Goal: Information Seeking & Learning: Learn about a topic

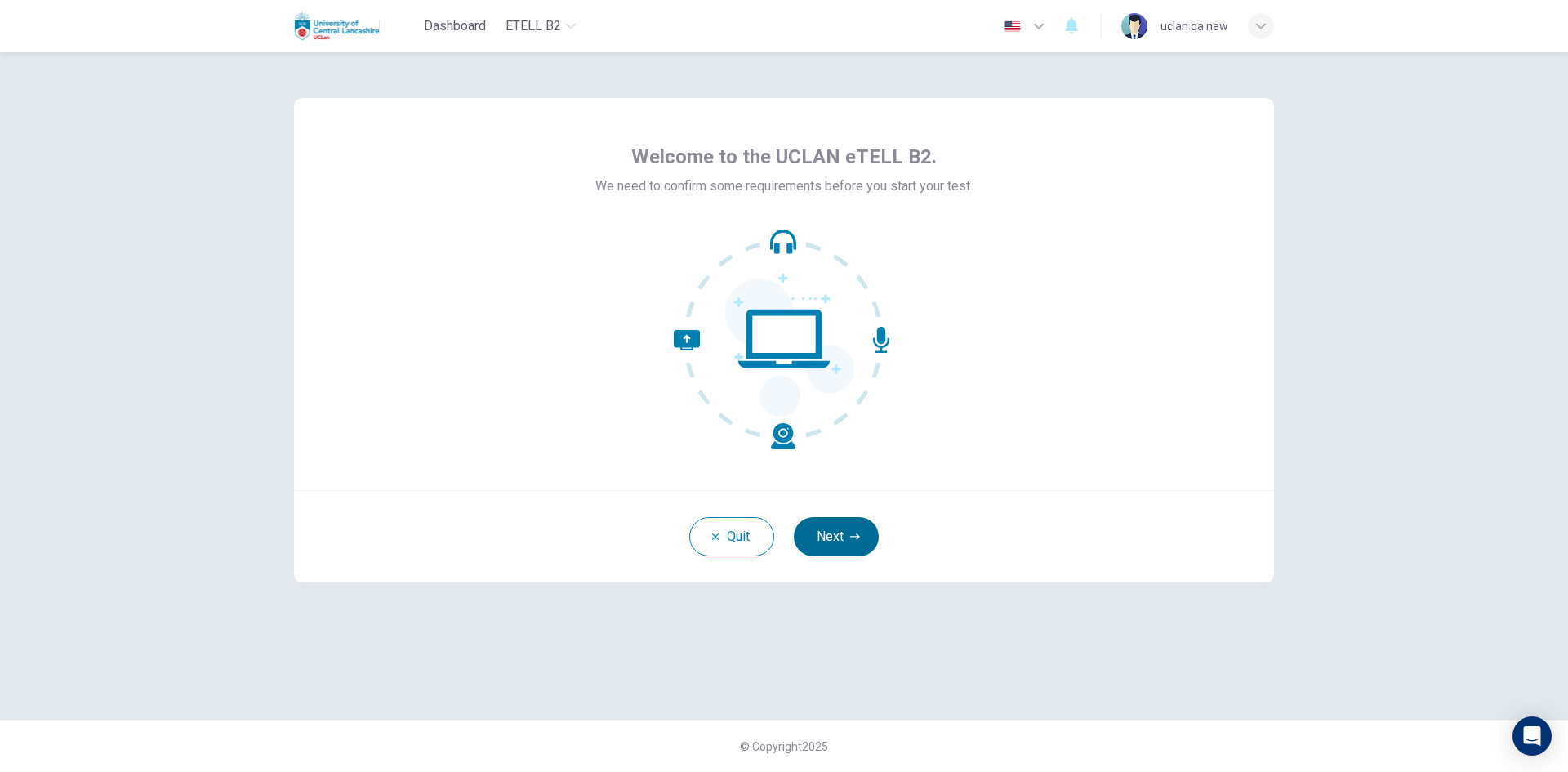
click at [818, 518] on button "Next" at bounding box center [837, 536] width 85 height 39
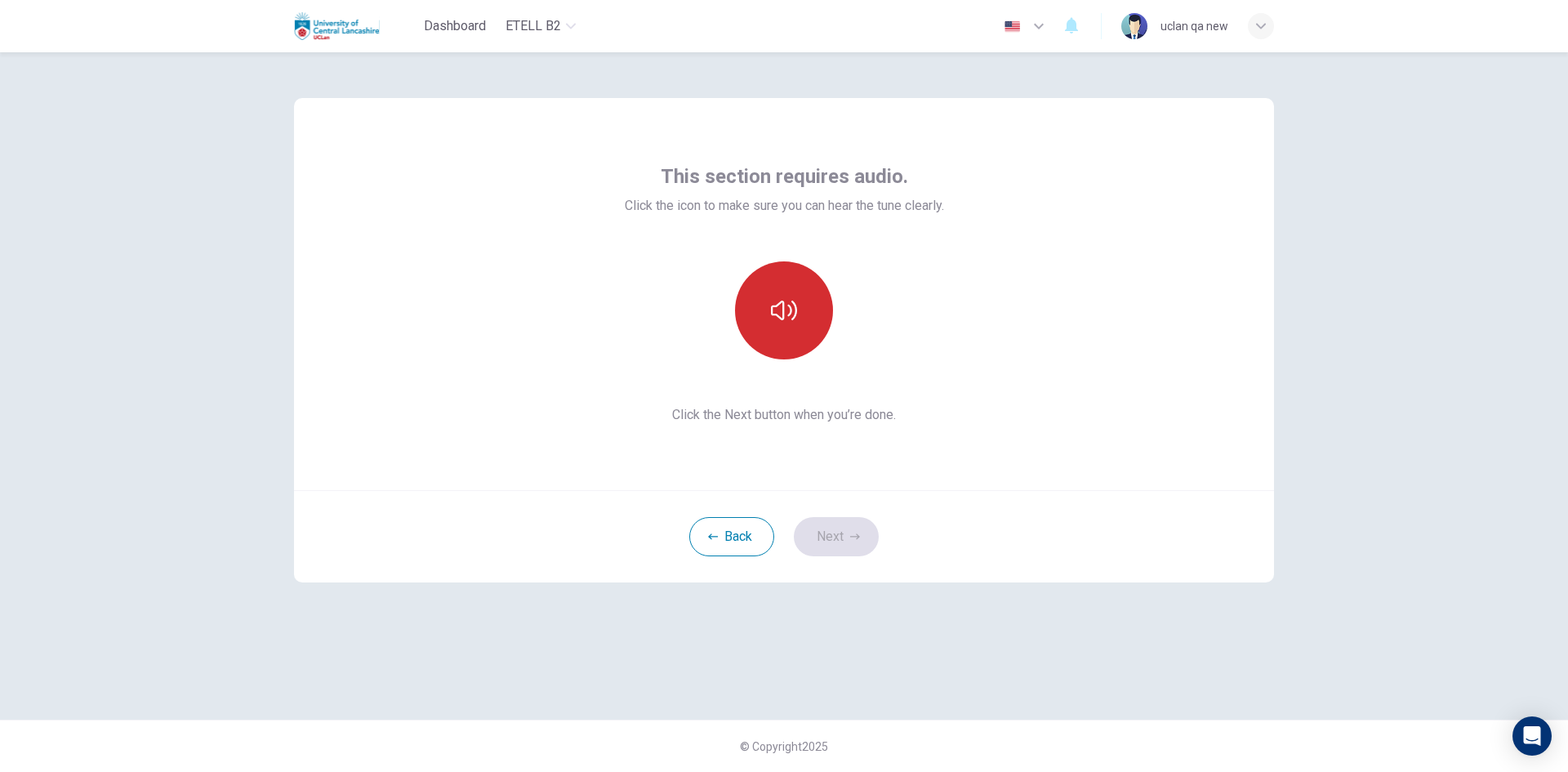
drag, startPoint x: 777, startPoint y: 289, endPoint x: 805, endPoint y: 365, distance: 81.0
click at [777, 290] on button "button" at bounding box center [784, 310] width 98 height 98
click at [848, 516] on div "Back Next" at bounding box center [784, 535] width 981 height 92
click at [826, 533] on button "Next" at bounding box center [837, 536] width 85 height 39
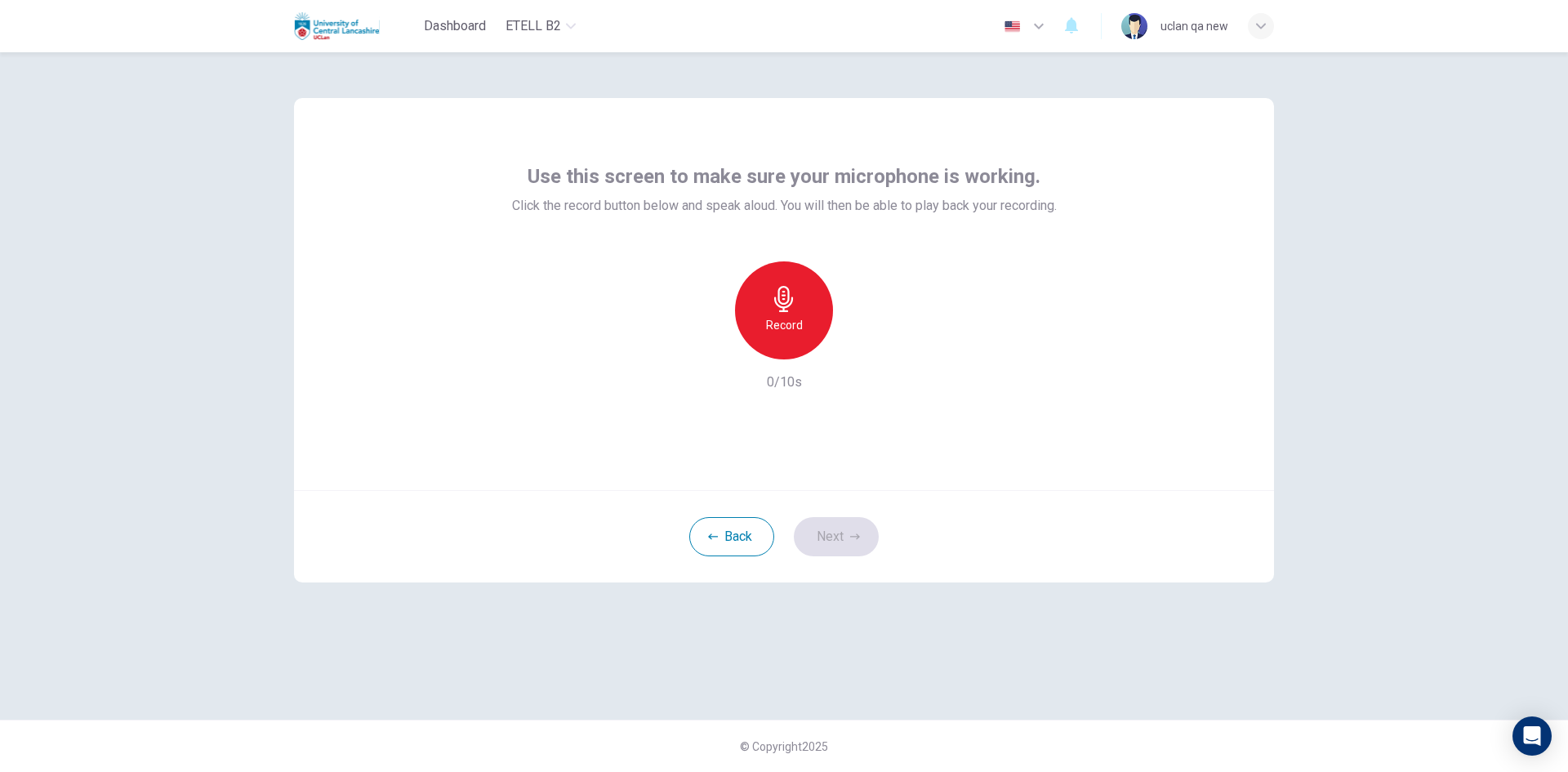
click at [784, 326] on h6 "Record" at bounding box center [784, 325] width 37 height 20
click at [784, 326] on h6 "Stop" at bounding box center [784, 325] width 25 height 20
click at [829, 532] on button "Next" at bounding box center [837, 536] width 85 height 39
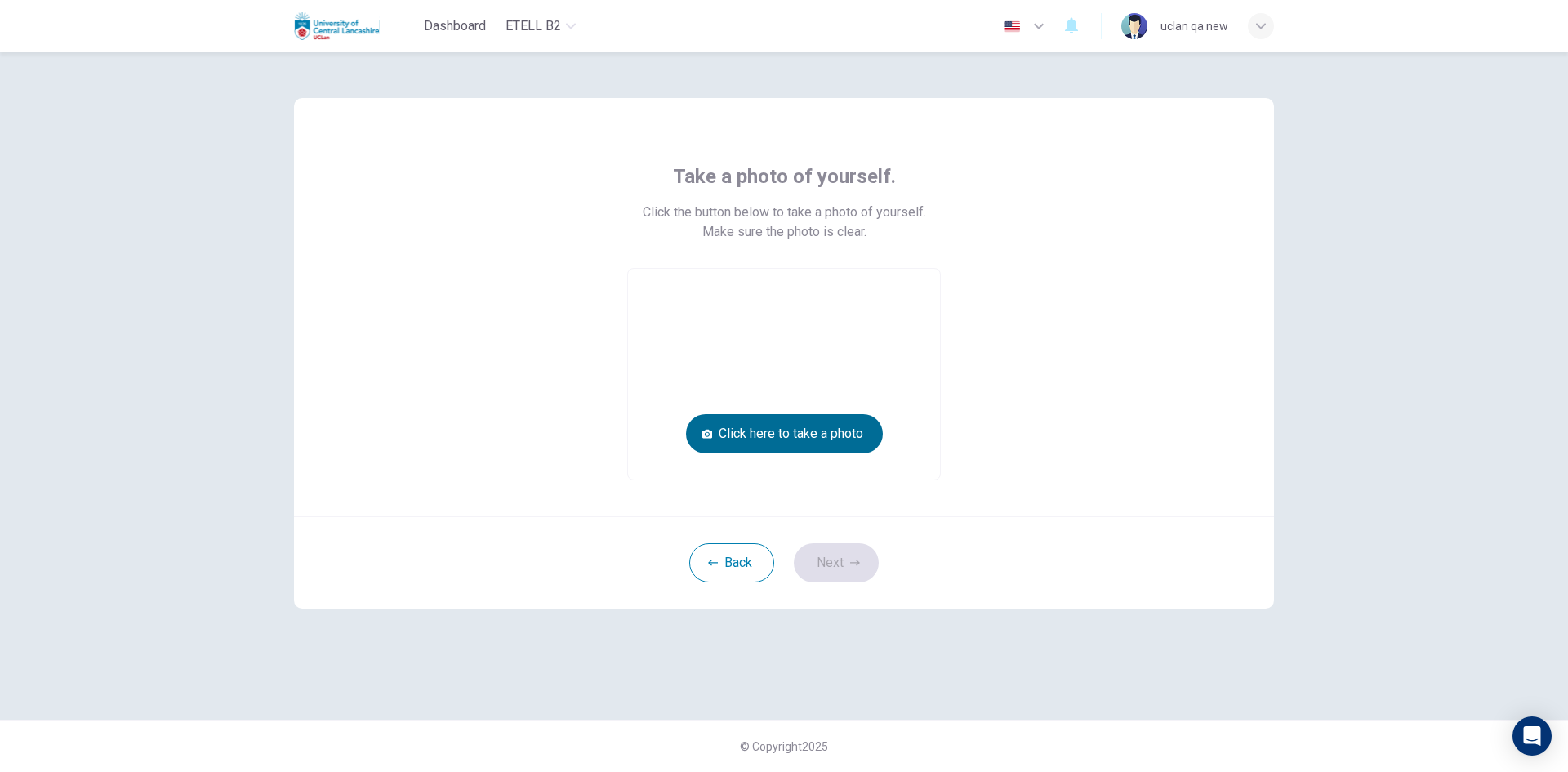
click at [807, 425] on button "Click here to take a photo" at bounding box center [784, 433] width 197 height 39
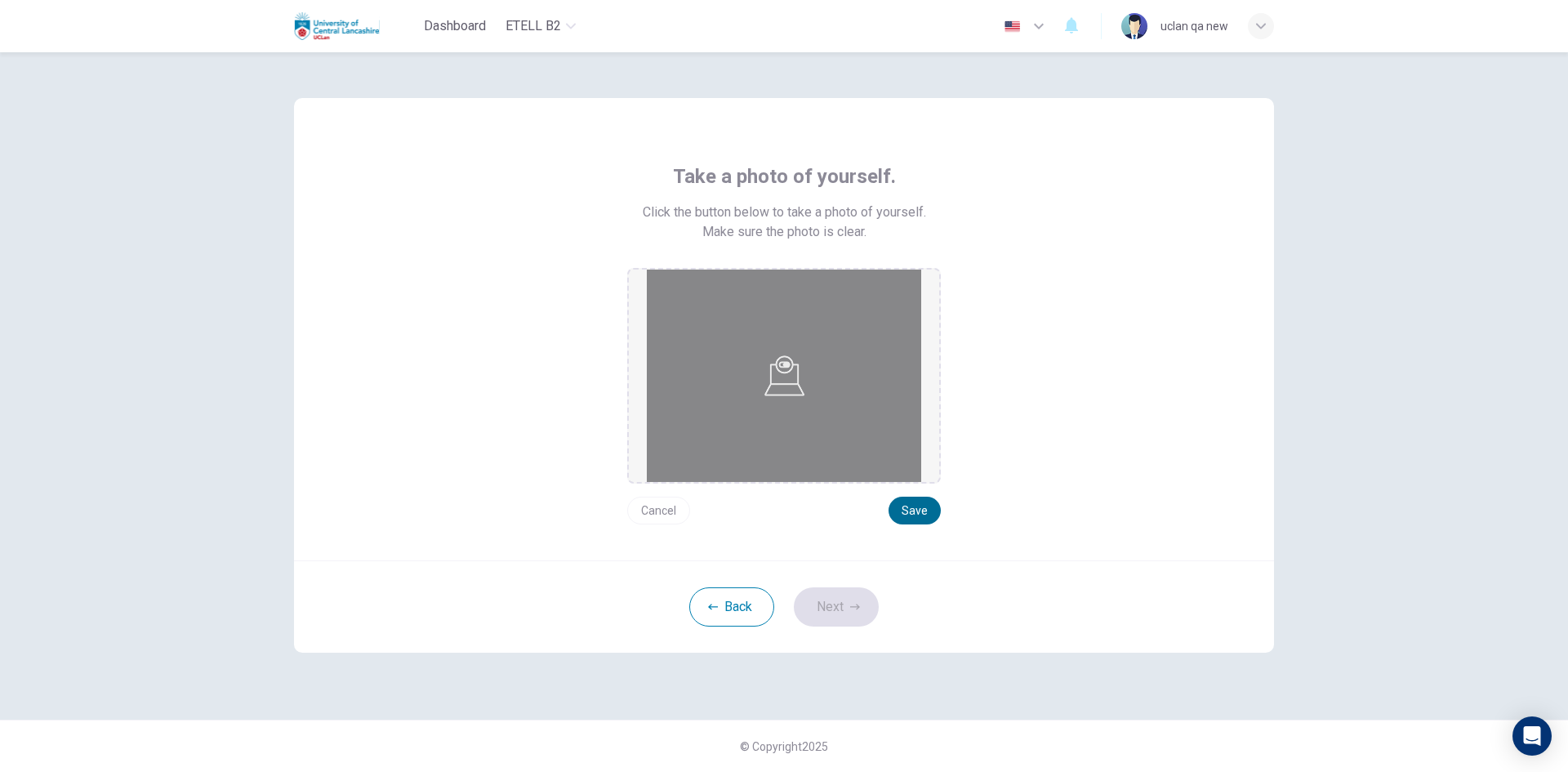
click at [913, 502] on button "Save" at bounding box center [914, 510] width 52 height 27
click at [854, 608] on icon "button" at bounding box center [855, 606] width 9 height 9
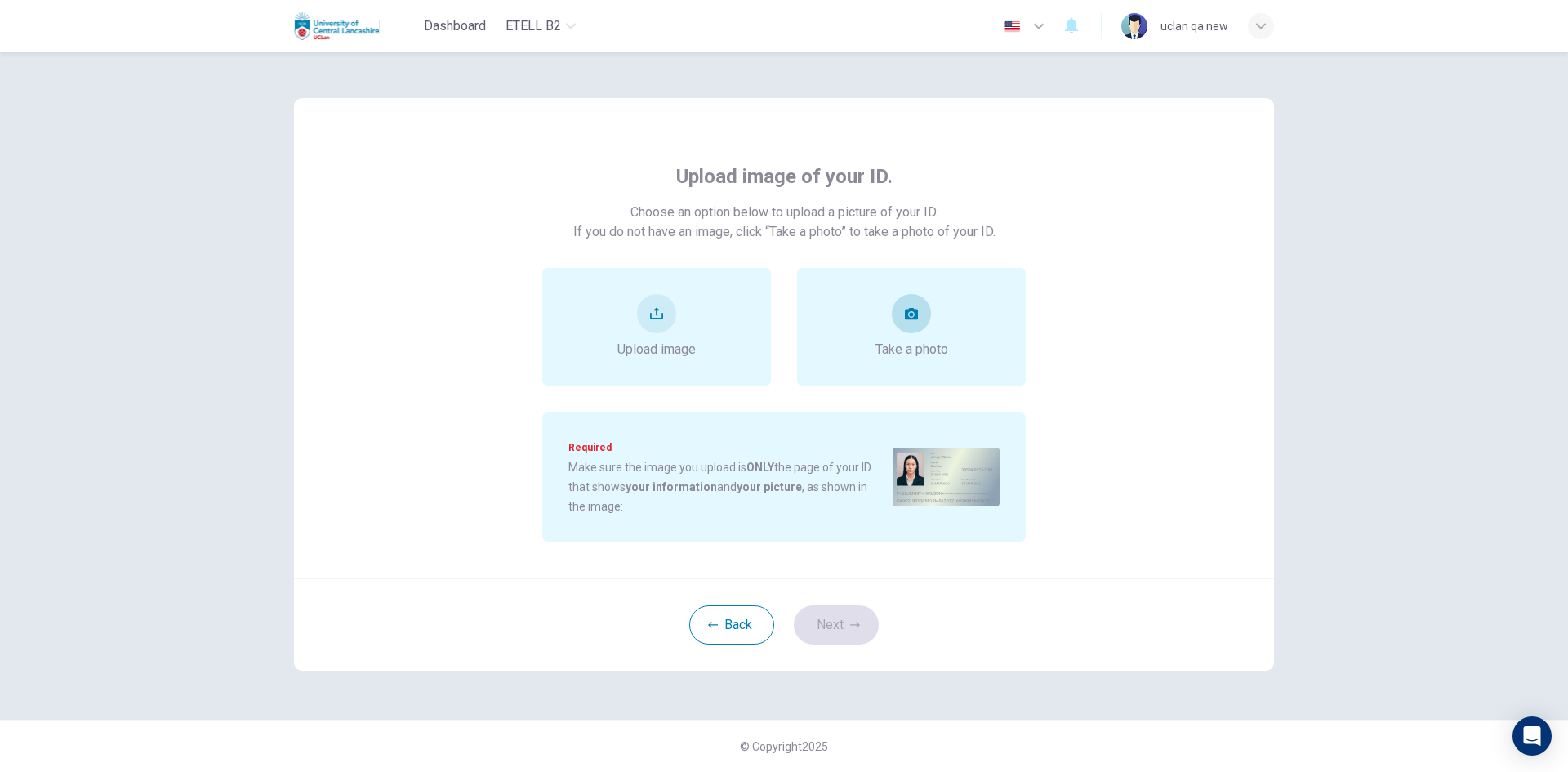
click at [899, 372] on div "Take a photo" at bounding box center [910, 327] width 228 height 117
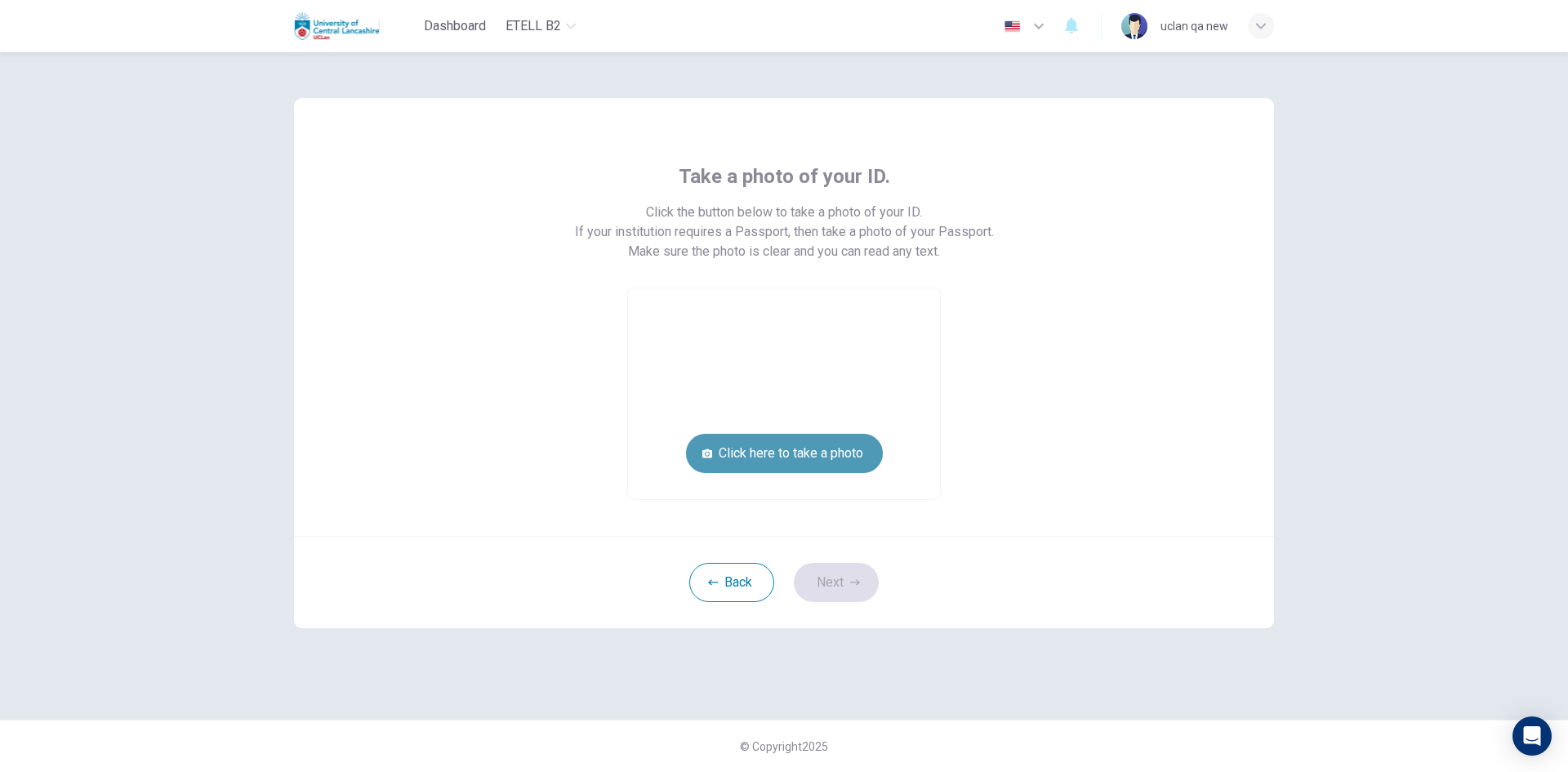
click at [853, 455] on button "Click here to take a photo" at bounding box center [784, 453] width 197 height 39
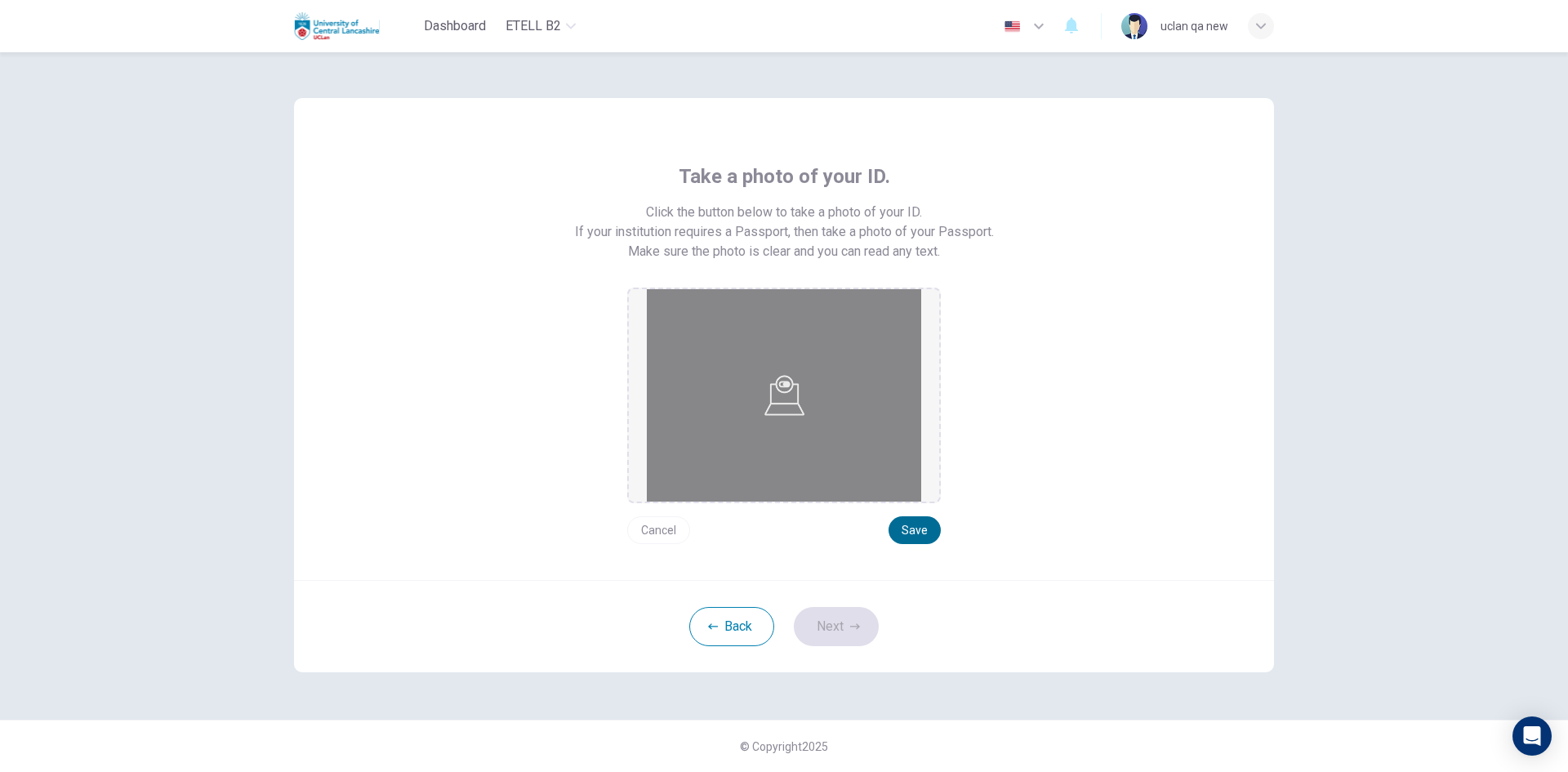
click at [902, 532] on button "Save" at bounding box center [914, 530] width 52 height 27
click at [867, 614] on button "Next" at bounding box center [837, 626] width 85 height 39
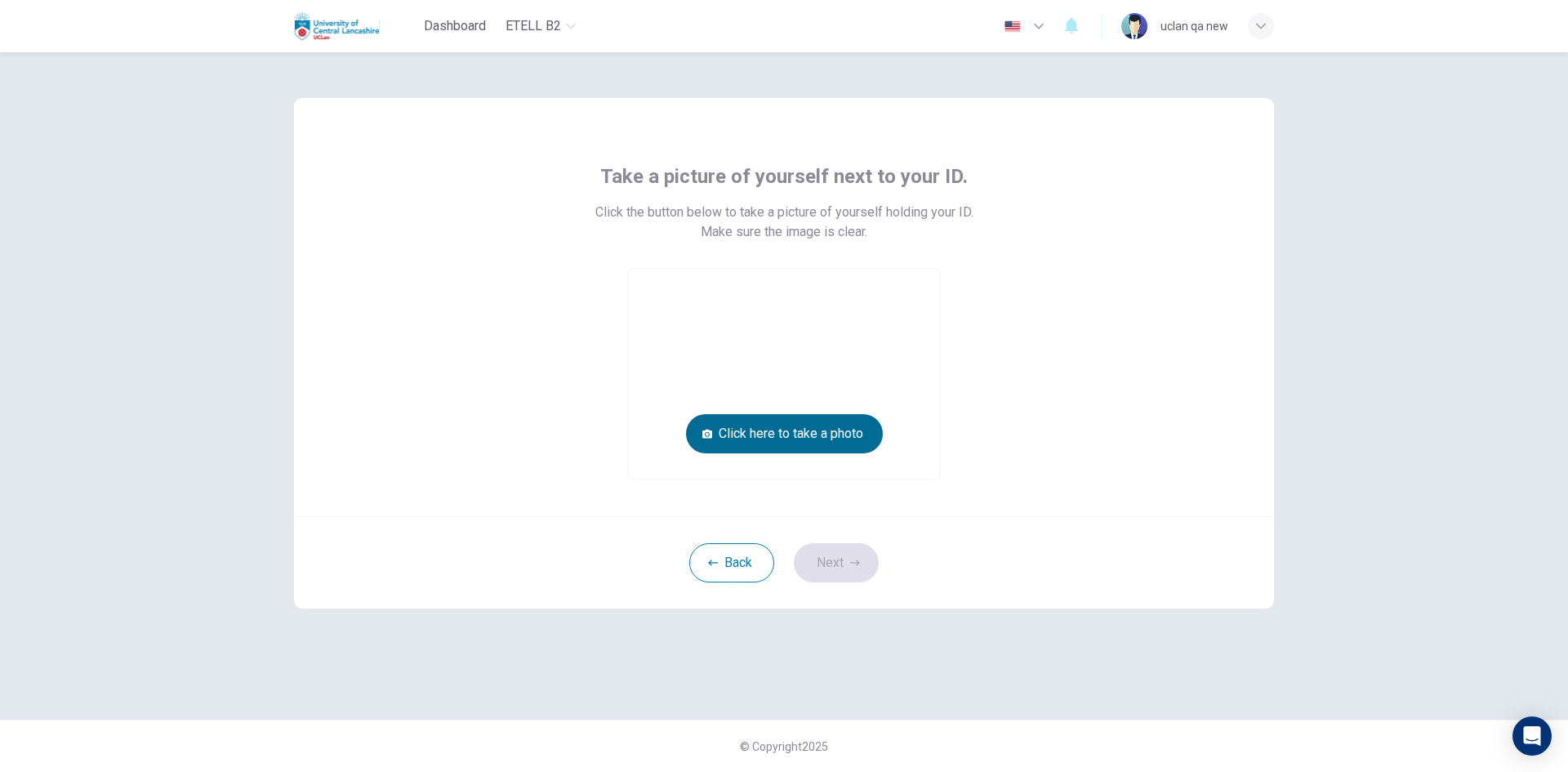
click at [871, 438] on button "Click here to take a photo" at bounding box center [784, 433] width 197 height 39
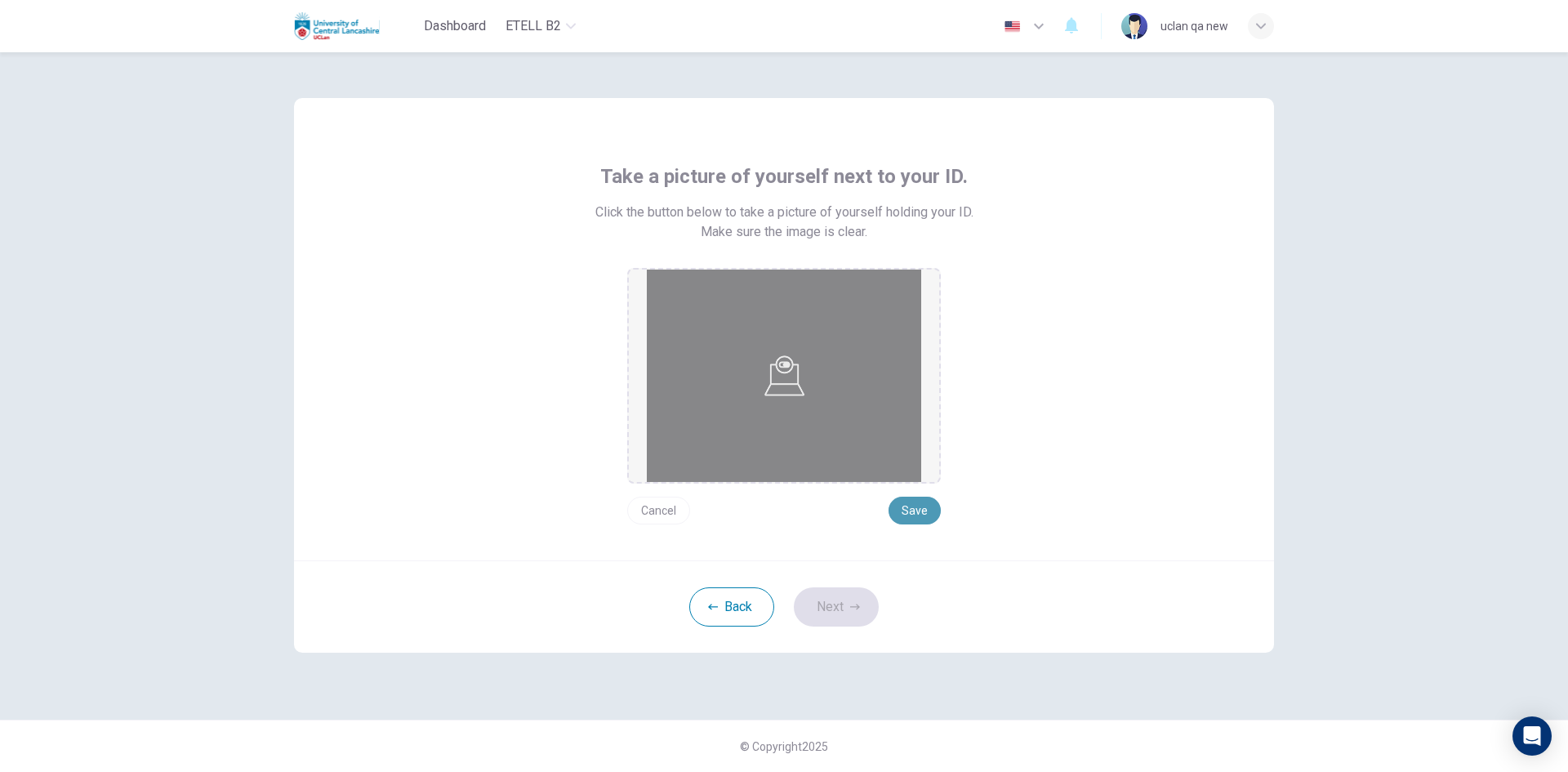
click at [918, 508] on button "Save" at bounding box center [914, 510] width 52 height 27
click at [849, 603] on button "Next" at bounding box center [837, 606] width 85 height 39
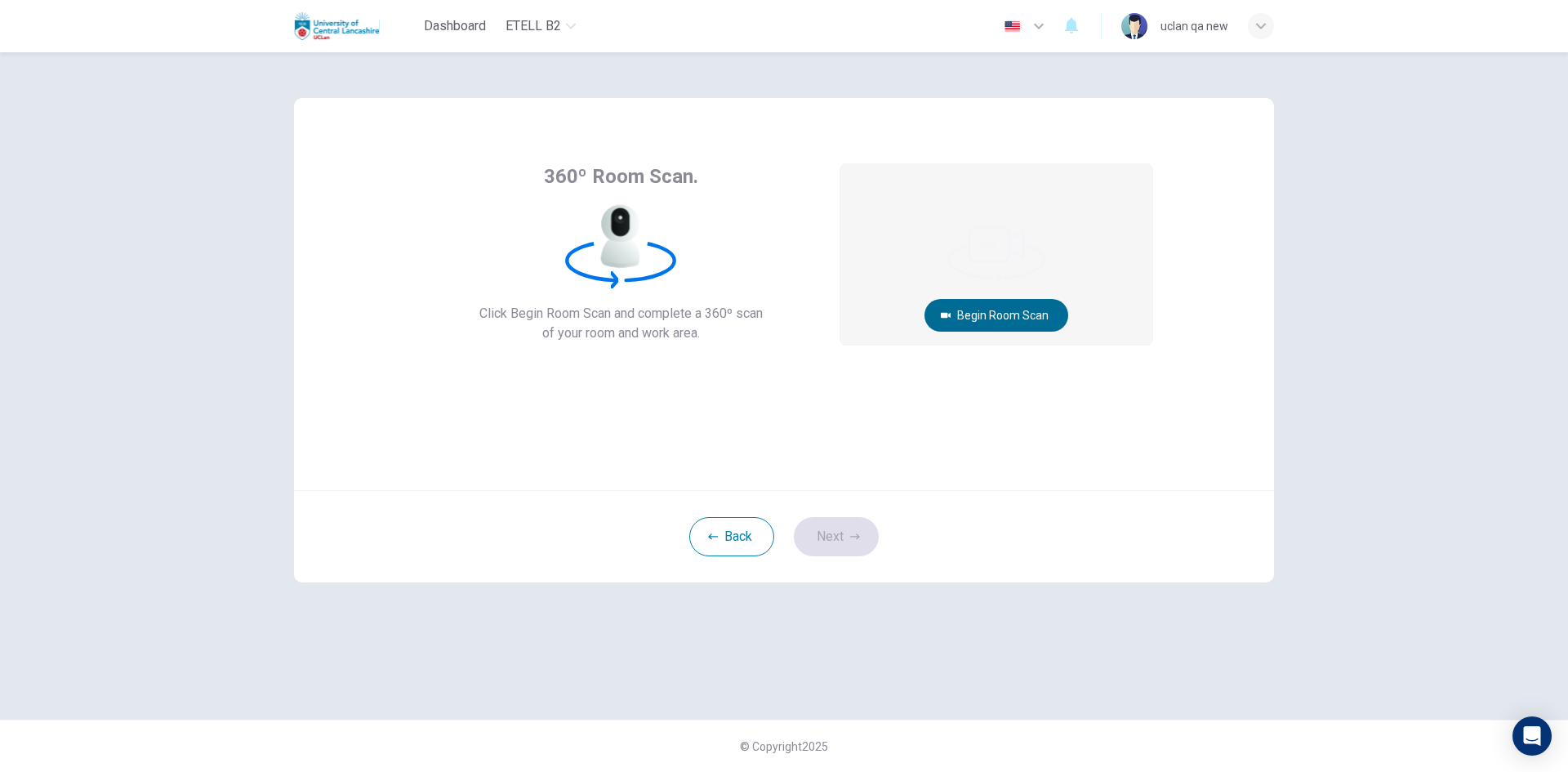
click at [961, 316] on button "Begin Room Scan" at bounding box center [997, 315] width 144 height 32
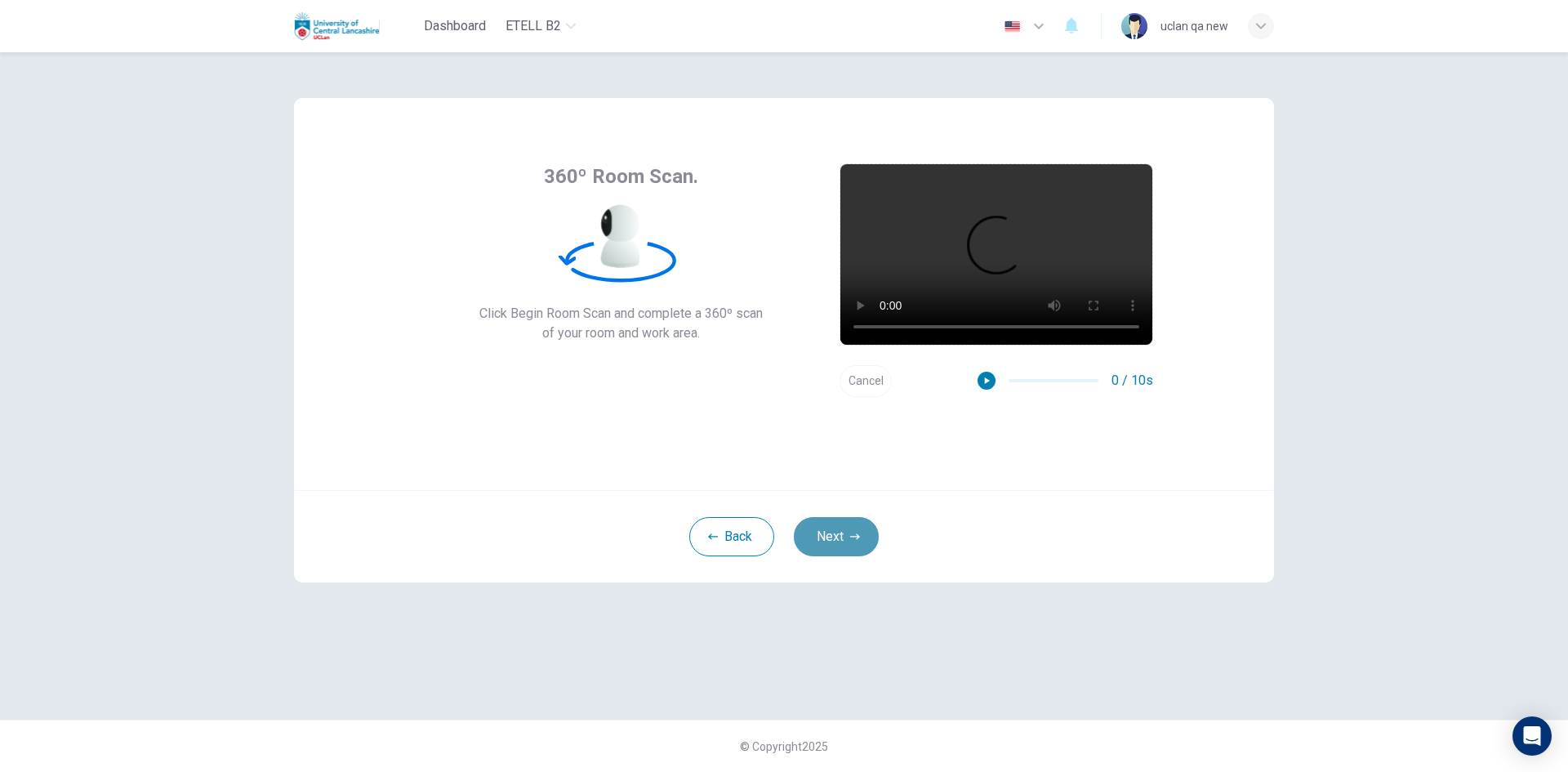
click at [859, 525] on button "Next" at bounding box center [837, 536] width 85 height 39
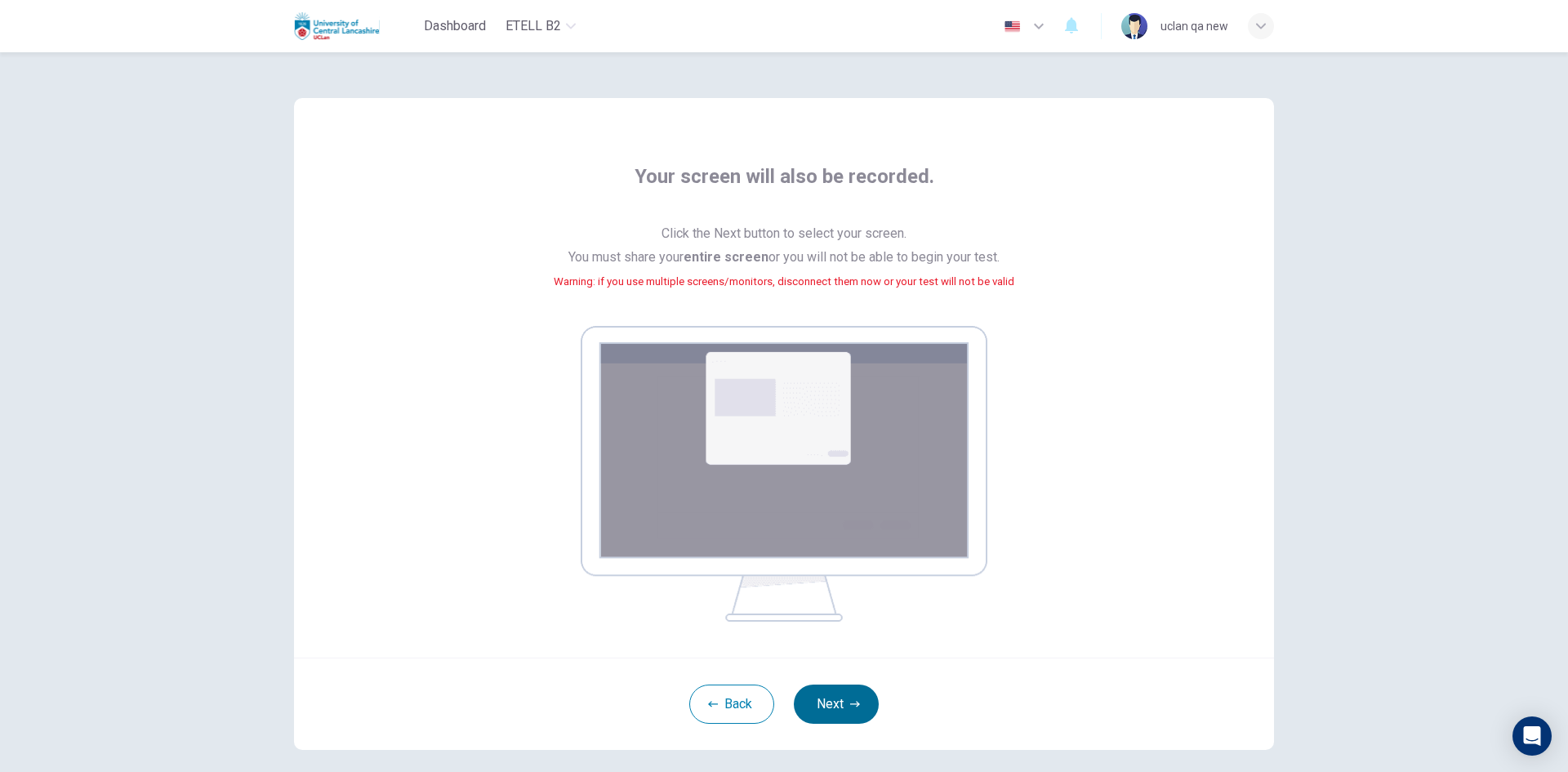
click at [845, 713] on button "Next" at bounding box center [837, 703] width 85 height 39
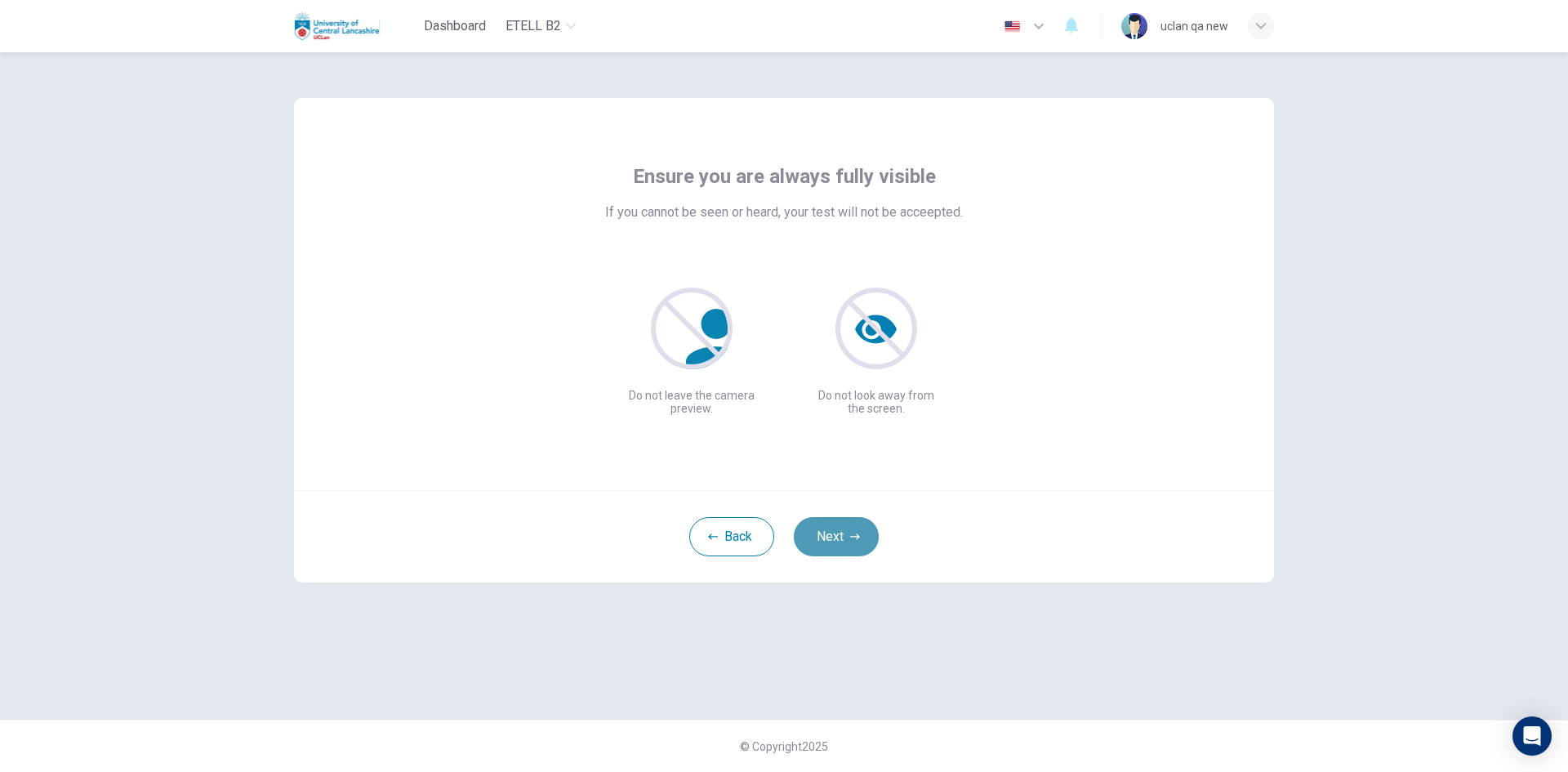
click at [845, 526] on button "Next" at bounding box center [837, 536] width 85 height 39
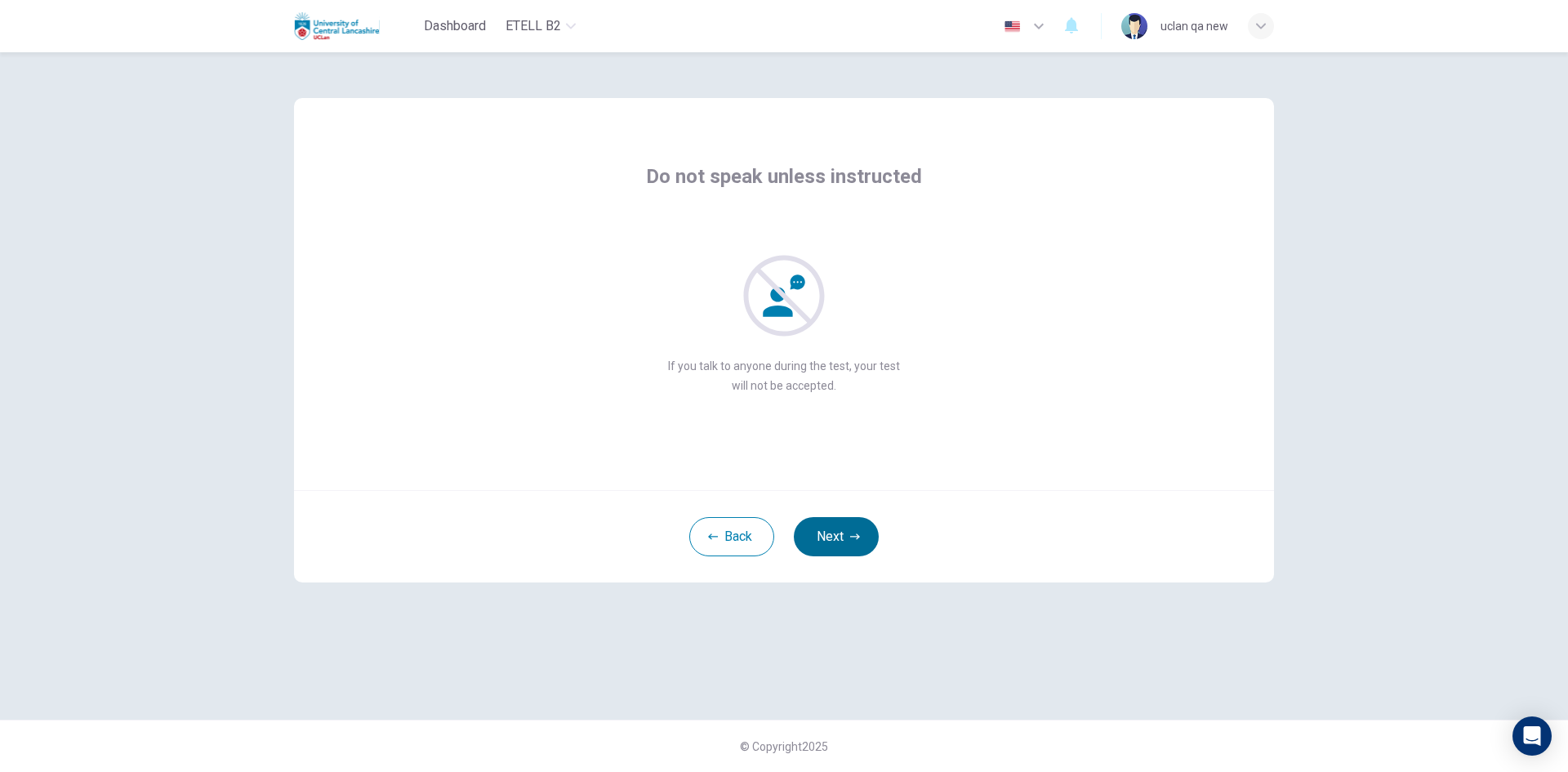
click at [845, 526] on button "Next" at bounding box center [837, 536] width 85 height 39
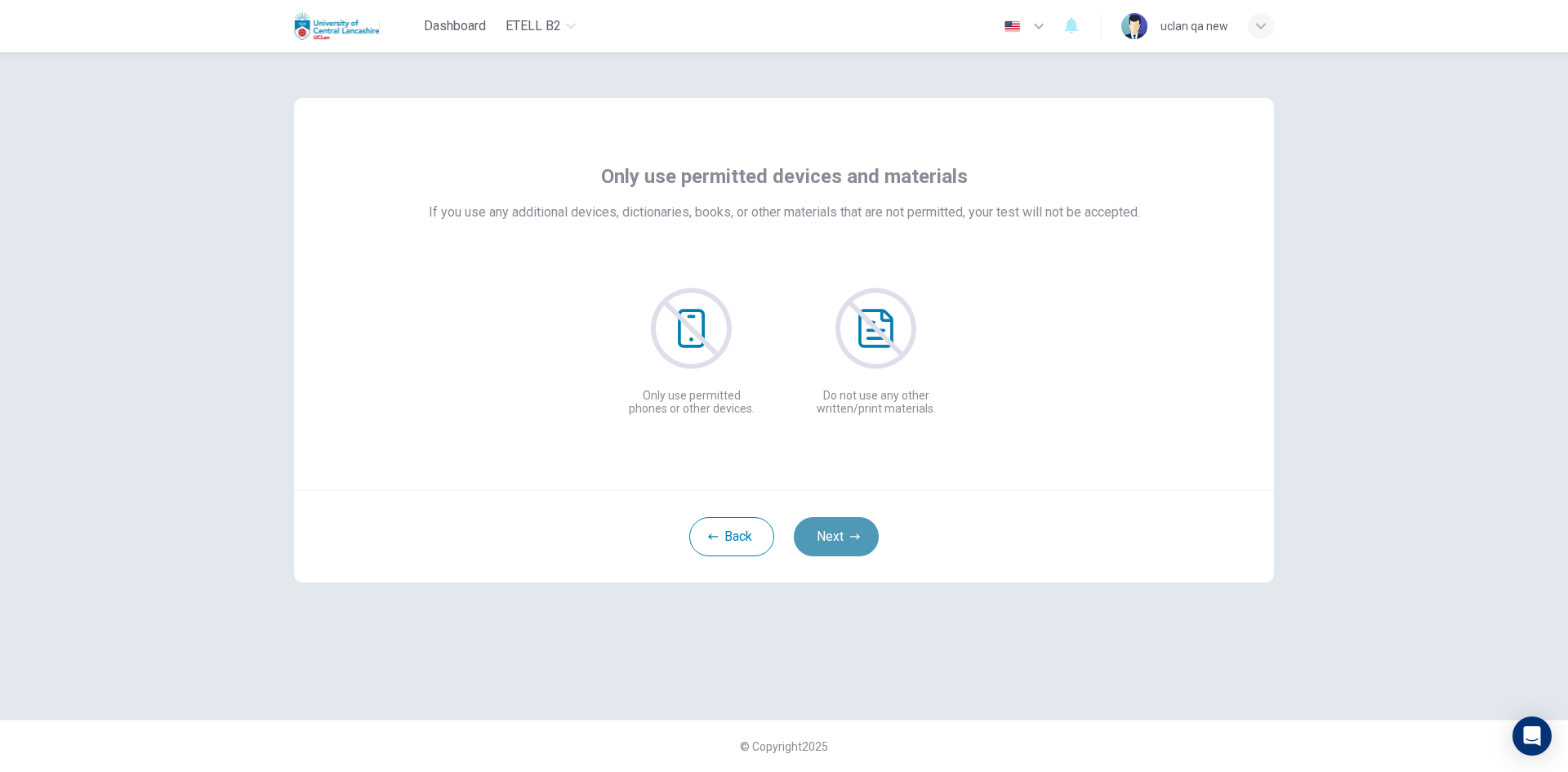
click at [845, 526] on button "Next" at bounding box center [837, 536] width 85 height 39
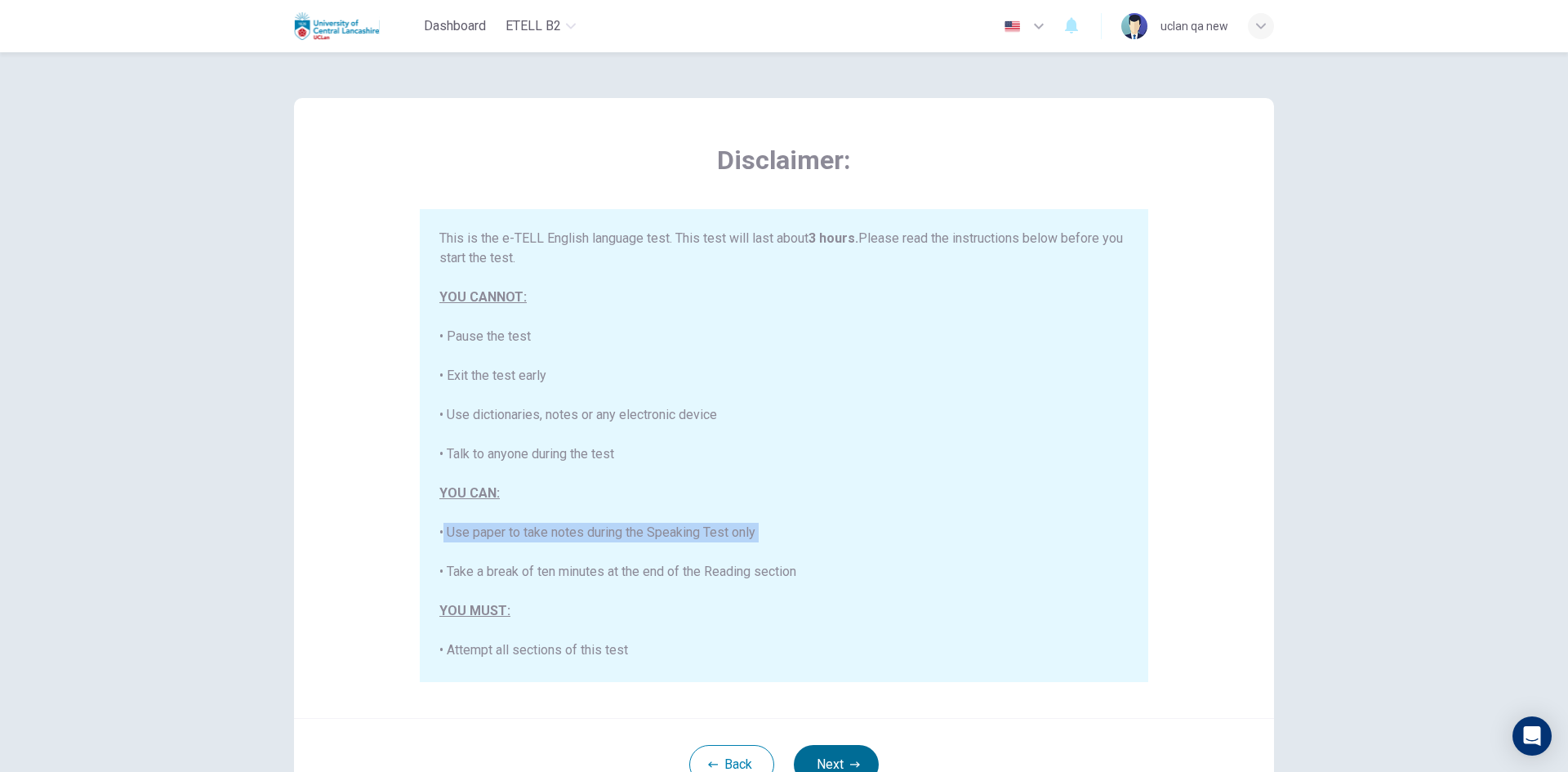
click at [845, 526] on div "This is the e-TELL English language test. This test will last about 3 hours. Pl…" at bounding box center [784, 601] width 690 height 745
click at [1261, 580] on div "Disclaimer: This is the e-TELL English language test. This test will last about…" at bounding box center [784, 407] width 981 height 619
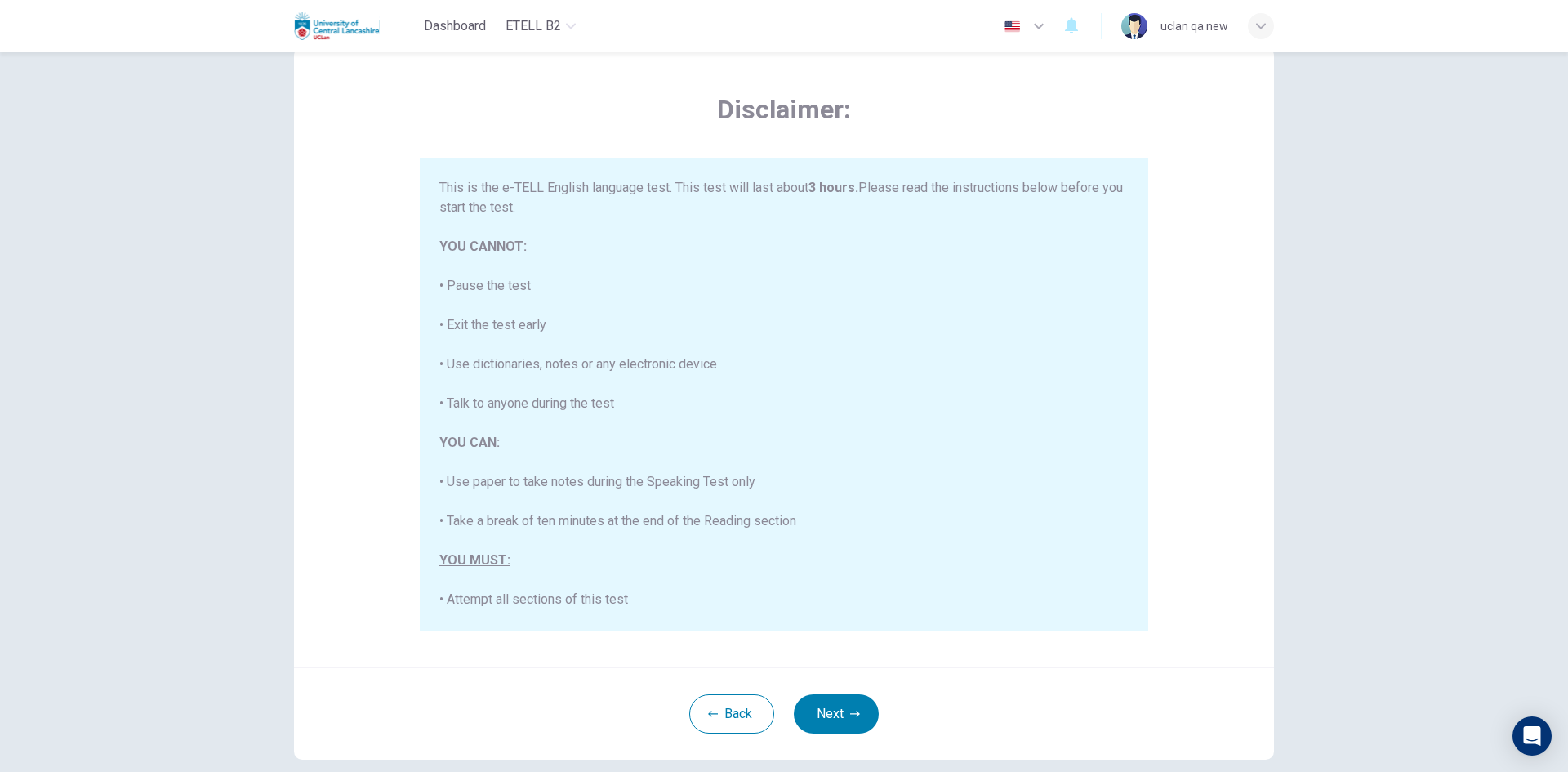
scroll to position [136, 0]
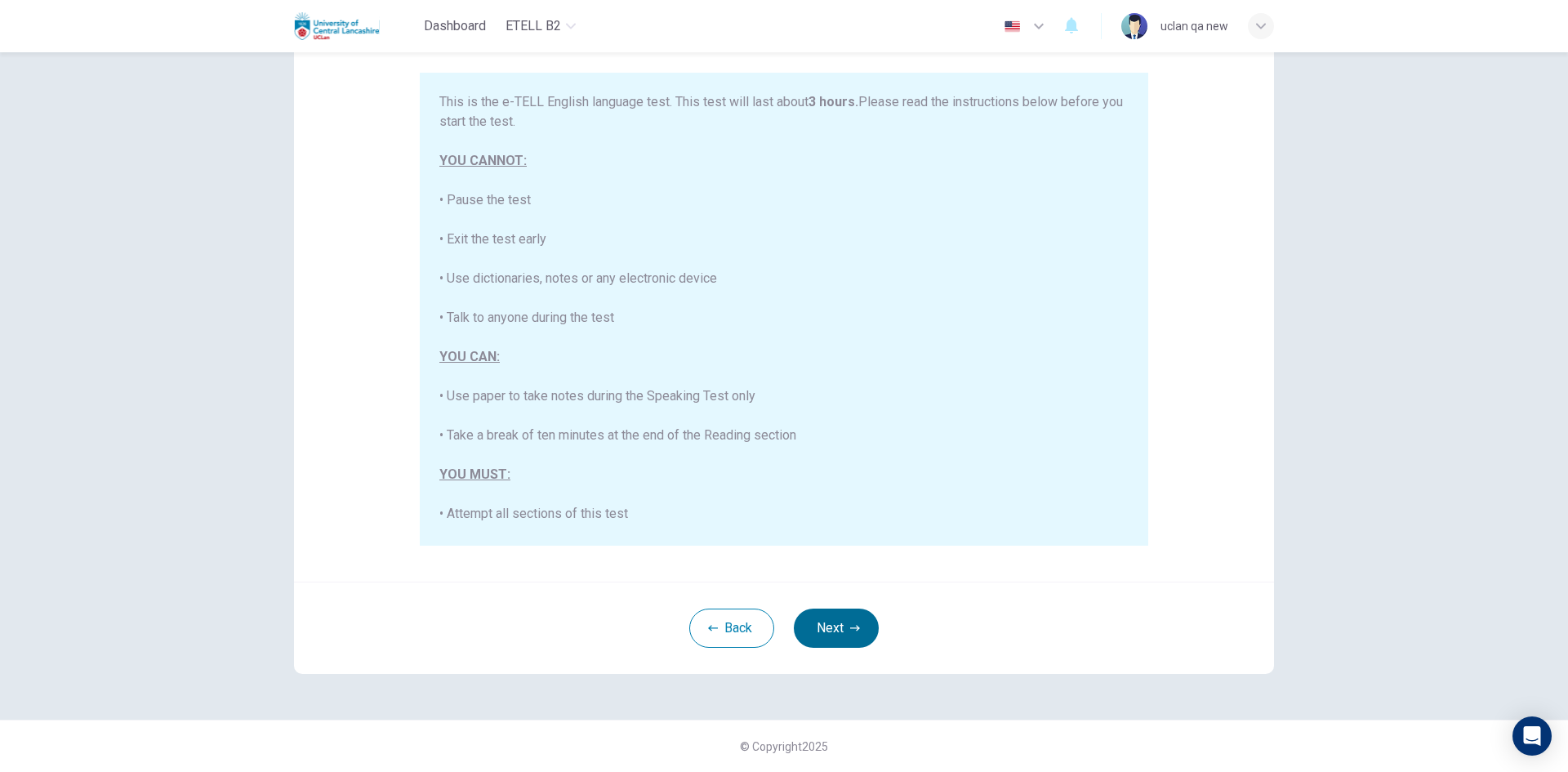
click at [825, 619] on button "Next" at bounding box center [837, 627] width 85 height 39
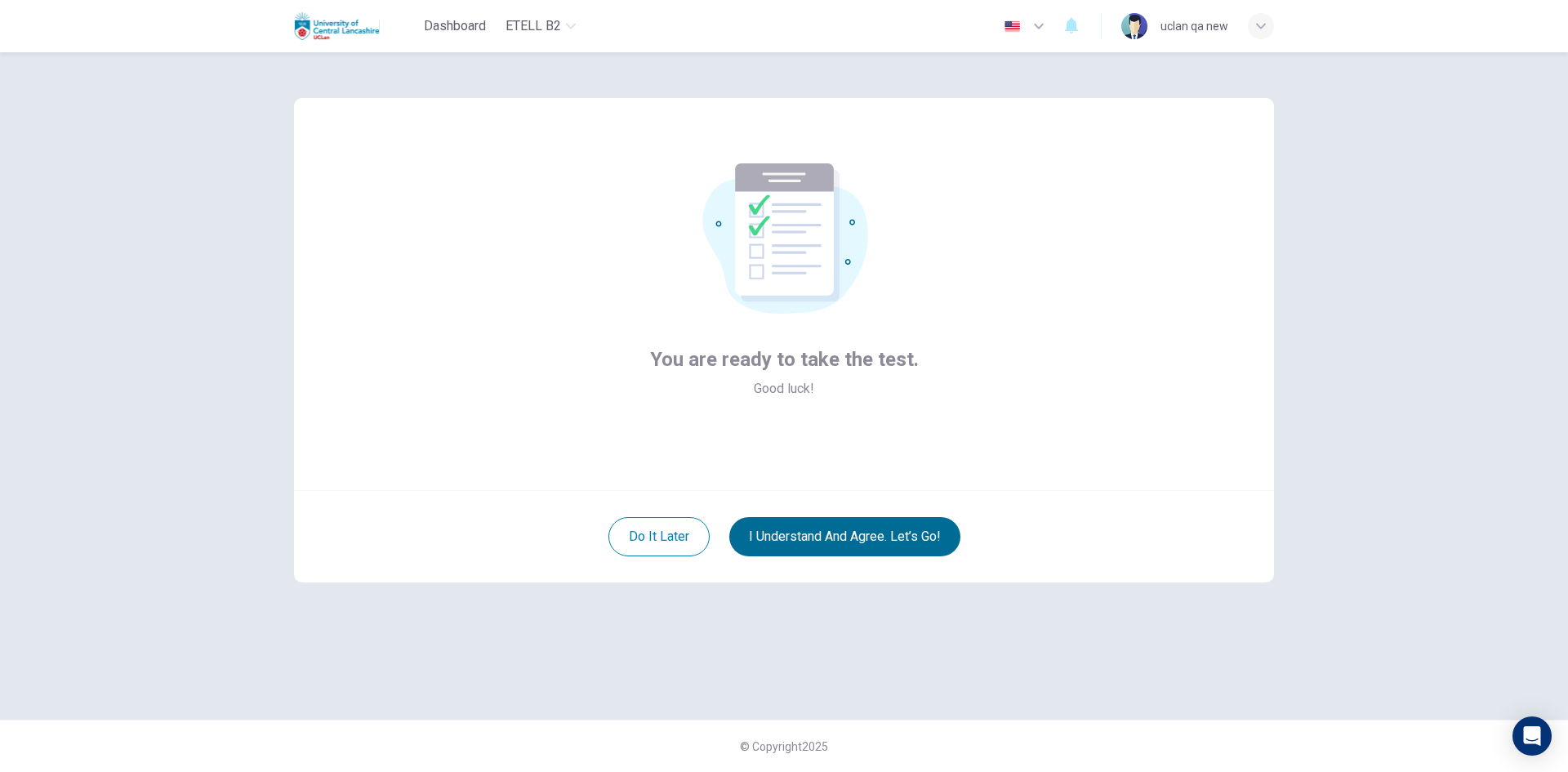
scroll to position [0, 0]
click at [820, 518] on button "I understand and agree. Let’s go!" at bounding box center [845, 536] width 231 height 39
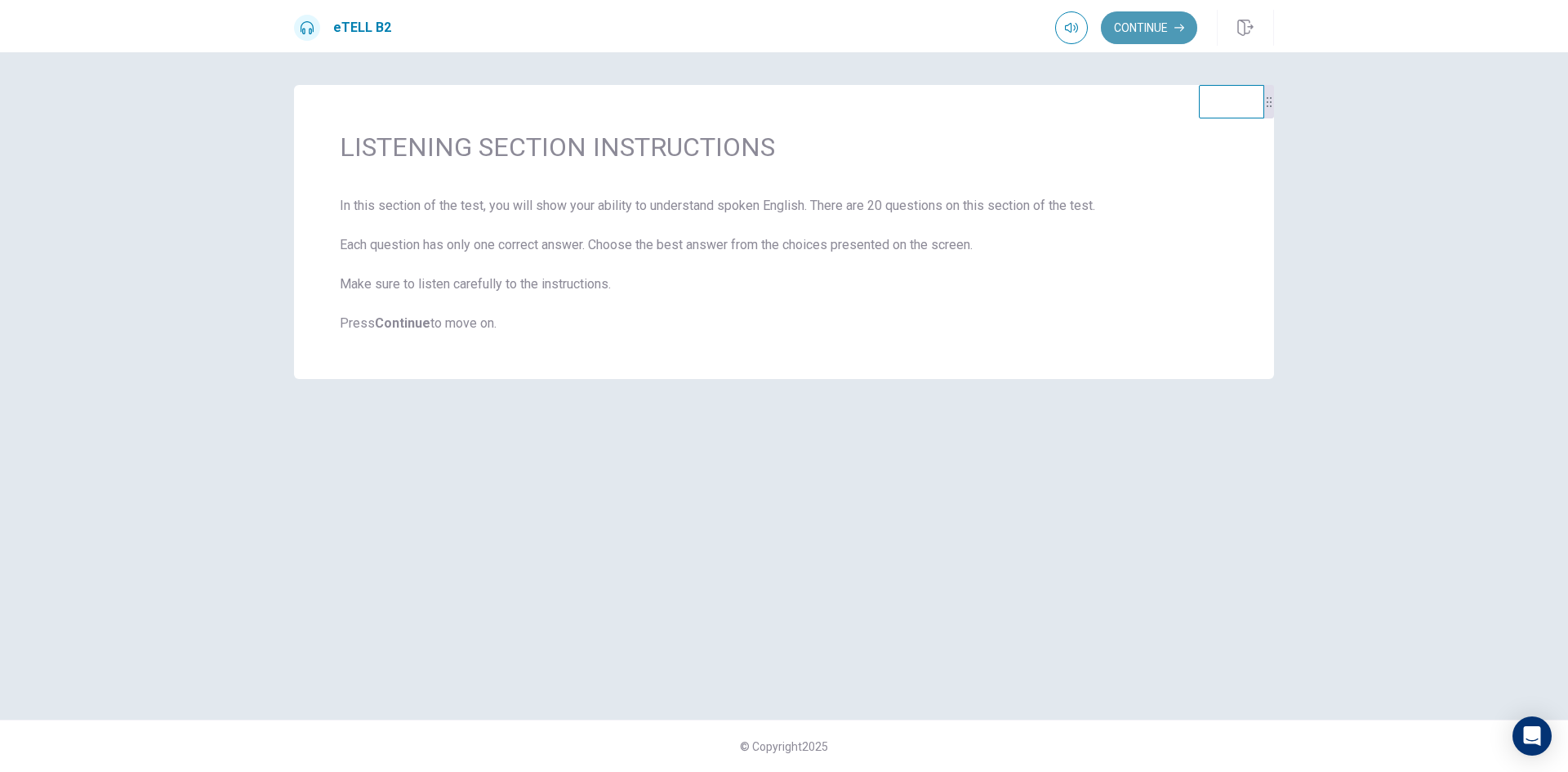
click at [1122, 32] on button "Continue" at bounding box center [1149, 27] width 97 height 32
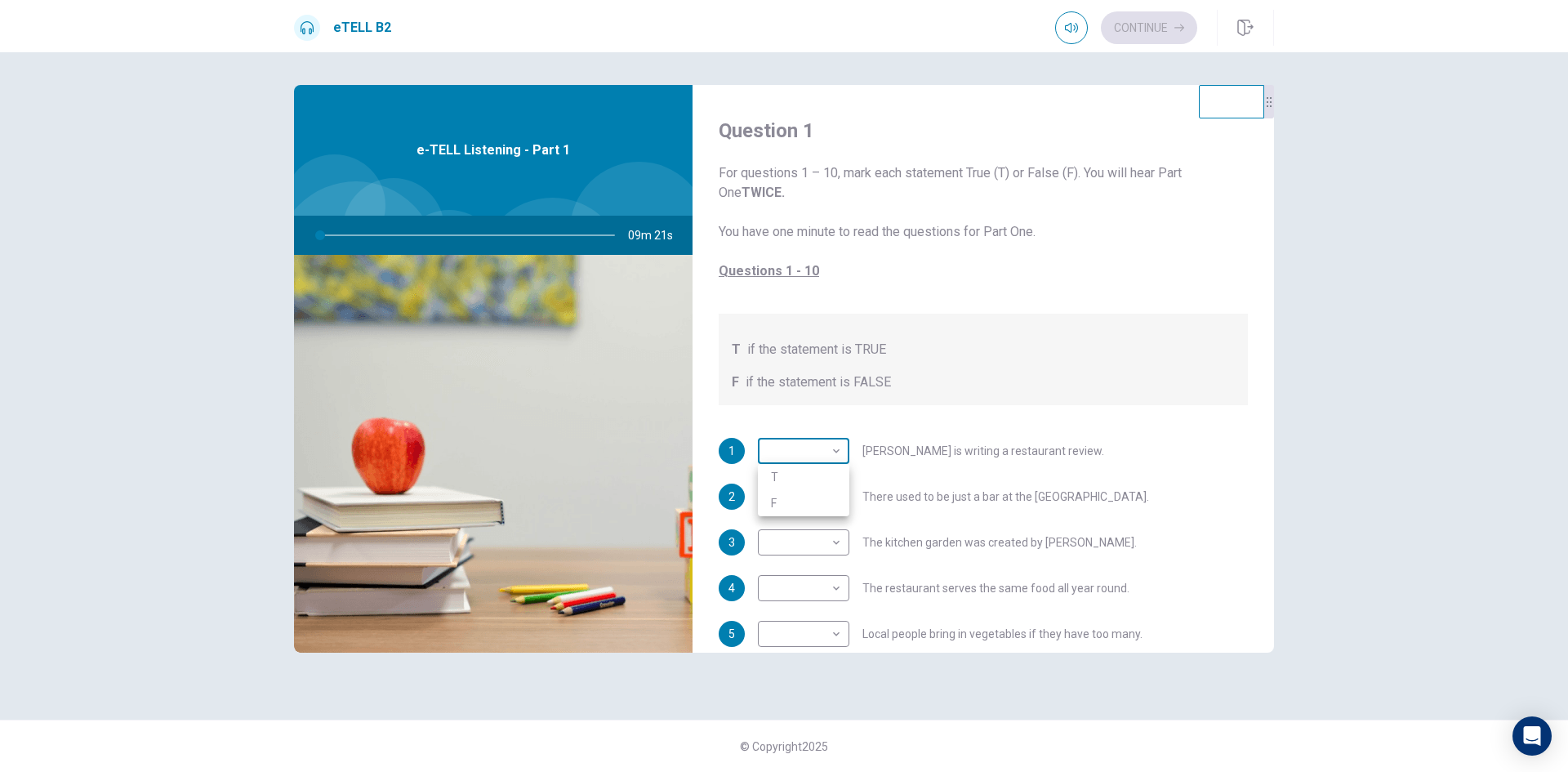
click at [807, 443] on body "This site uses cookies, as explained in our Privacy Policy . If you agree to th…" at bounding box center [784, 386] width 1568 height 772
type input "*"
click at [791, 476] on li "T" at bounding box center [803, 477] width 92 height 27
type input "*"
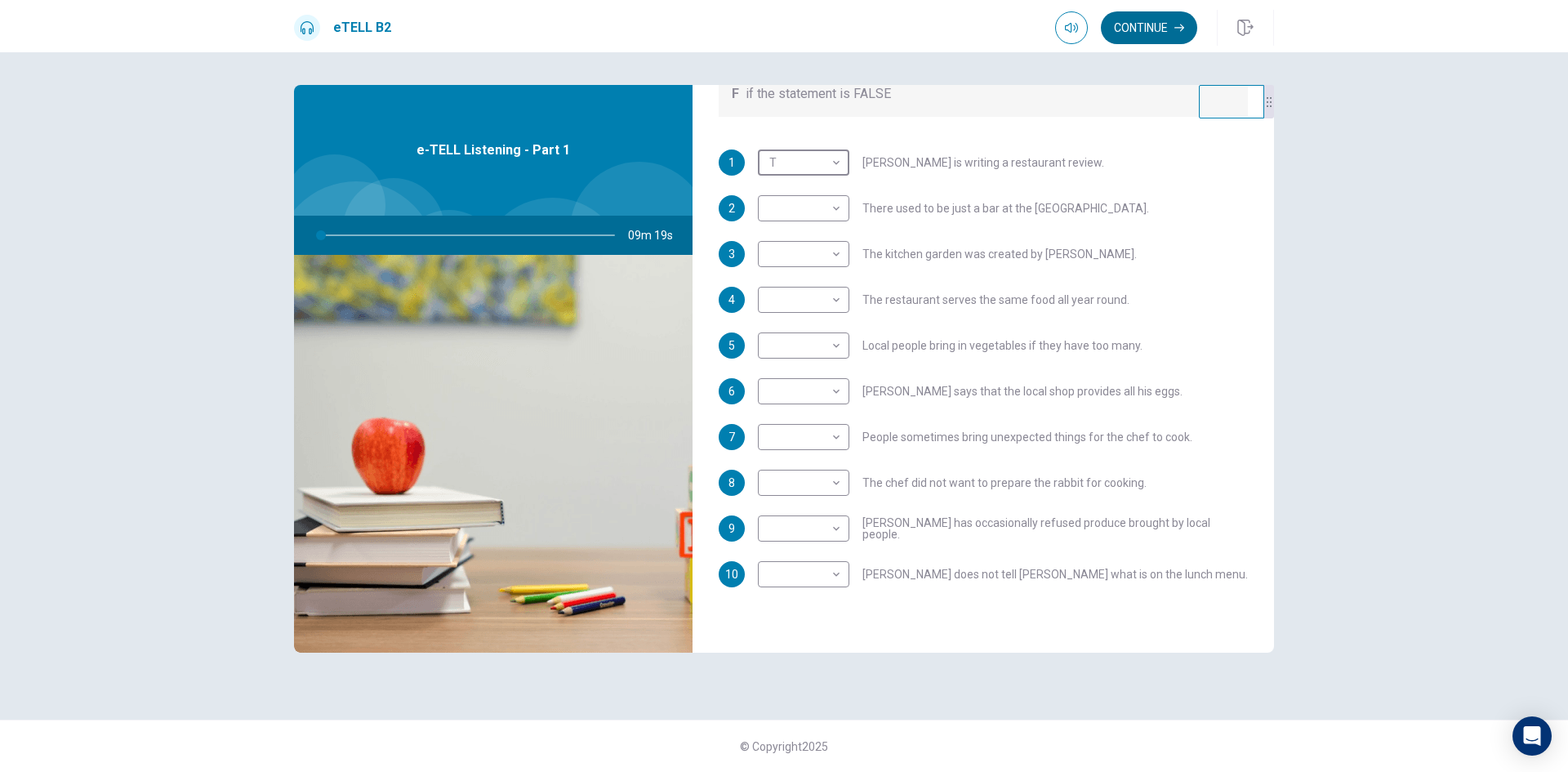
click at [1132, 27] on button "Continue" at bounding box center [1149, 27] width 97 height 32
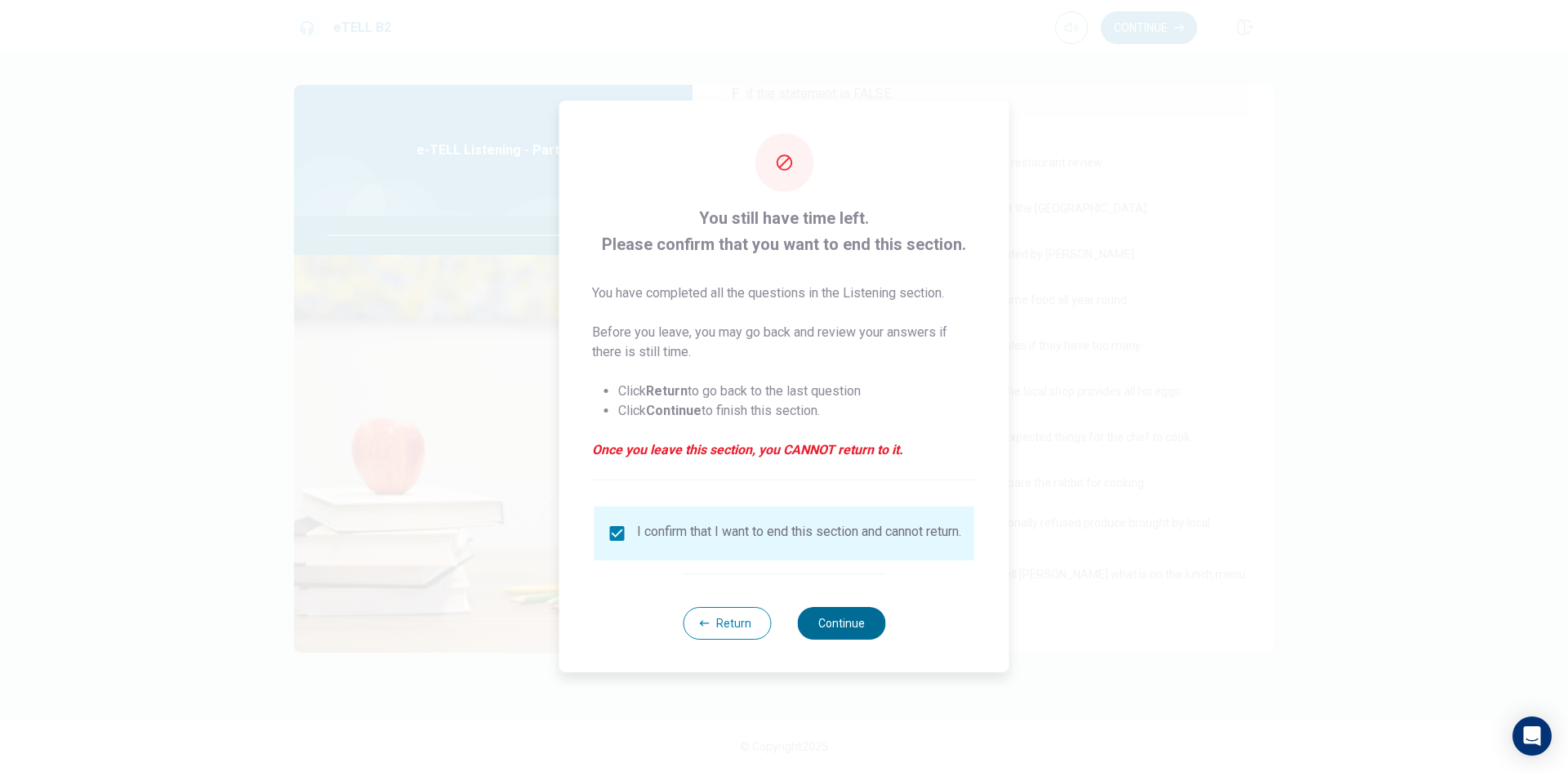
click at [826, 625] on button "Continue" at bounding box center [840, 623] width 88 height 32
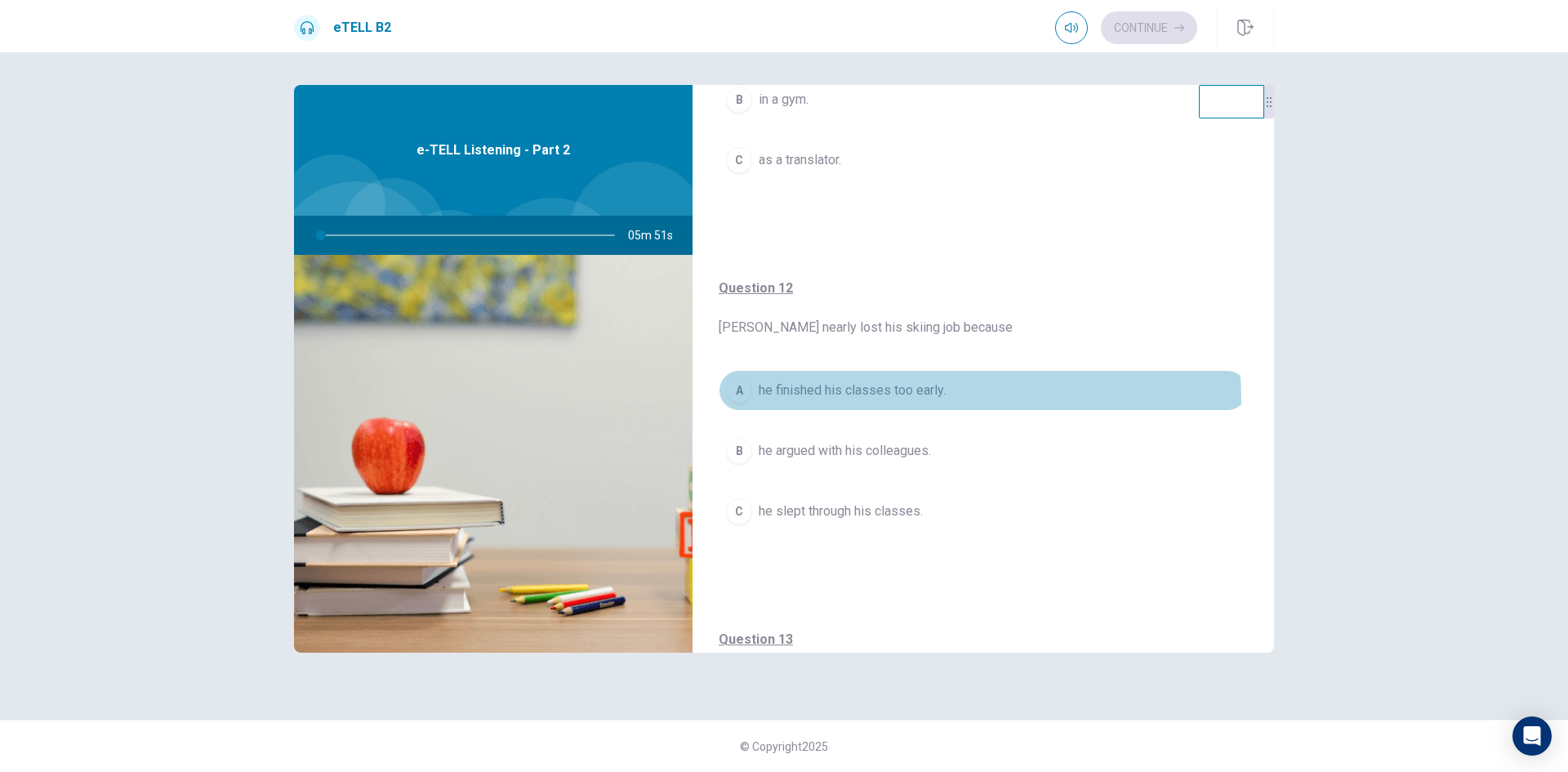
click at [837, 402] on button "A he finished his classes too early." at bounding box center [983, 390] width 530 height 41
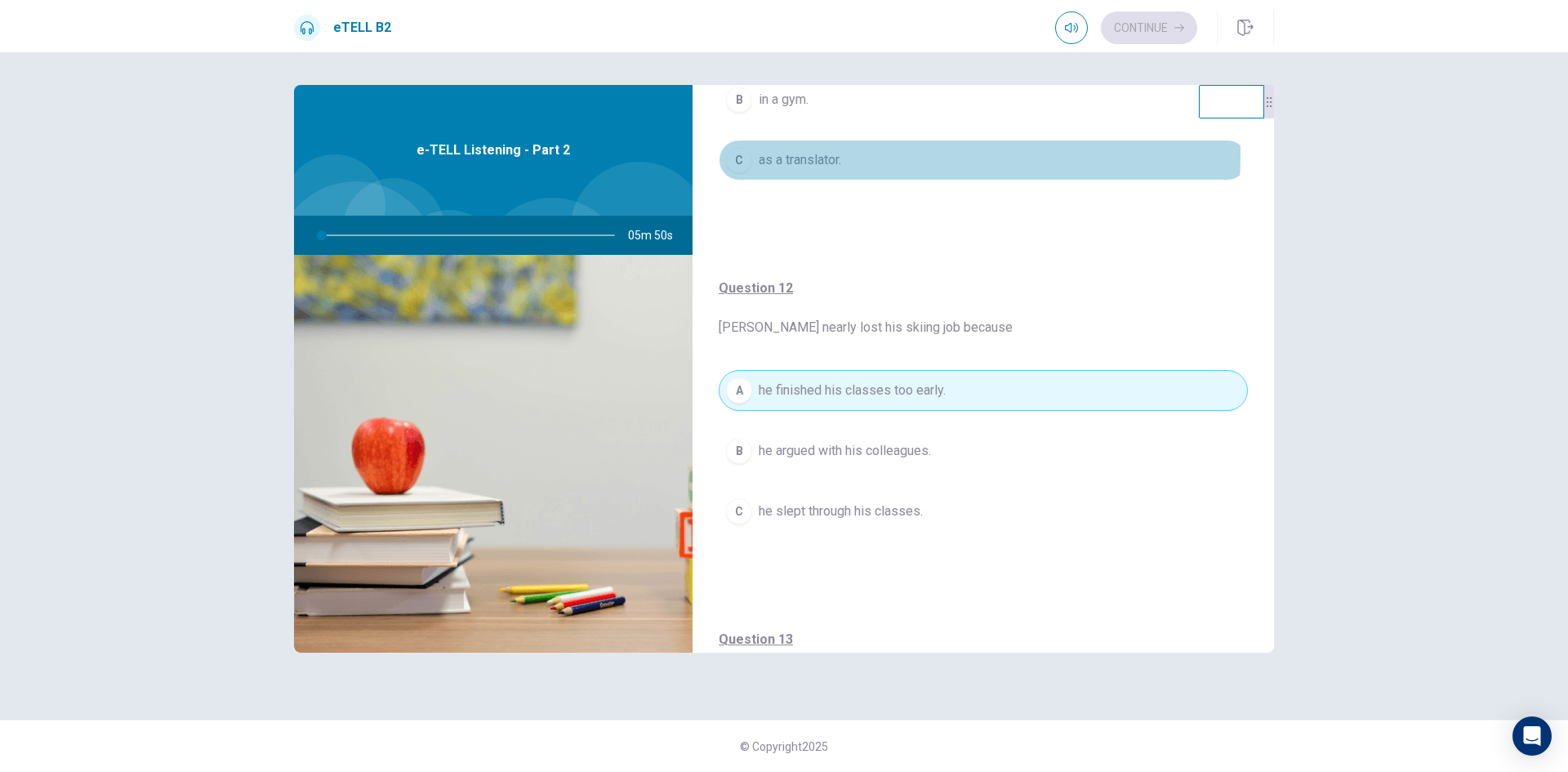
click at [822, 155] on span "as a translator." at bounding box center [800, 160] width 82 height 20
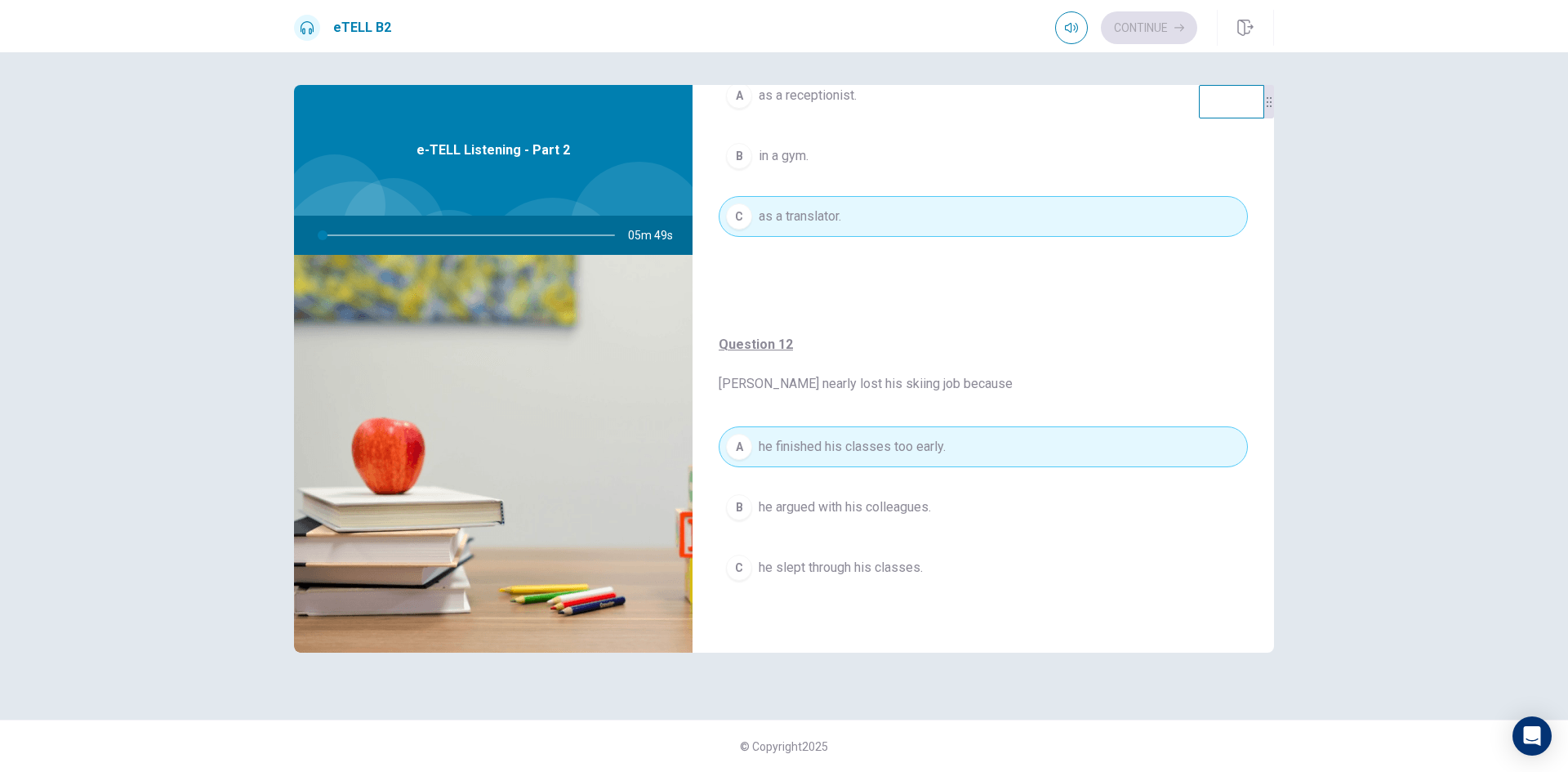
scroll to position [0, 0]
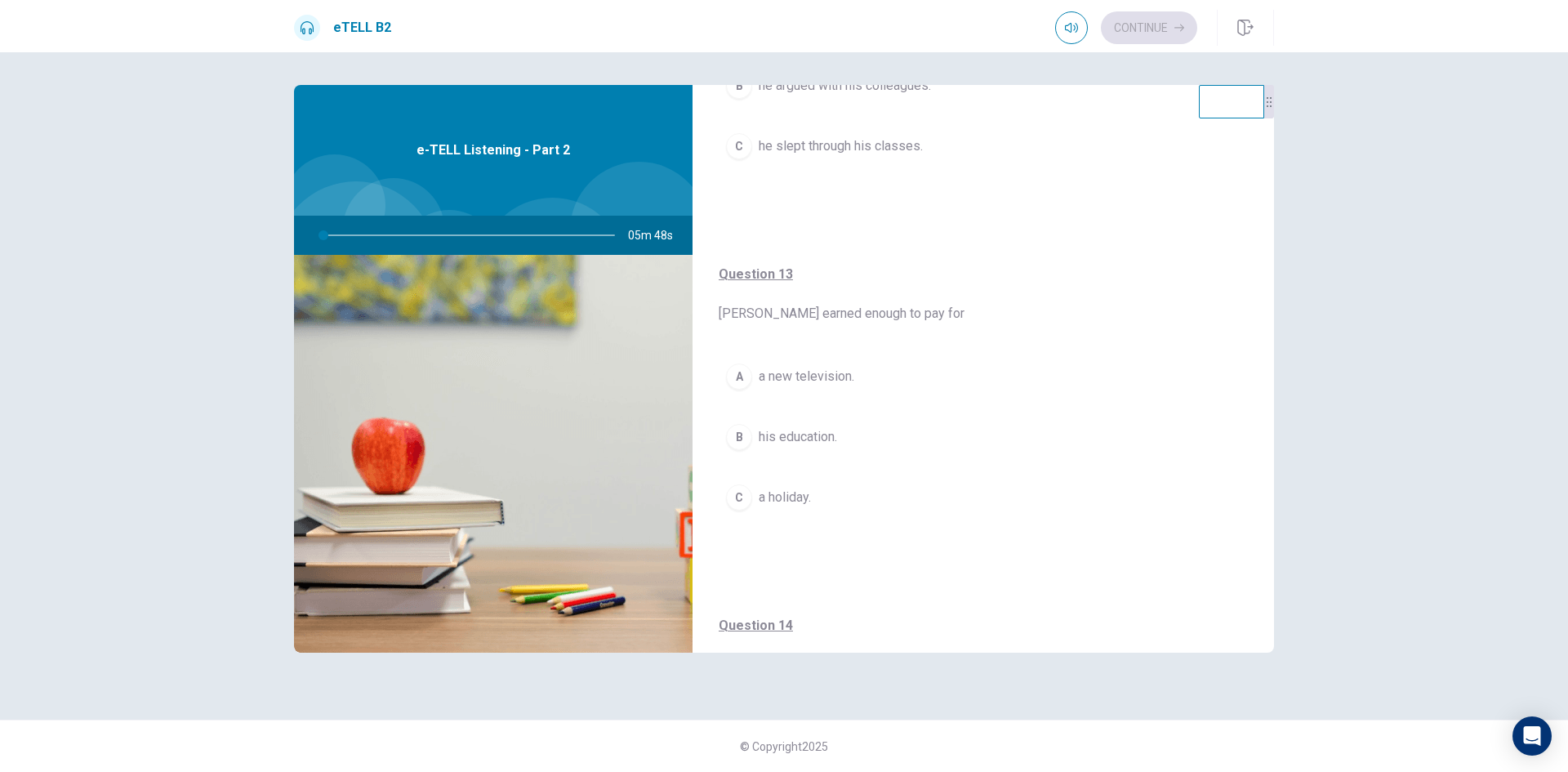
click at [867, 373] on button "A a new television." at bounding box center [983, 376] width 530 height 41
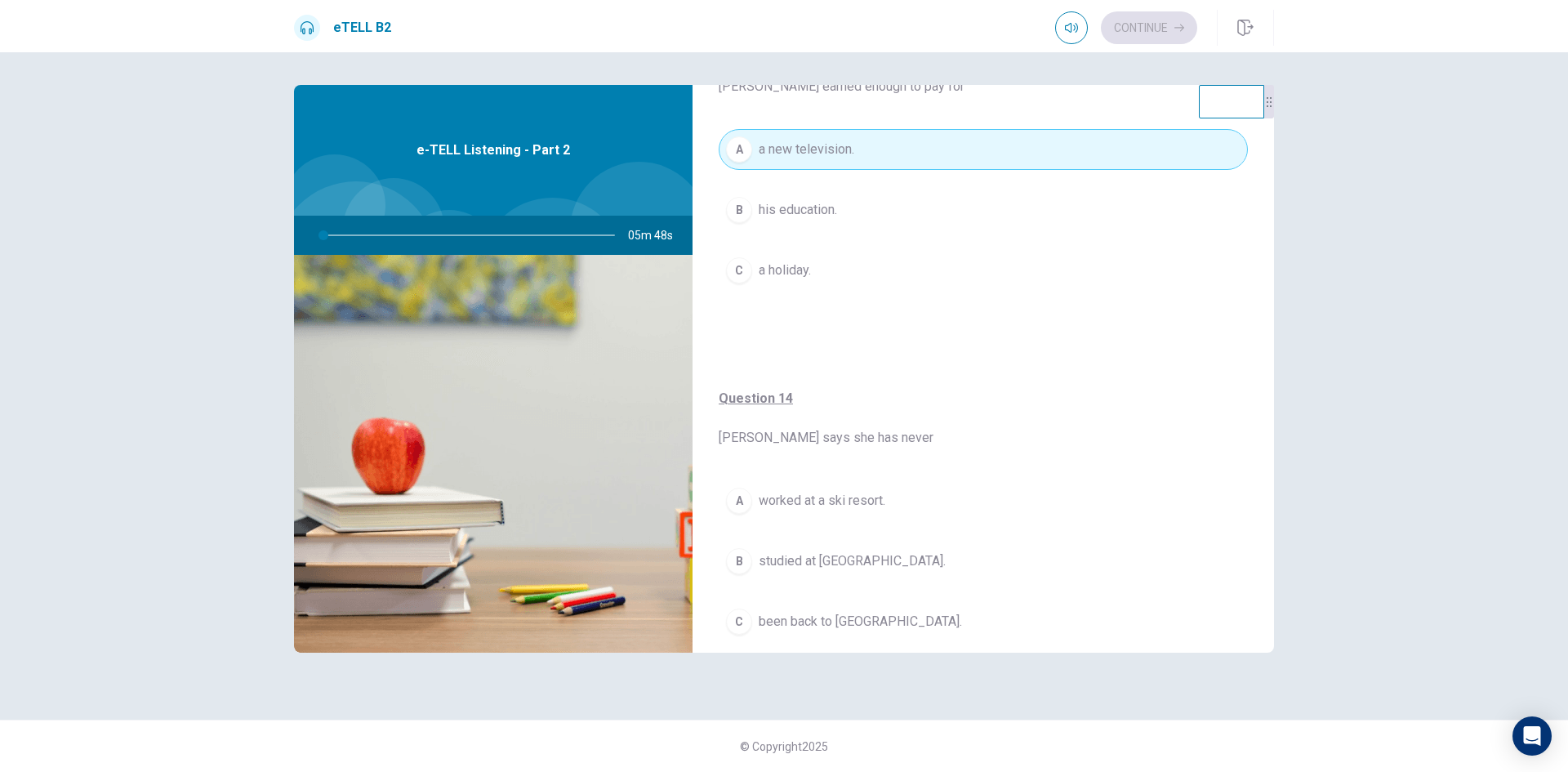
scroll to position [1143, 0]
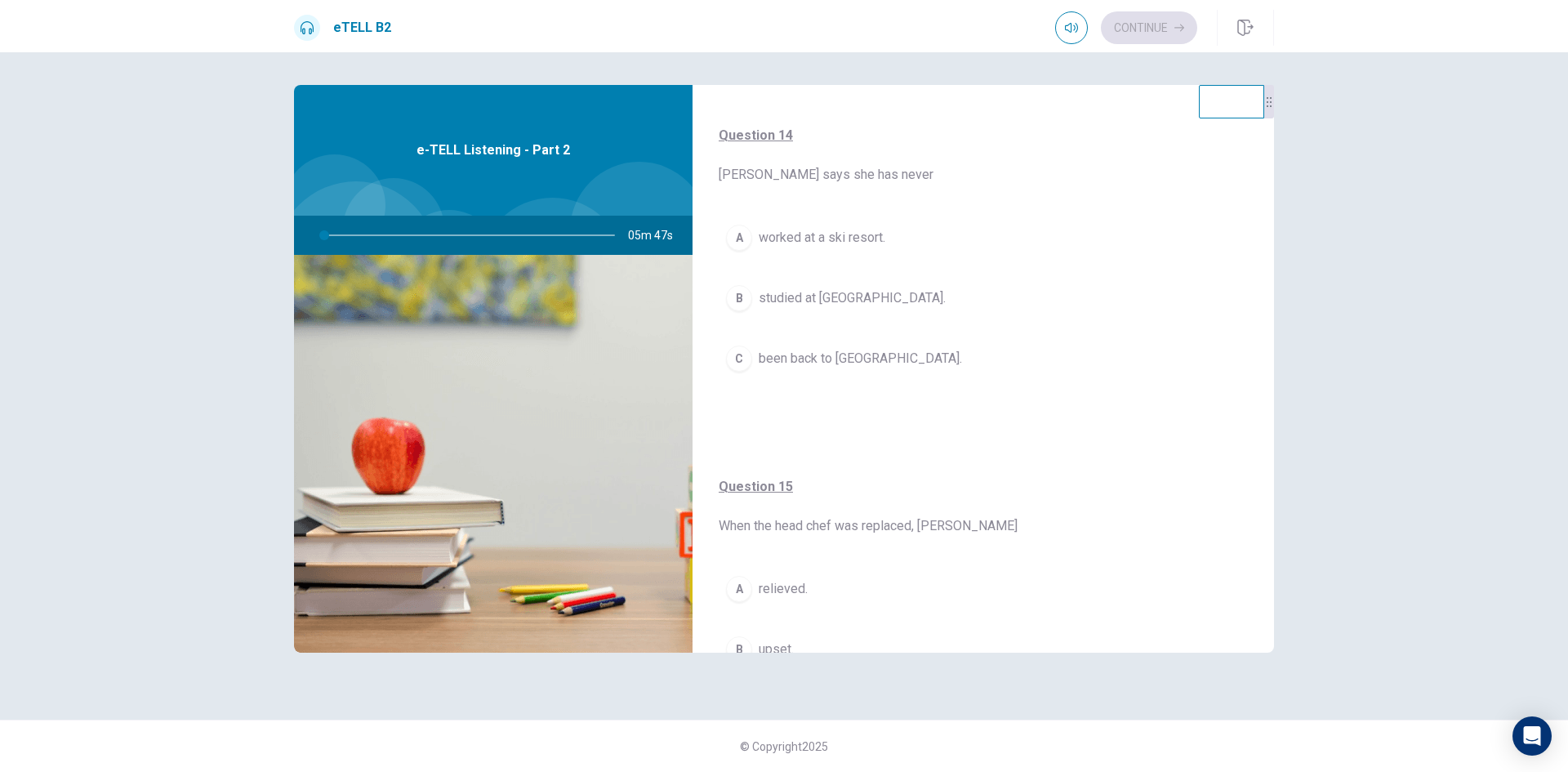
click at [862, 367] on span "been back to [GEOGRAPHIC_DATA]." at bounding box center [860, 358] width 204 height 20
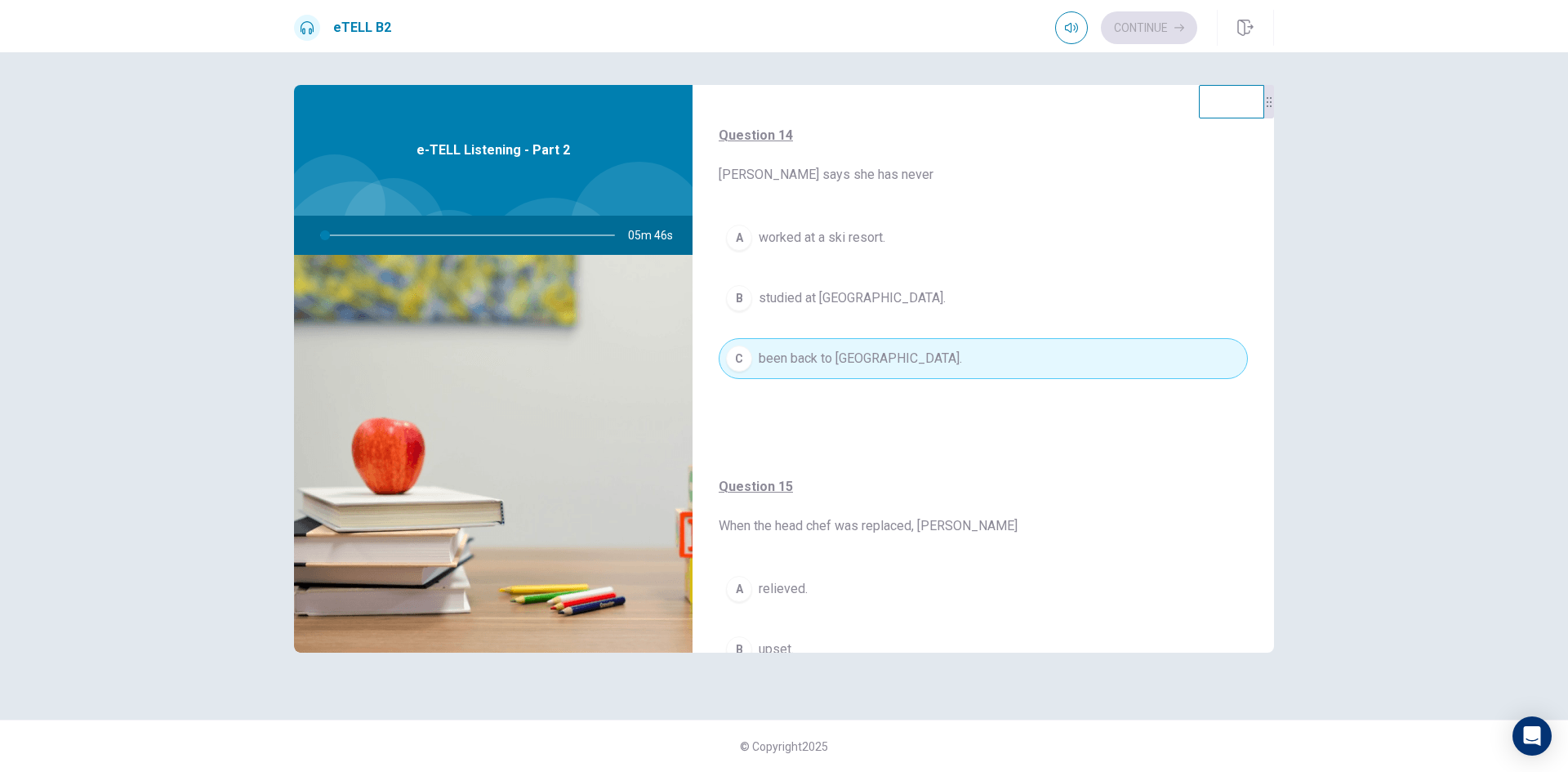
click at [852, 582] on button "A relieved." at bounding box center [983, 588] width 530 height 41
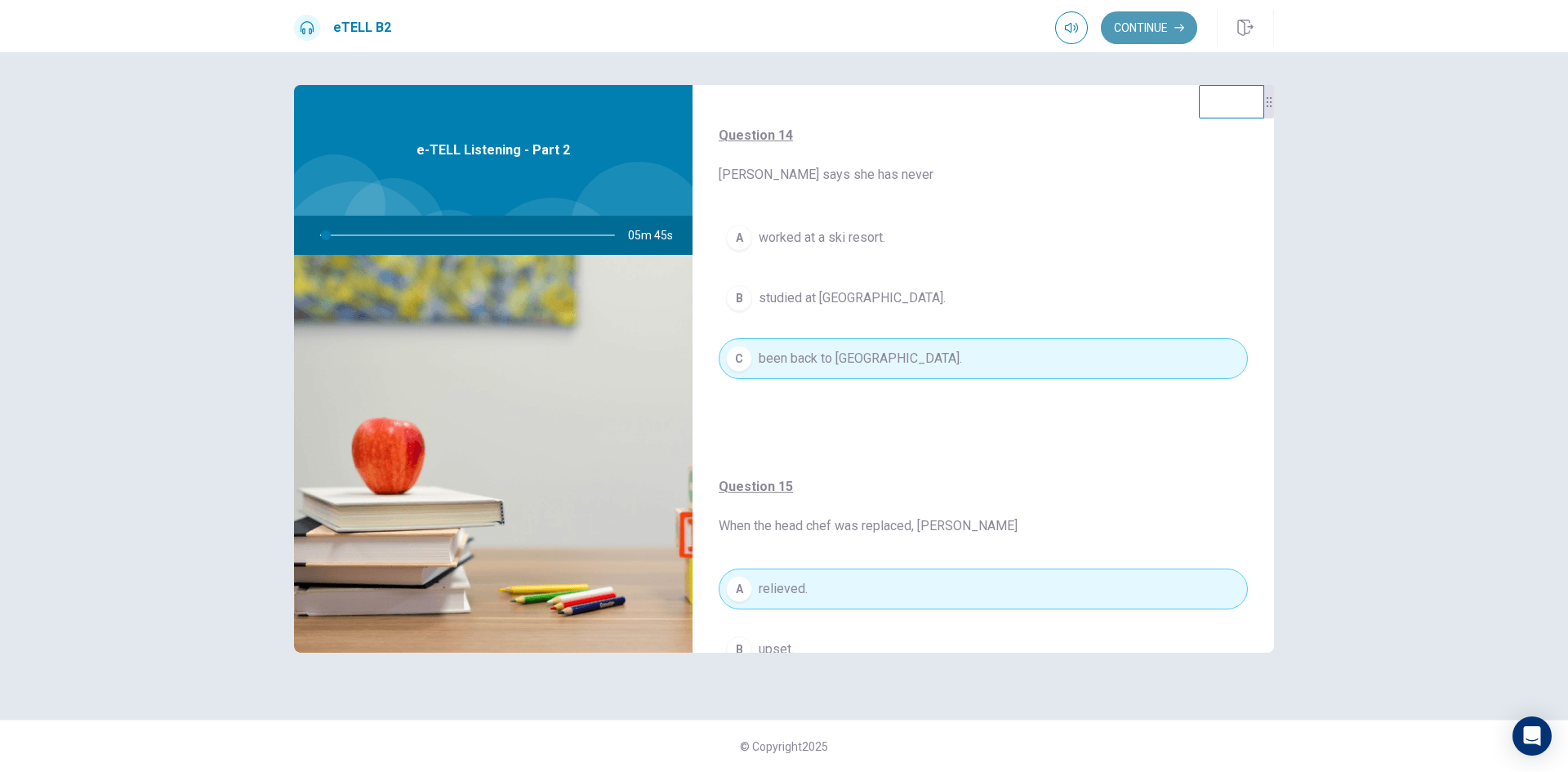
click at [1176, 21] on button "Continue" at bounding box center [1149, 27] width 97 height 32
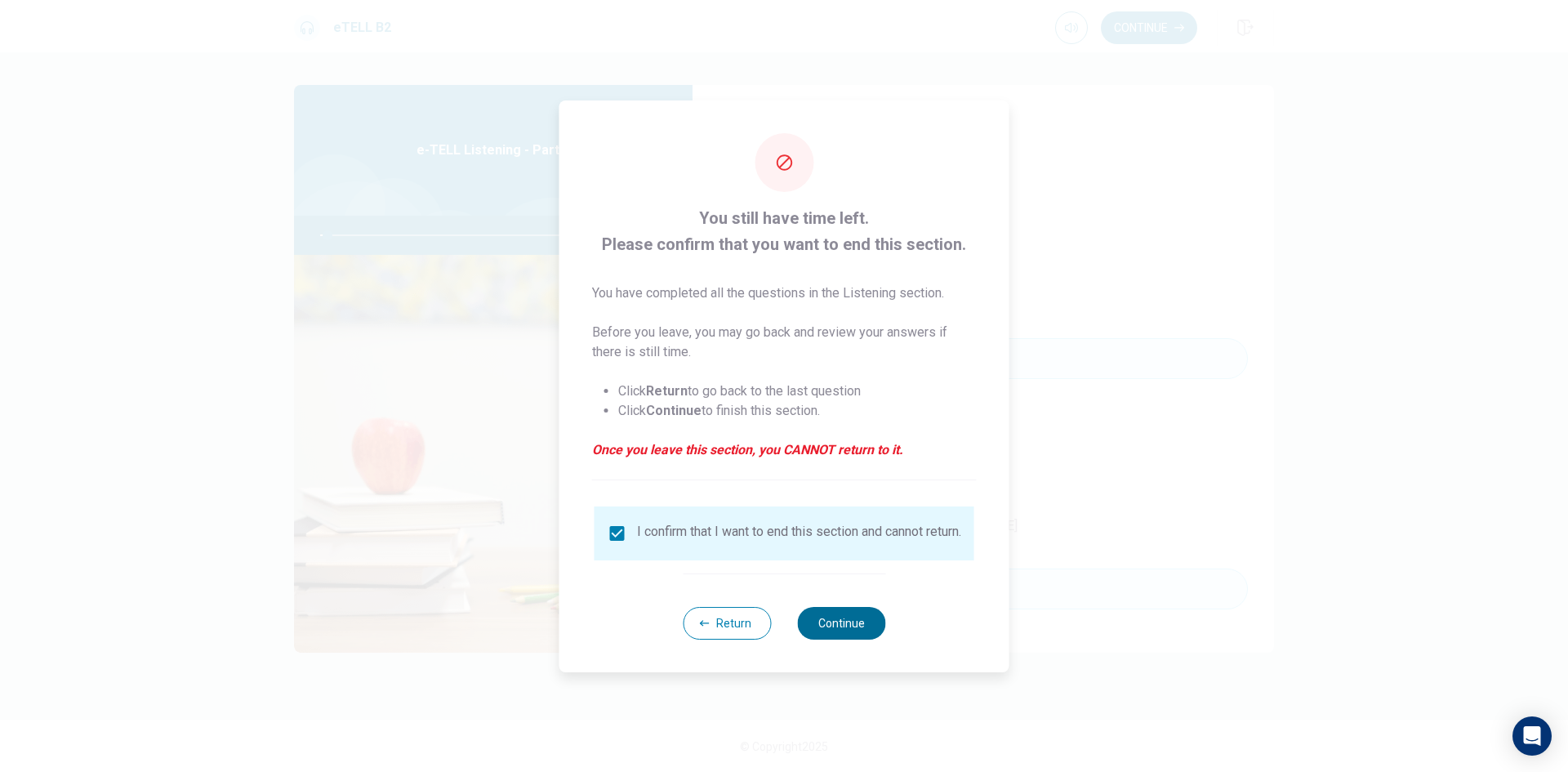
click at [840, 632] on button "Continue" at bounding box center [840, 623] width 88 height 32
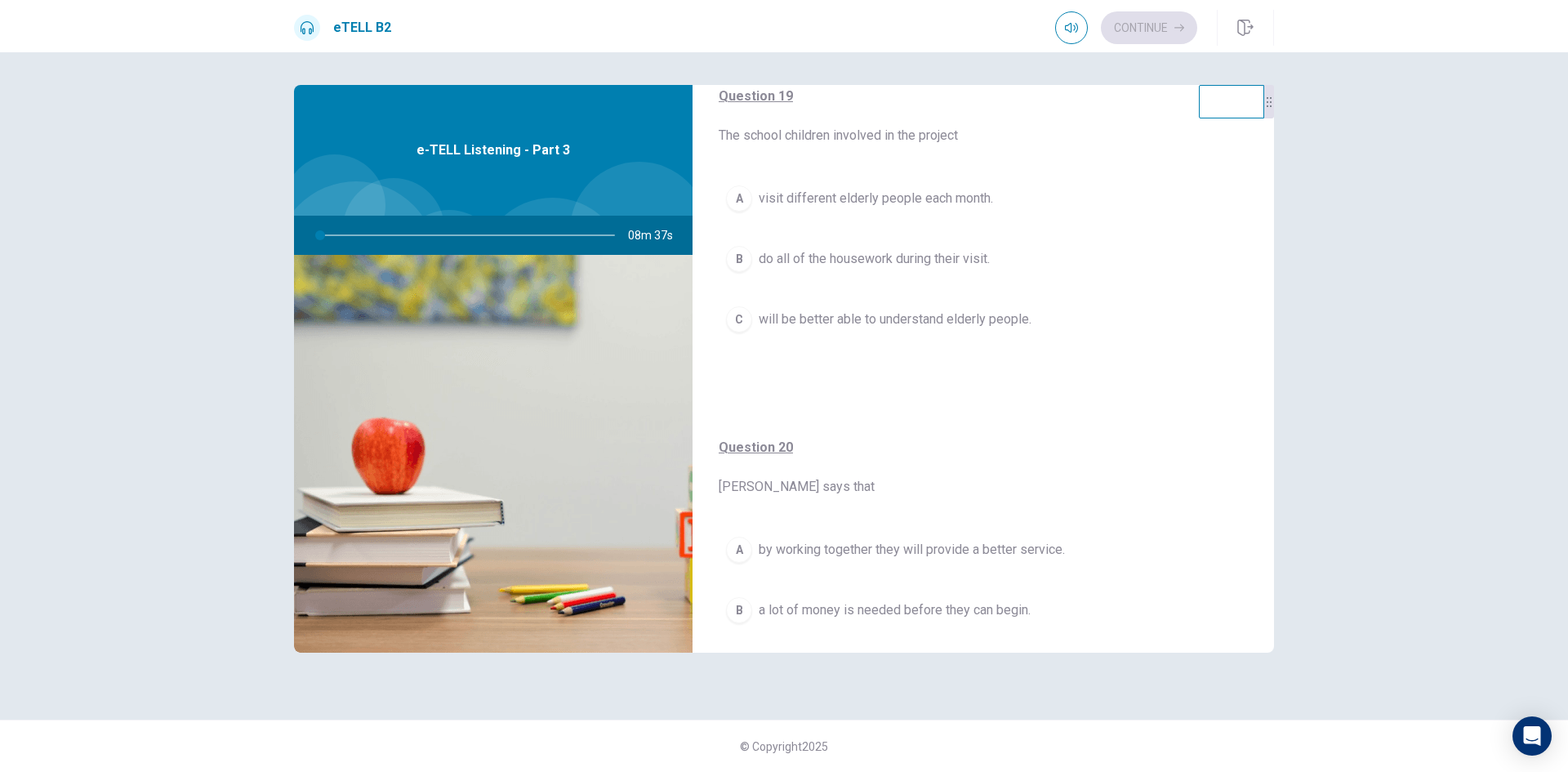
click at [873, 328] on span "will be better able to understand elderly people." at bounding box center [895, 319] width 273 height 20
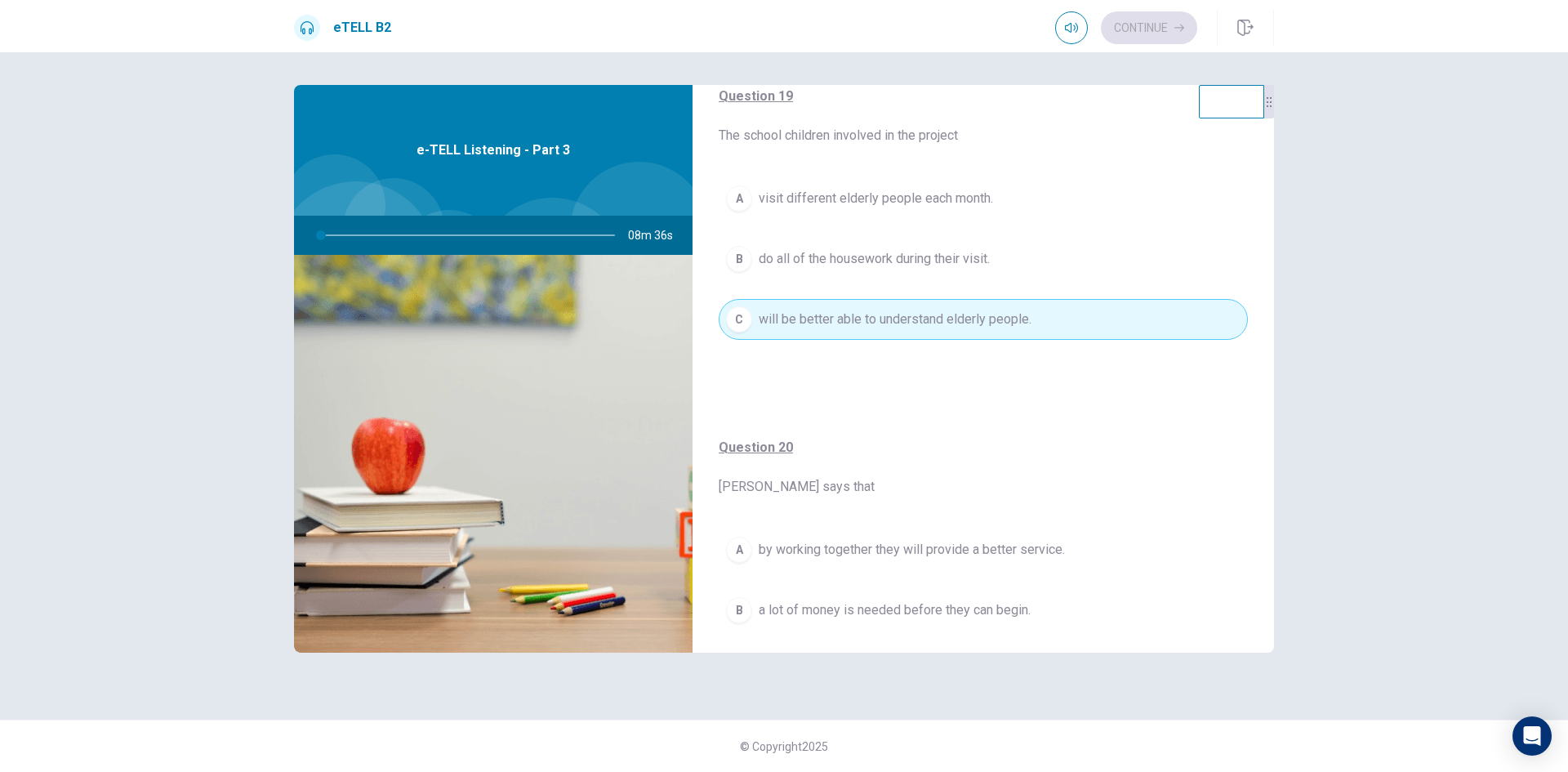
click at [859, 561] on button "A by working together they will provide a better service." at bounding box center [983, 549] width 530 height 41
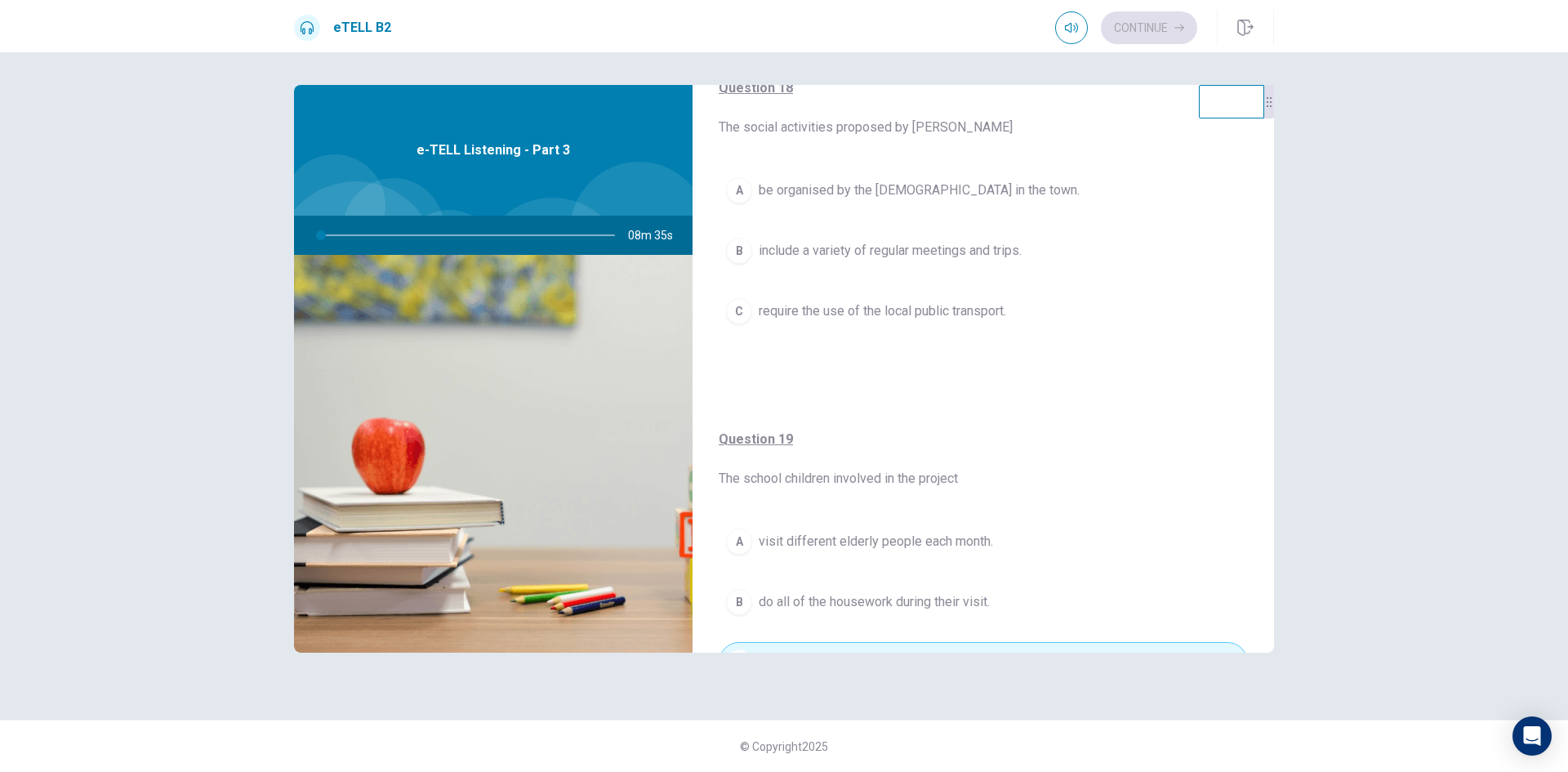
scroll to position [735, 0]
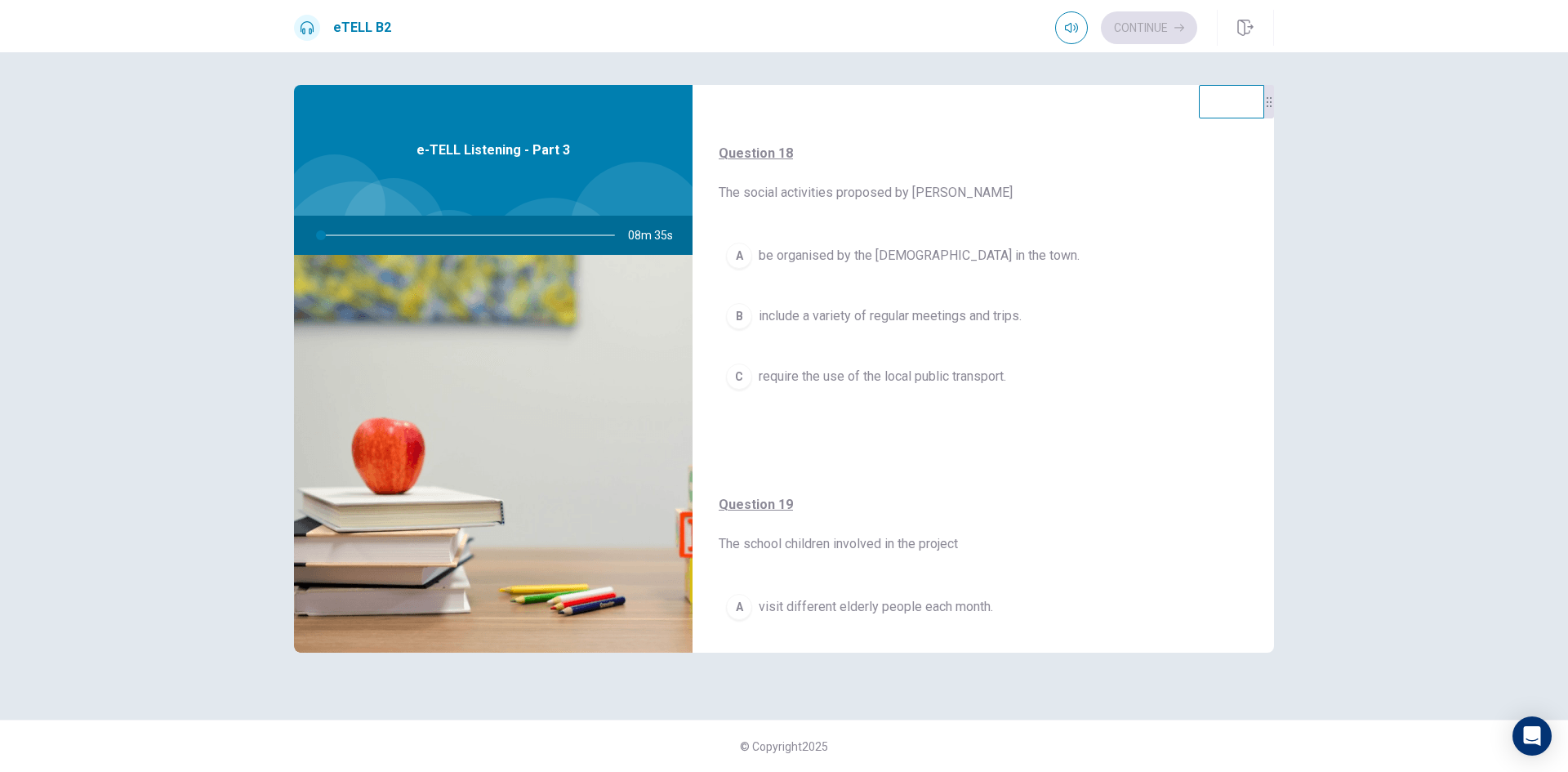
click at [882, 263] on span "be organised by the [DEMOGRAPHIC_DATA] in the town." at bounding box center [919, 255] width 321 height 20
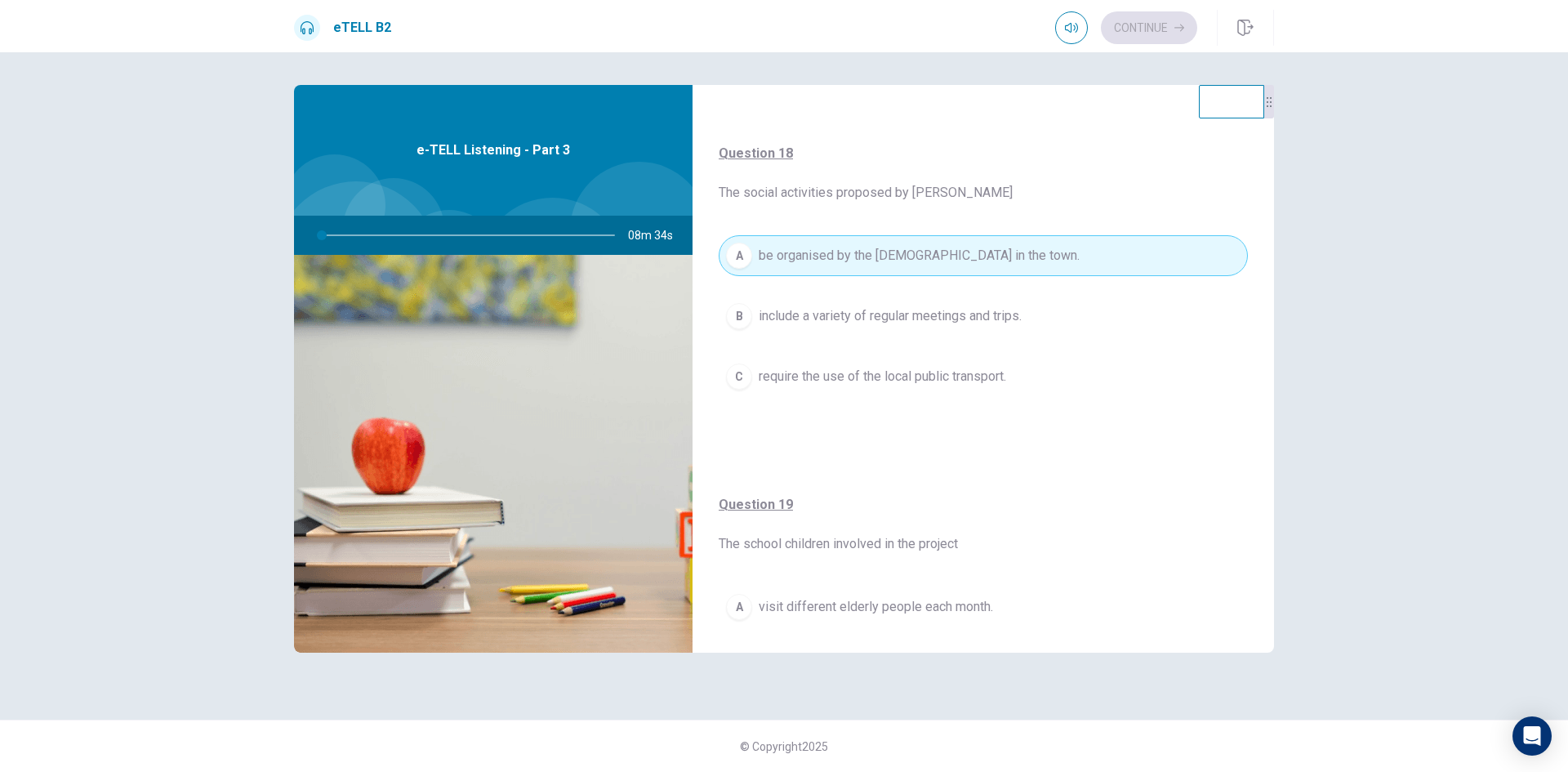
scroll to position [408, 0]
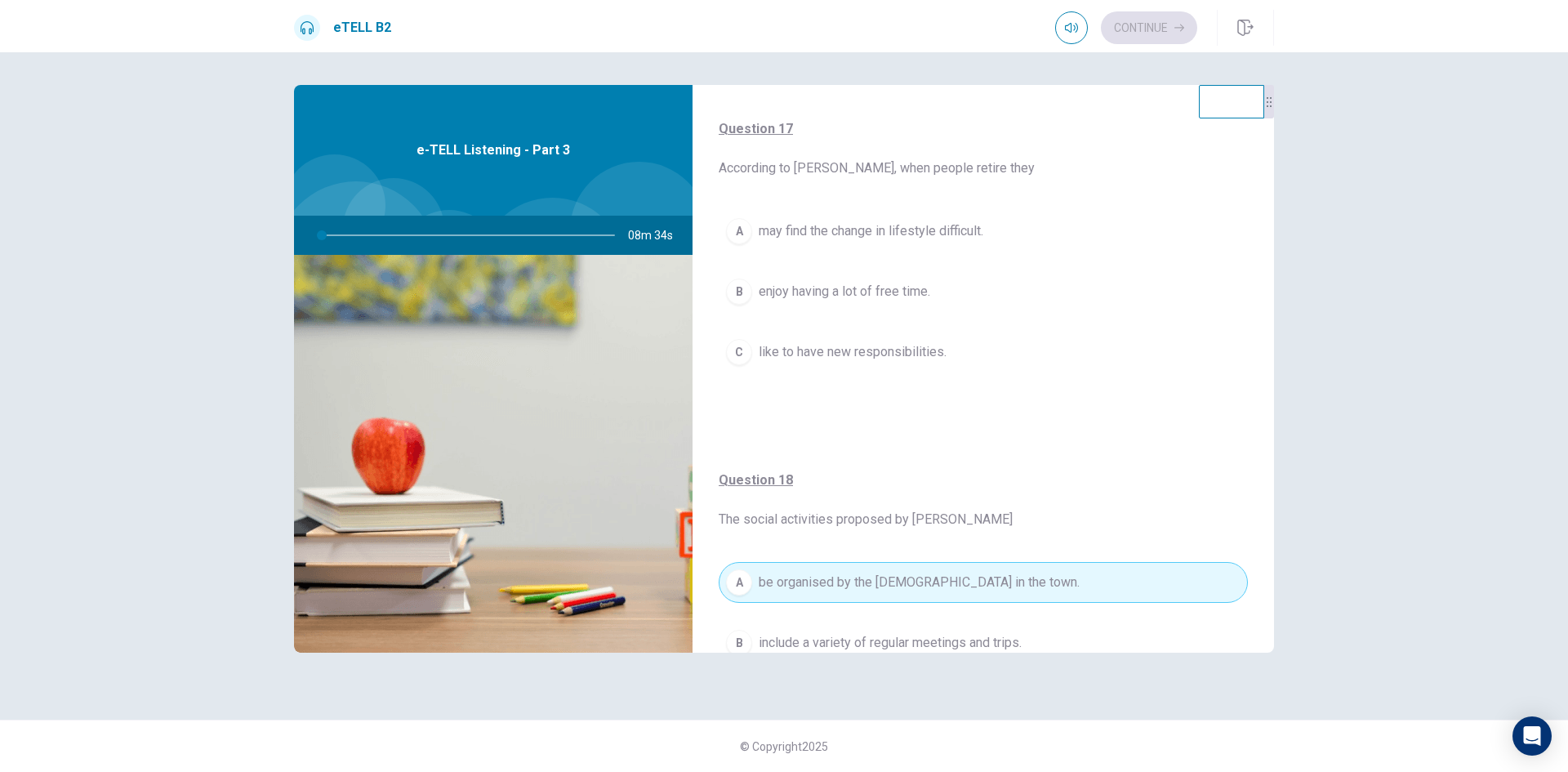
click at [870, 277] on button "B enjoy having a lot of free time." at bounding box center [983, 291] width 530 height 41
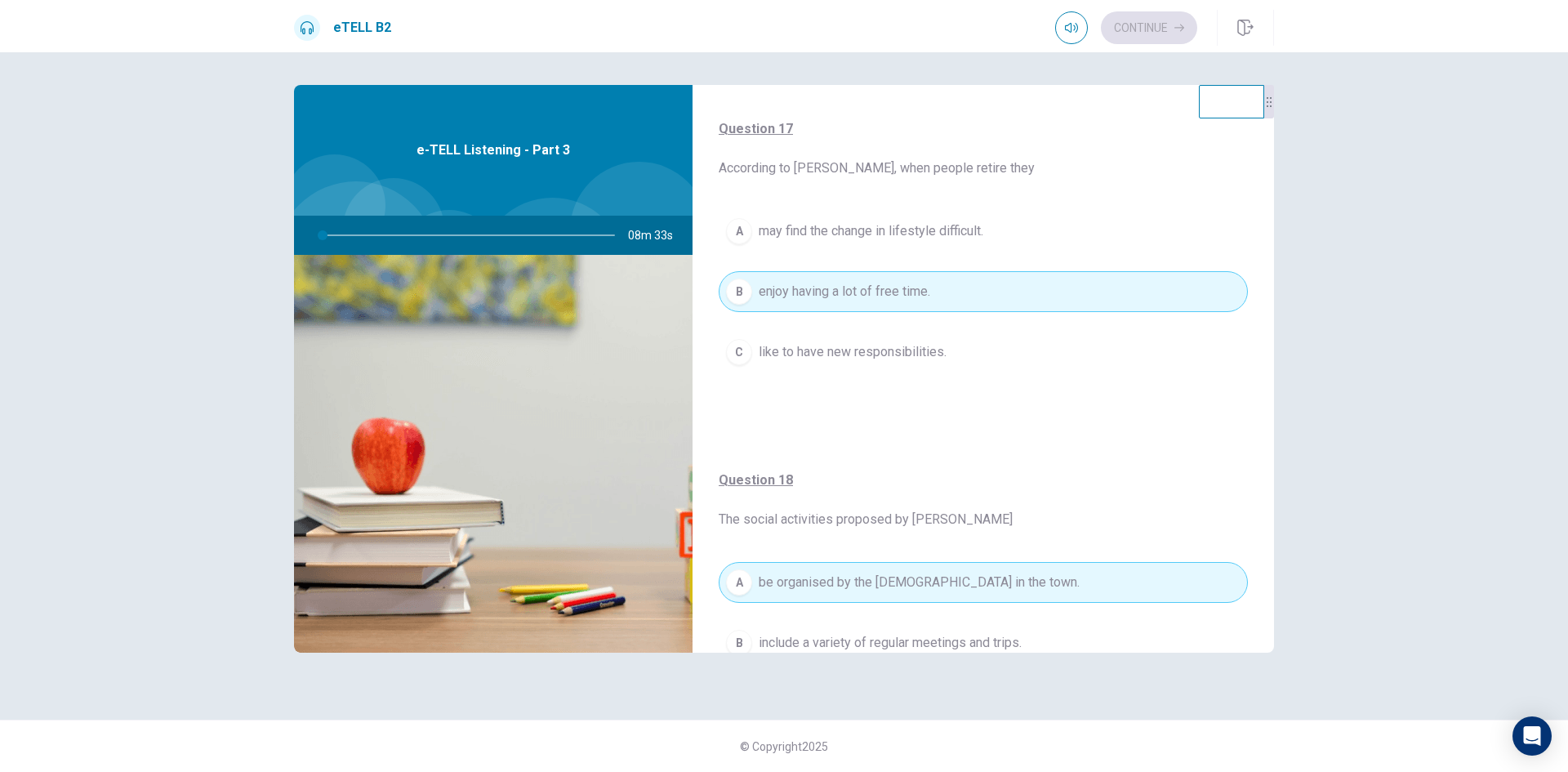
scroll to position [0, 0]
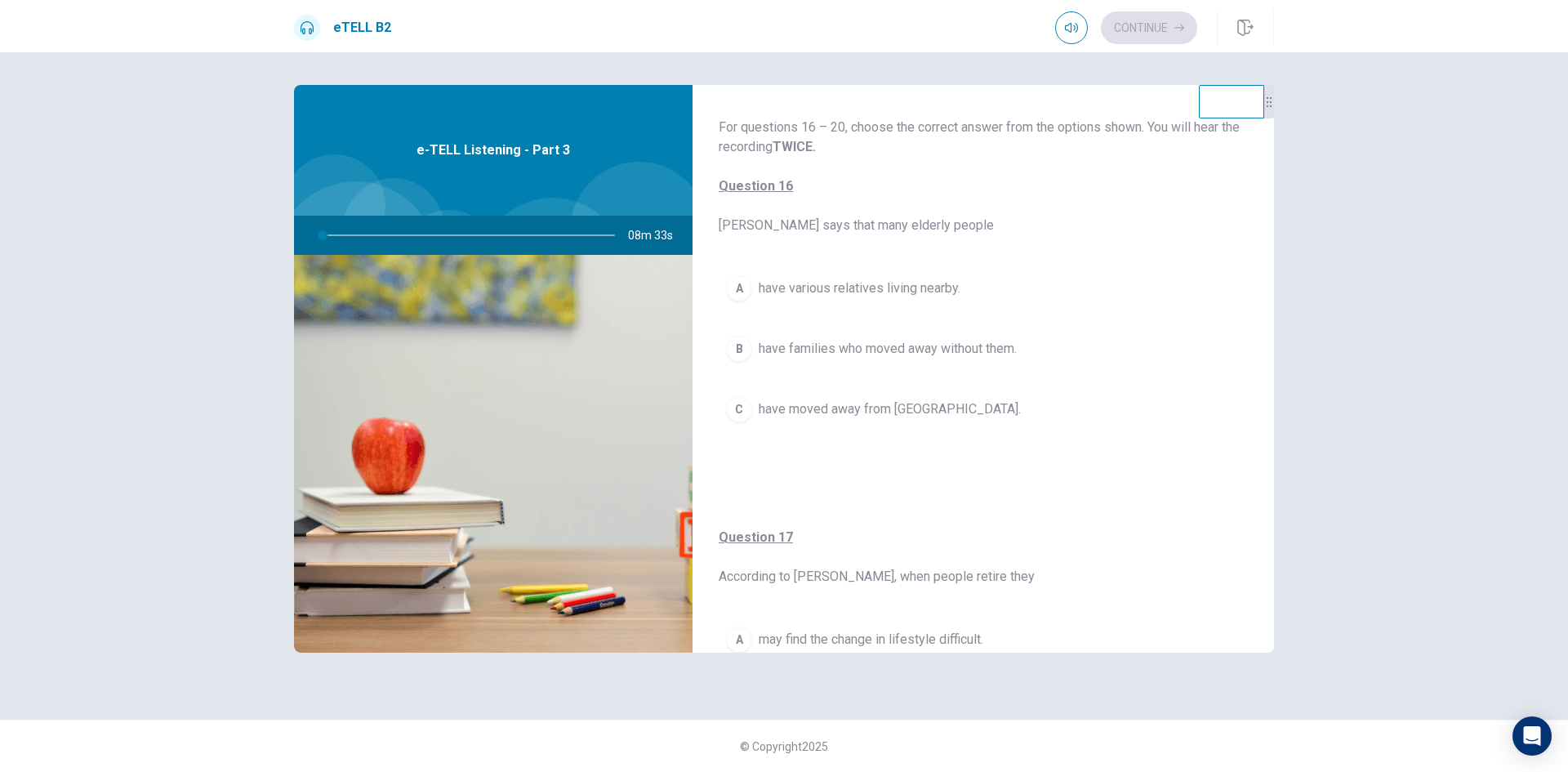
click at [865, 272] on button "A have various relatives living nearby." at bounding box center [983, 288] width 530 height 41
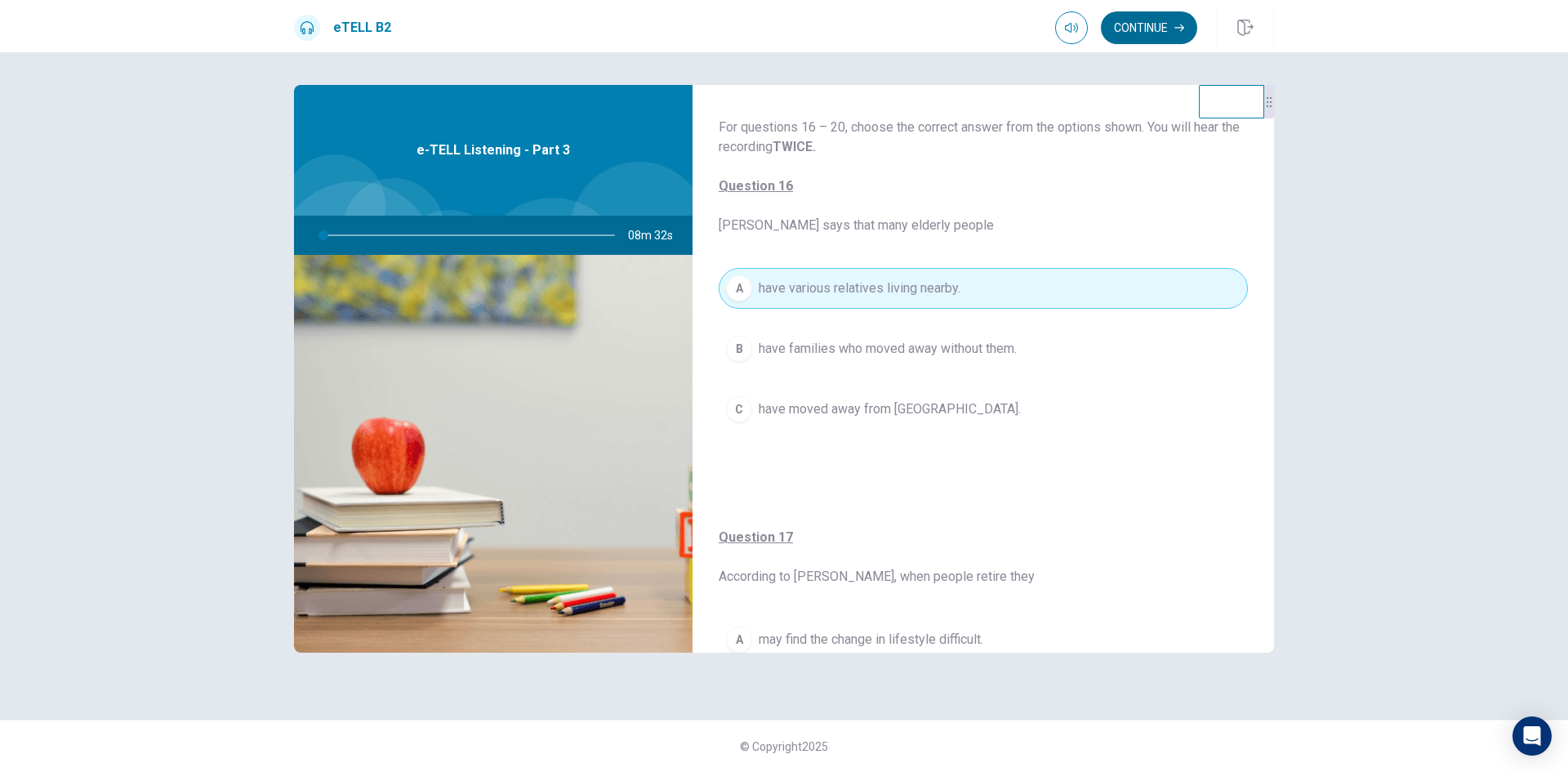
click at [1147, 30] on button "Continue" at bounding box center [1149, 27] width 97 height 32
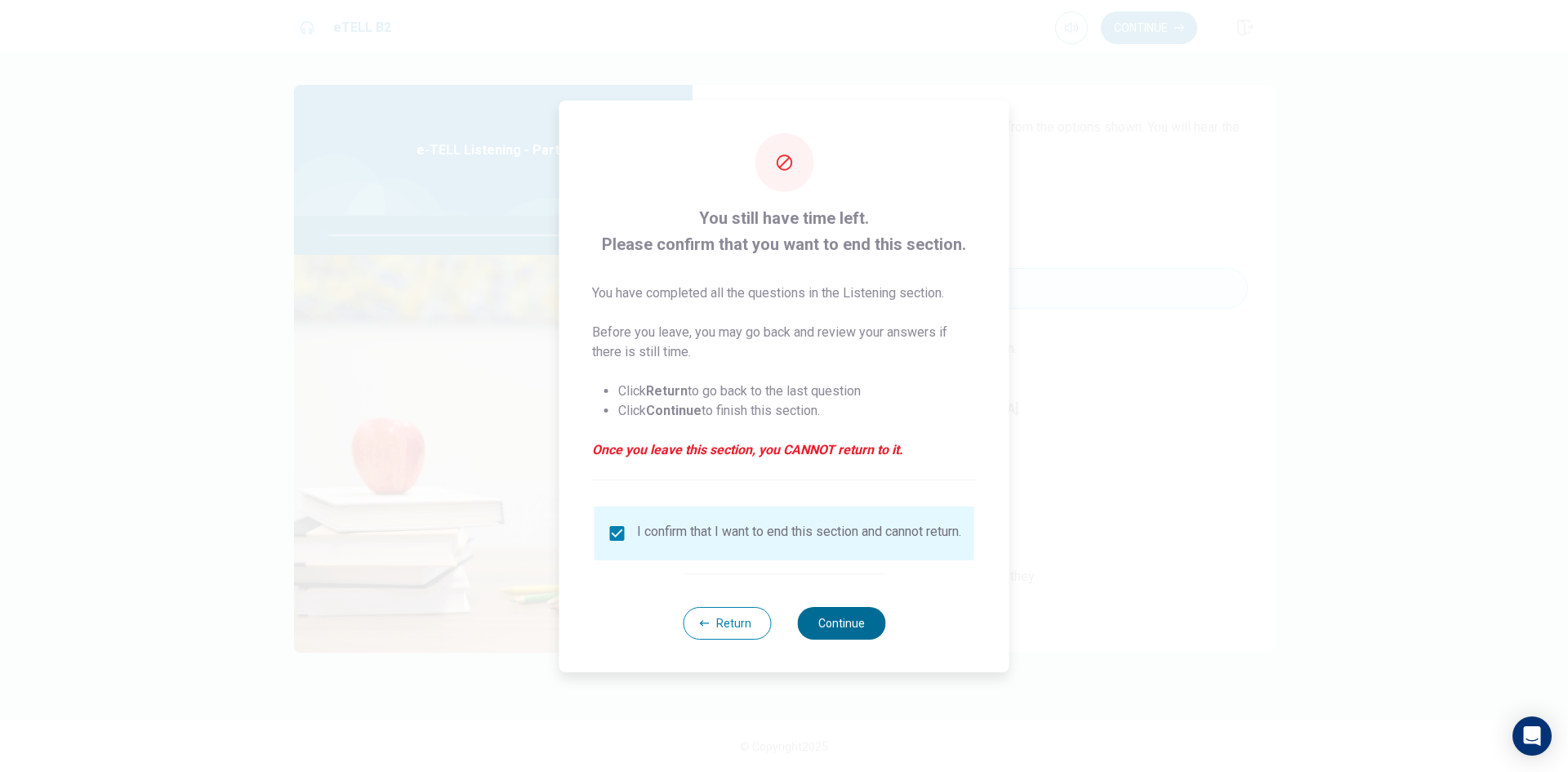
click at [873, 625] on button "Continue" at bounding box center [840, 623] width 88 height 32
type input "*"
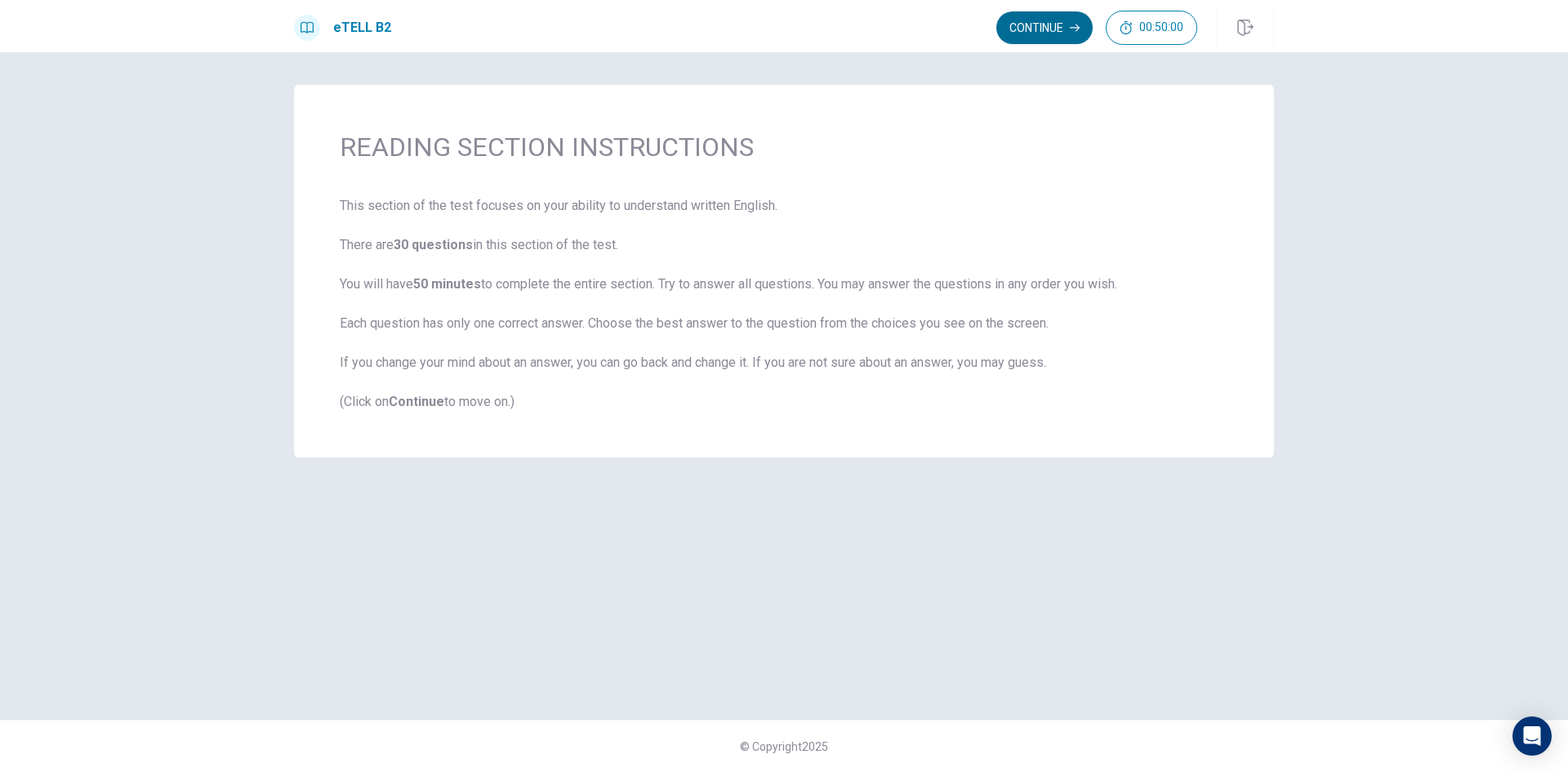
click at [1039, 36] on button "Continue" at bounding box center [1045, 27] width 97 height 32
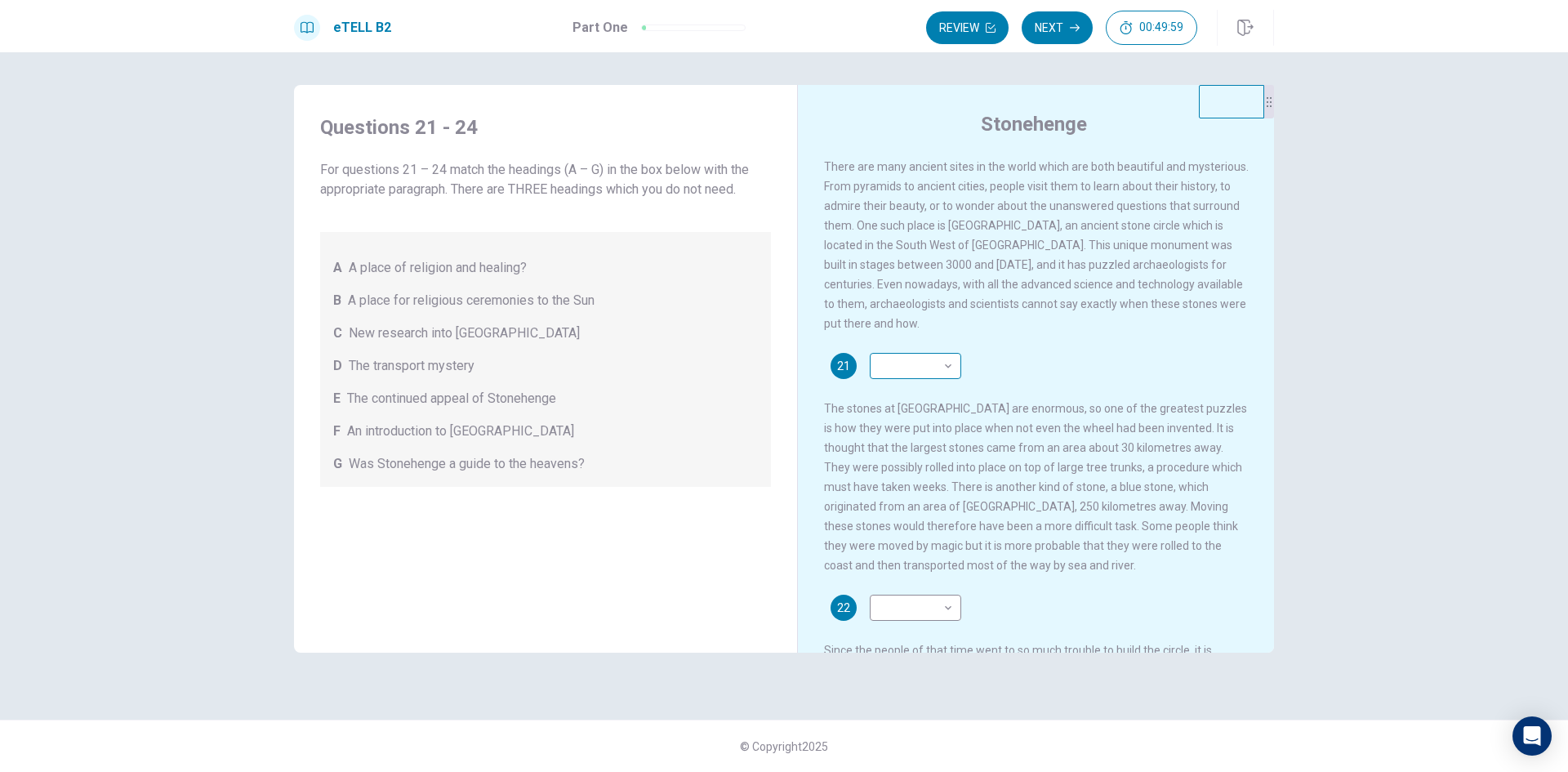
click at [928, 374] on body "This site uses cookies, as explained in our Privacy Policy . If you agree to th…" at bounding box center [784, 386] width 1568 height 772
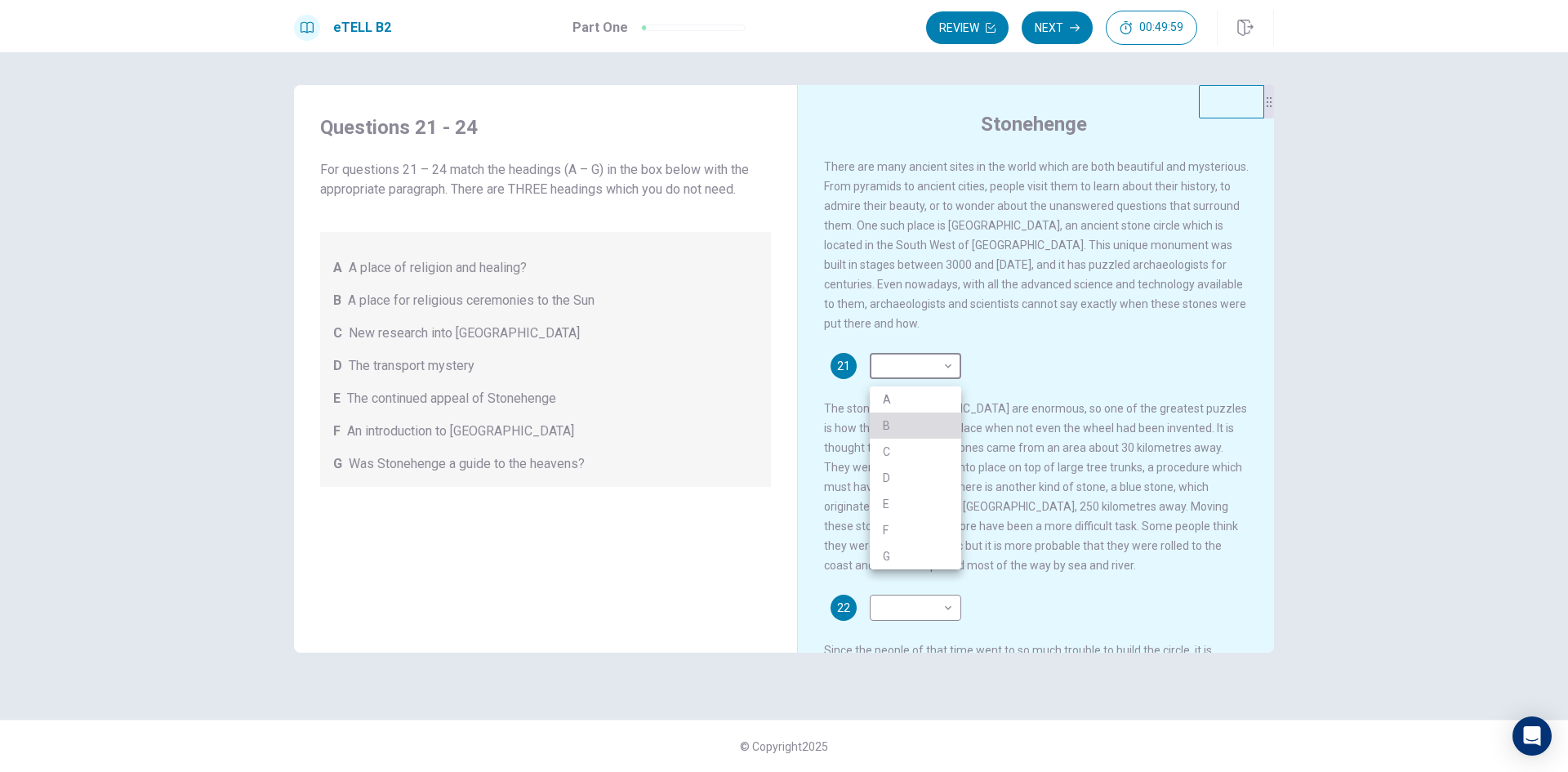
click at [910, 431] on li "B" at bounding box center [915, 425] width 92 height 27
type input "*"
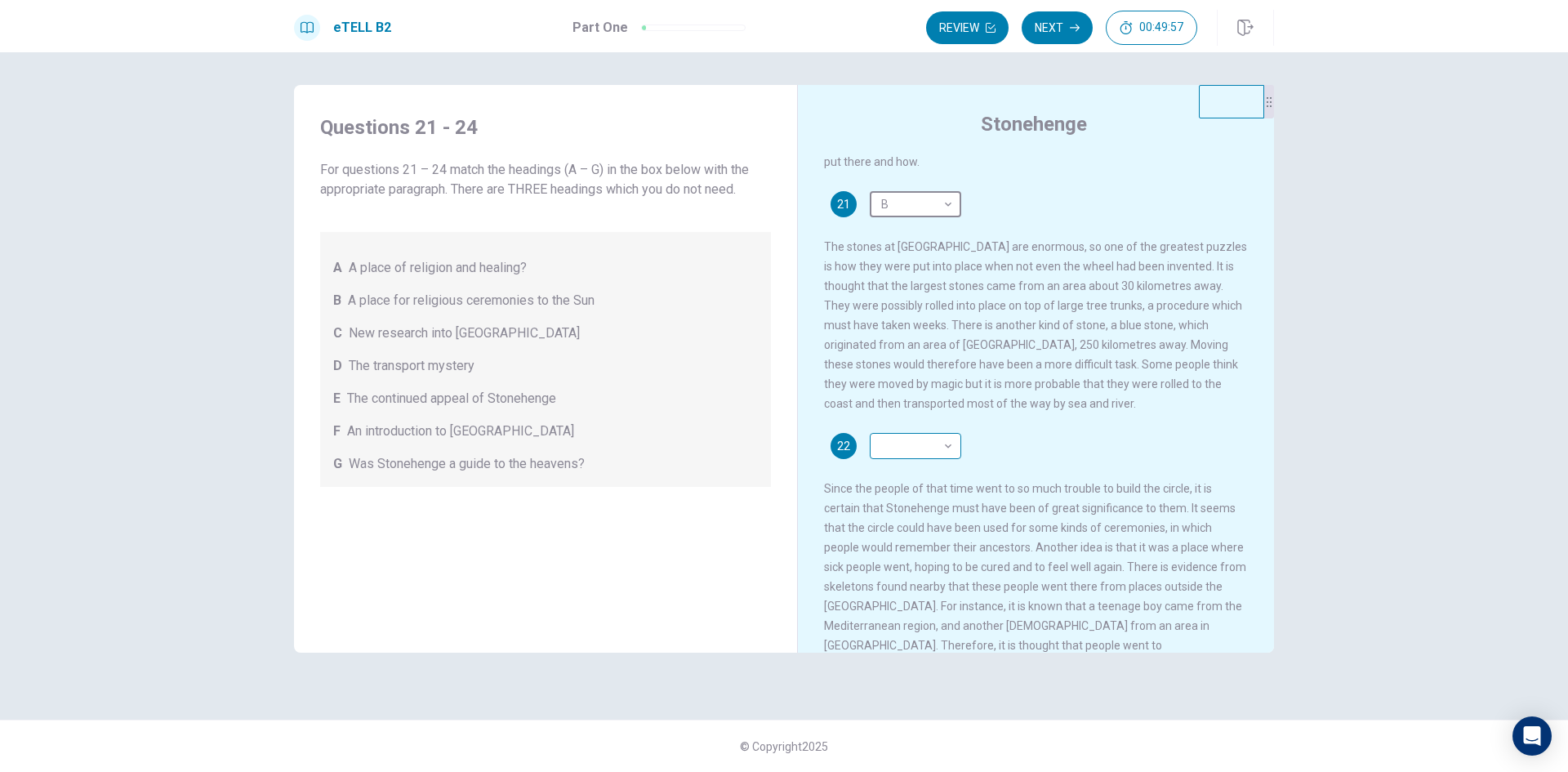
scroll to position [163, 0]
click at [904, 459] on body "This site uses cookies, as explained in our Privacy Policy . If you agree to th…" at bounding box center [784, 386] width 1568 height 772
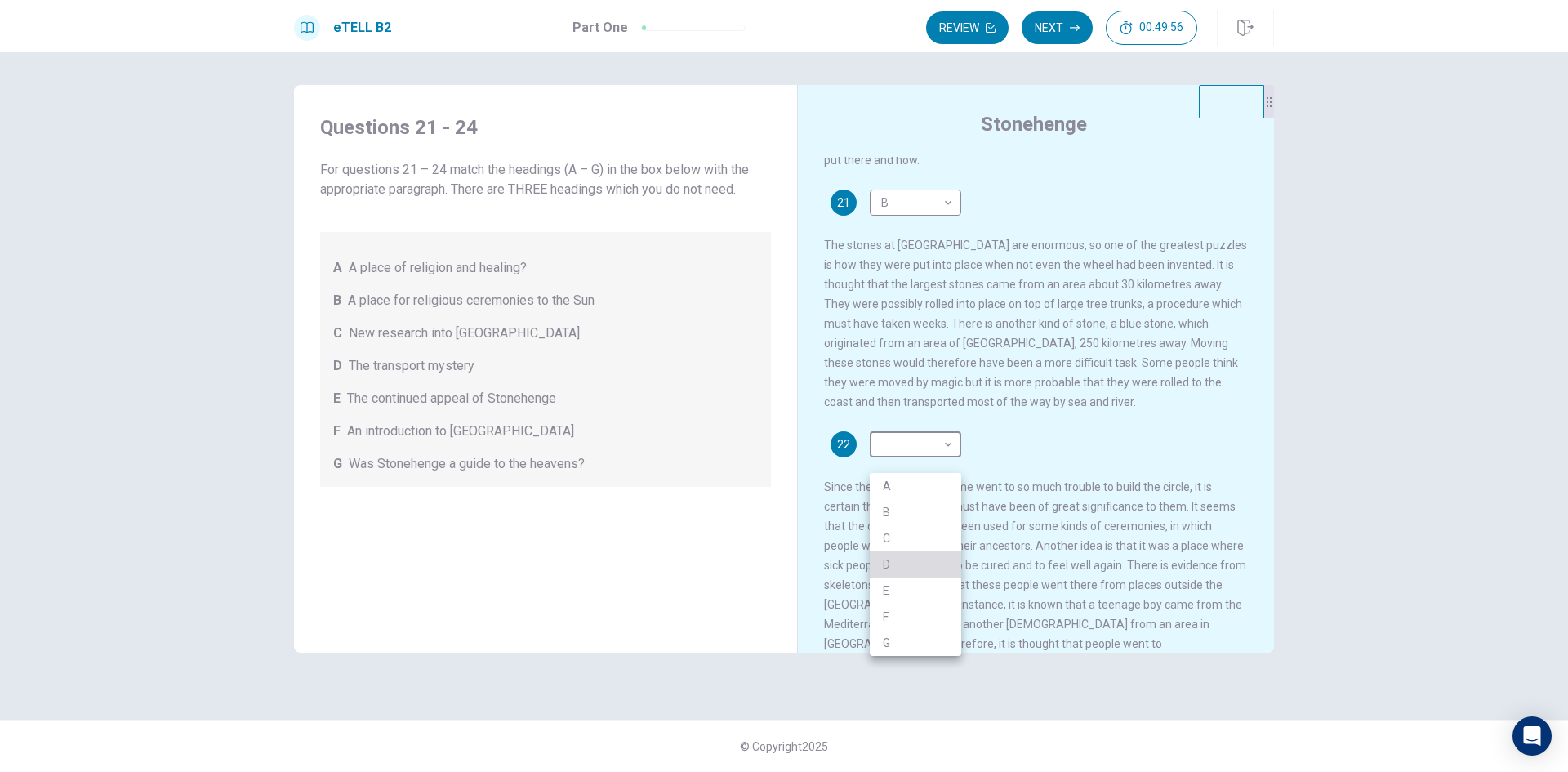
click at [908, 565] on li "D" at bounding box center [915, 565] width 92 height 27
type input "*"
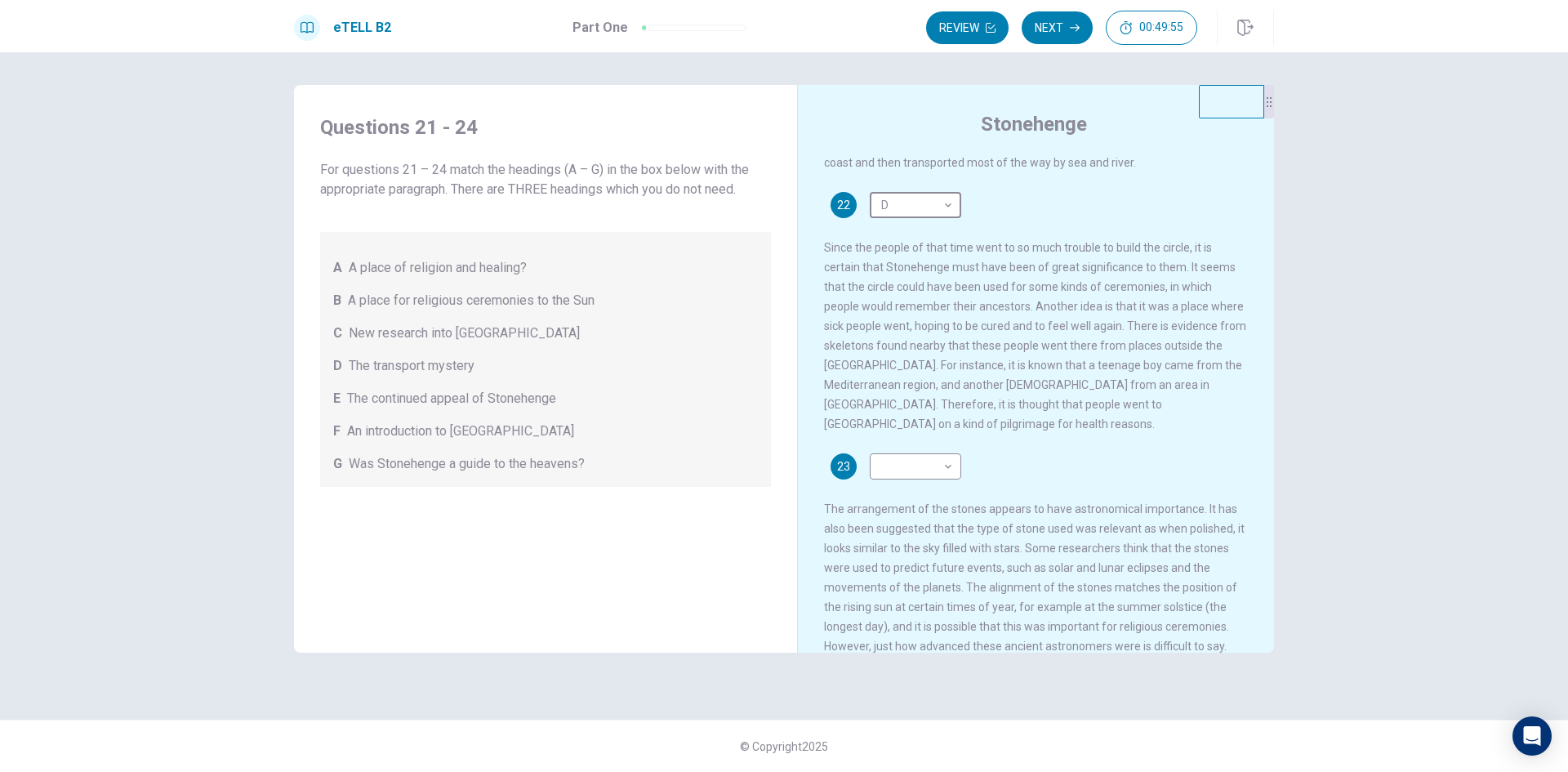
scroll to position [408, 0]
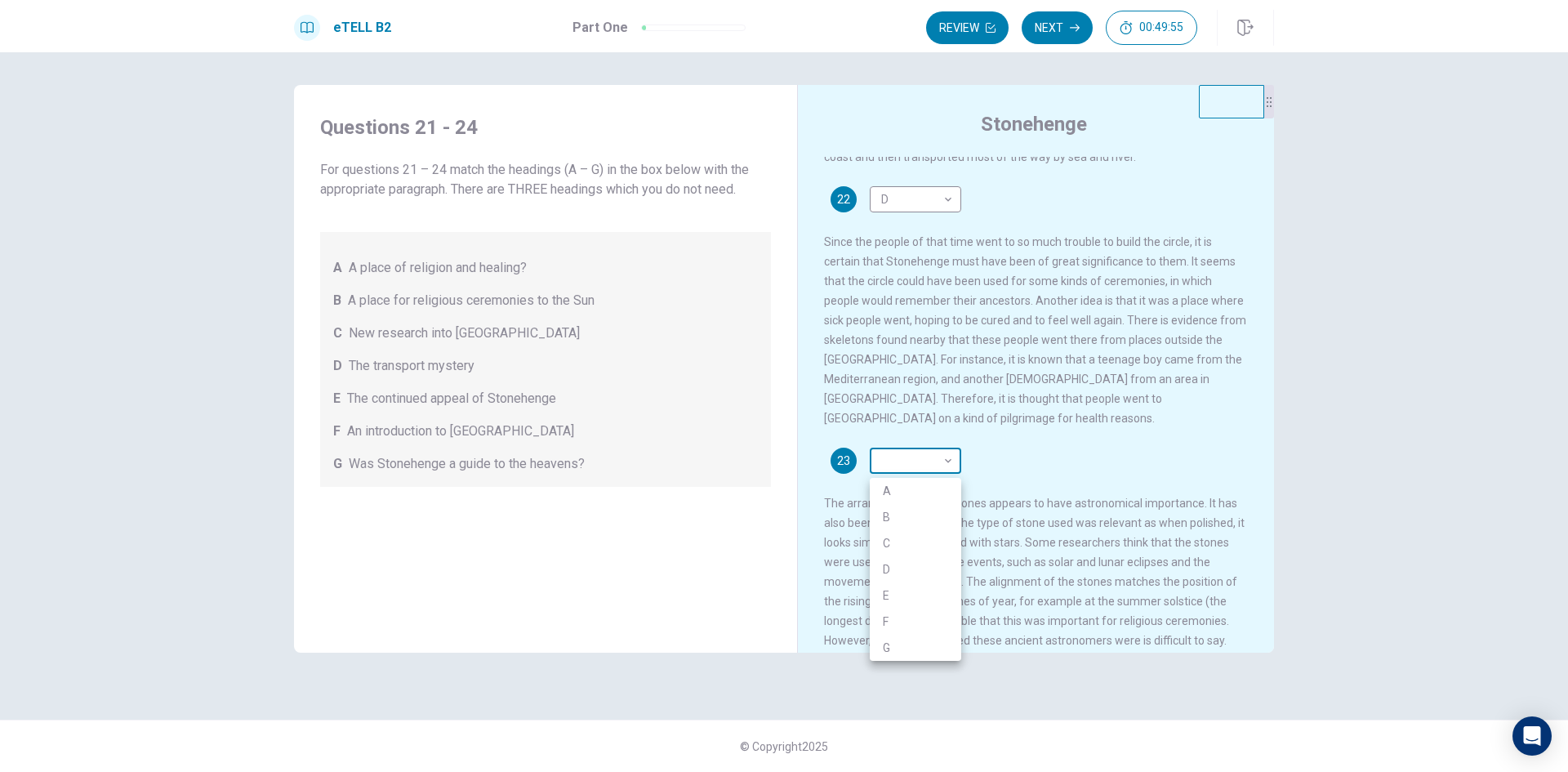
click at [929, 471] on body "This site uses cookies, as explained in our Privacy Policy . If you agree to th…" at bounding box center [784, 386] width 1568 height 772
click at [915, 519] on li "B" at bounding box center [915, 517] width 92 height 27
type input "*"
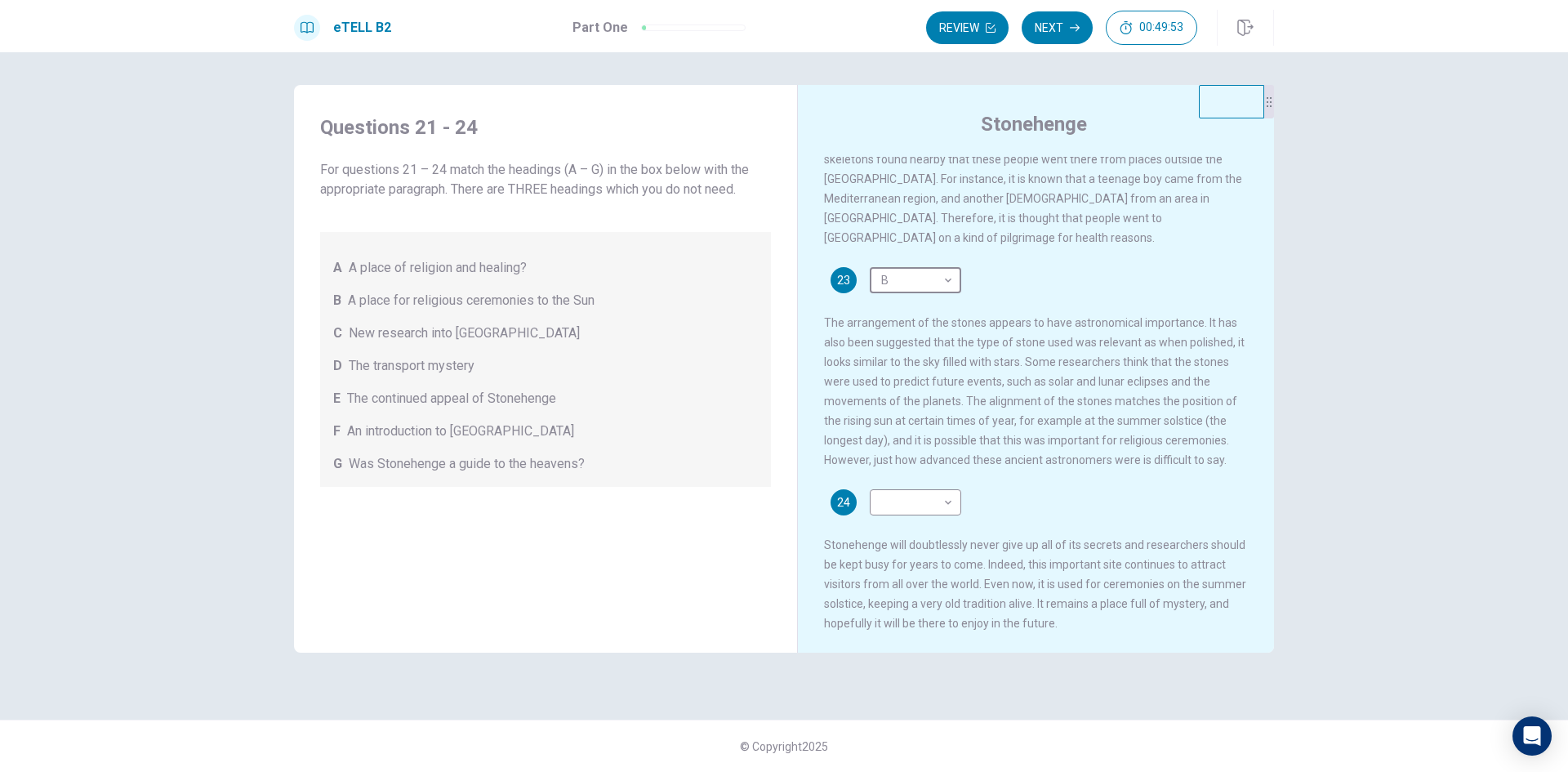
scroll to position [605, 0]
click at [921, 504] on body "This site uses cookies, as explained in our Privacy Policy . If you agree to th…" at bounding box center [784, 386] width 1568 height 772
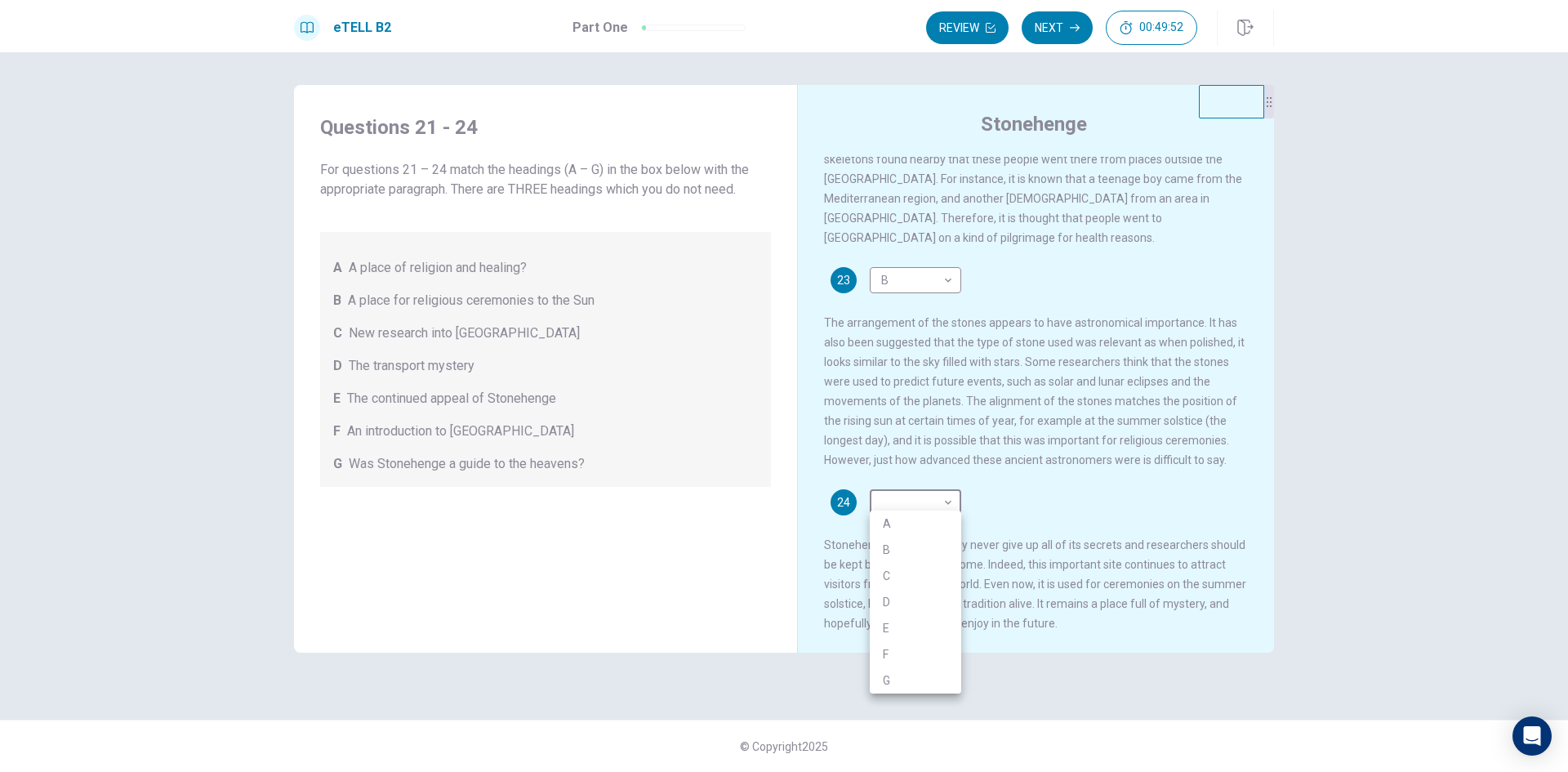
click at [912, 560] on li "B" at bounding box center [915, 549] width 92 height 27
type input "*"
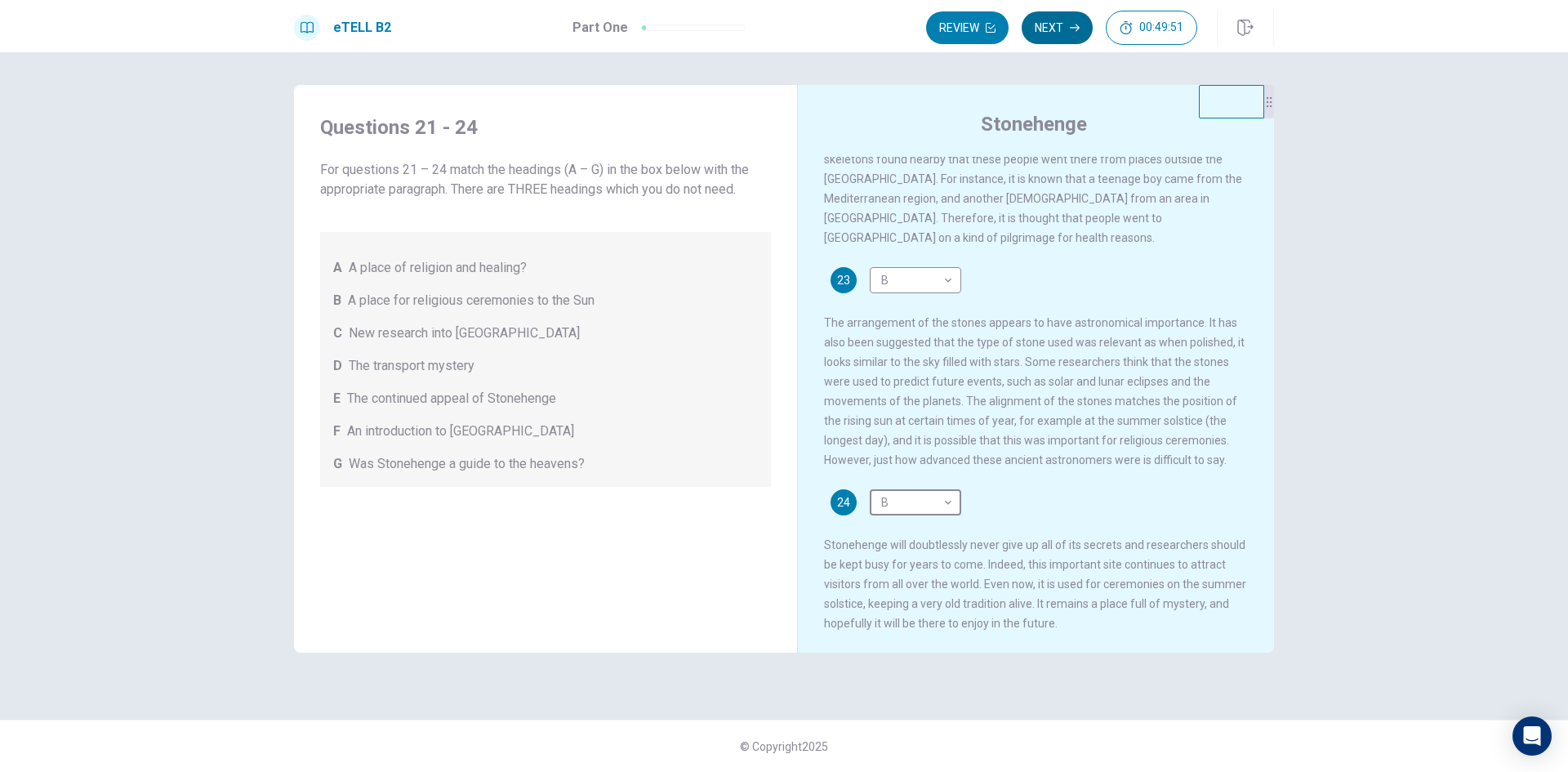
click at [1038, 27] on button "Next" at bounding box center [1056, 27] width 71 height 32
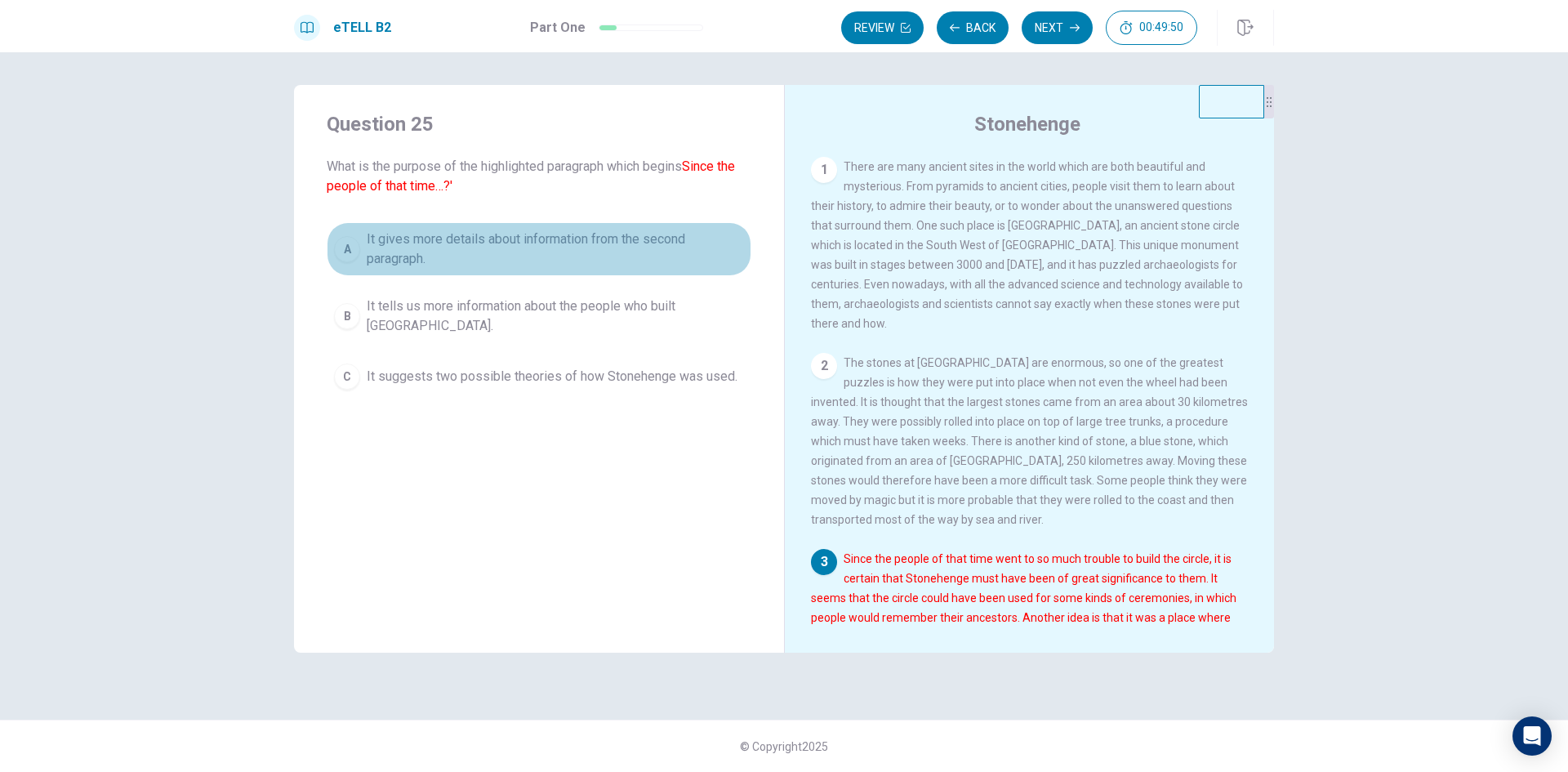
click at [588, 244] on span "It gives more details about information from the second paragraph." at bounding box center [555, 248] width 377 height 39
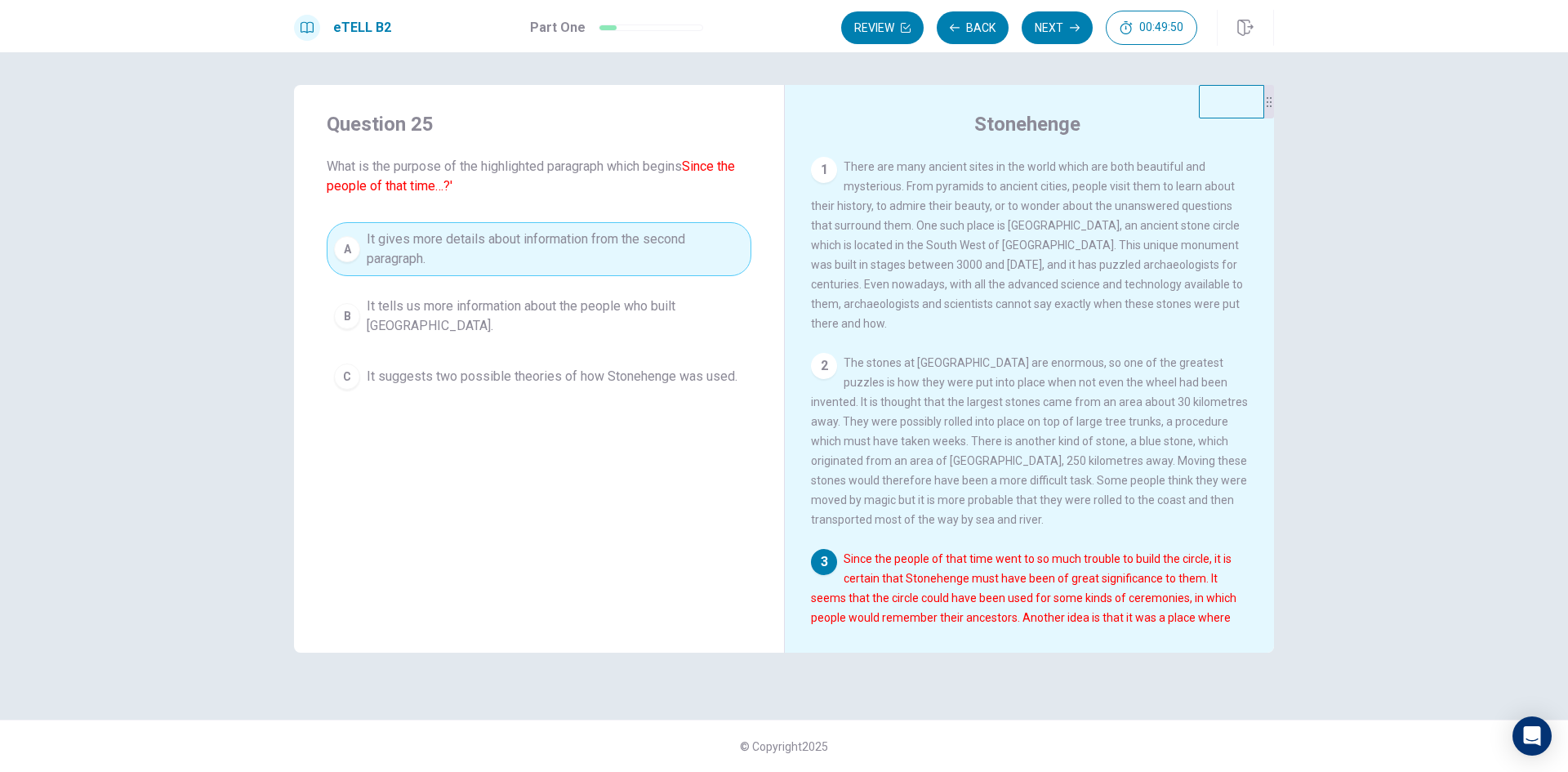
click at [1052, 12] on button "Next" at bounding box center [1056, 27] width 71 height 32
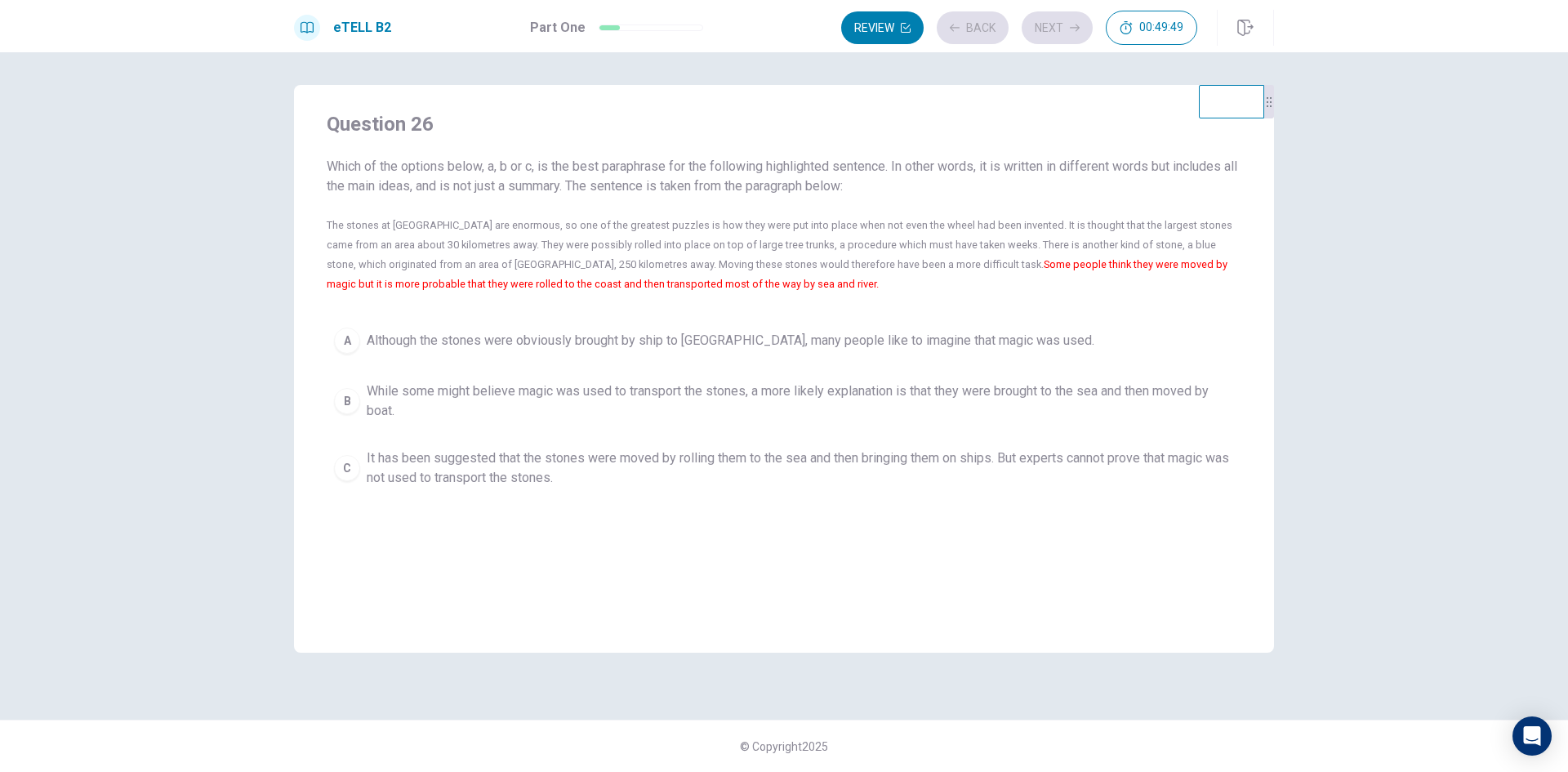
click at [629, 348] on span "Although the stones were obviously brought by ship to [GEOGRAPHIC_DATA], many p…" at bounding box center [730, 340] width 728 height 20
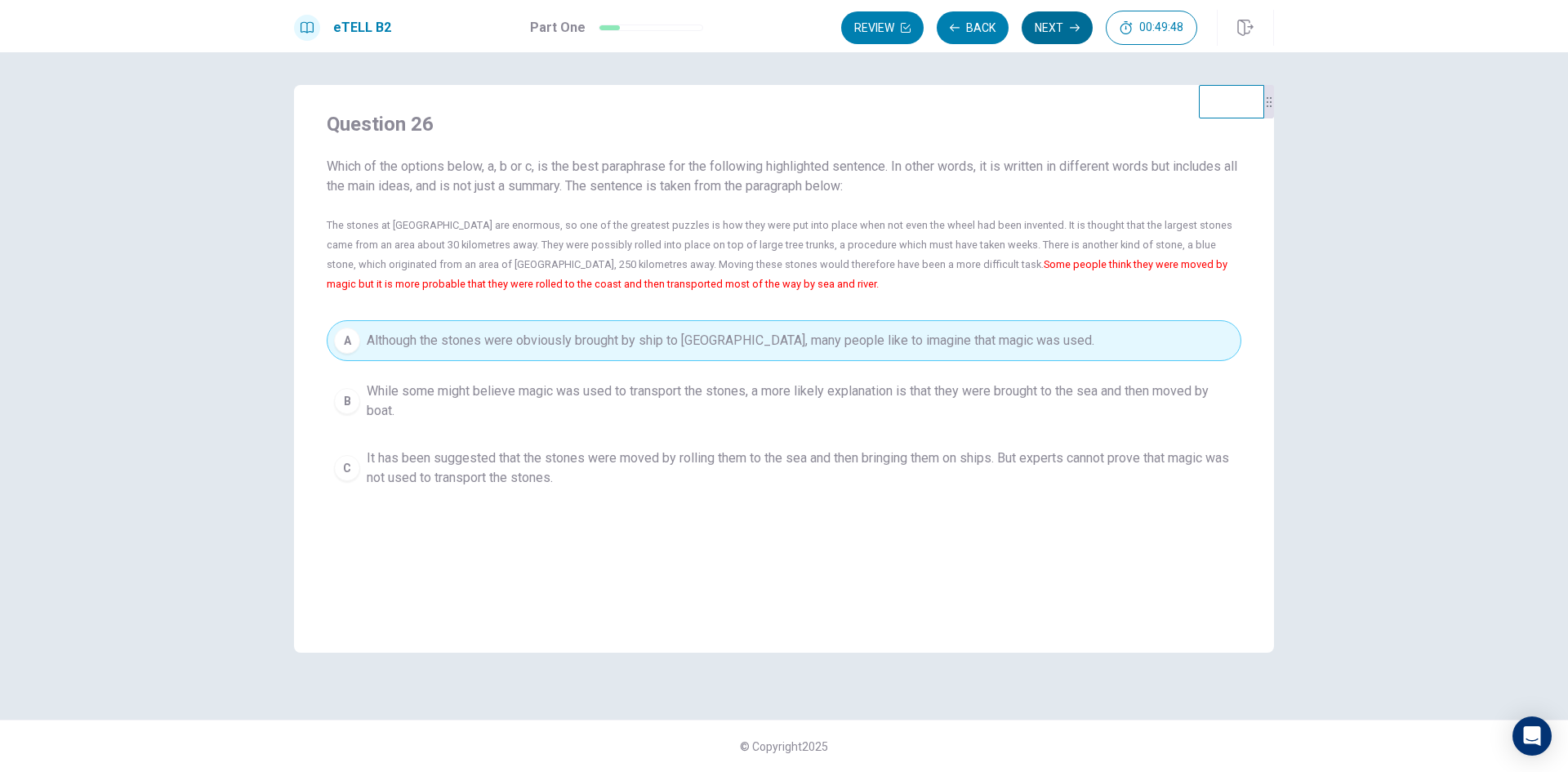
click at [1054, 31] on button "Next" at bounding box center [1056, 27] width 71 height 32
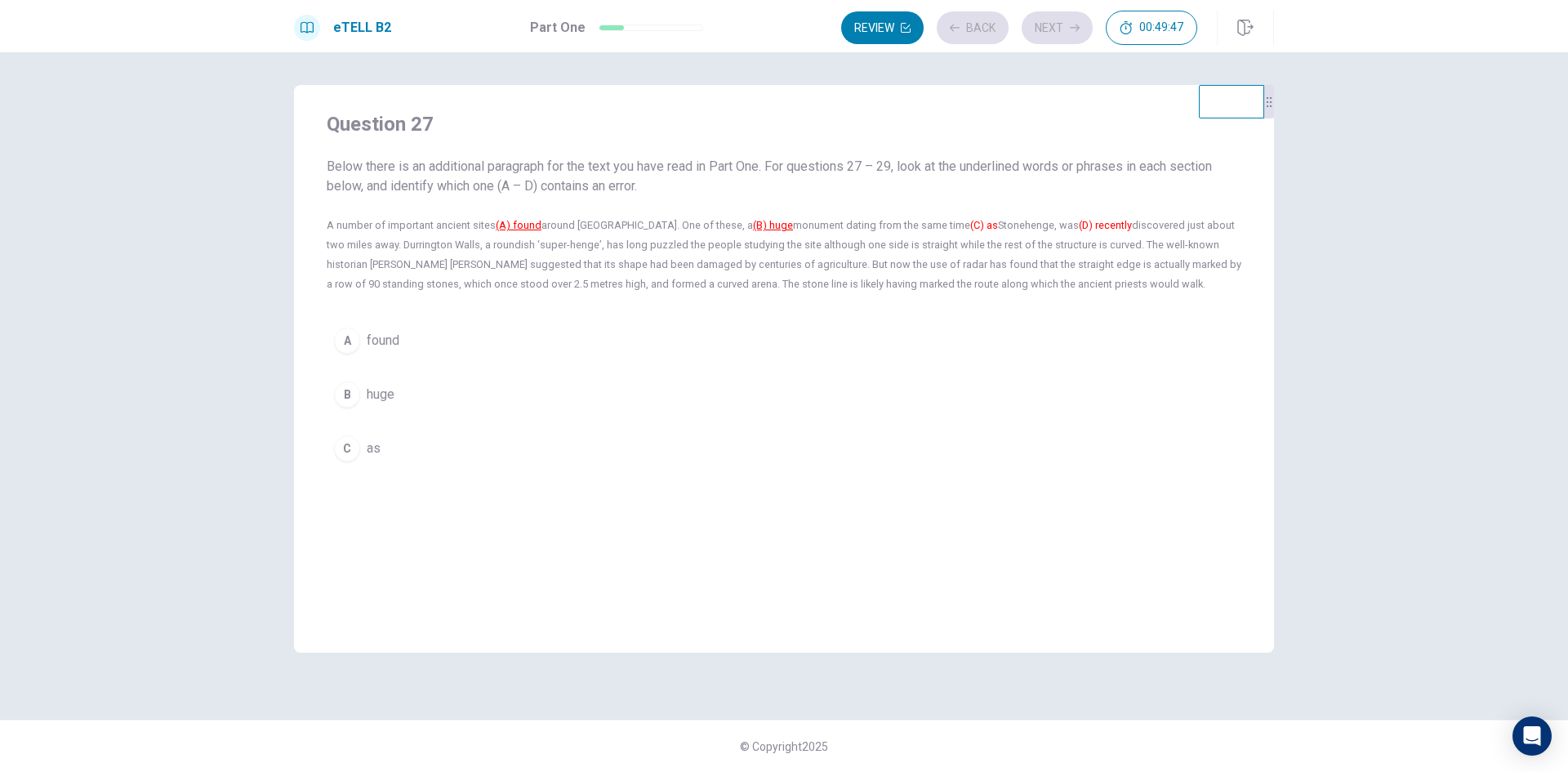
click at [611, 404] on button "B huge" at bounding box center [784, 394] width 915 height 41
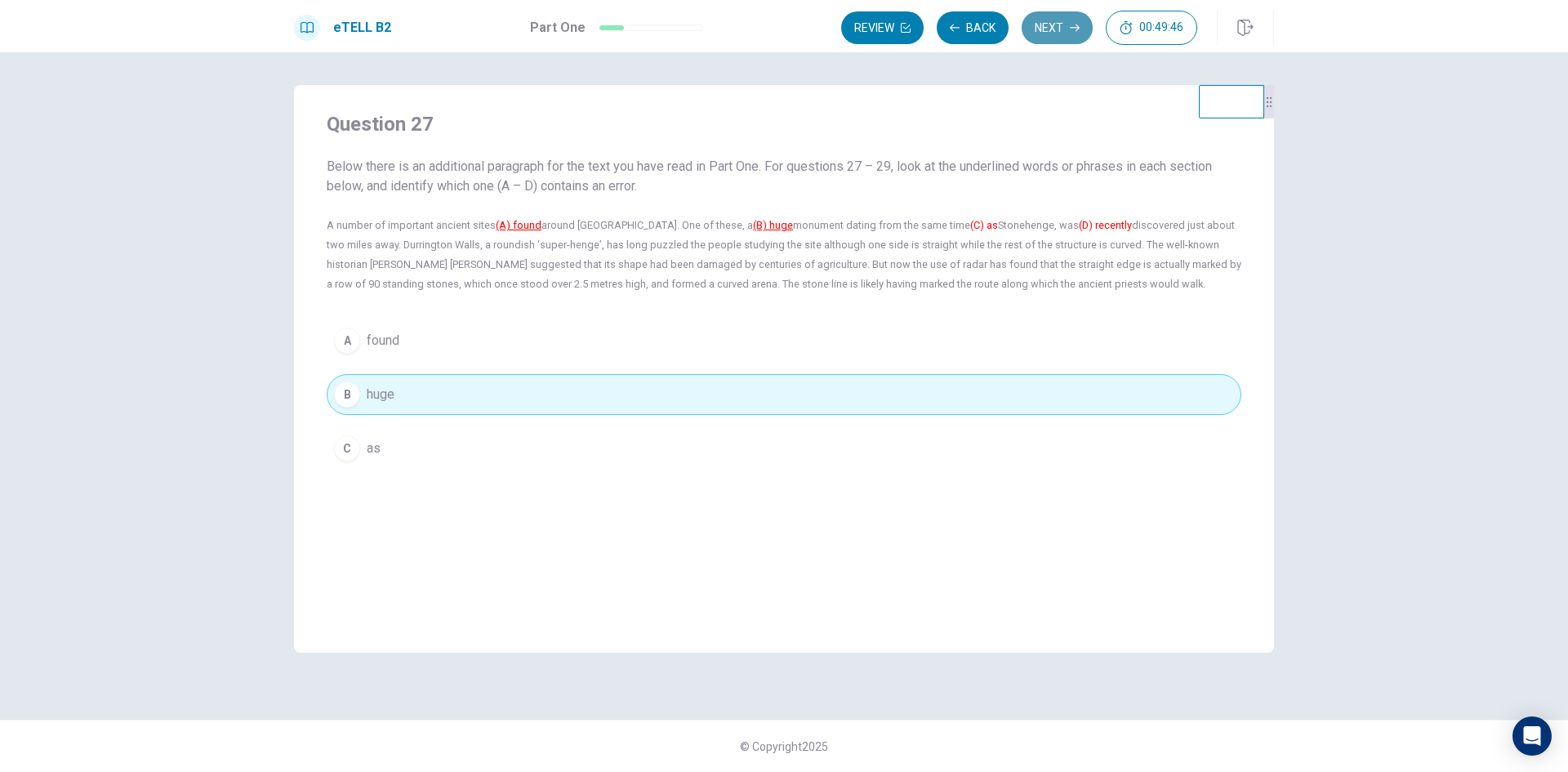
click at [1048, 31] on button "Next" at bounding box center [1056, 27] width 71 height 32
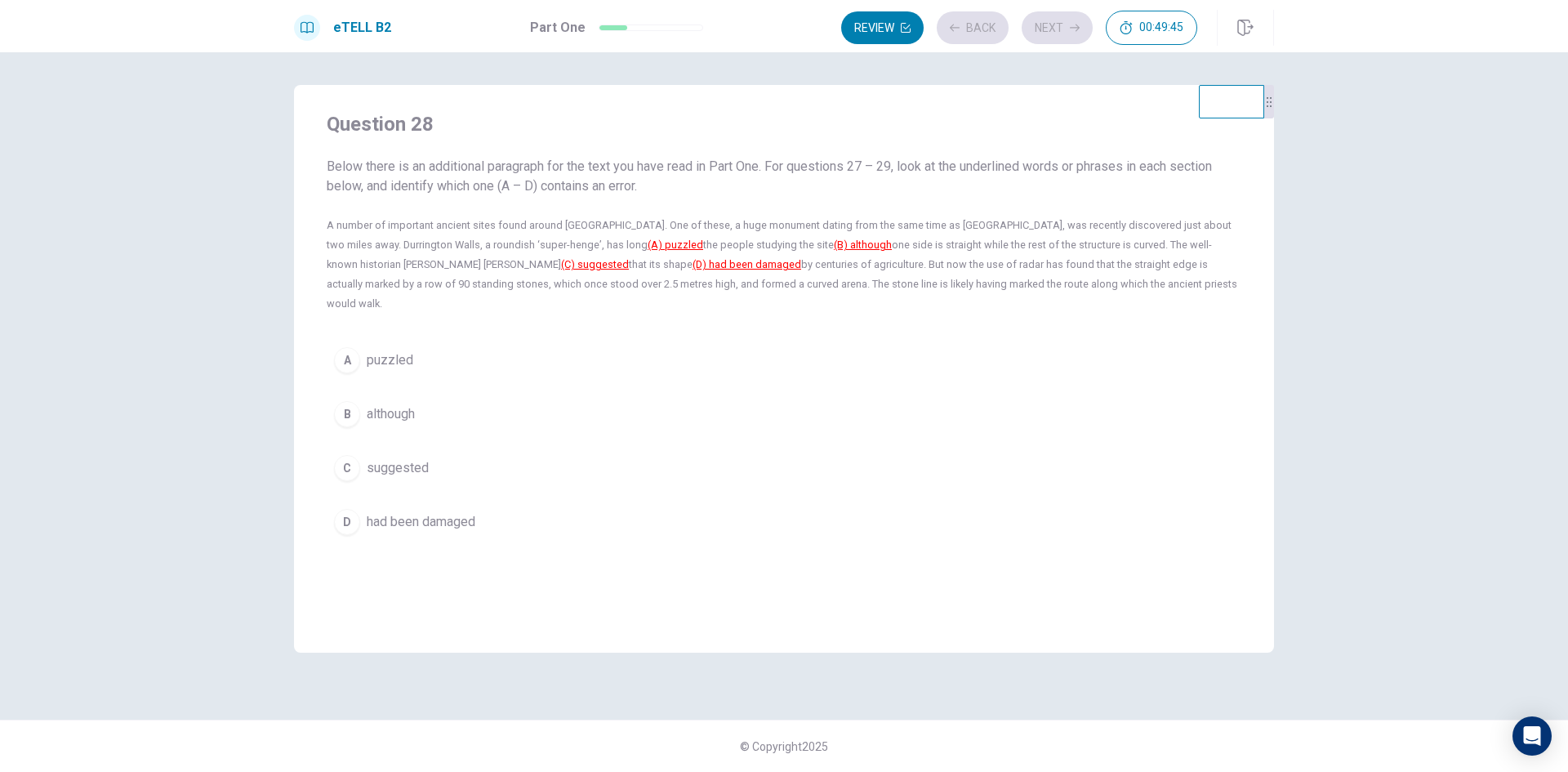
click at [723, 340] on button "A puzzled" at bounding box center [784, 360] width 915 height 41
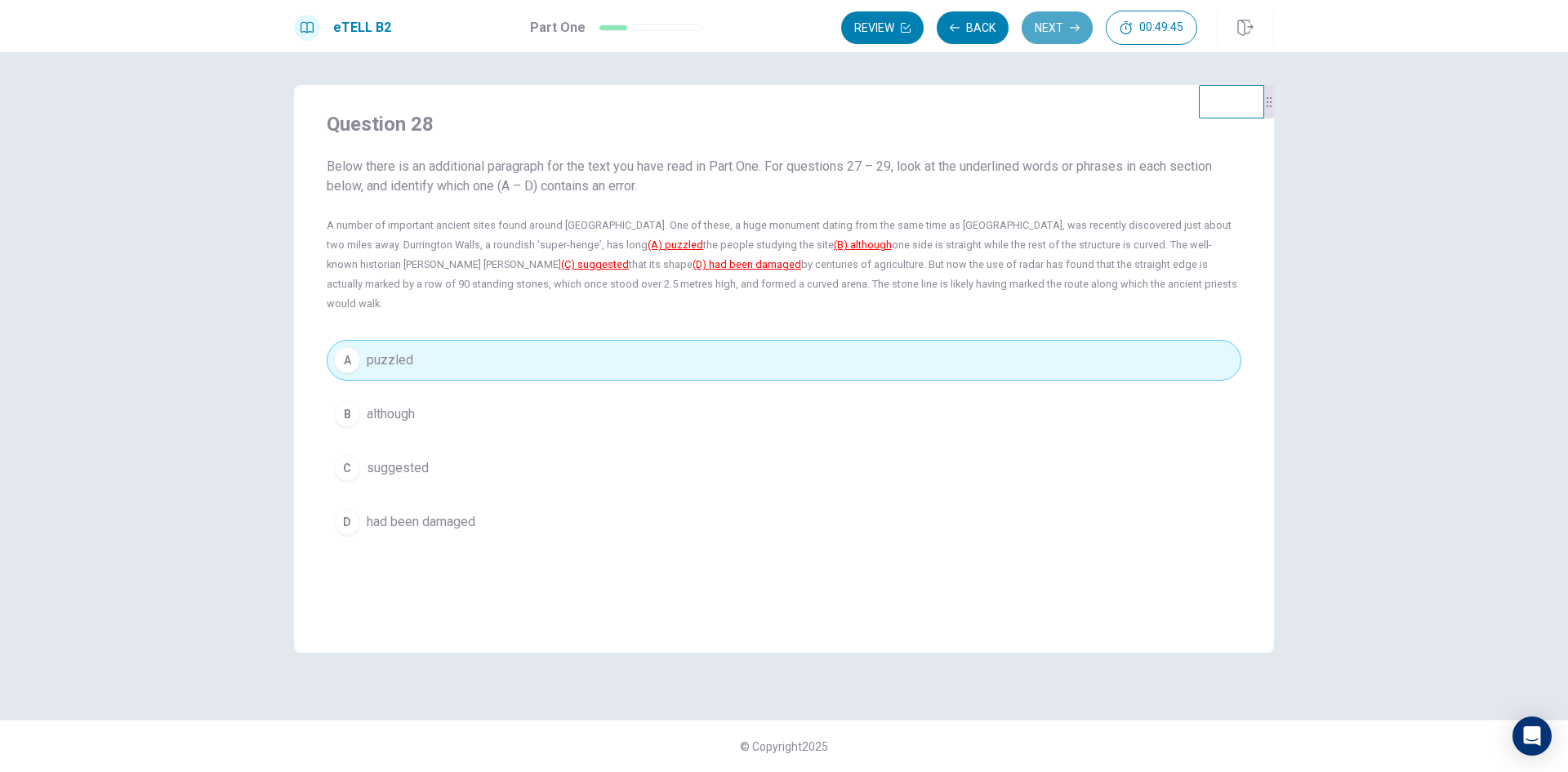
drag, startPoint x: 1059, startPoint y: 34, endPoint x: 914, endPoint y: 163, distance: 194.1
click at [1060, 34] on button "Next" at bounding box center [1056, 27] width 71 height 32
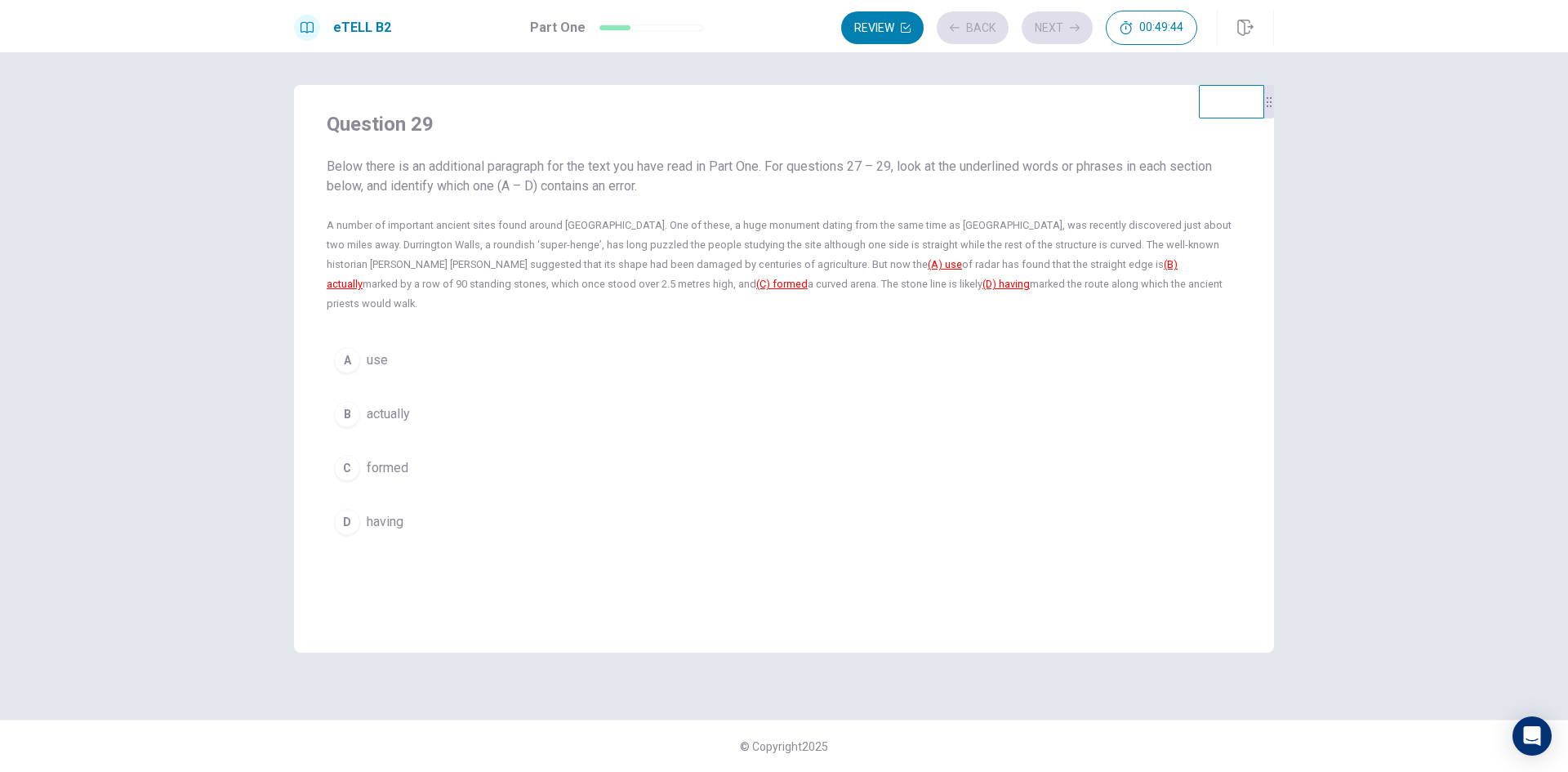
click at [750, 345] on button "A use" at bounding box center [784, 360] width 915 height 41
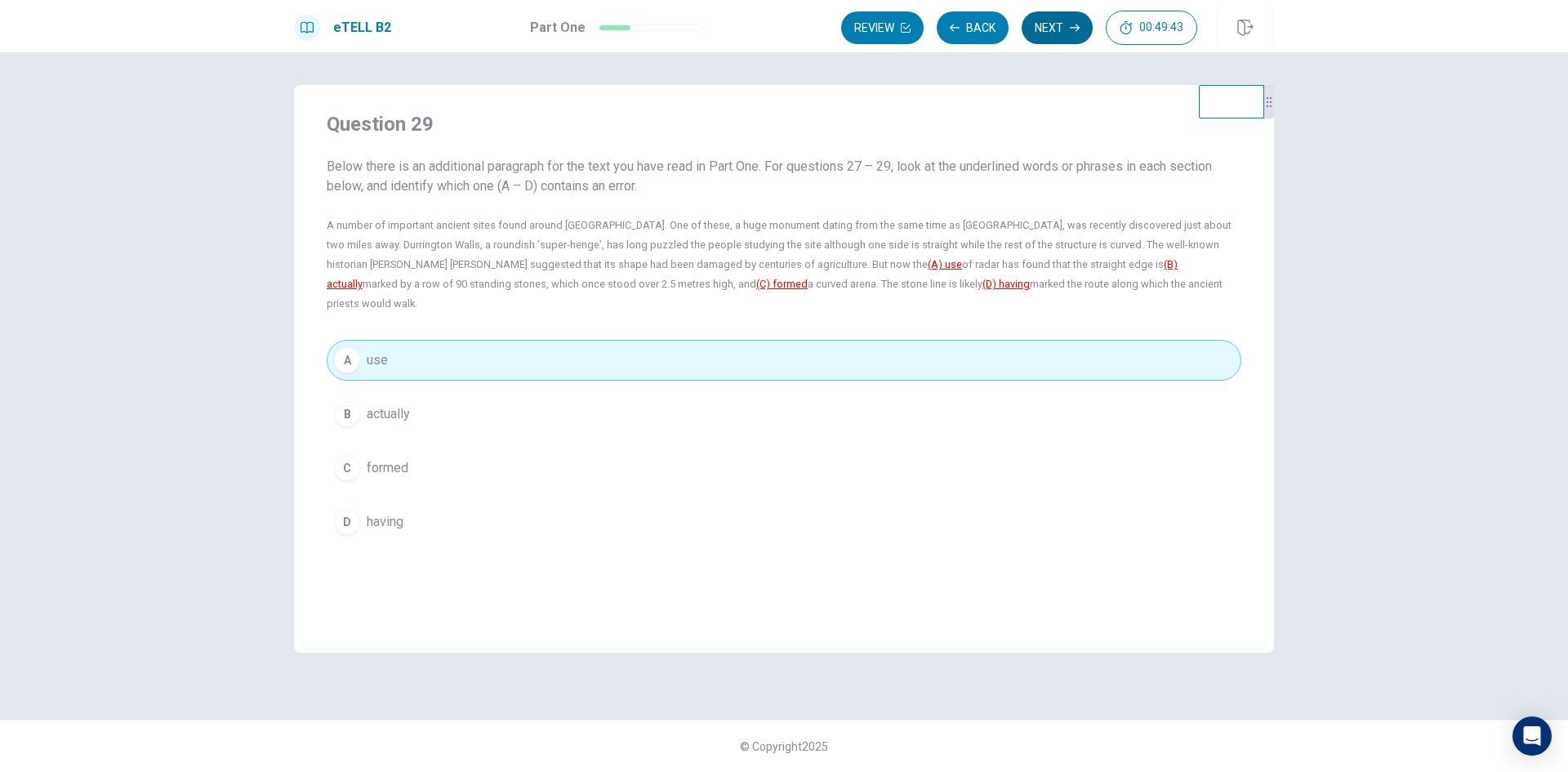
click at [1067, 27] on button "Next" at bounding box center [1056, 27] width 71 height 32
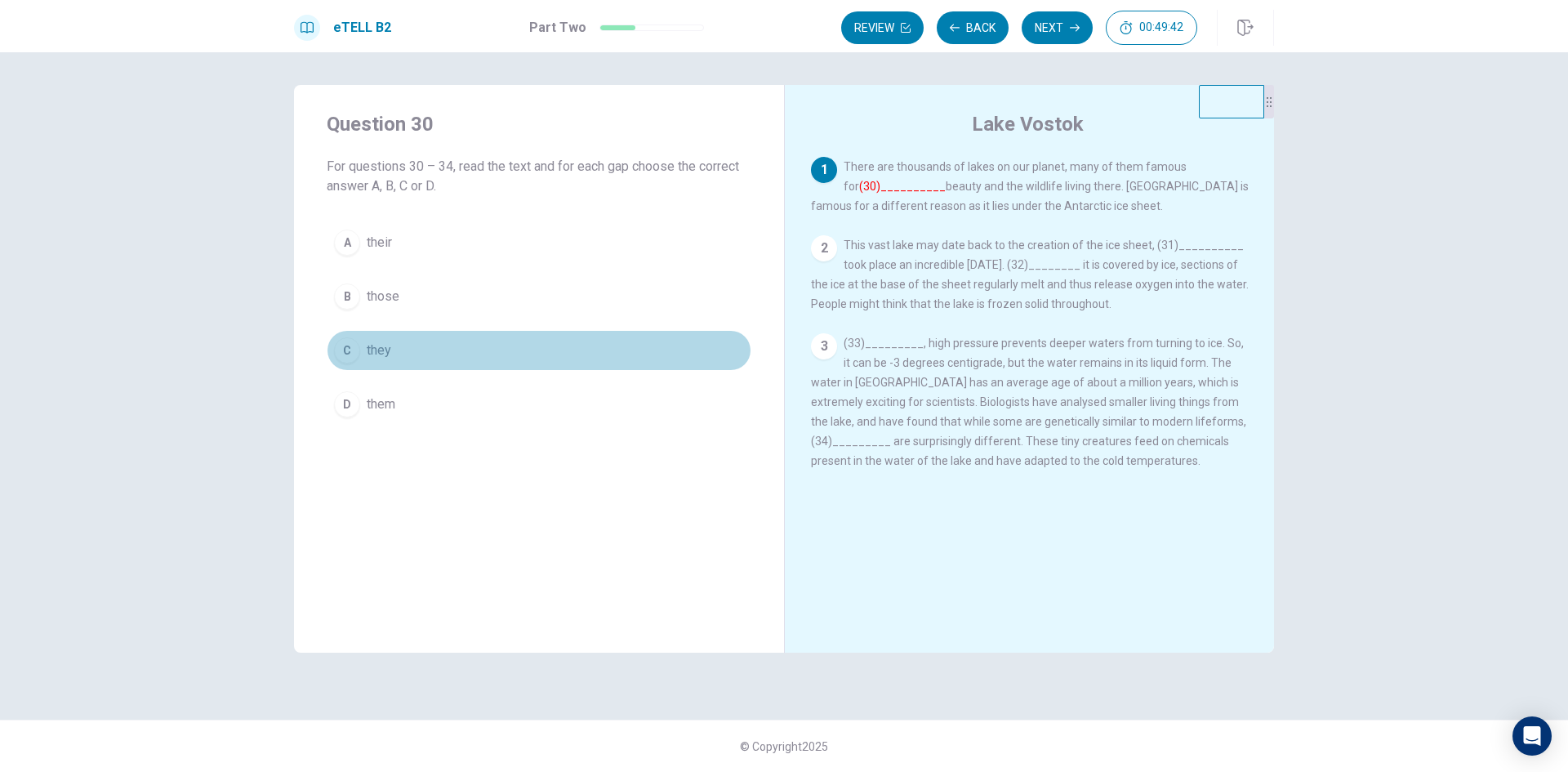
click at [584, 346] on button "C they" at bounding box center [539, 350] width 424 height 41
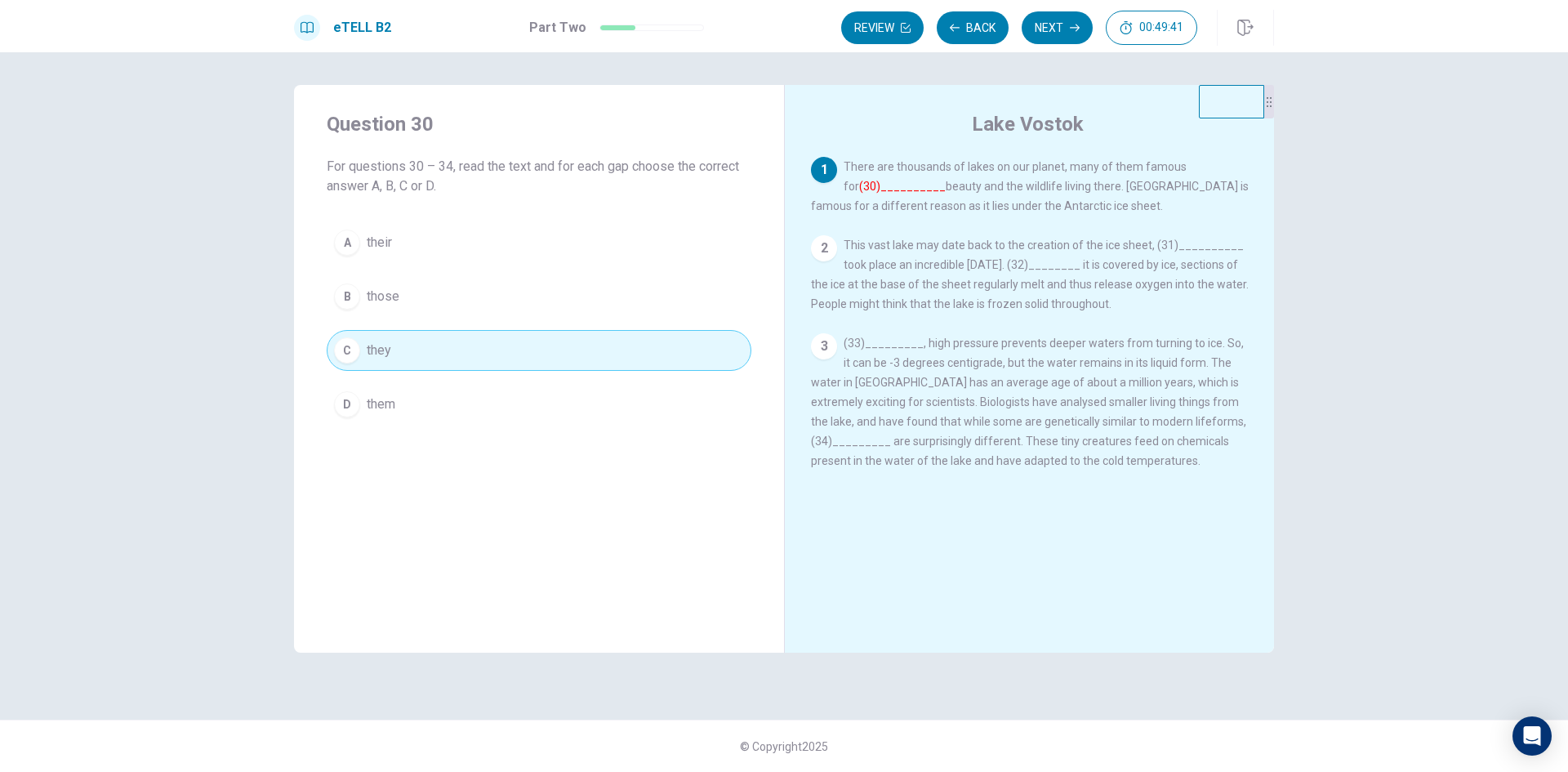
click at [1042, 30] on button "Next" at bounding box center [1056, 27] width 71 height 32
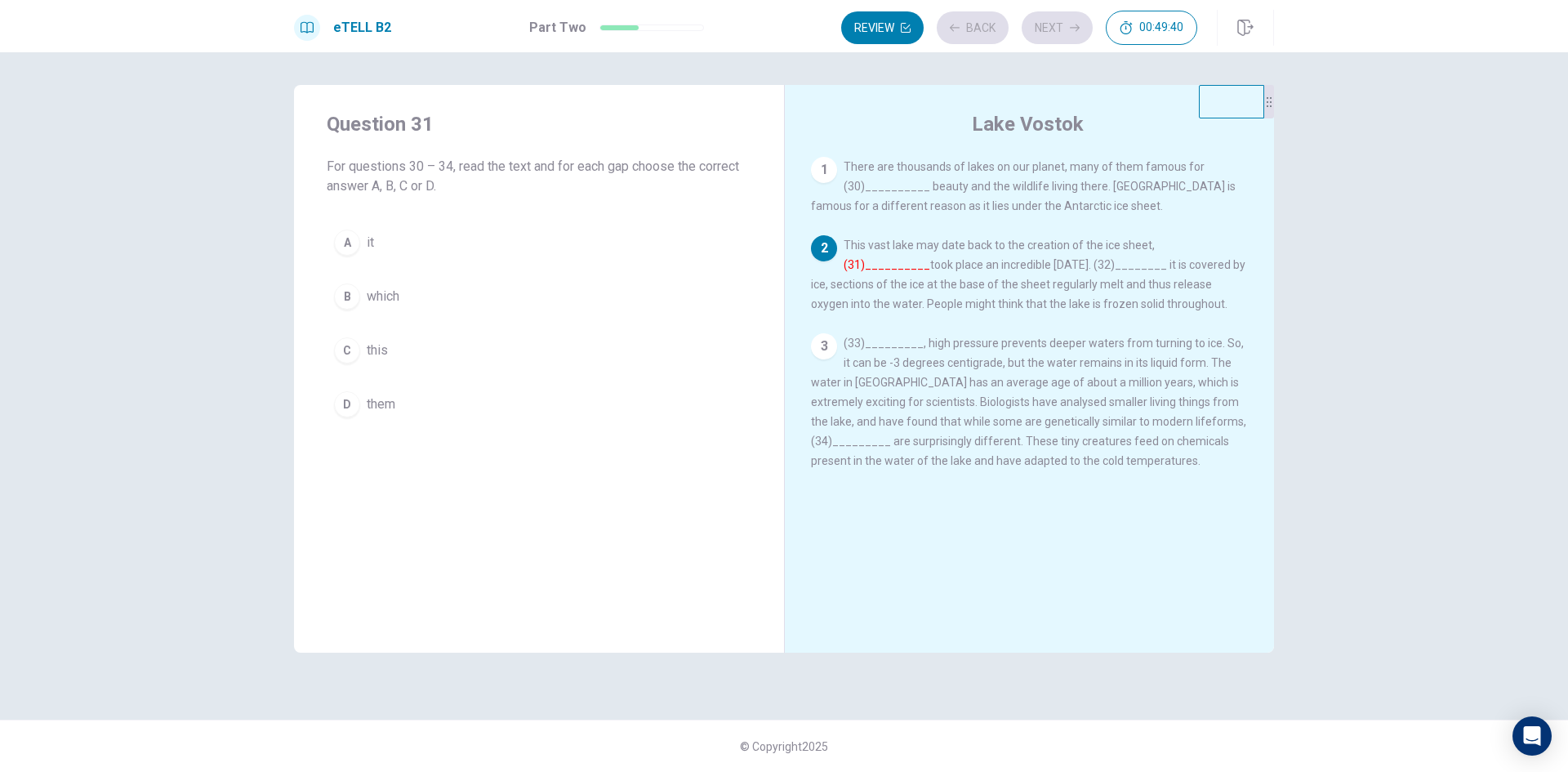
click at [622, 240] on button "A it" at bounding box center [539, 242] width 424 height 41
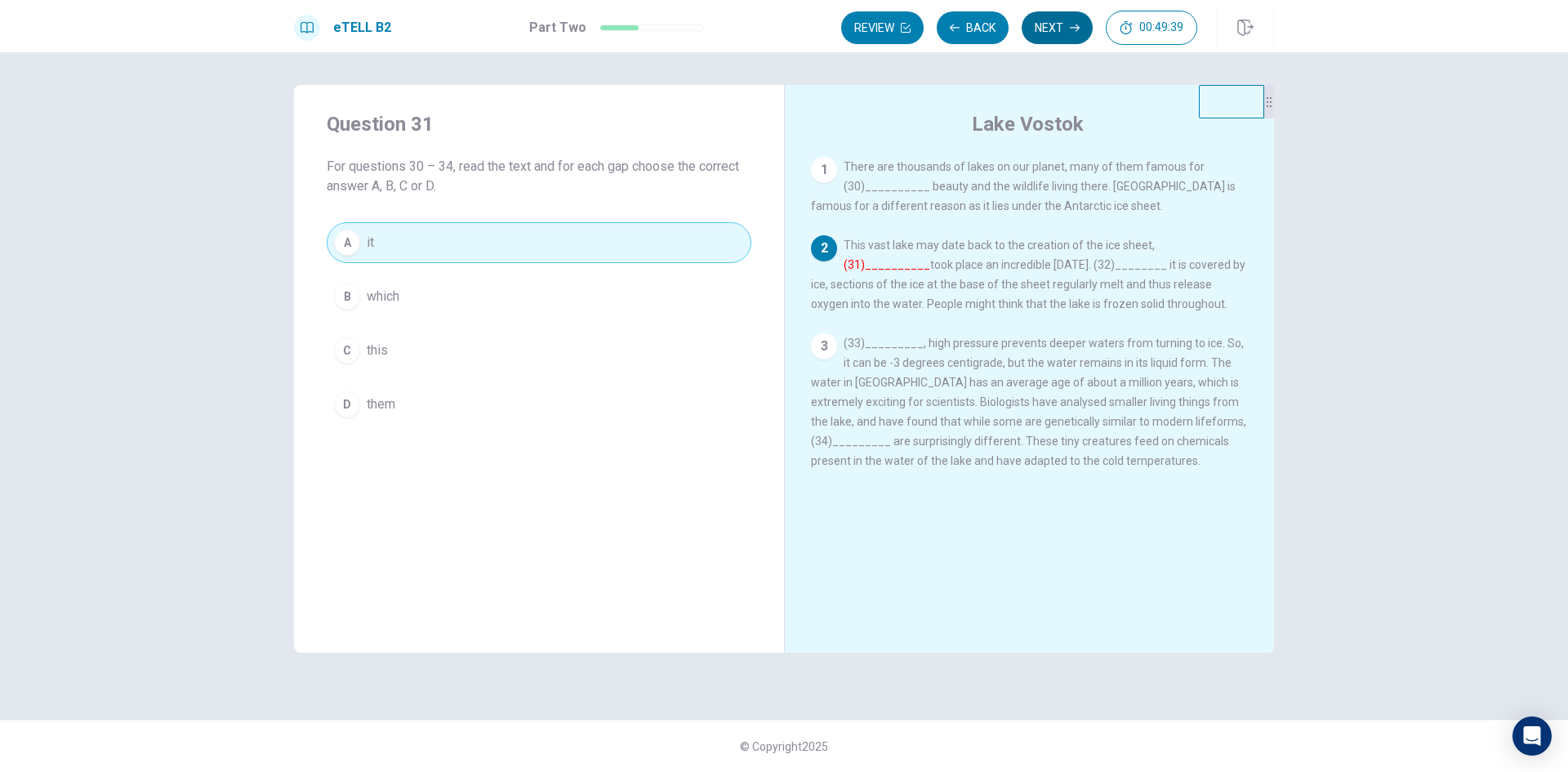
click at [1046, 22] on button "Next" at bounding box center [1056, 27] width 71 height 32
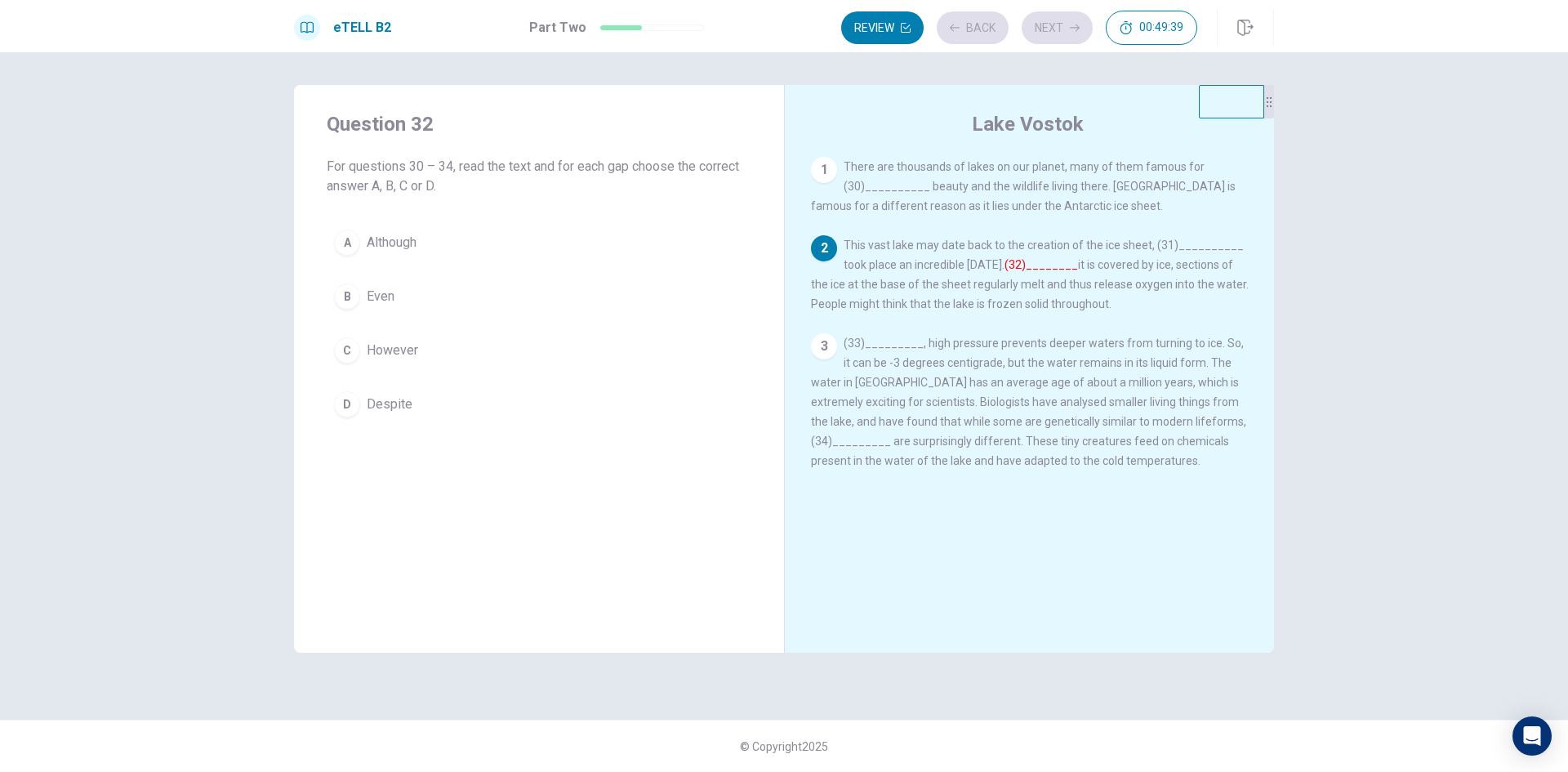
click at [554, 238] on button "A Although" at bounding box center [539, 242] width 424 height 41
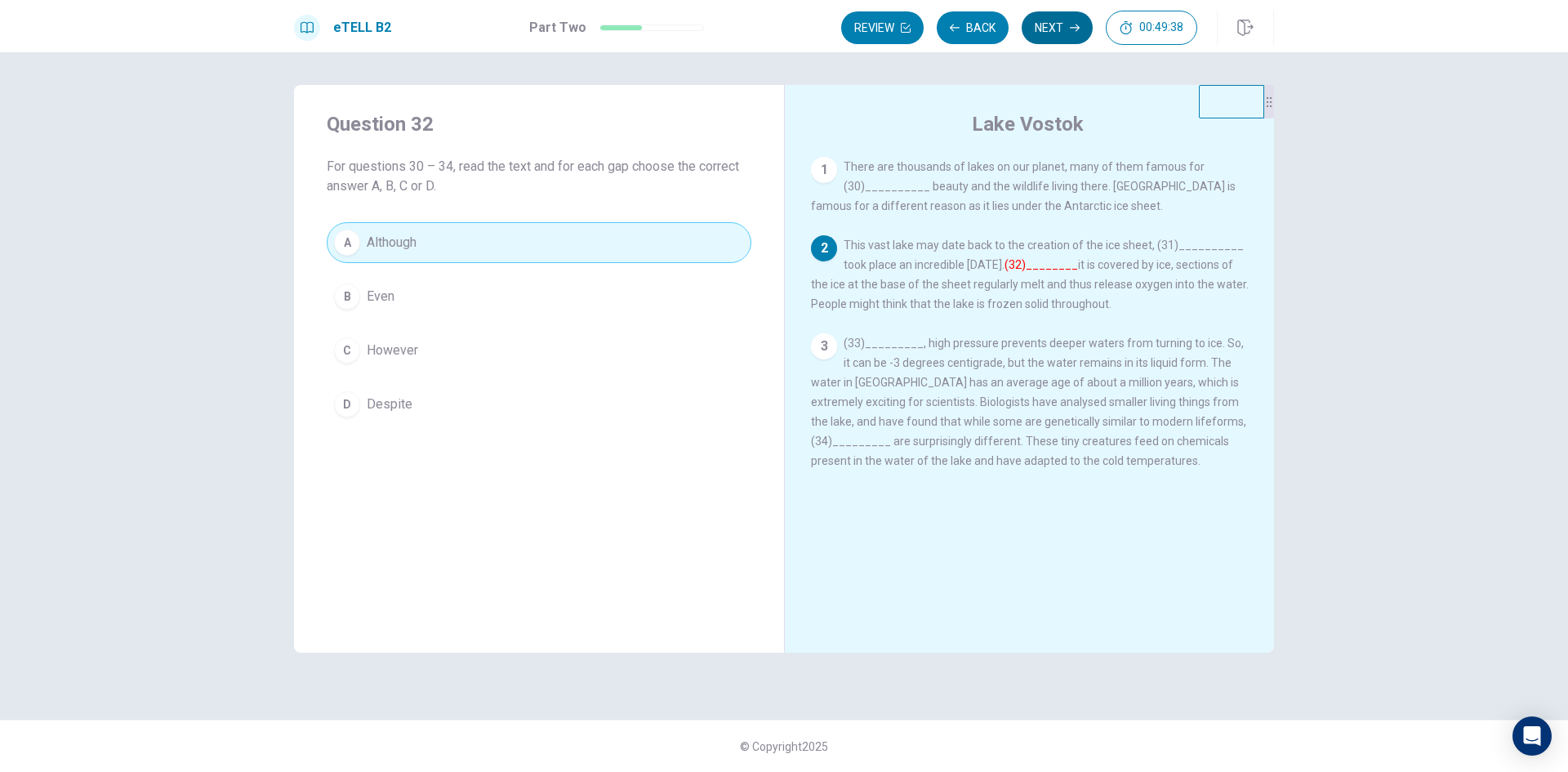
click at [1045, 23] on button "Next" at bounding box center [1056, 27] width 71 height 32
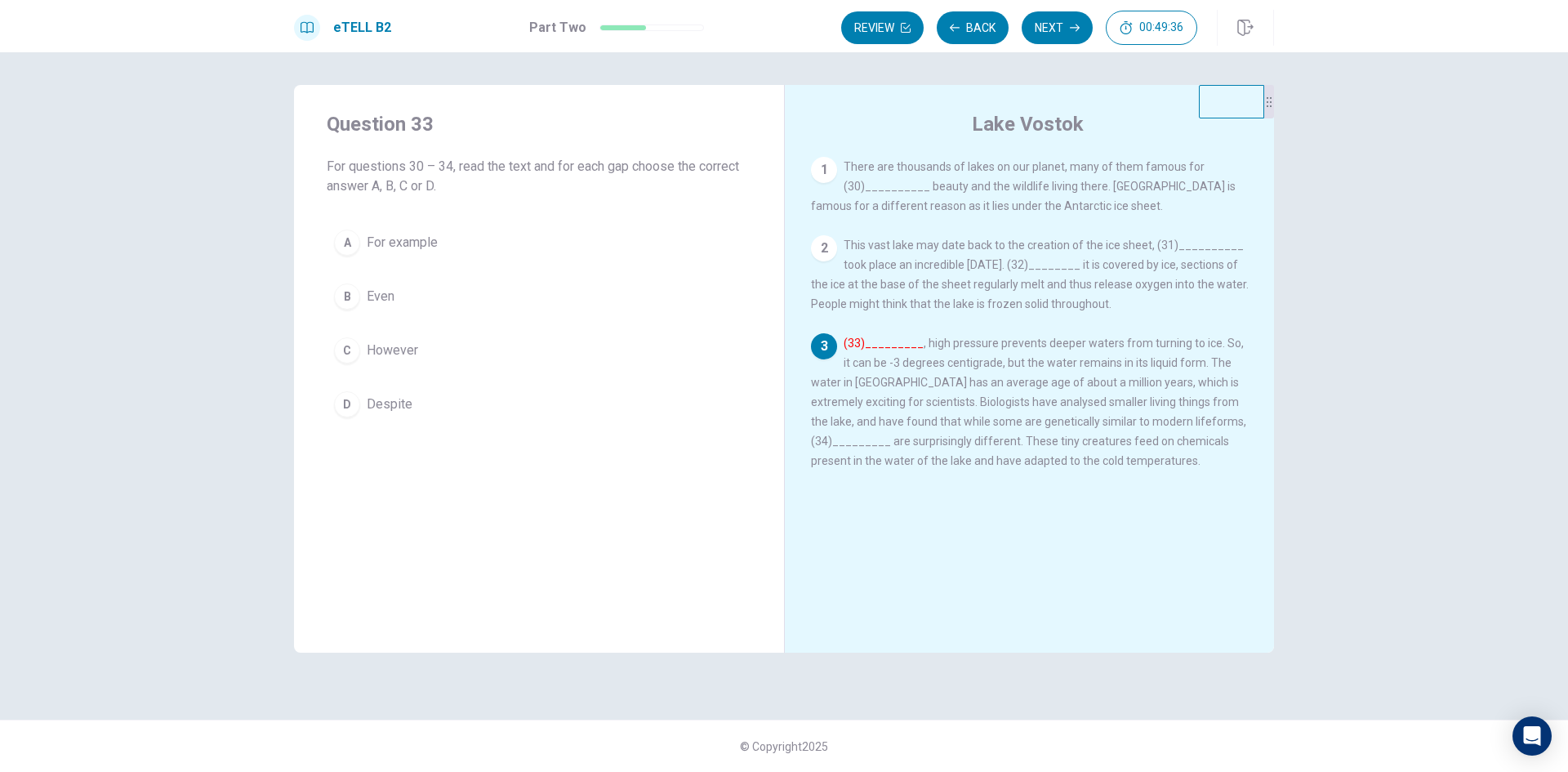
click at [536, 358] on button "C However" at bounding box center [539, 350] width 424 height 41
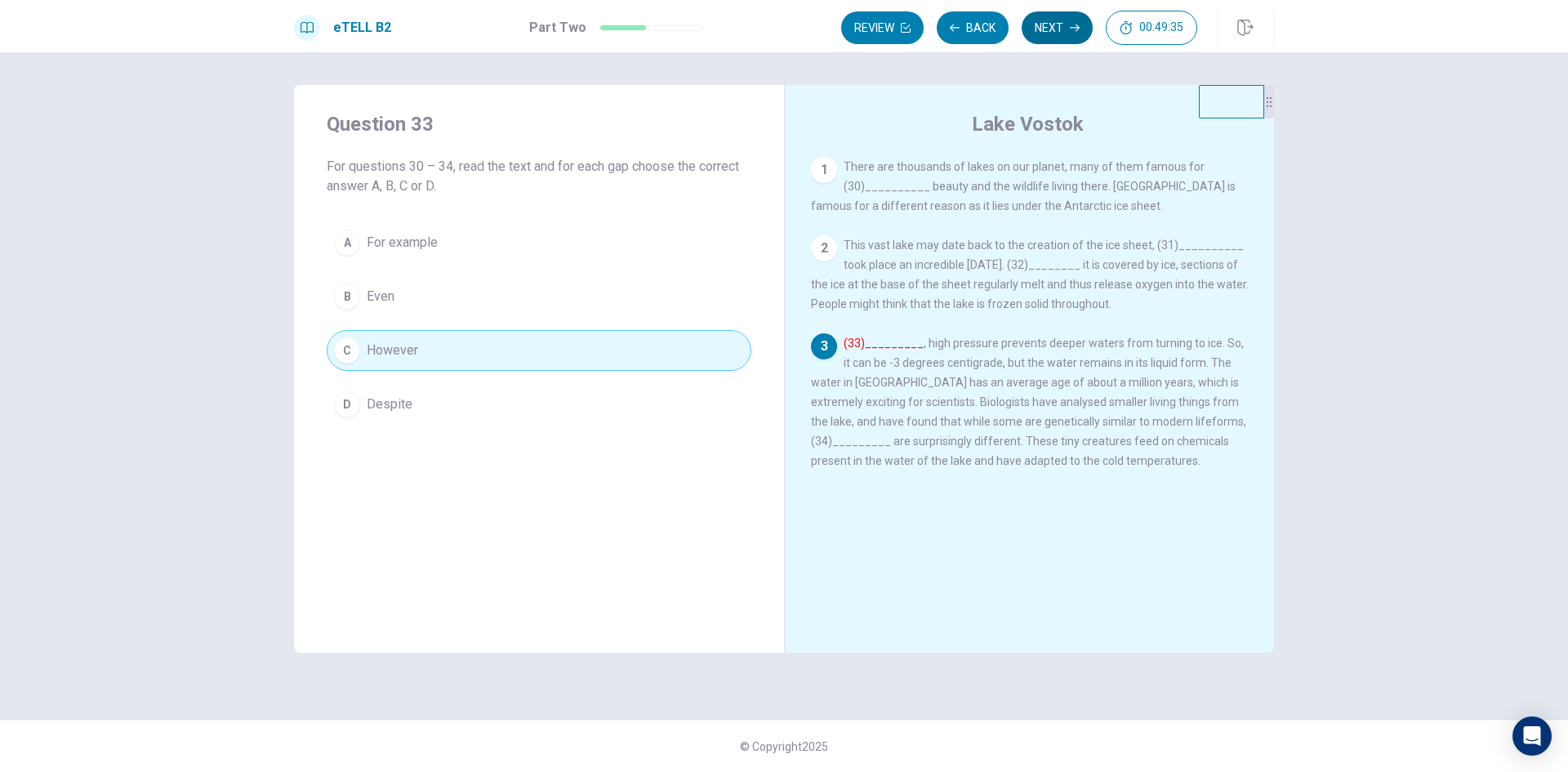
click at [1057, 21] on button "Next" at bounding box center [1056, 27] width 71 height 32
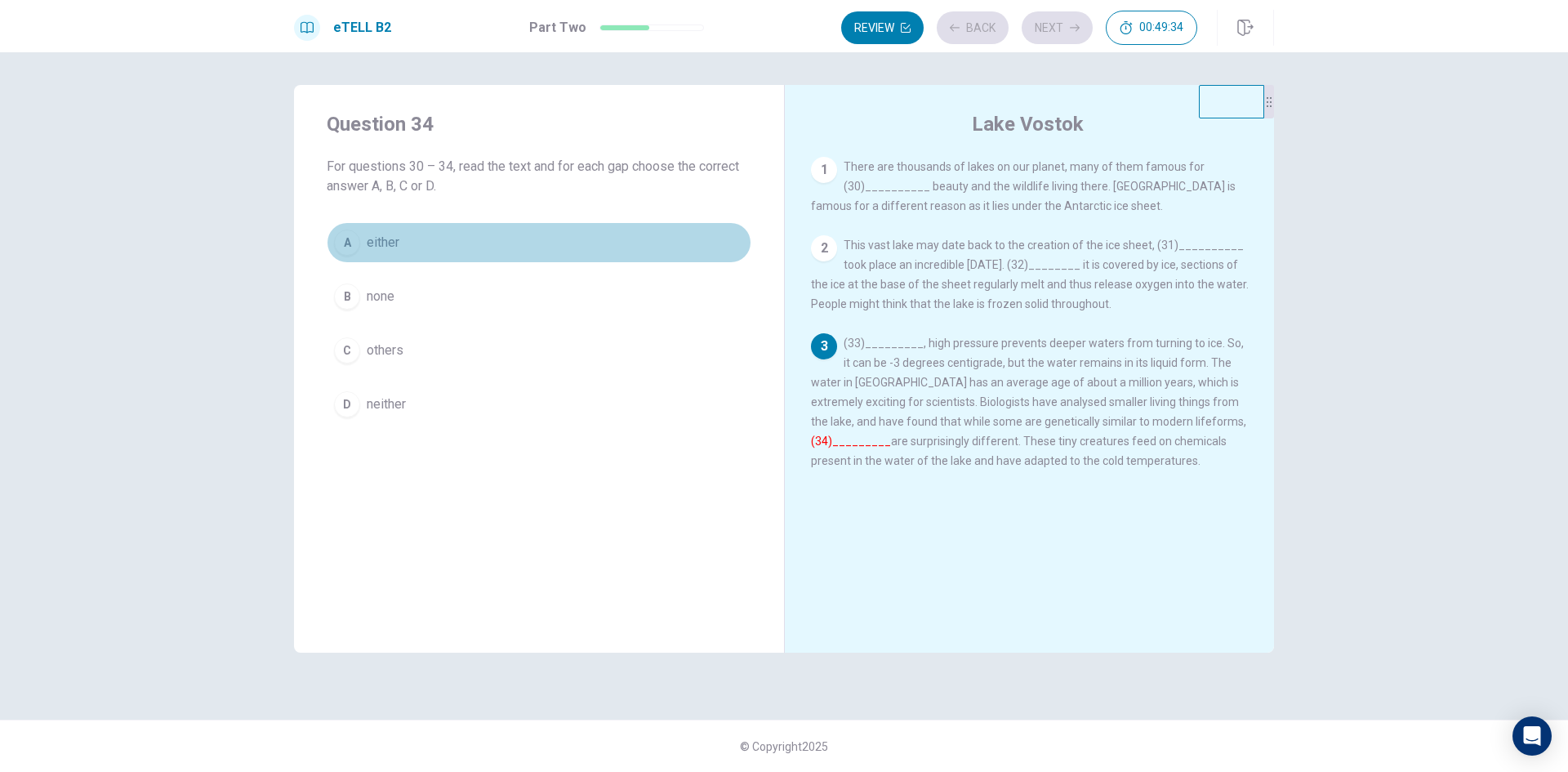
drag, startPoint x: 568, startPoint y: 236, endPoint x: 1008, endPoint y: 102, distance: 460.0
click at [568, 236] on button "A either" at bounding box center [539, 242] width 424 height 41
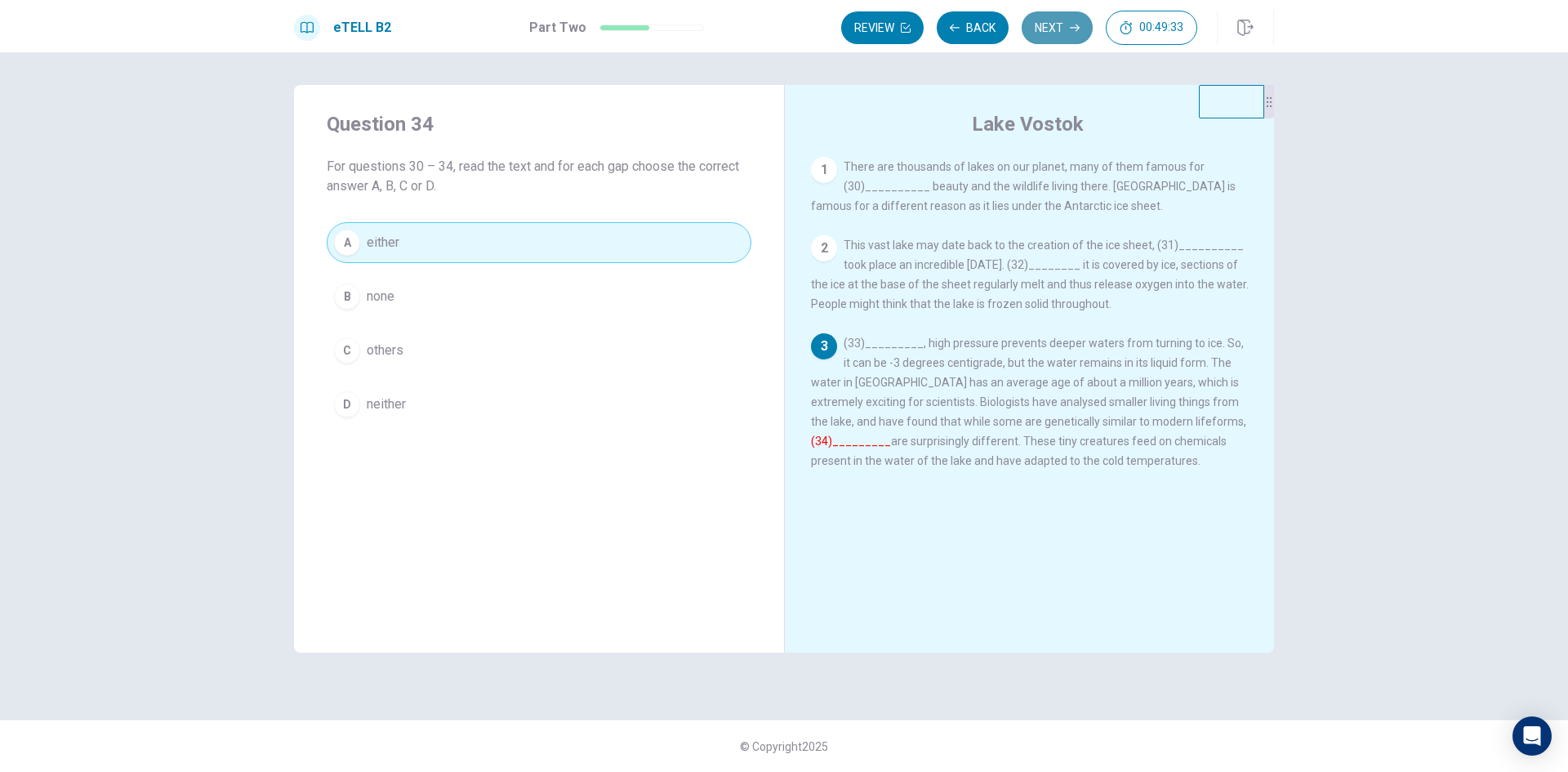
click at [1060, 33] on button "Next" at bounding box center [1056, 27] width 71 height 32
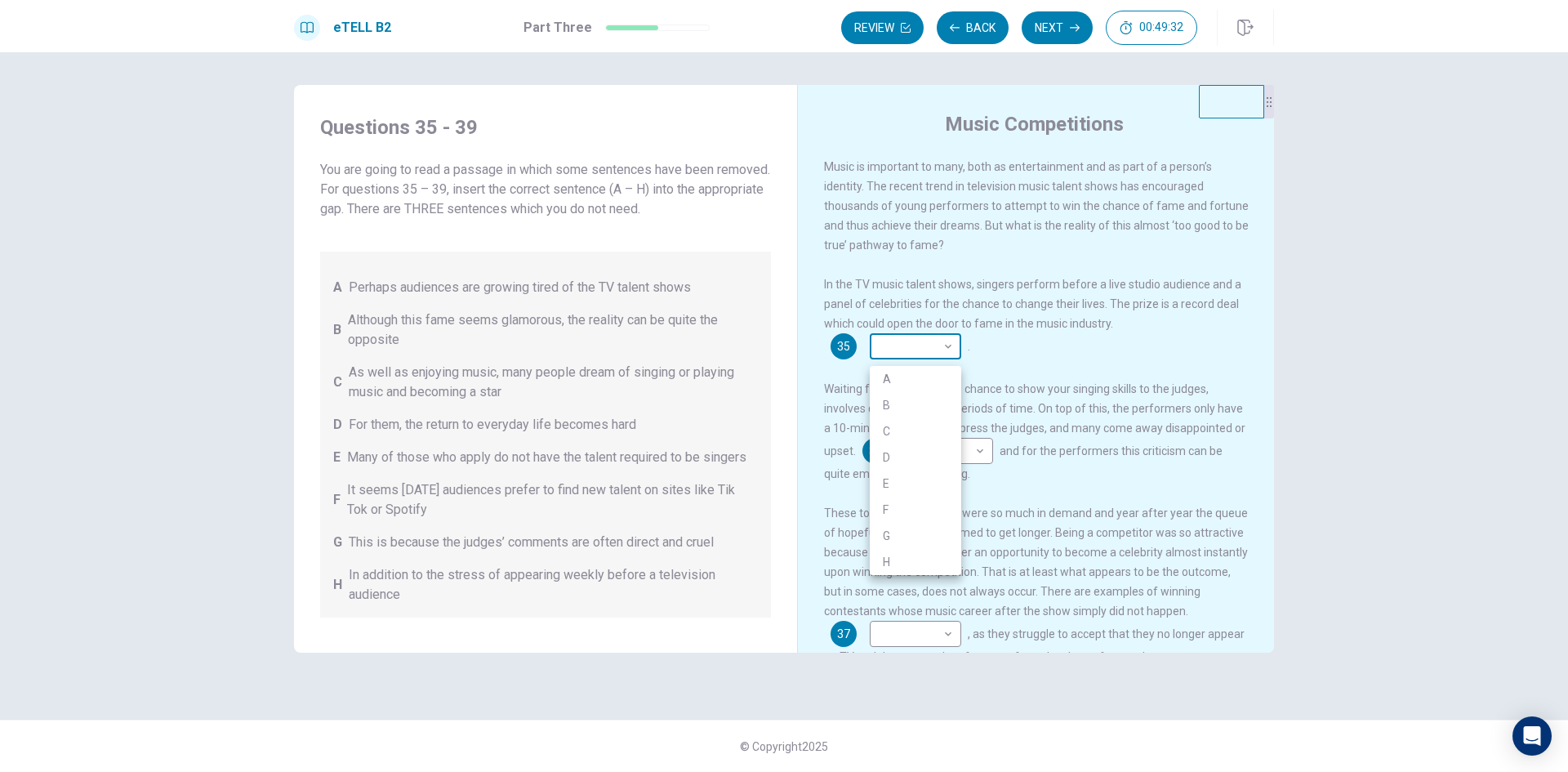
click at [900, 360] on body "This site uses cookies, as explained in our Privacy Policy . If you agree to th…" at bounding box center [784, 386] width 1568 height 772
click at [892, 439] on li "C" at bounding box center [915, 431] width 92 height 27
type input "*"
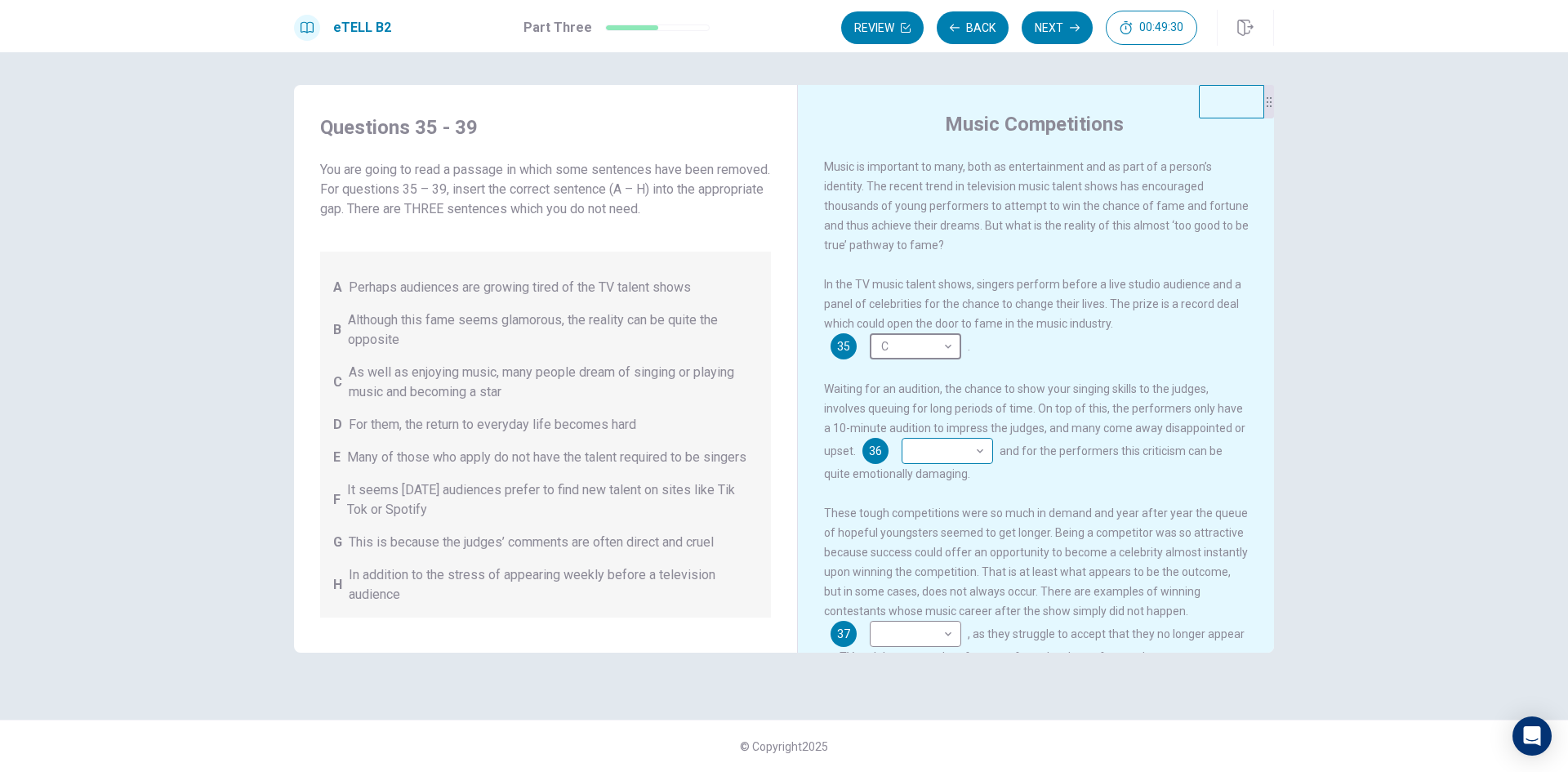
click at [935, 457] on body "This site uses cookies, as explained in our Privacy Policy . If you agree to th…" at bounding box center [784, 386] width 1568 height 772
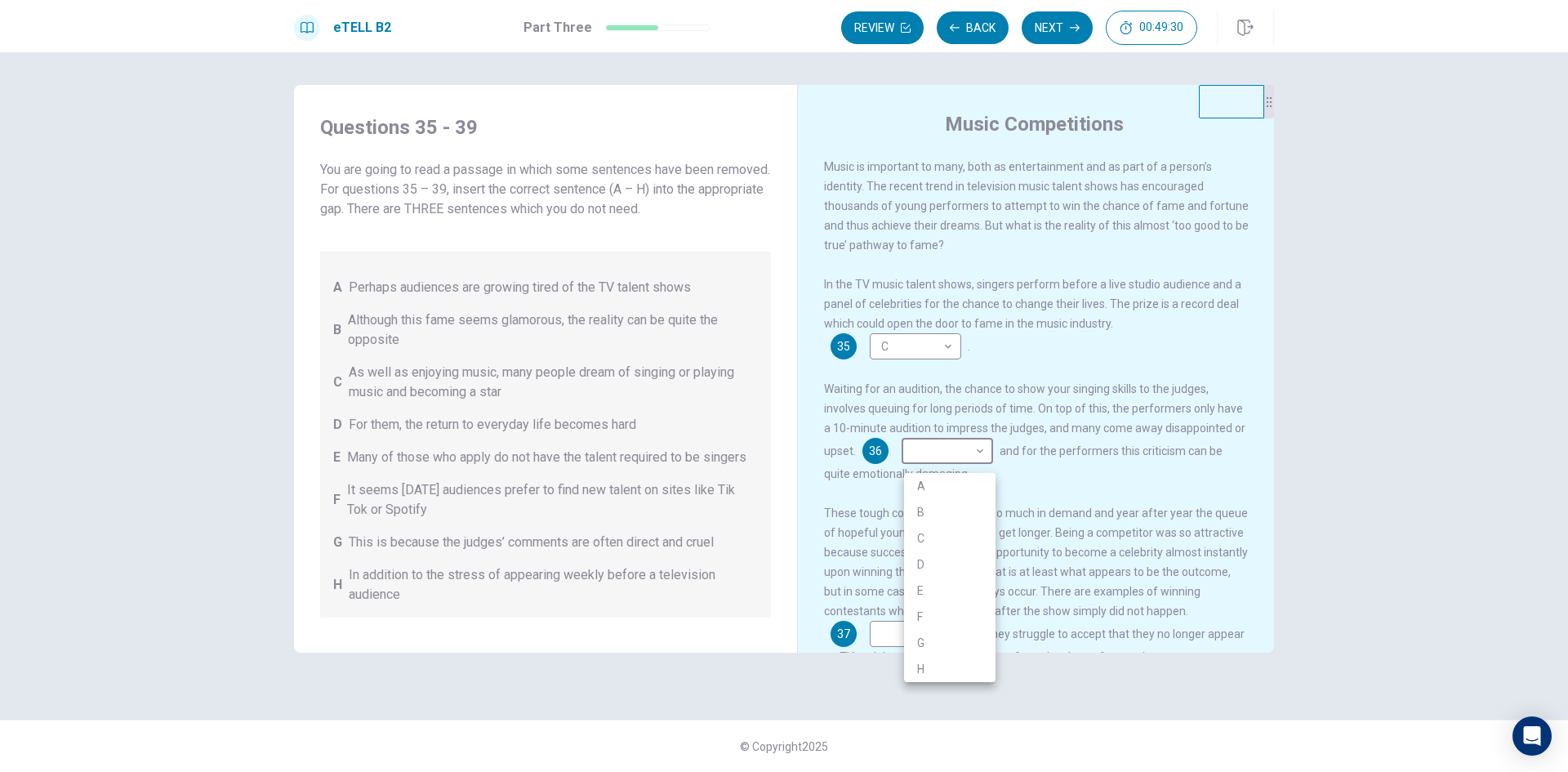
click at [935, 525] on li "C" at bounding box center [949, 538] width 92 height 27
type input "*"
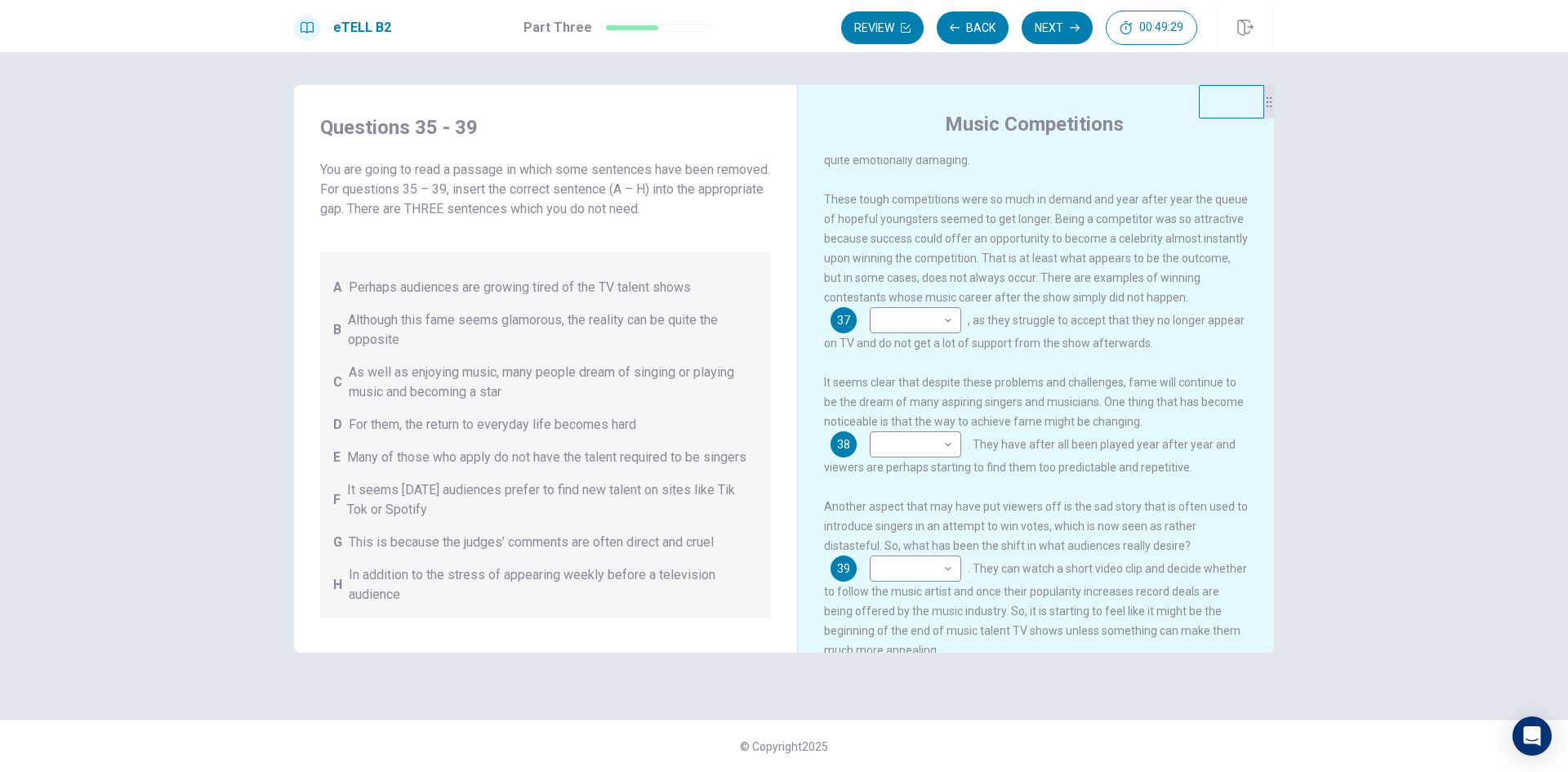
scroll to position [327, 0]
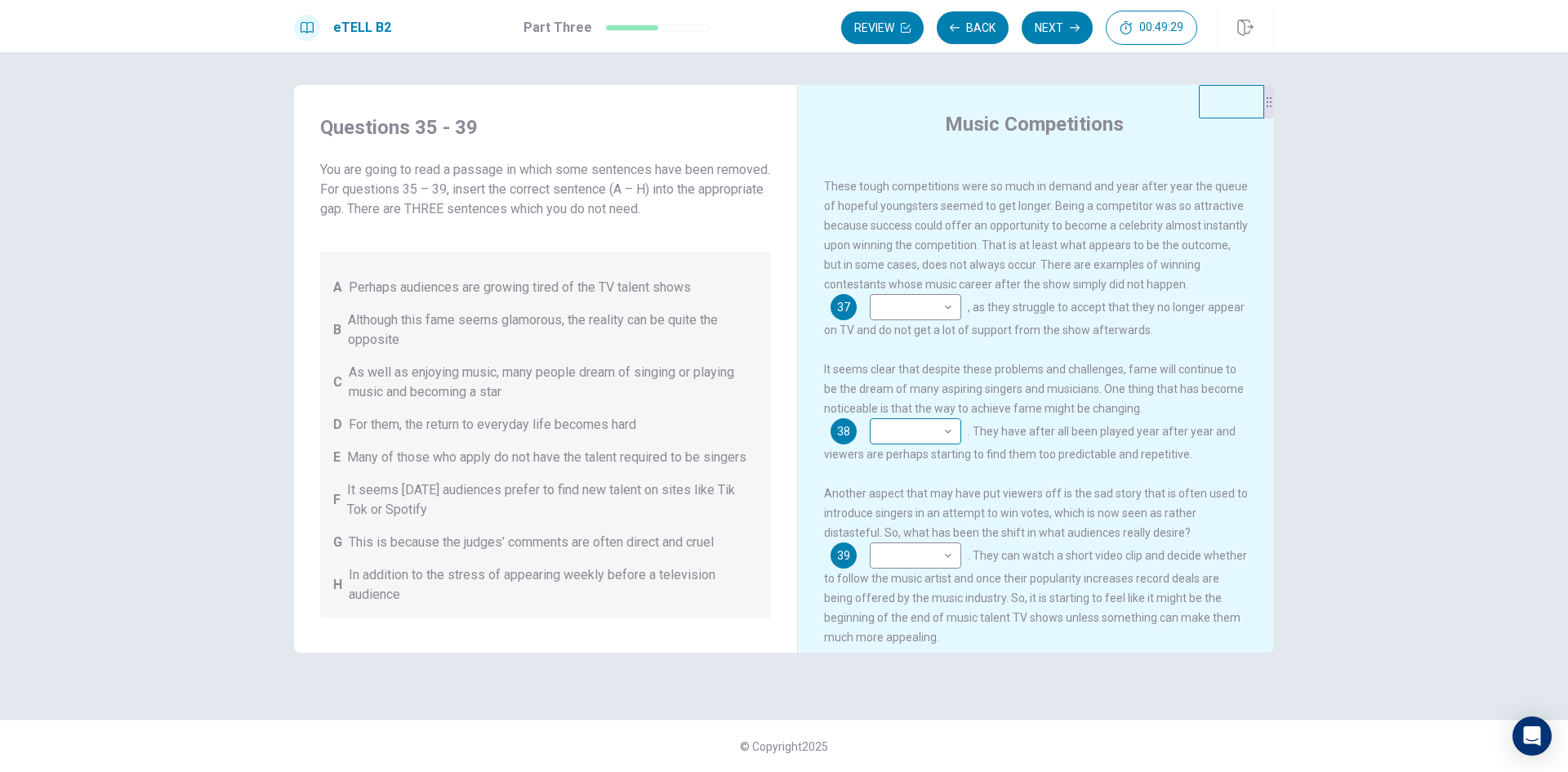
click at [910, 444] on body "This site uses cookies, as explained in our Privacy Policy . If you agree to th…" at bounding box center [784, 386] width 1568 height 772
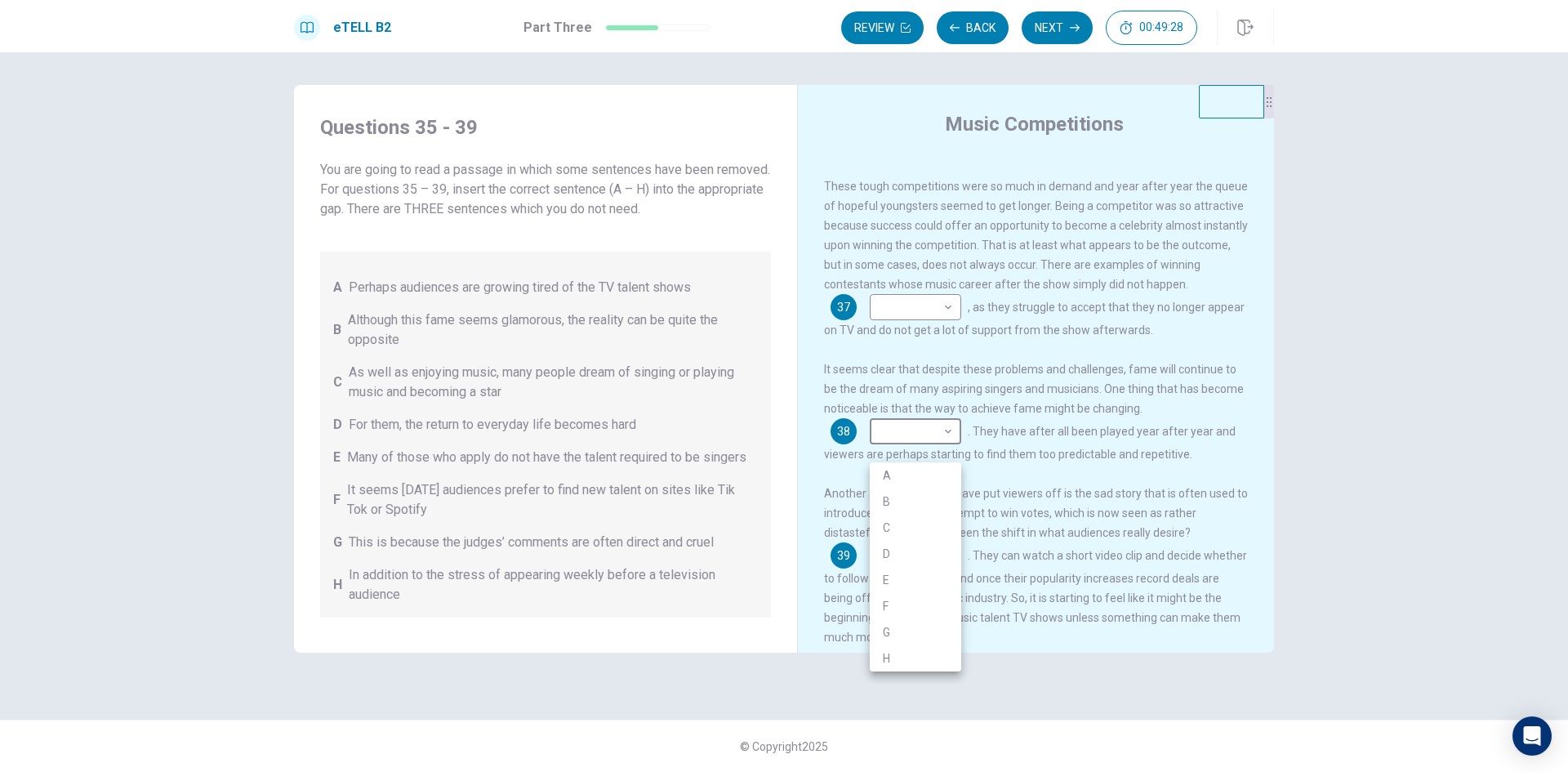
click at [912, 514] on li "C" at bounding box center [915, 528] width 92 height 27
type input "*"
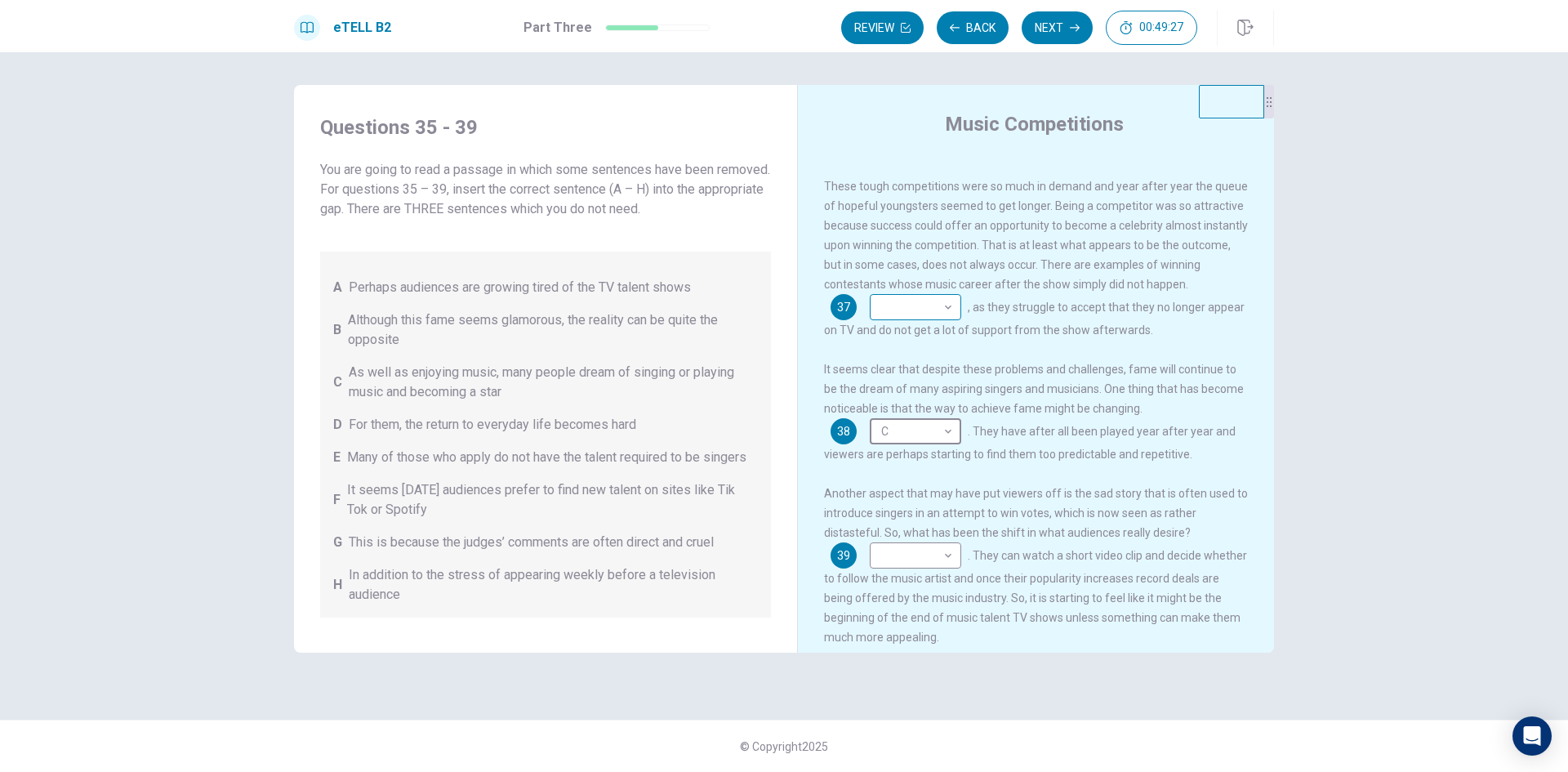
click at [921, 310] on body "This site uses cookies, as explained in our Privacy Policy . If you agree to th…" at bounding box center [784, 386] width 1568 height 772
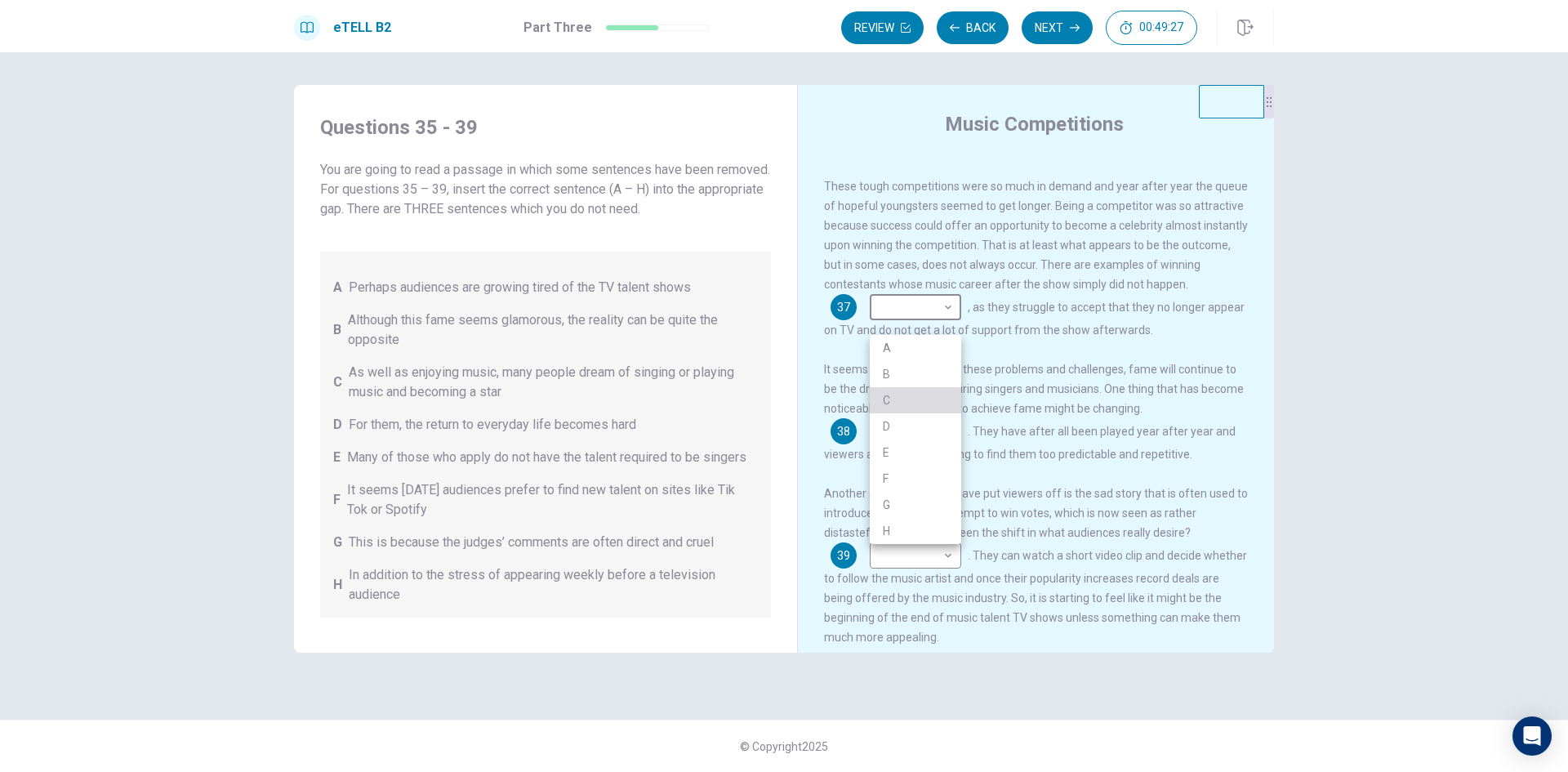
click at [918, 388] on li "C" at bounding box center [915, 401] width 92 height 27
type input "*"
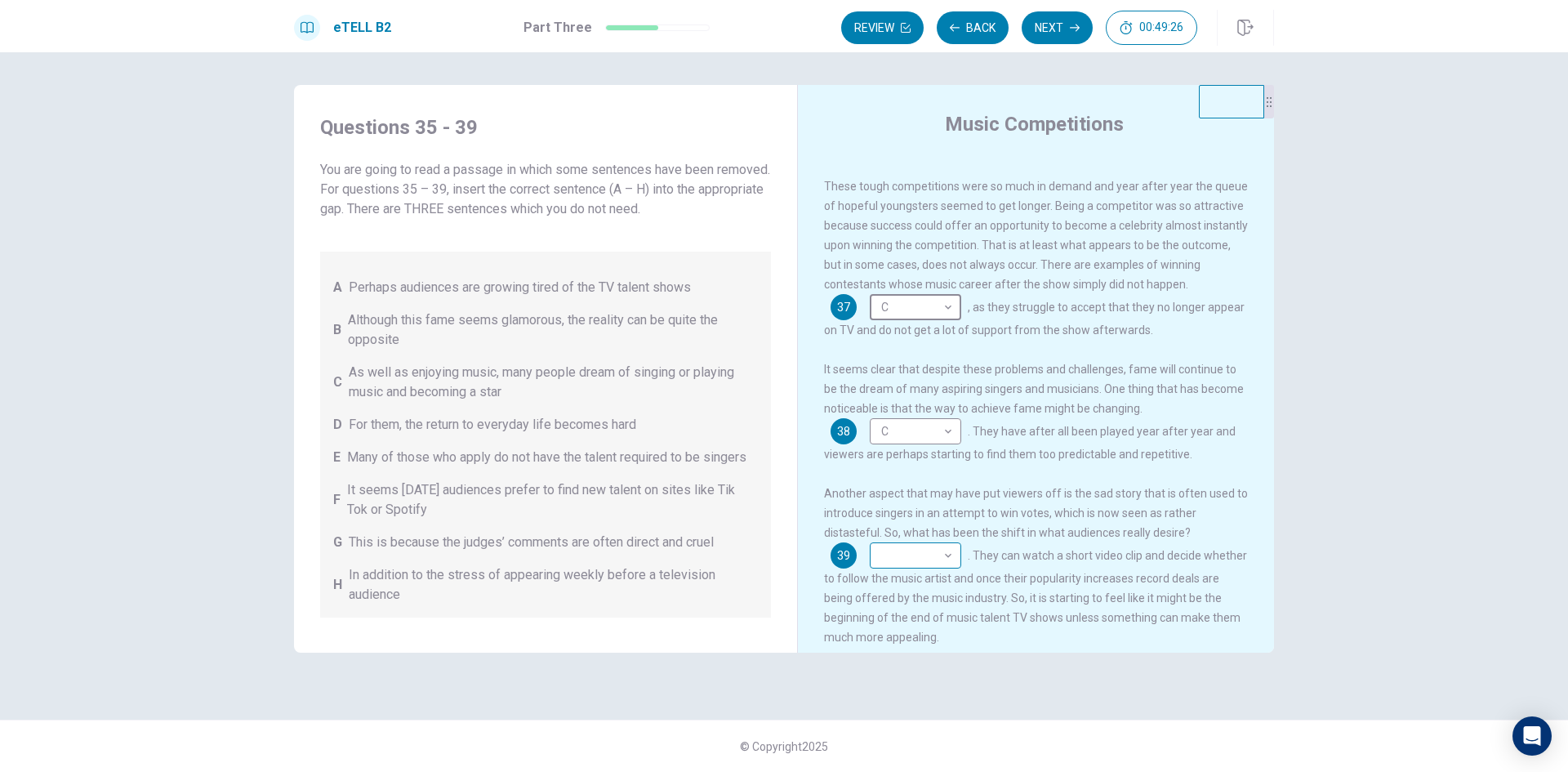
click at [909, 565] on body "This site uses cookies, as explained in our Privacy Policy . If you agree to th…" at bounding box center [784, 386] width 1568 height 772
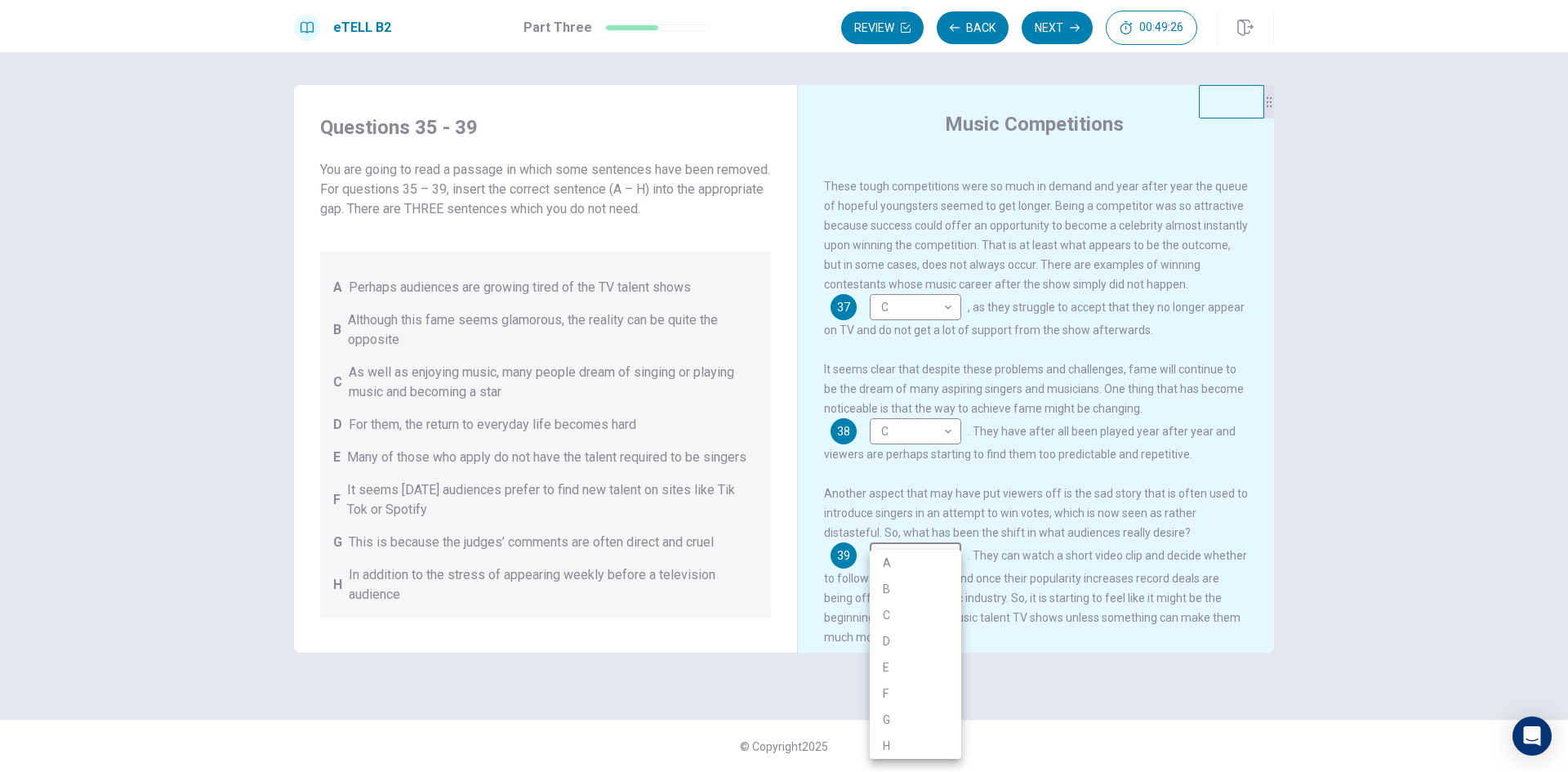
click at [932, 602] on li "C" at bounding box center [915, 615] width 92 height 27
type input "*"
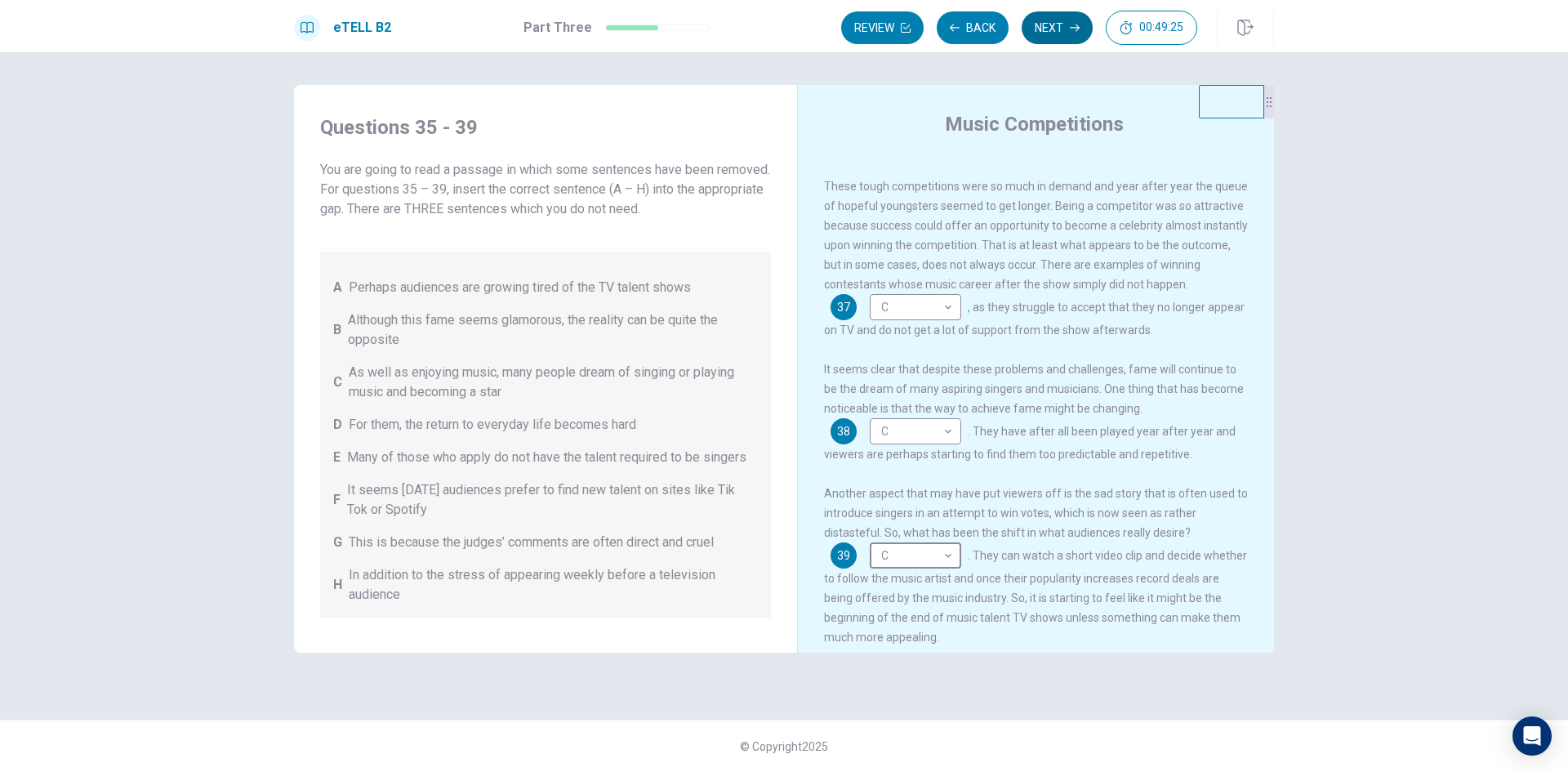
click at [1053, 26] on button "Next" at bounding box center [1056, 27] width 71 height 32
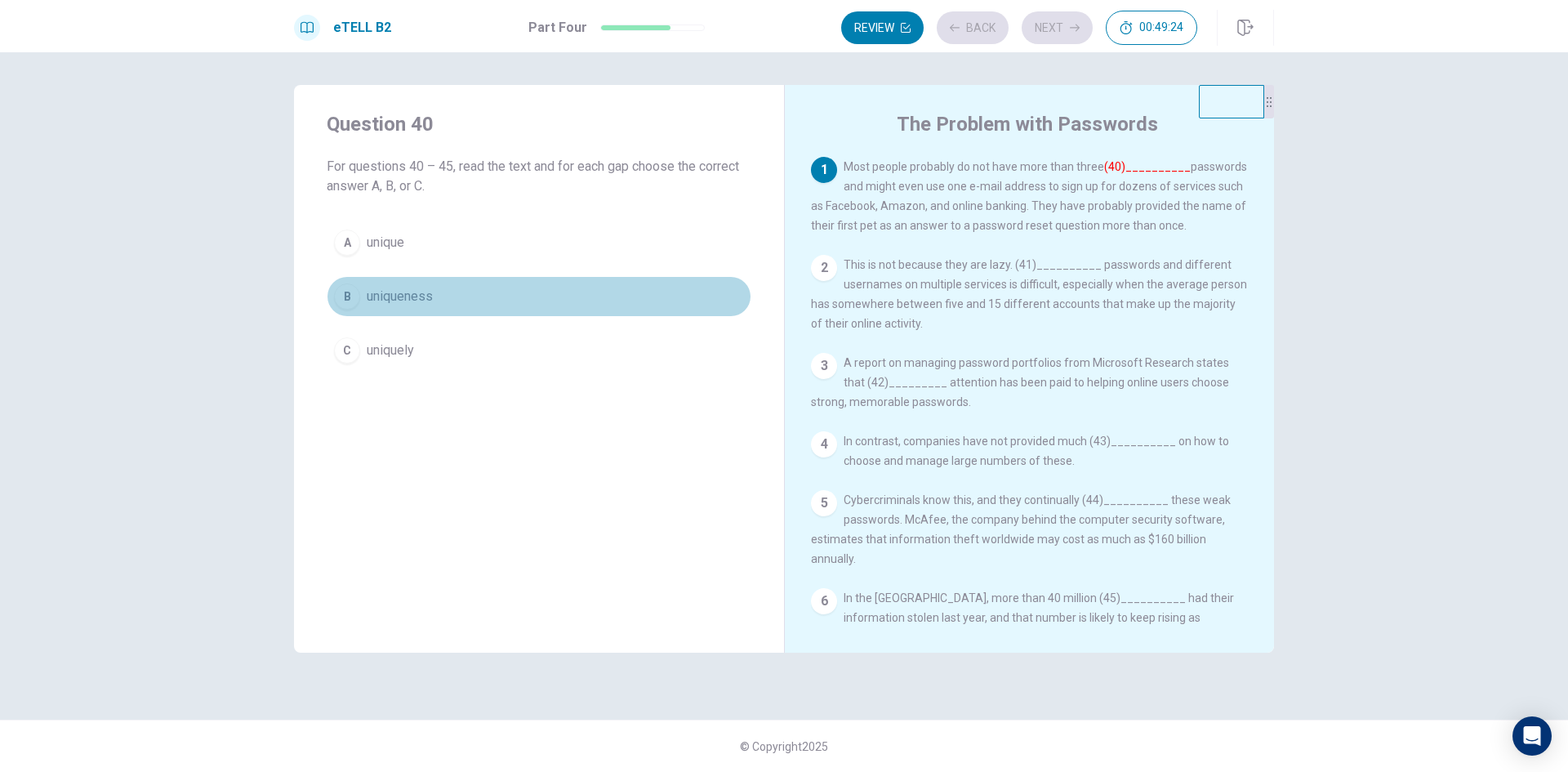
click at [586, 311] on button "B uniqueness" at bounding box center [539, 296] width 424 height 41
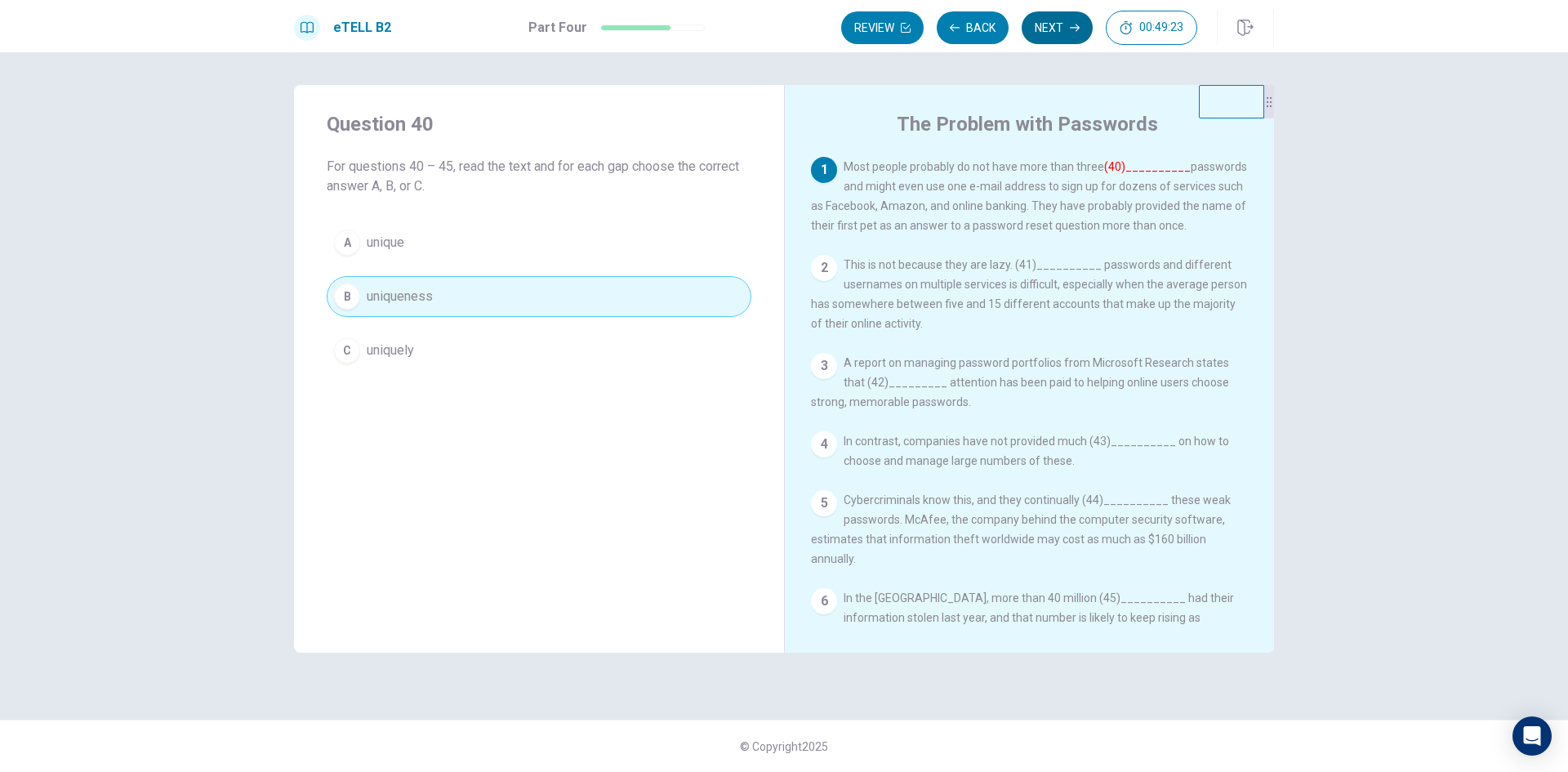
click at [1046, 31] on button "Next" at bounding box center [1056, 27] width 71 height 32
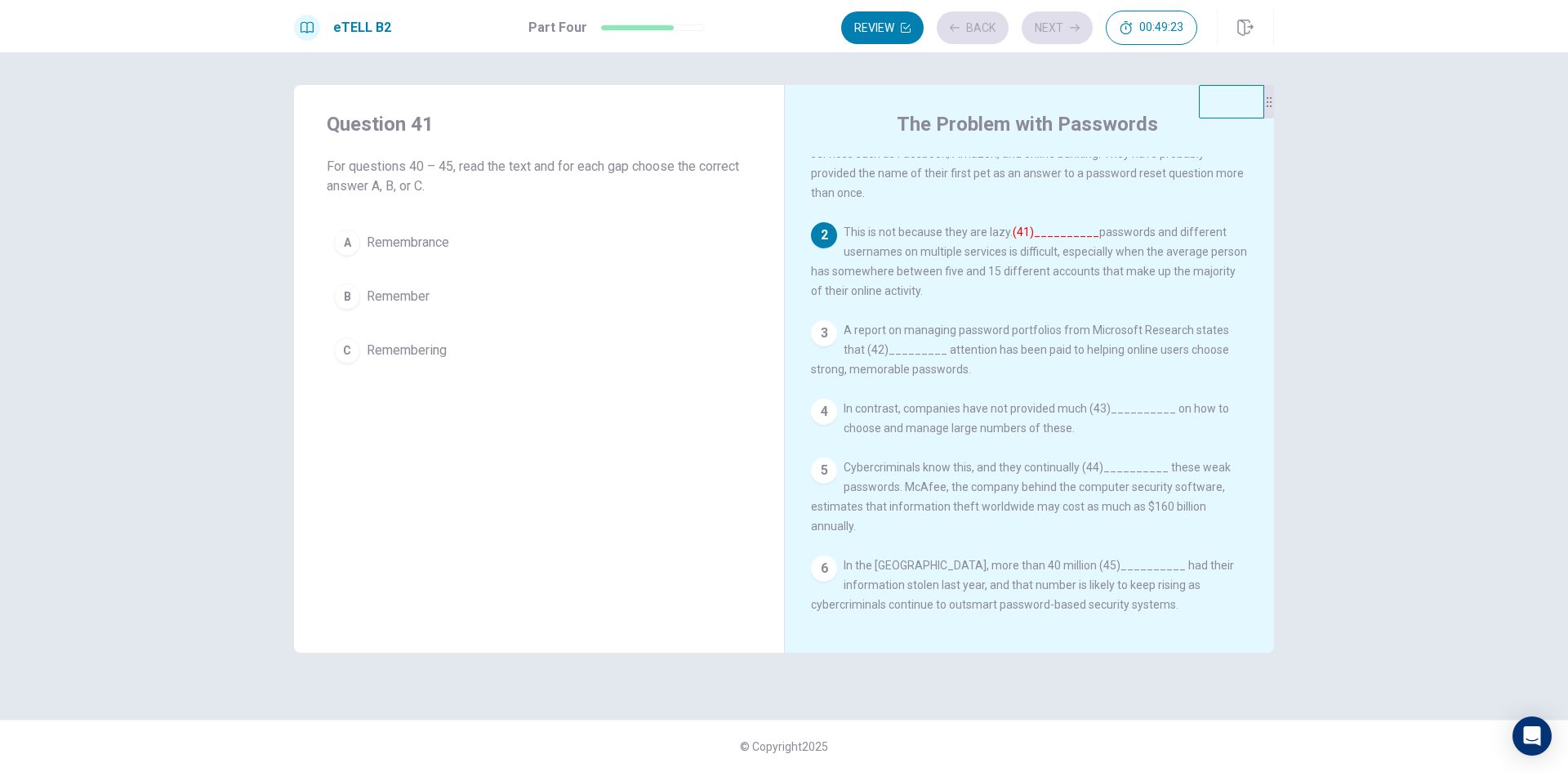
scroll to position [56, 0]
click at [569, 218] on div "Question 41 For questions 40 – 45, read the text and for each gap choose the co…" at bounding box center [538, 241] width 490 height 312
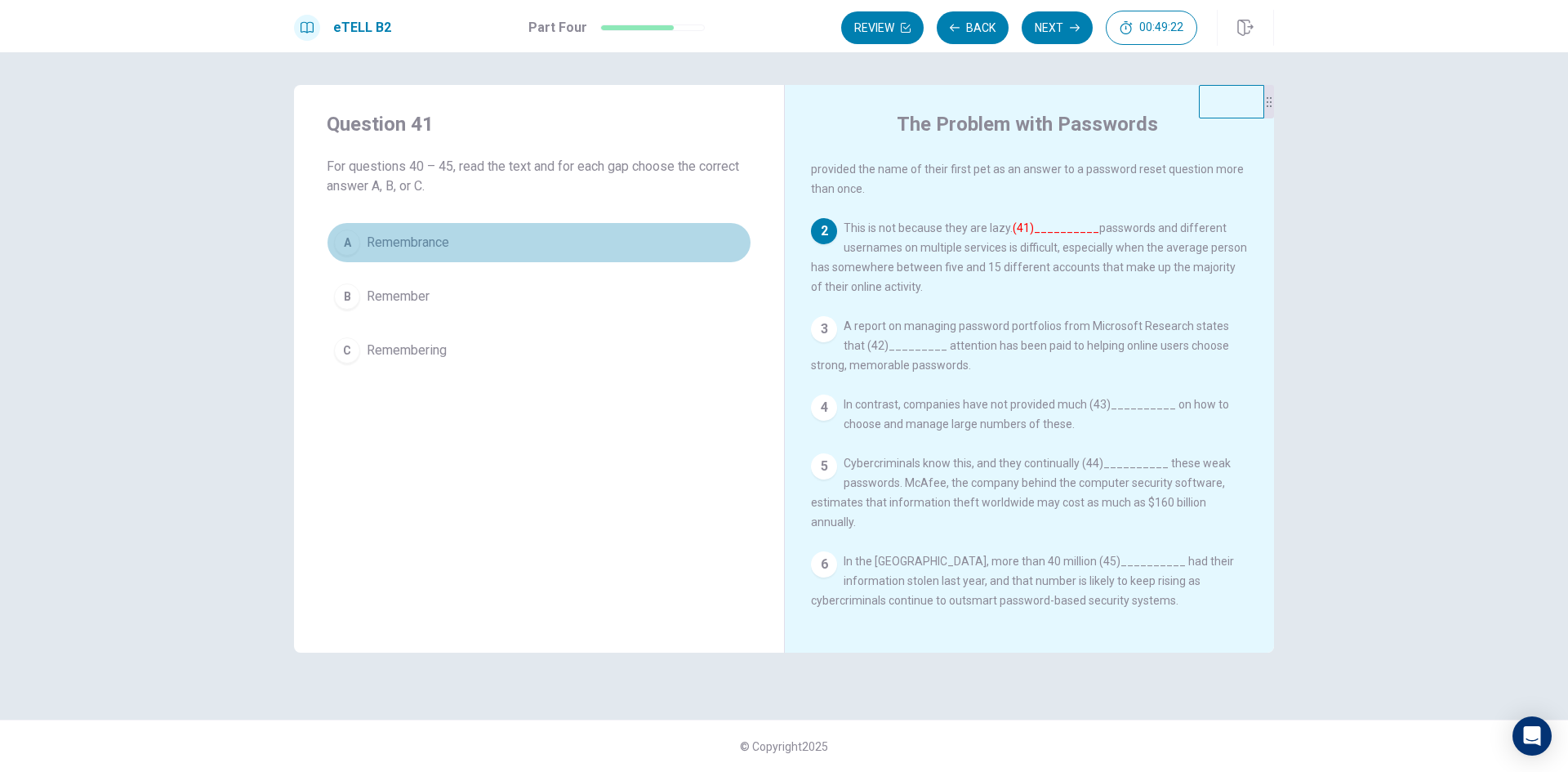
click at [568, 224] on button "A Remembrance" at bounding box center [539, 242] width 424 height 41
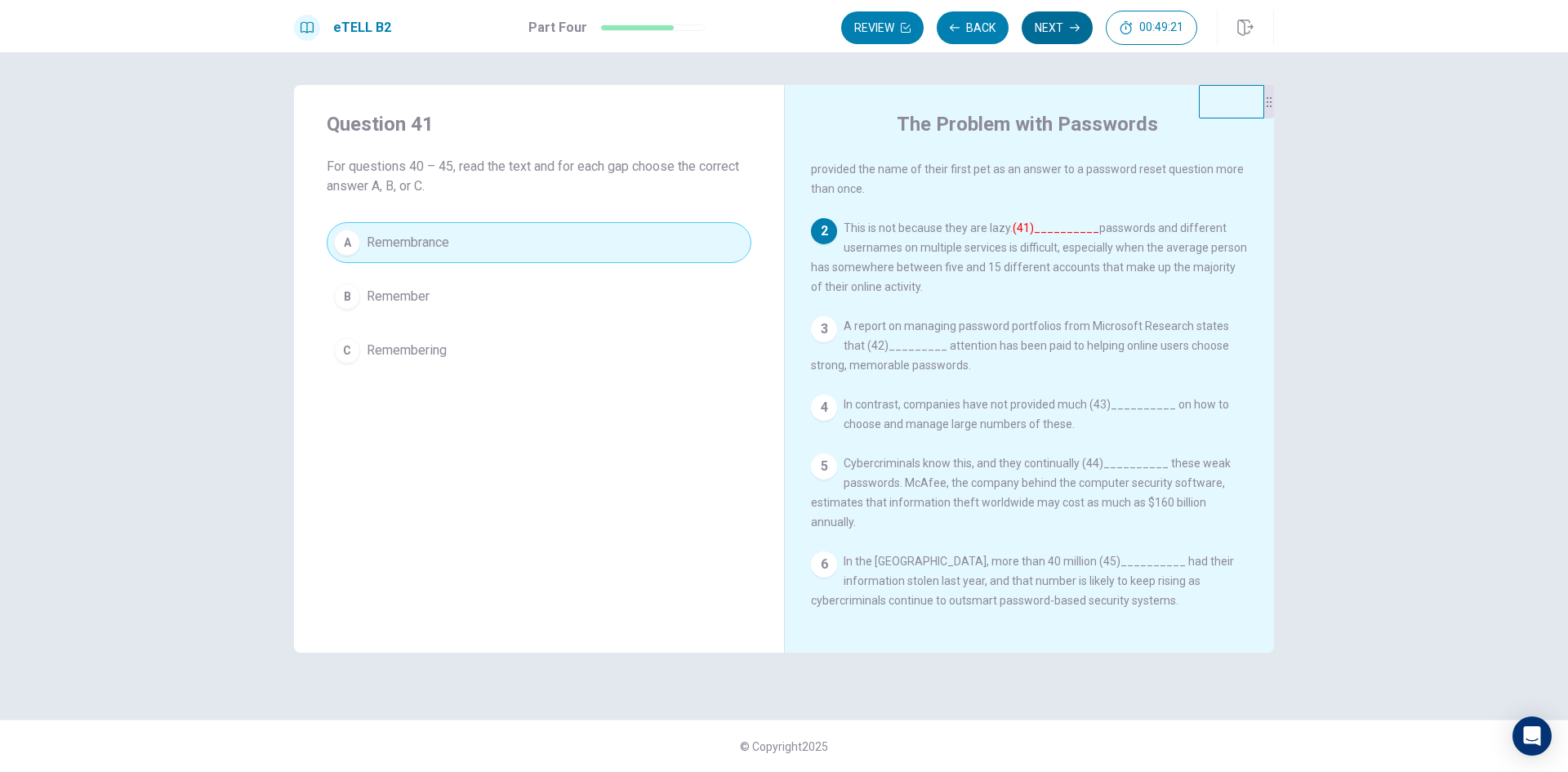
click at [1060, 40] on button "Next" at bounding box center [1056, 27] width 71 height 32
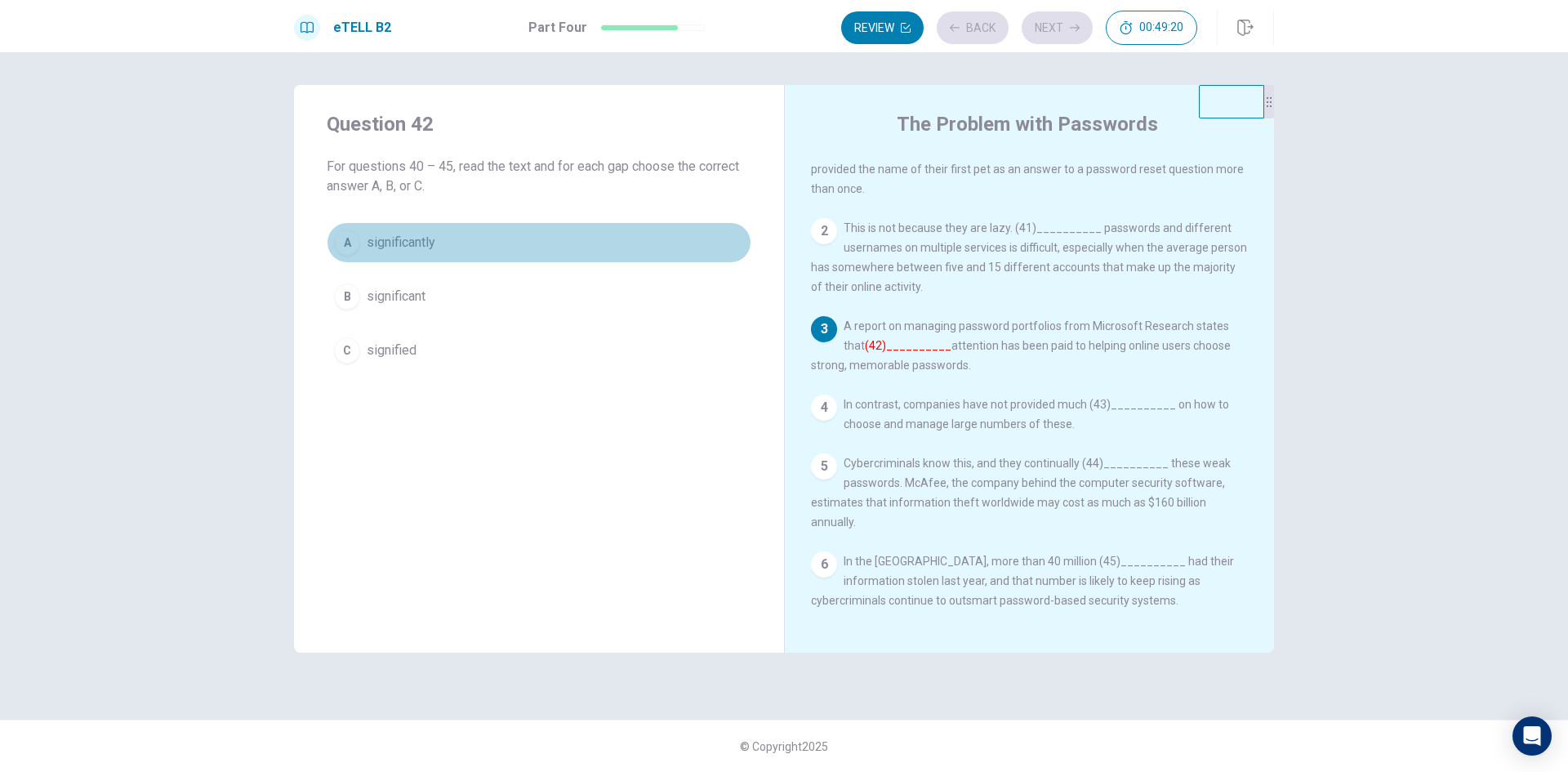
click at [677, 236] on button "A significantly" at bounding box center [539, 242] width 424 height 41
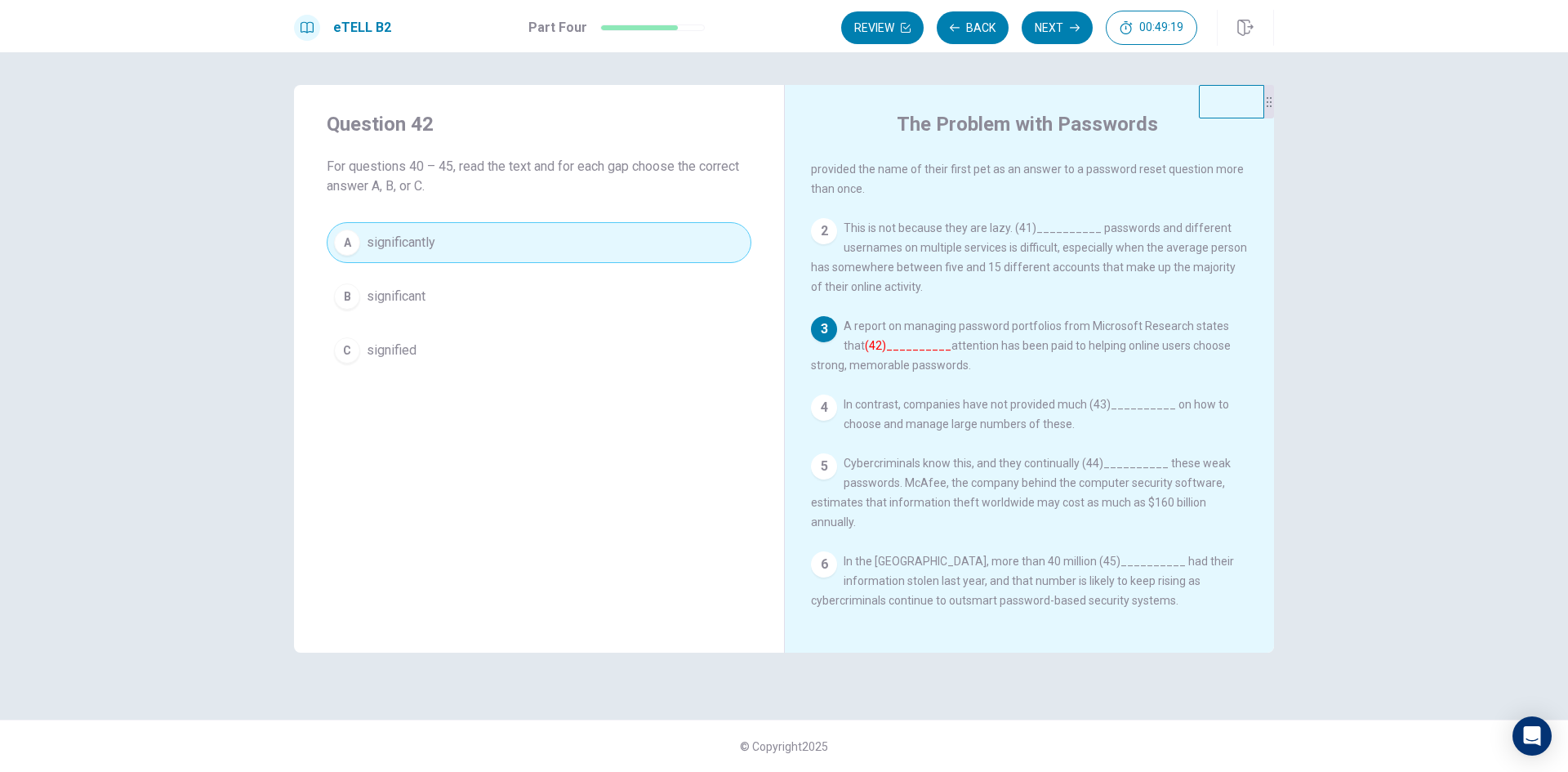
drag, startPoint x: 1073, startPoint y: 27, endPoint x: 846, endPoint y: 121, distance: 245.7
click at [1073, 27] on icon "button" at bounding box center [1074, 27] width 9 height 9
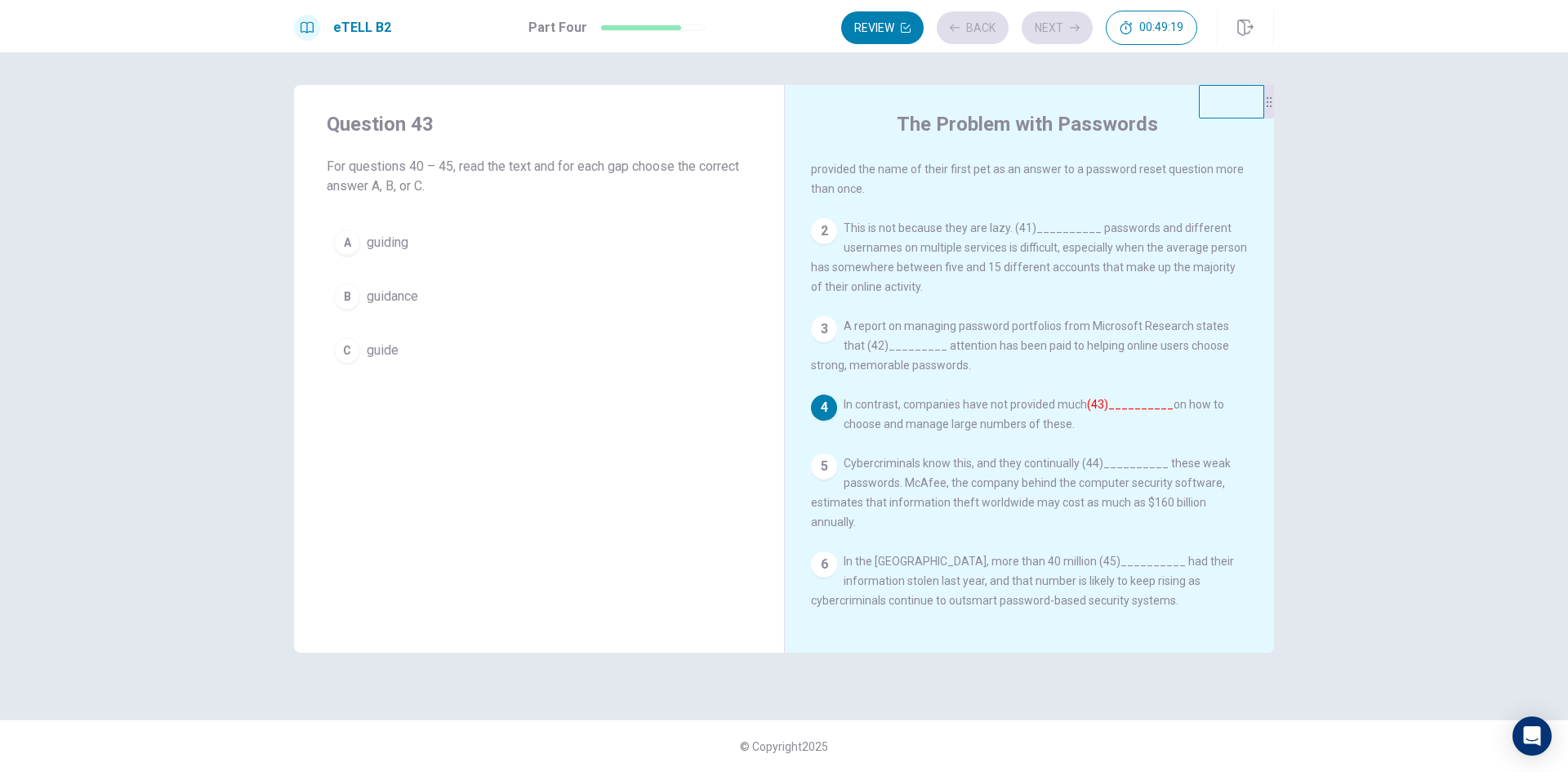
scroll to position [18, 0]
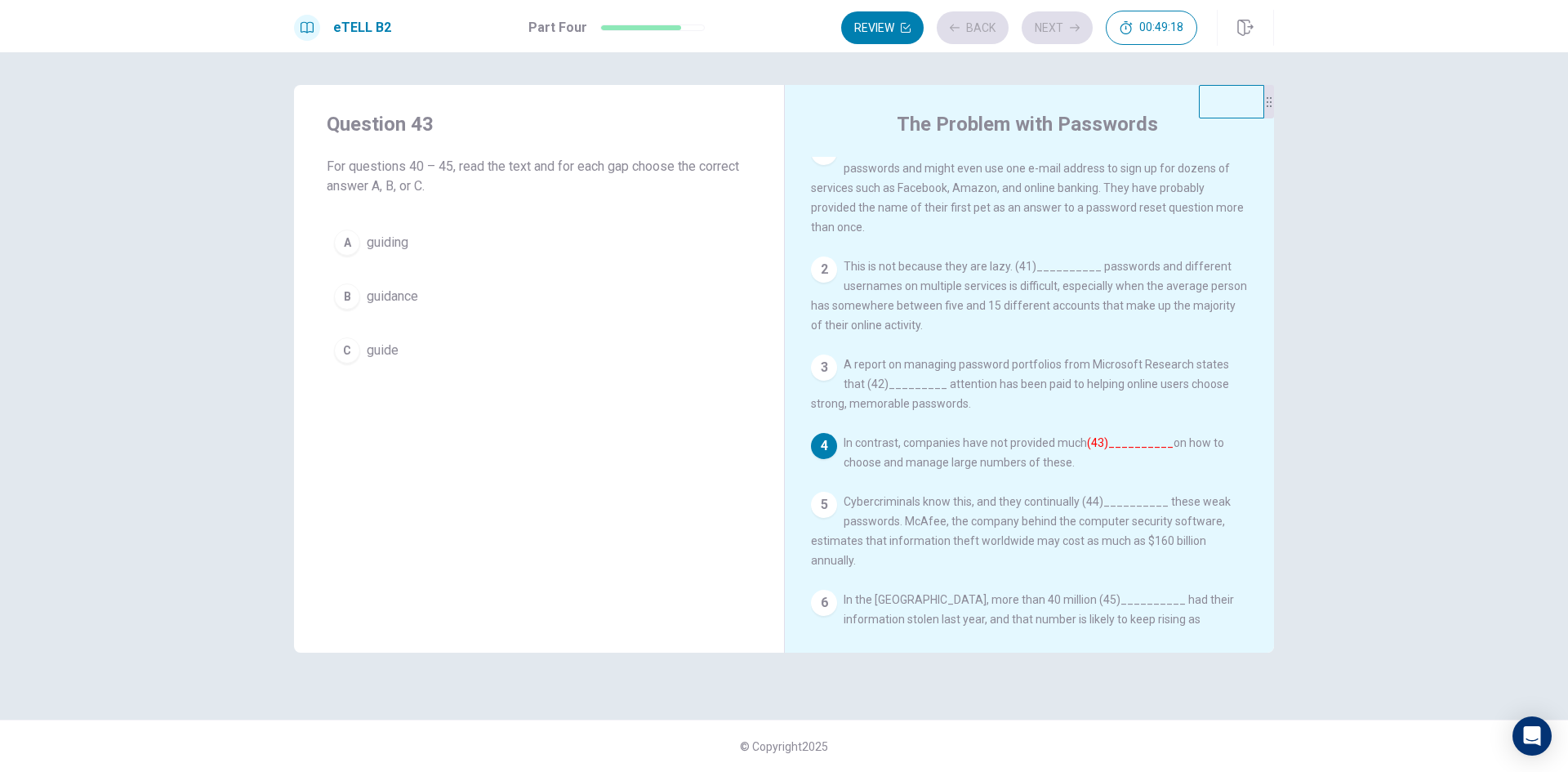
click at [624, 235] on button "A guiding" at bounding box center [539, 242] width 424 height 41
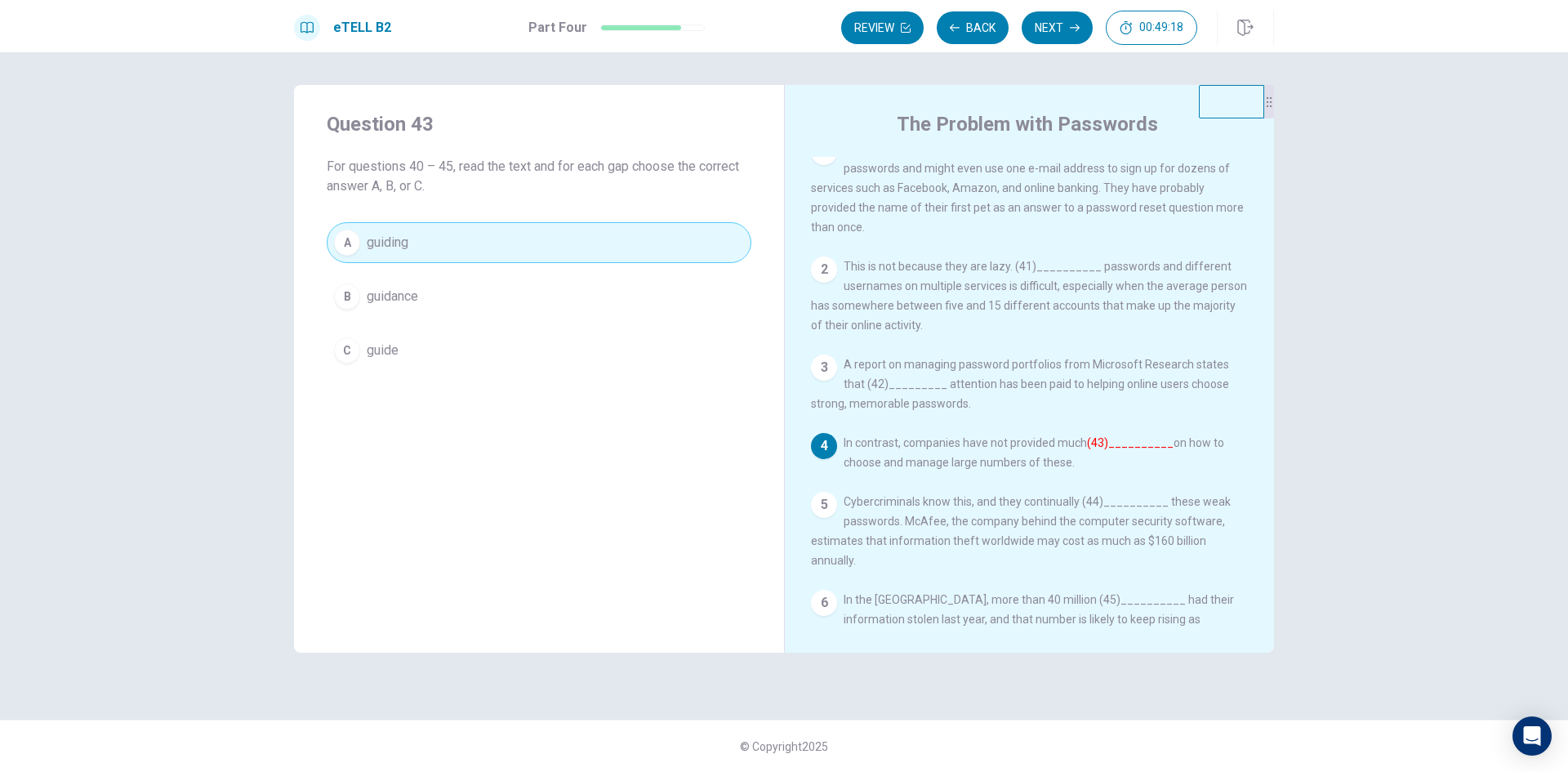
drag, startPoint x: 1049, startPoint y: 21, endPoint x: 970, endPoint y: 88, distance: 103.6
click at [1050, 21] on button "Next" at bounding box center [1056, 27] width 71 height 32
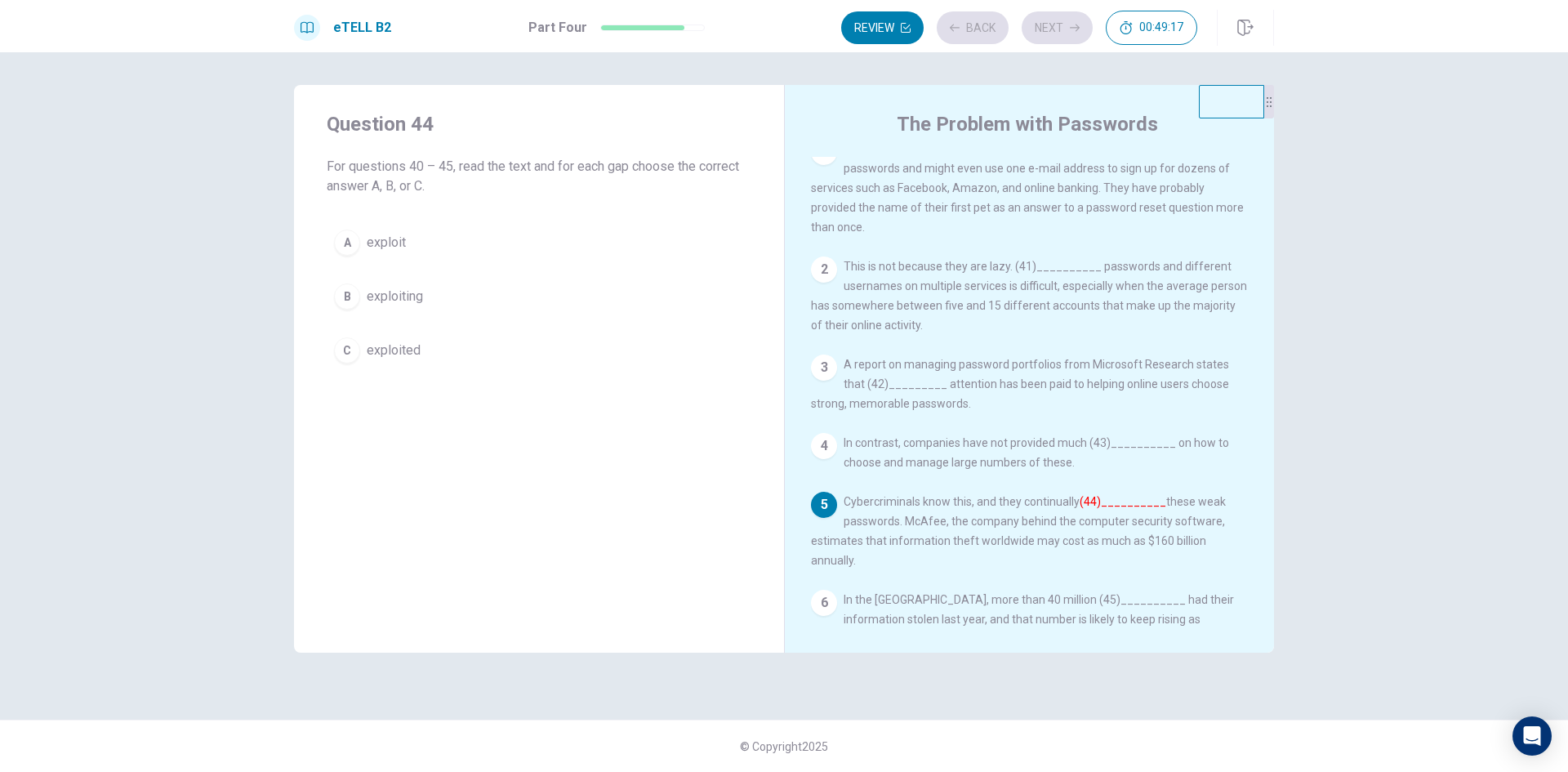
scroll to position [56, 0]
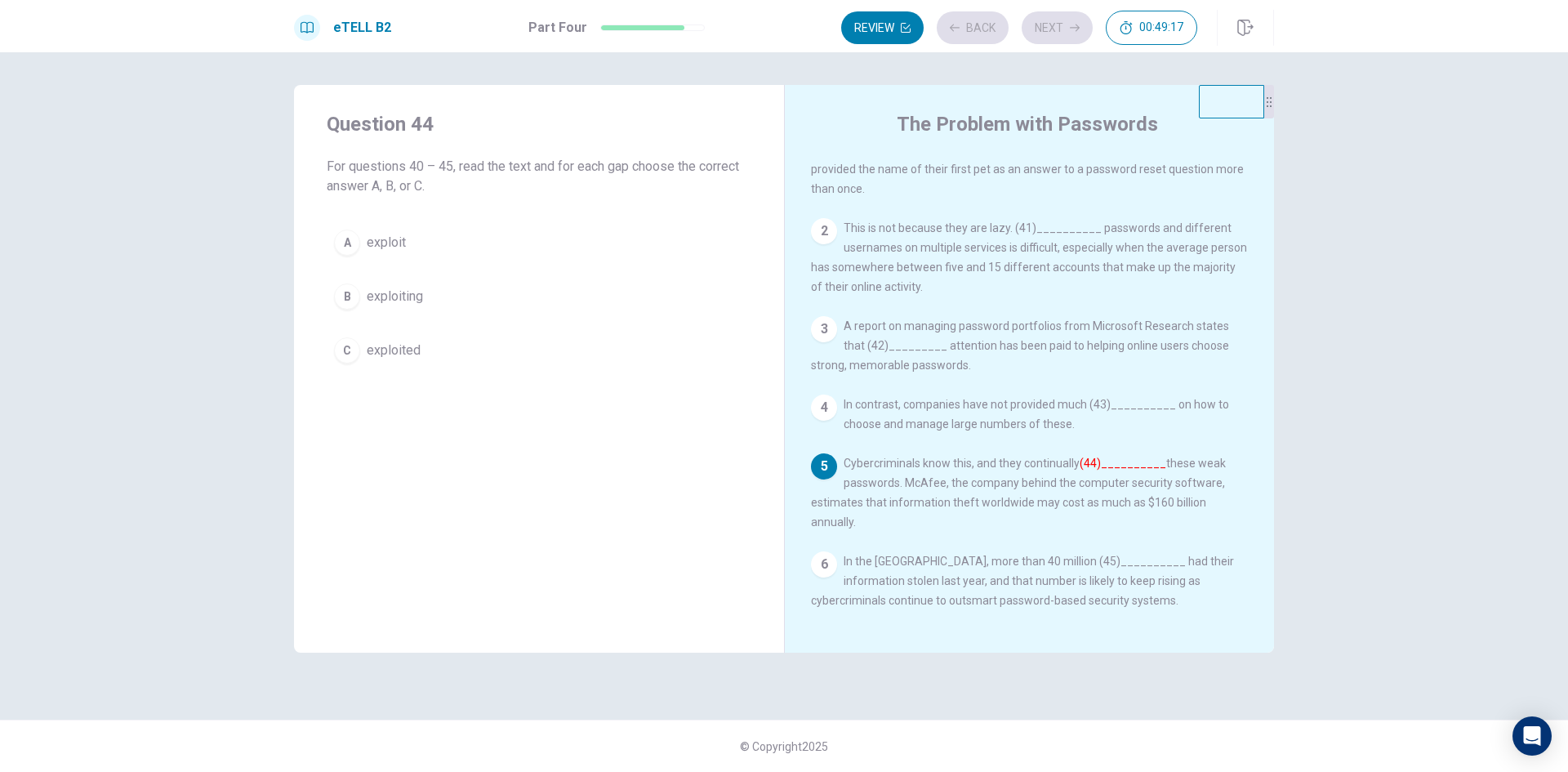
click at [638, 318] on div "A exploit B exploiting C exploited" at bounding box center [539, 296] width 424 height 149
click at [685, 306] on button "B exploiting" at bounding box center [539, 296] width 424 height 41
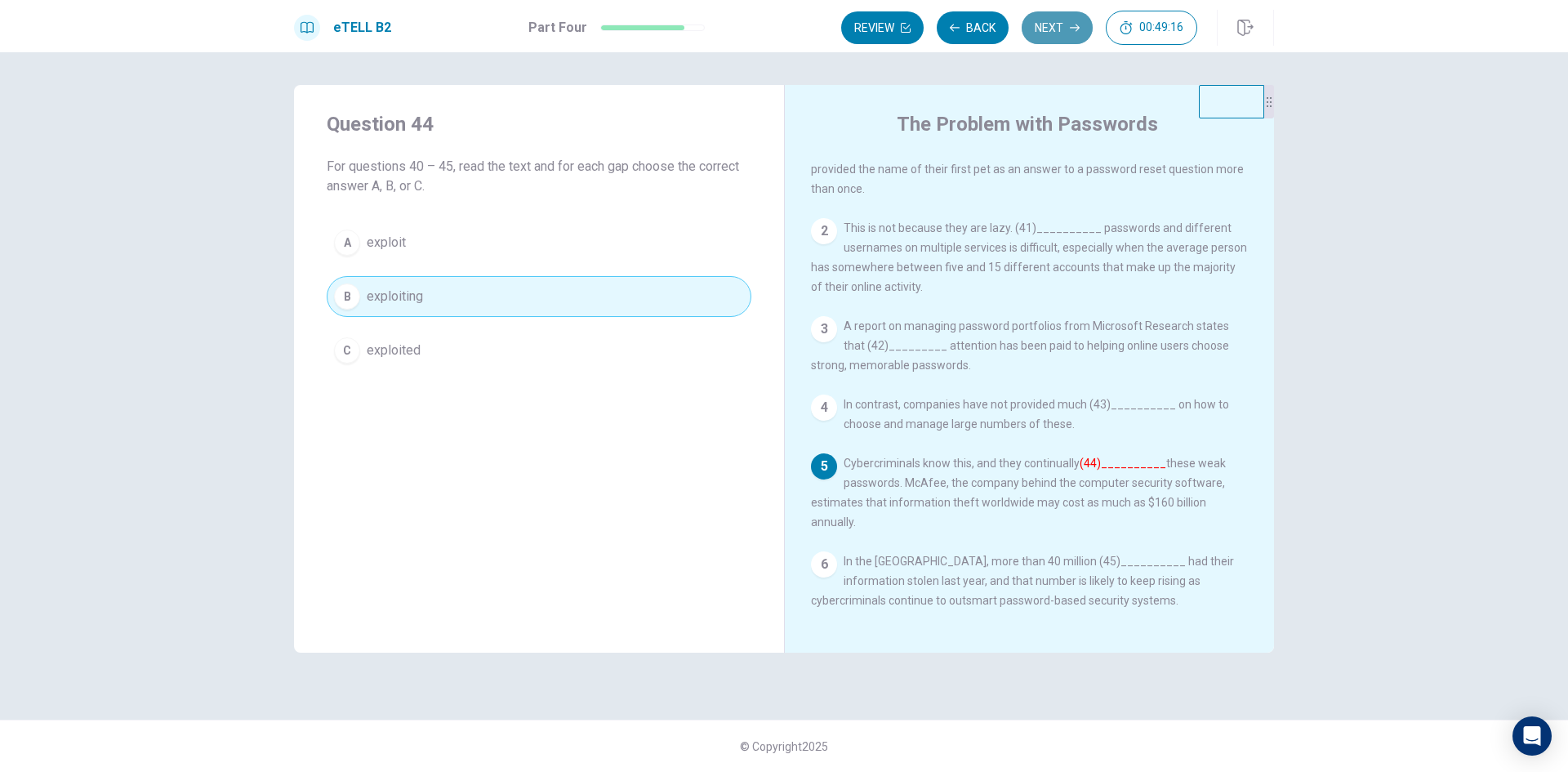
click at [1051, 28] on button "Next" at bounding box center [1056, 27] width 71 height 32
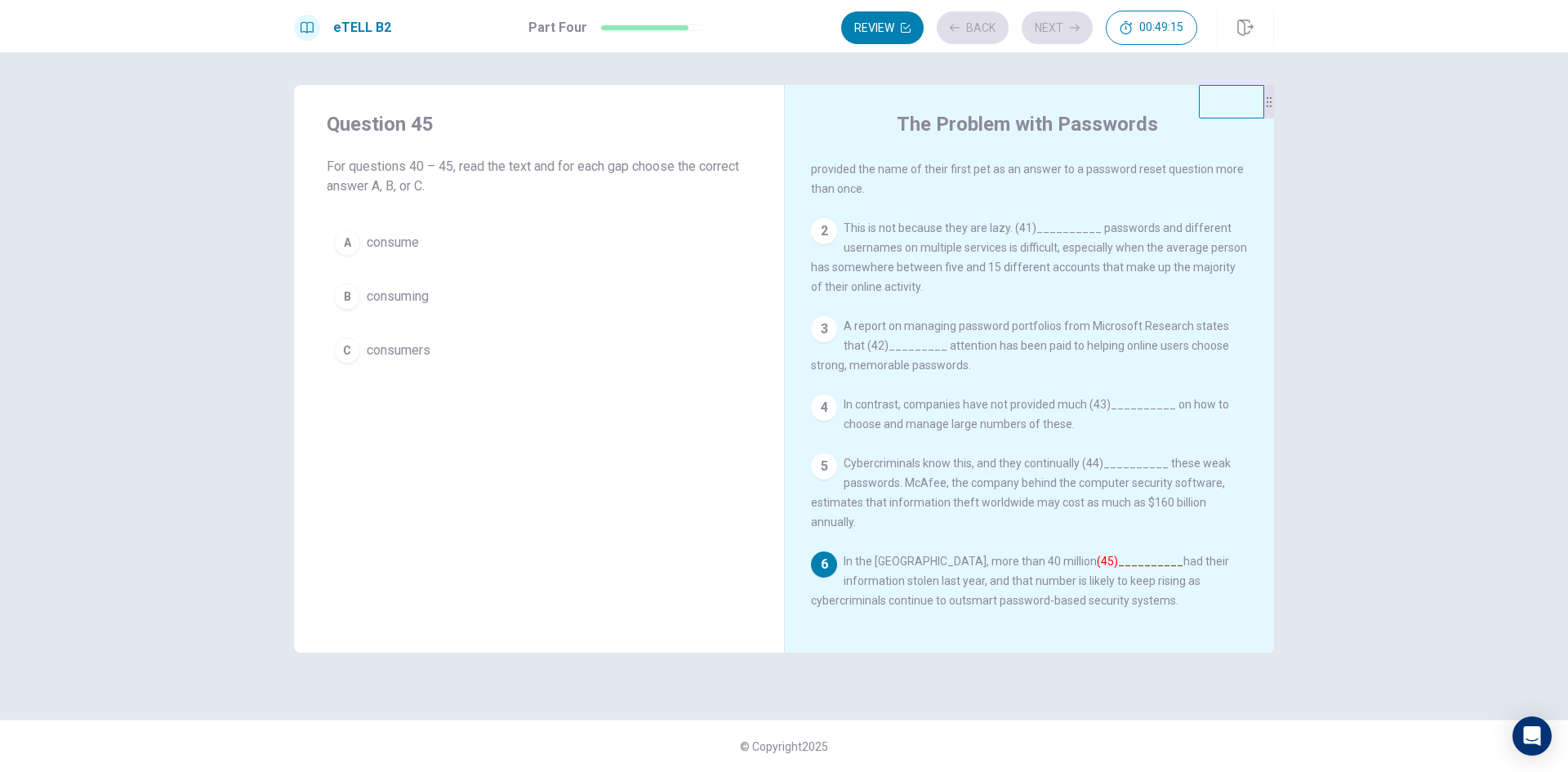
click at [636, 260] on button "A consume" at bounding box center [539, 242] width 424 height 41
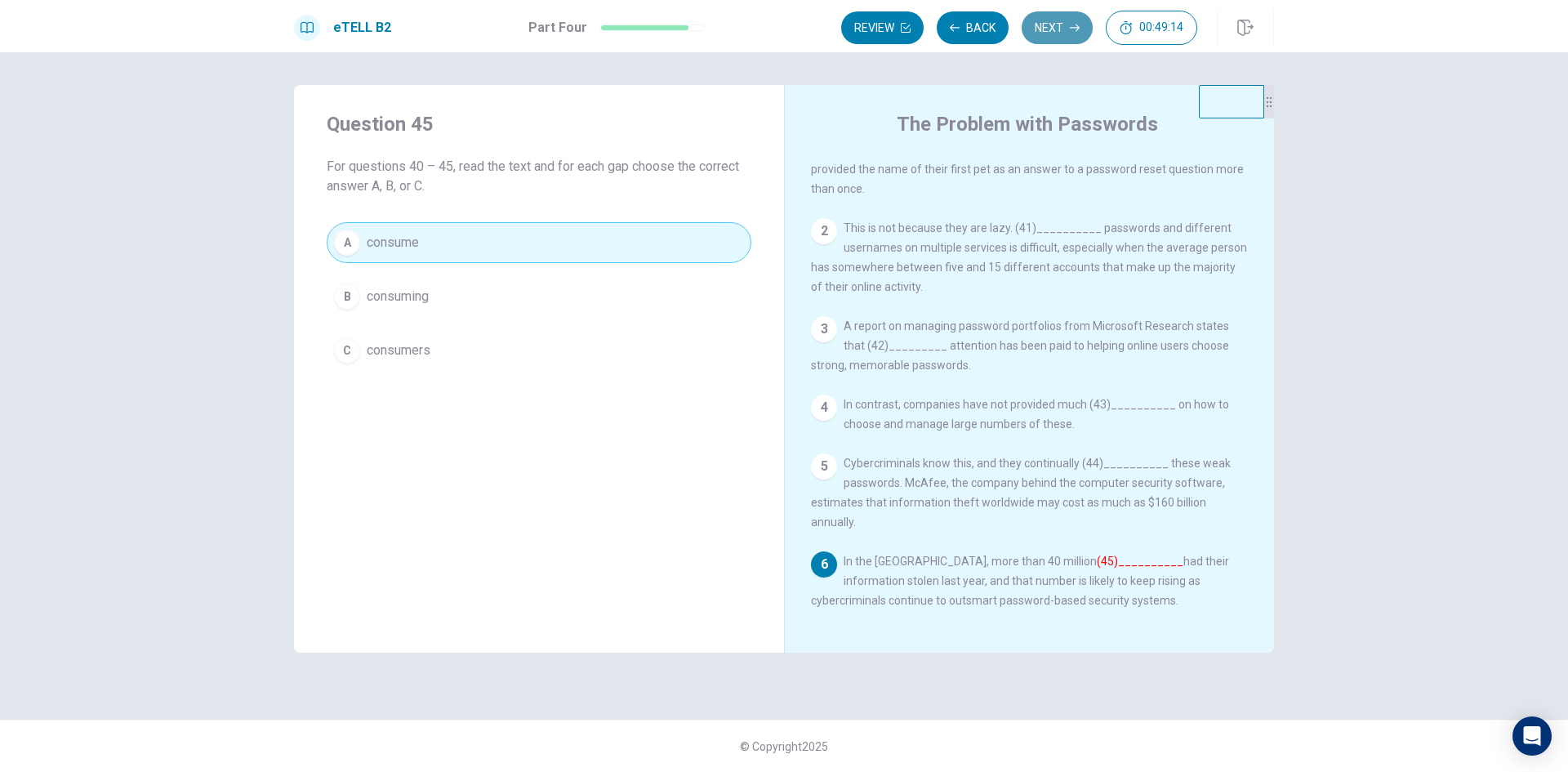
click at [1070, 32] on button "Next" at bounding box center [1056, 27] width 71 height 32
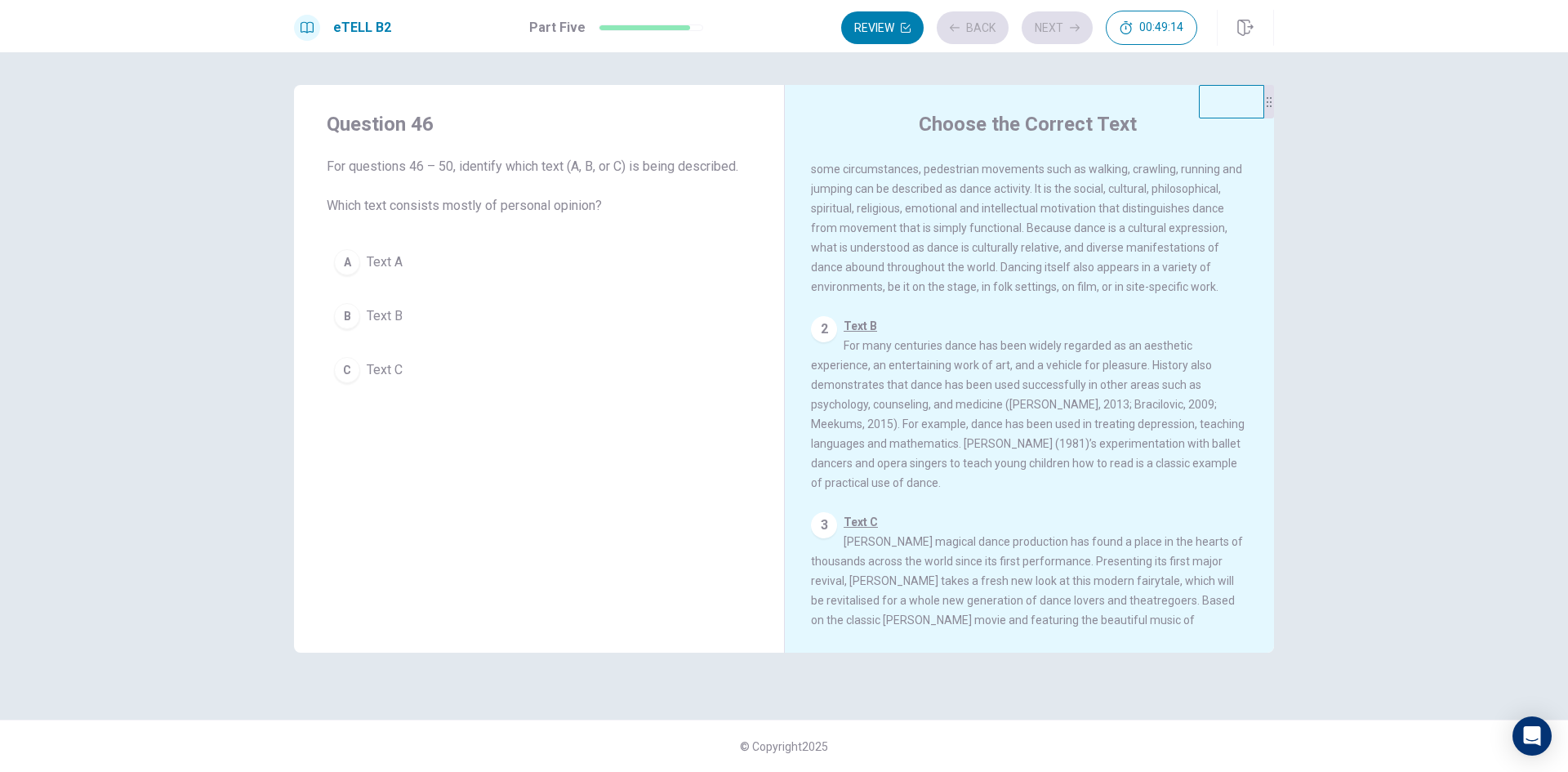
drag, startPoint x: 629, startPoint y: 371, endPoint x: 653, endPoint y: 366, distance: 24.5
click at [629, 372] on button "C Text C" at bounding box center [539, 369] width 424 height 41
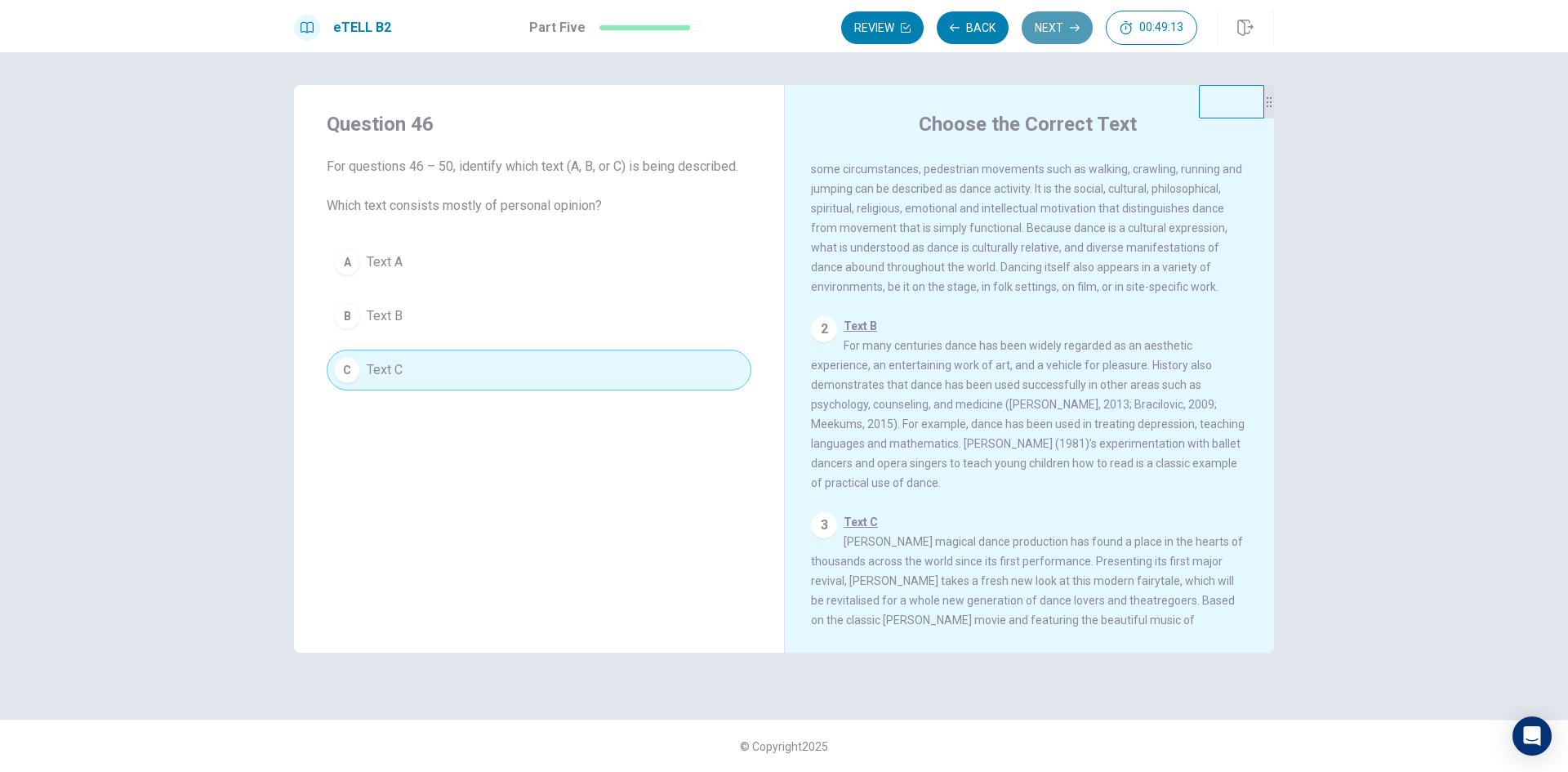
click at [1057, 21] on button "Next" at bounding box center [1056, 27] width 71 height 32
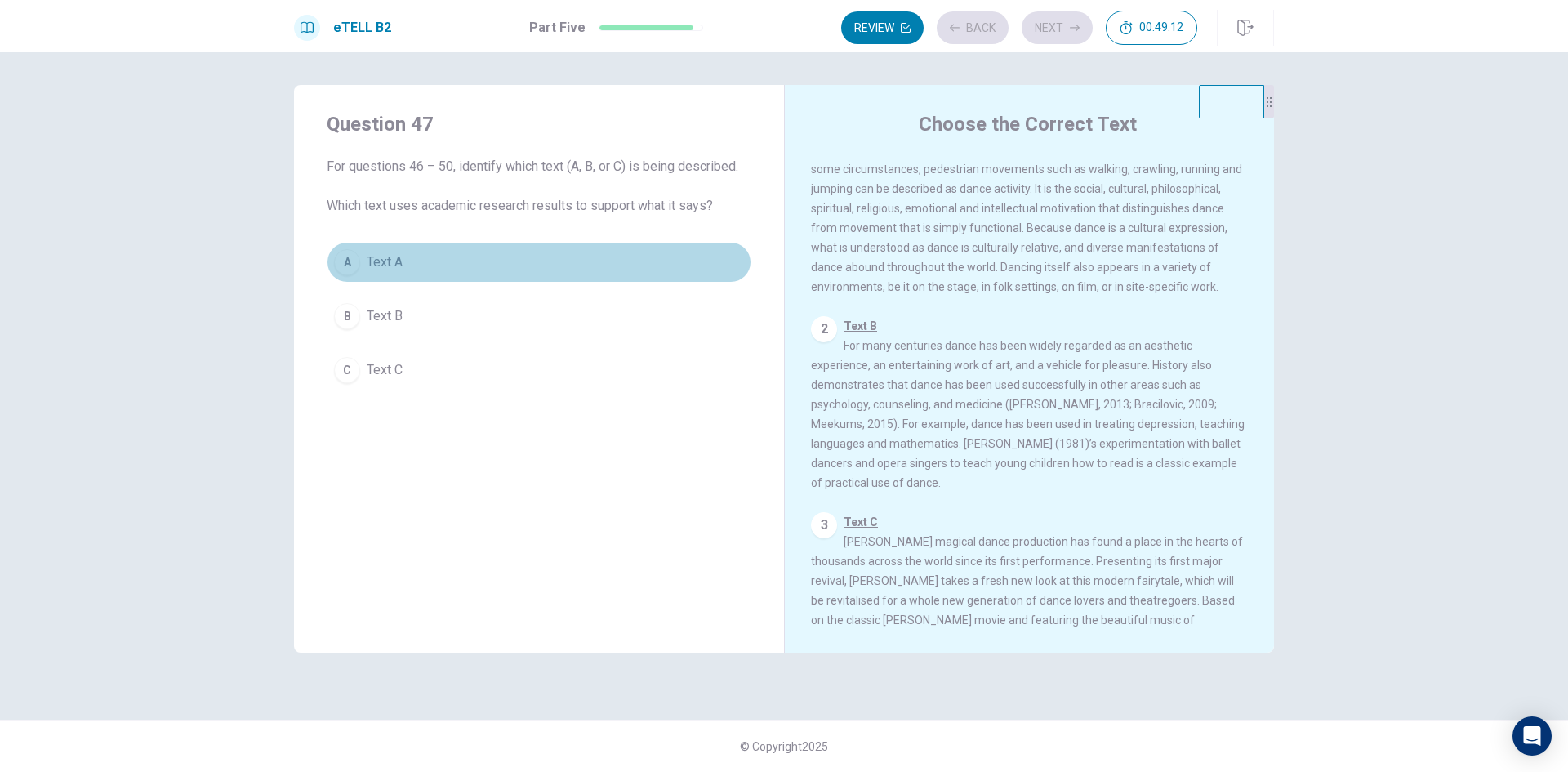
click at [583, 276] on button "A Text A" at bounding box center [539, 261] width 424 height 41
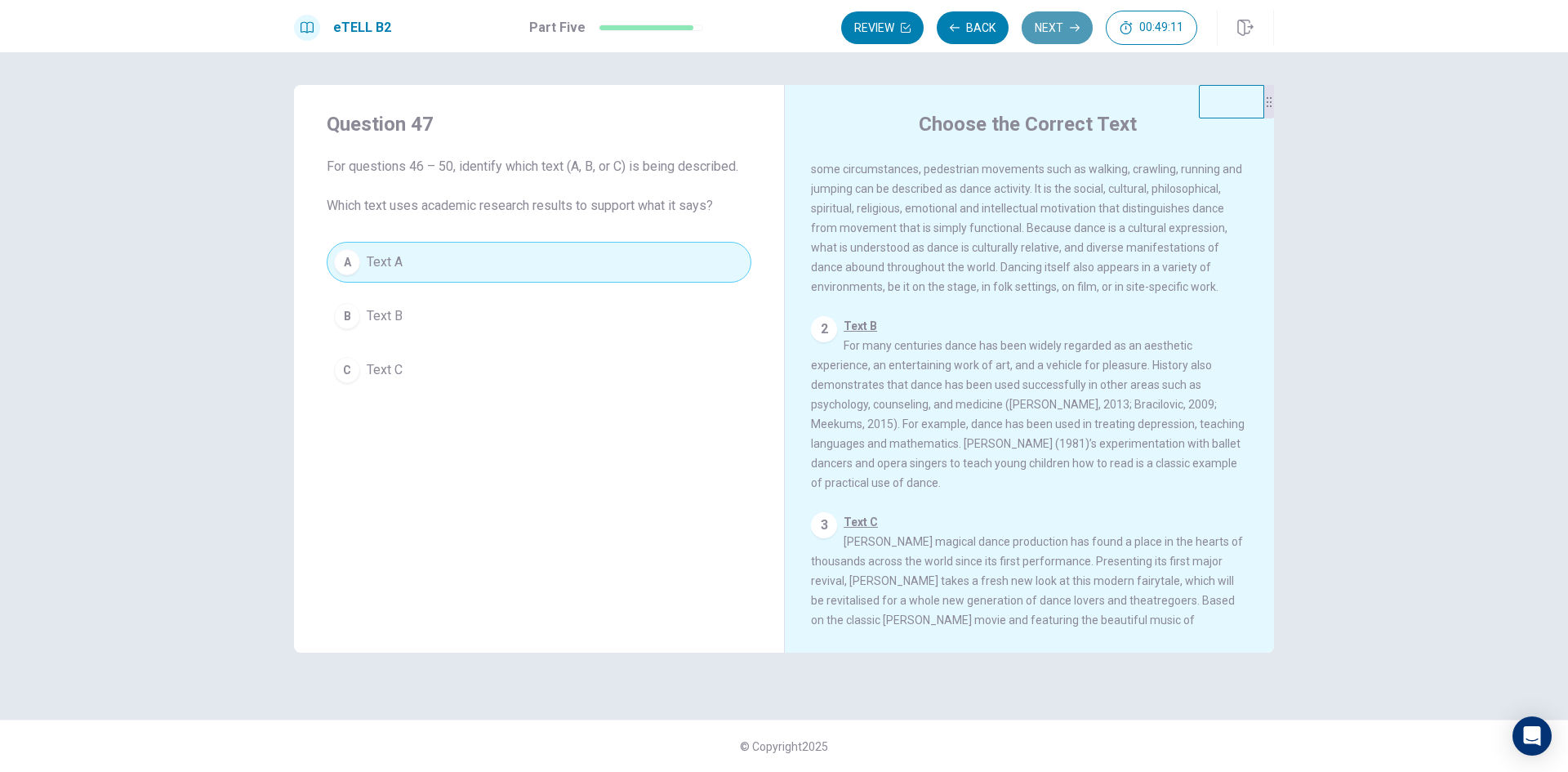
click at [1048, 27] on button "Next" at bounding box center [1056, 27] width 71 height 32
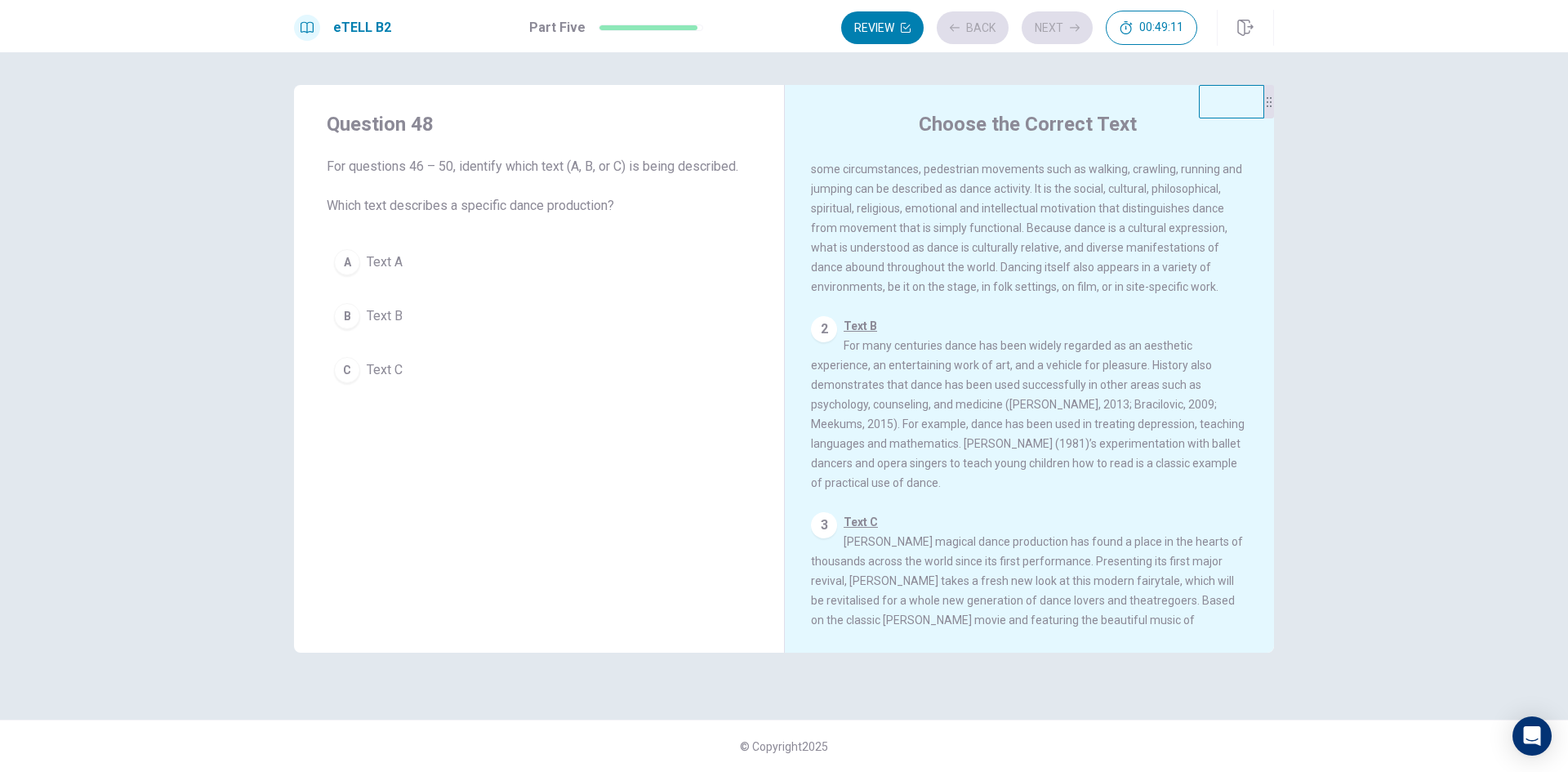
click at [636, 268] on button "A Text A" at bounding box center [539, 261] width 424 height 41
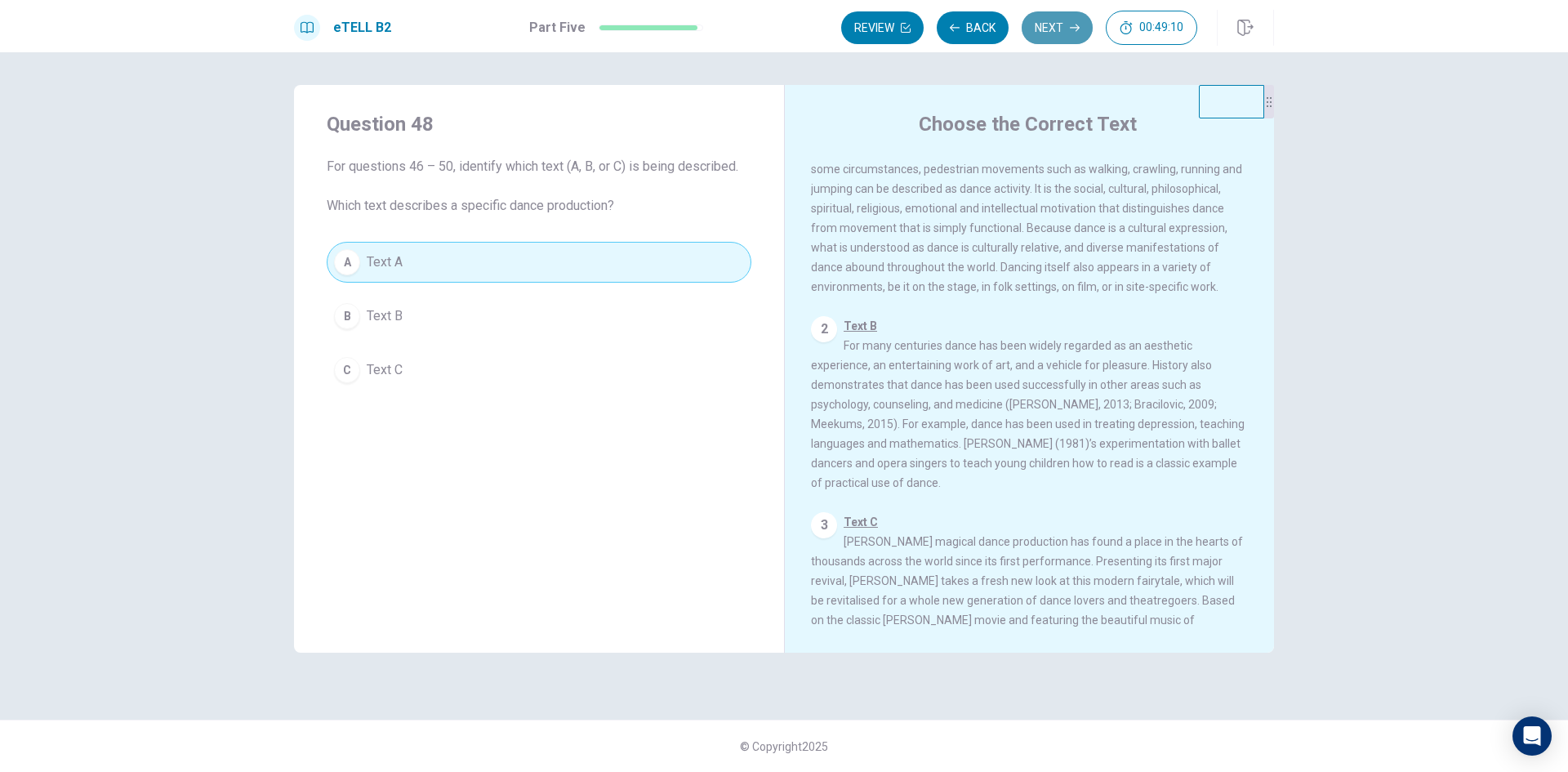
click at [1068, 18] on button "Next" at bounding box center [1056, 27] width 71 height 32
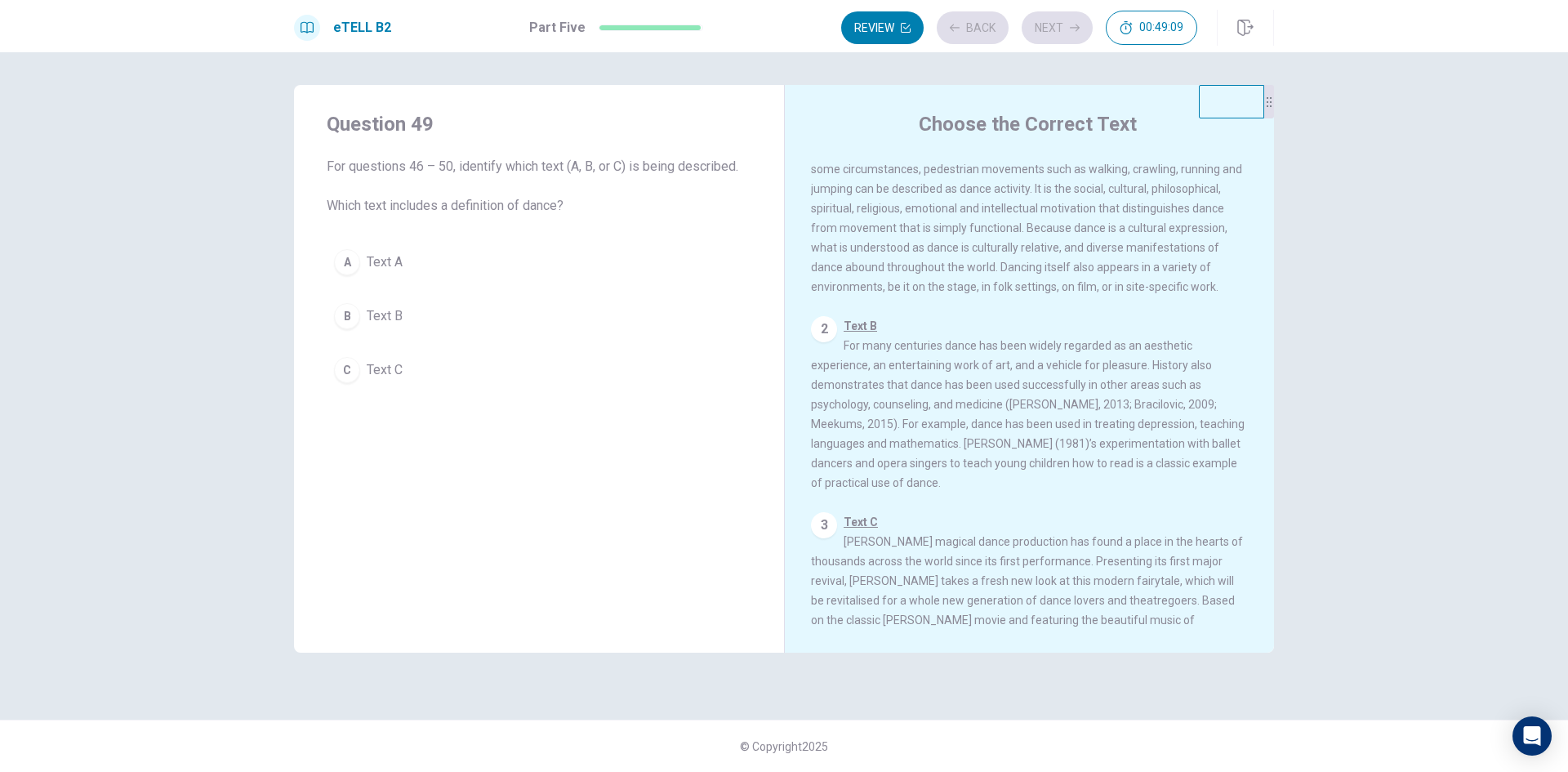
click at [691, 274] on button "A Text A" at bounding box center [539, 261] width 424 height 41
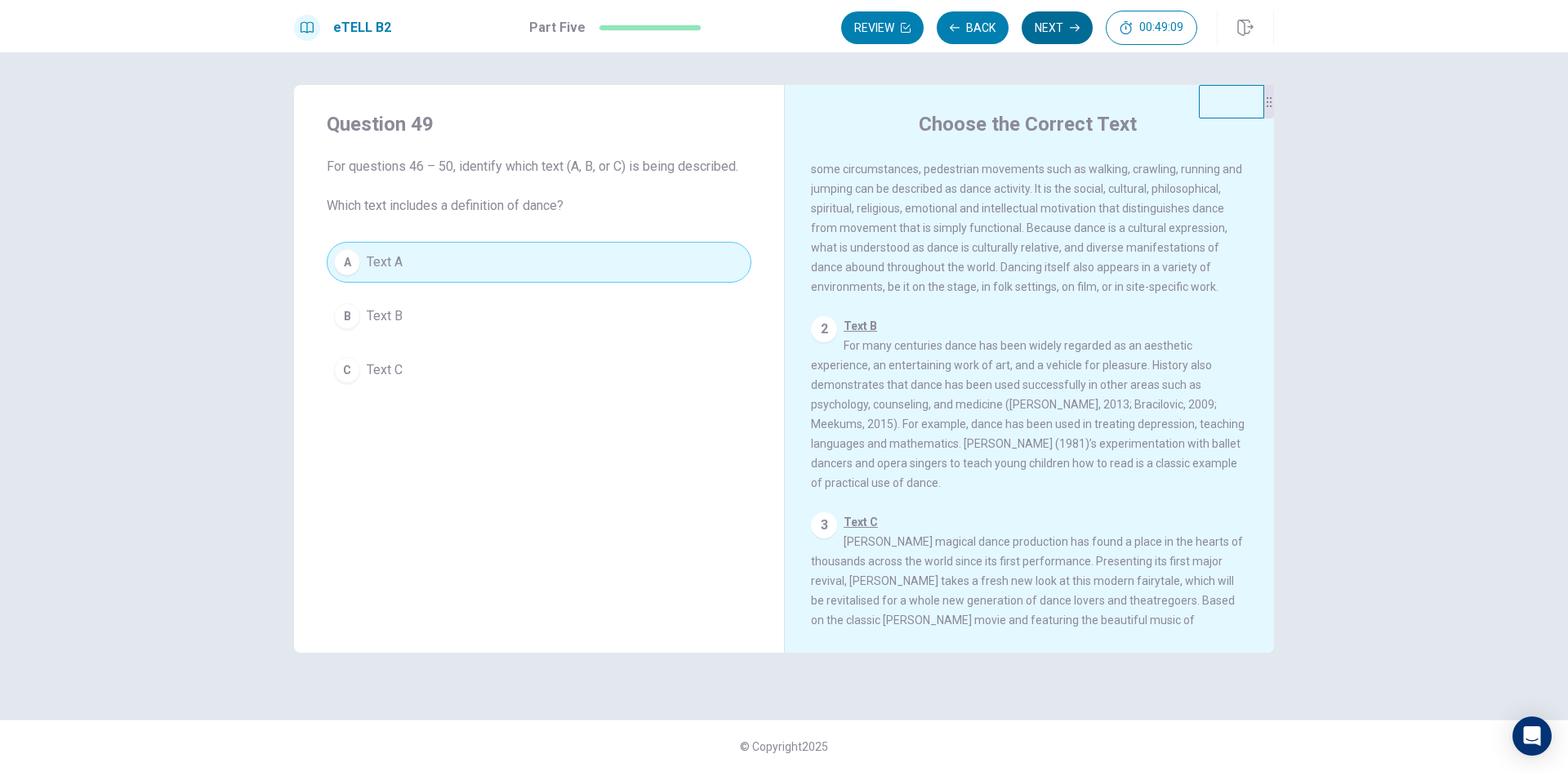
click at [1067, 29] on button "Next" at bounding box center [1056, 27] width 71 height 32
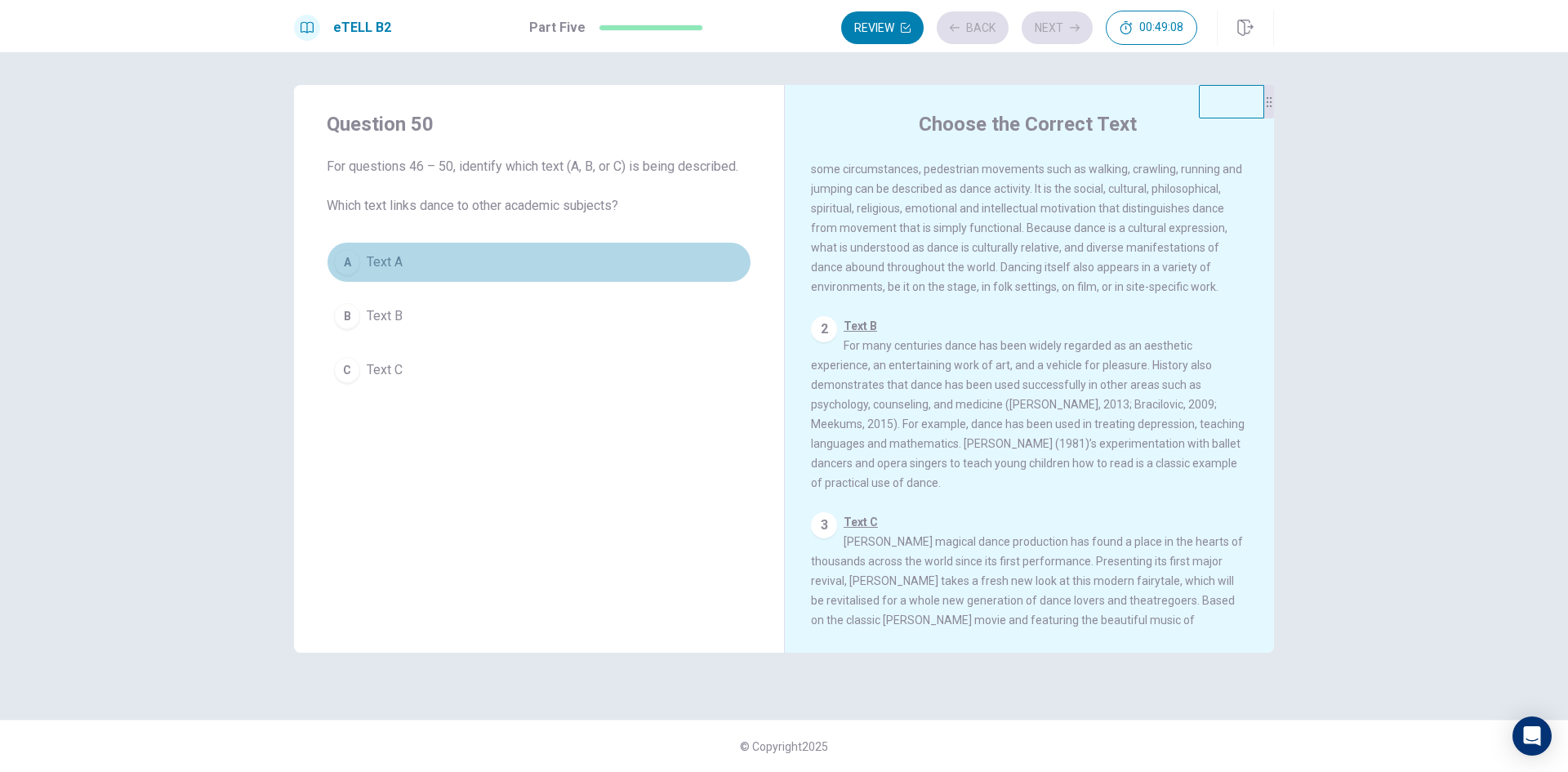
drag, startPoint x: 604, startPoint y: 263, endPoint x: 877, endPoint y: 178, distance: 285.9
click at [605, 263] on button "A Text A" at bounding box center [539, 261] width 424 height 41
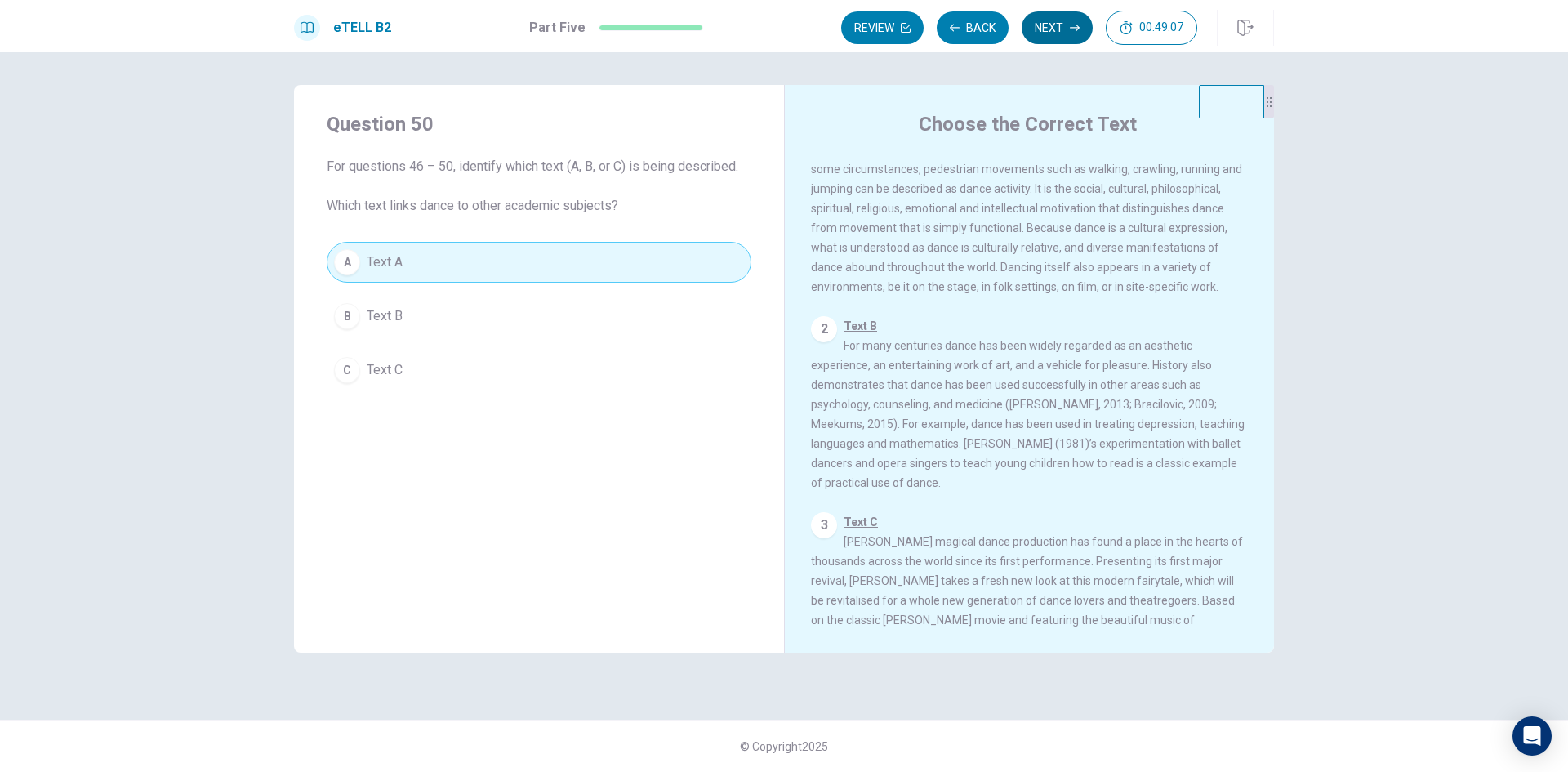
click at [1048, 38] on button "Next" at bounding box center [1056, 27] width 71 height 32
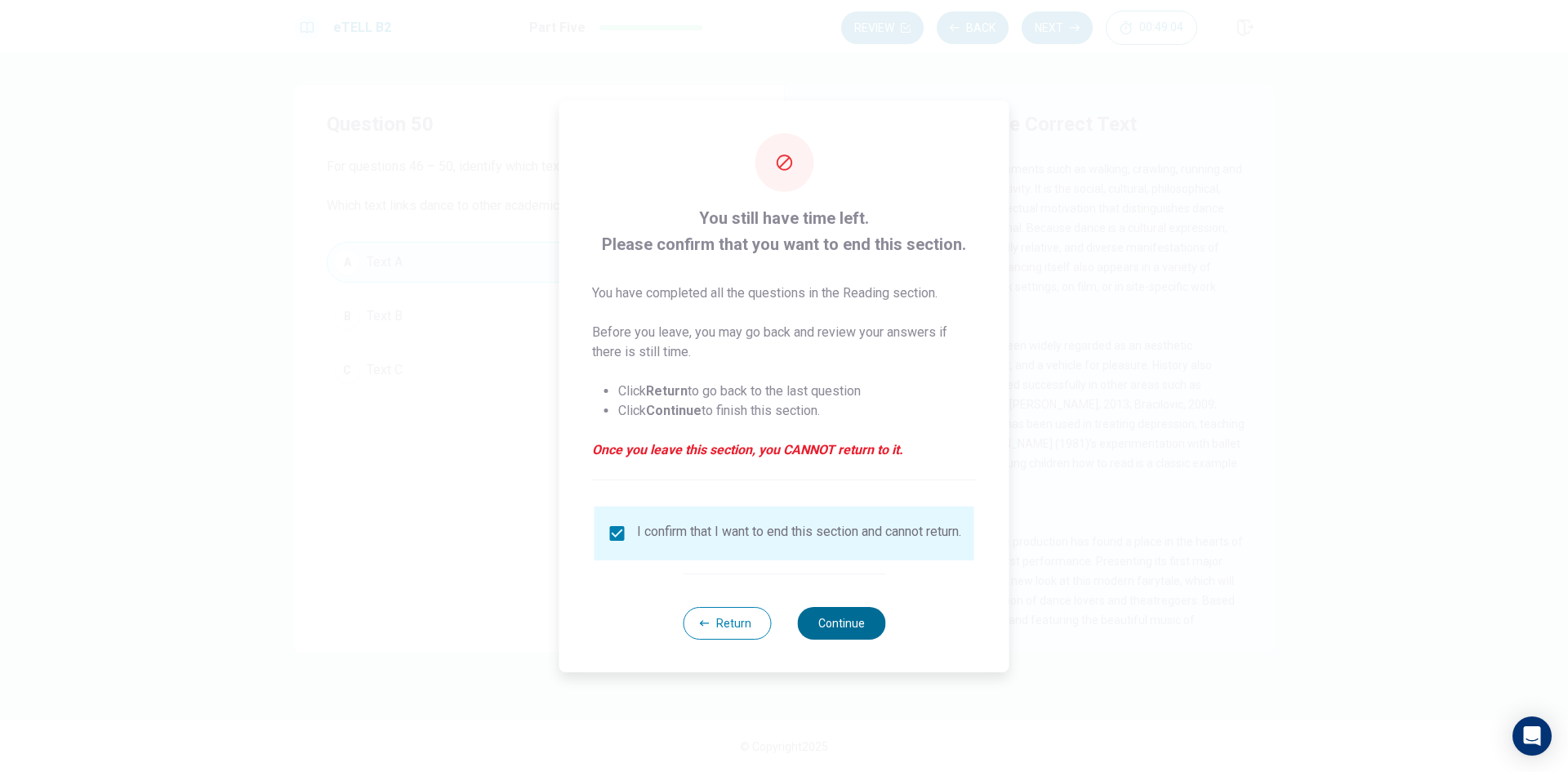
click at [854, 631] on button "Continue" at bounding box center [840, 623] width 88 height 32
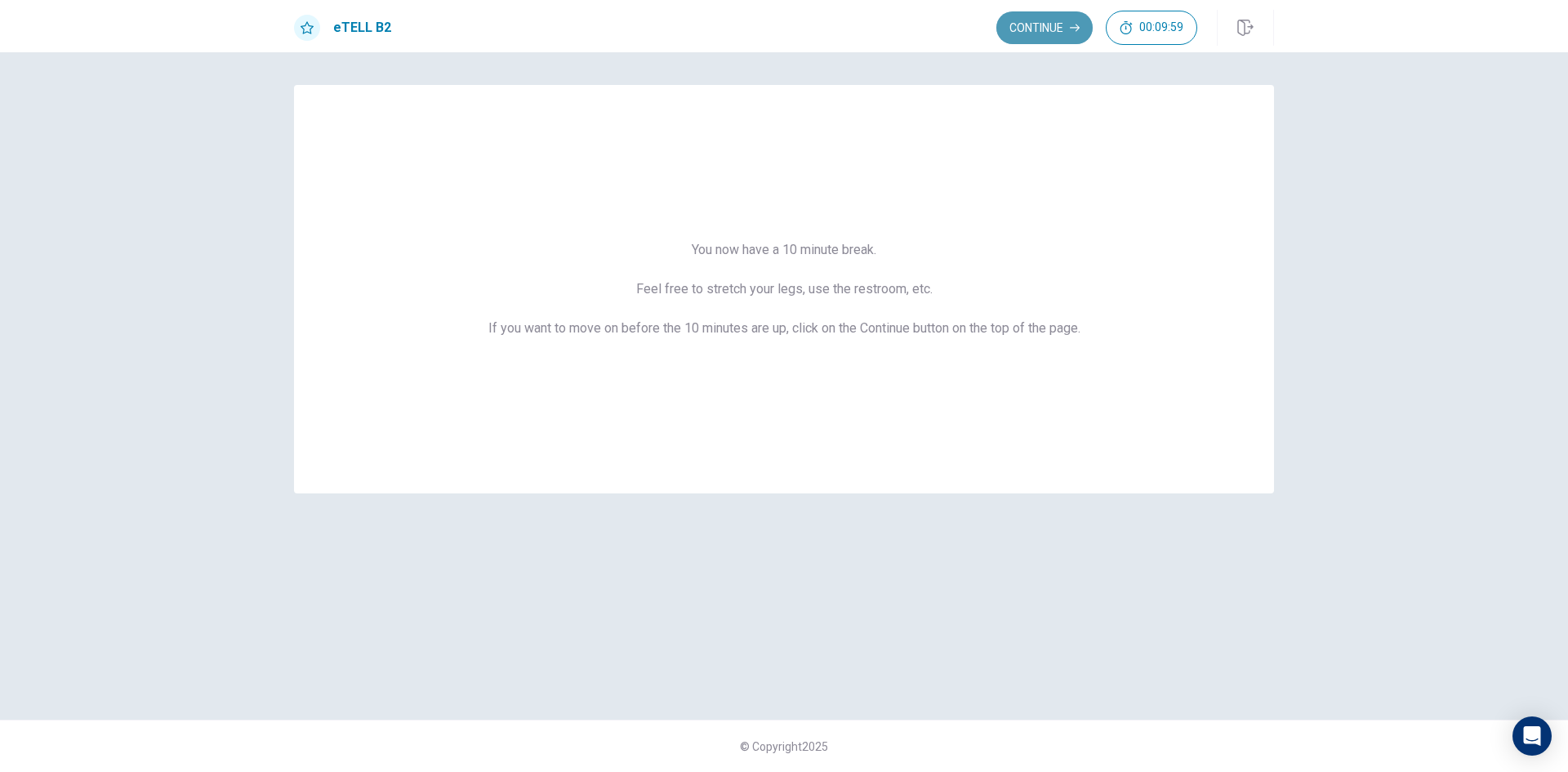
click at [1052, 29] on button "Continue" at bounding box center [1045, 27] width 97 height 32
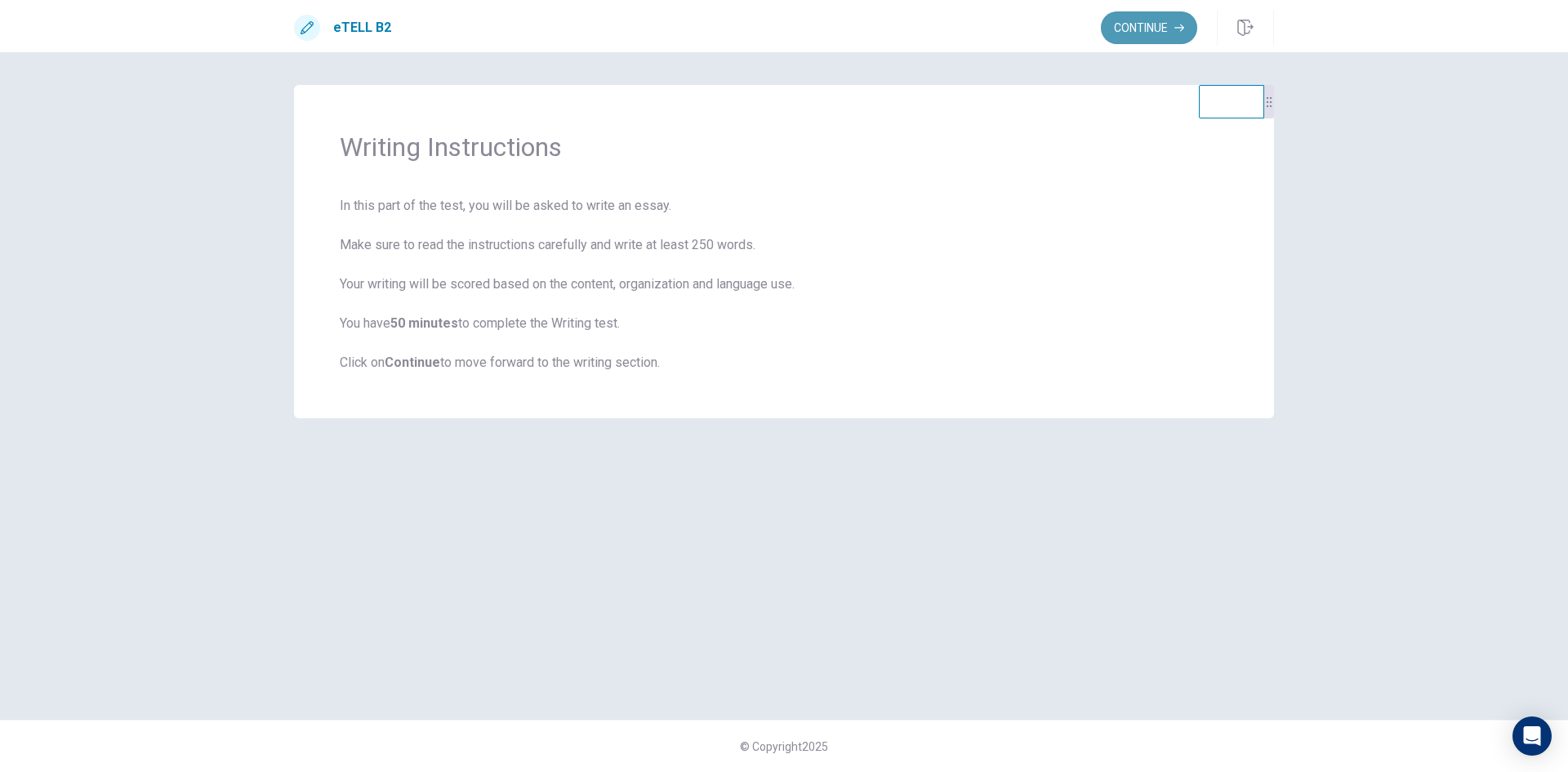
click at [1164, 32] on button "Continue" at bounding box center [1149, 27] width 97 height 32
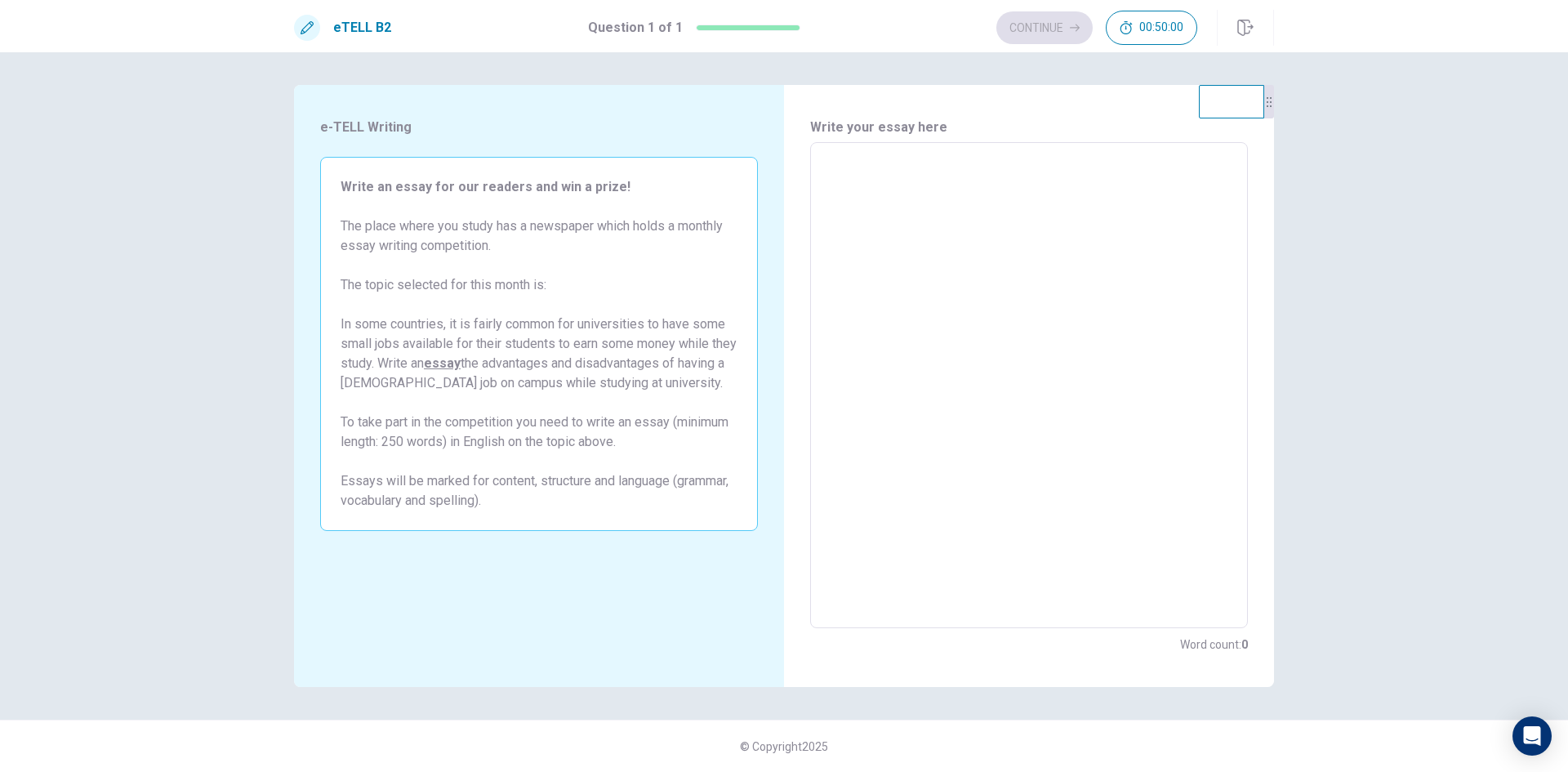
click at [1040, 270] on textarea at bounding box center [1029, 386] width 415 height 459
type textarea "*"
type textarea "**"
type textarea "*"
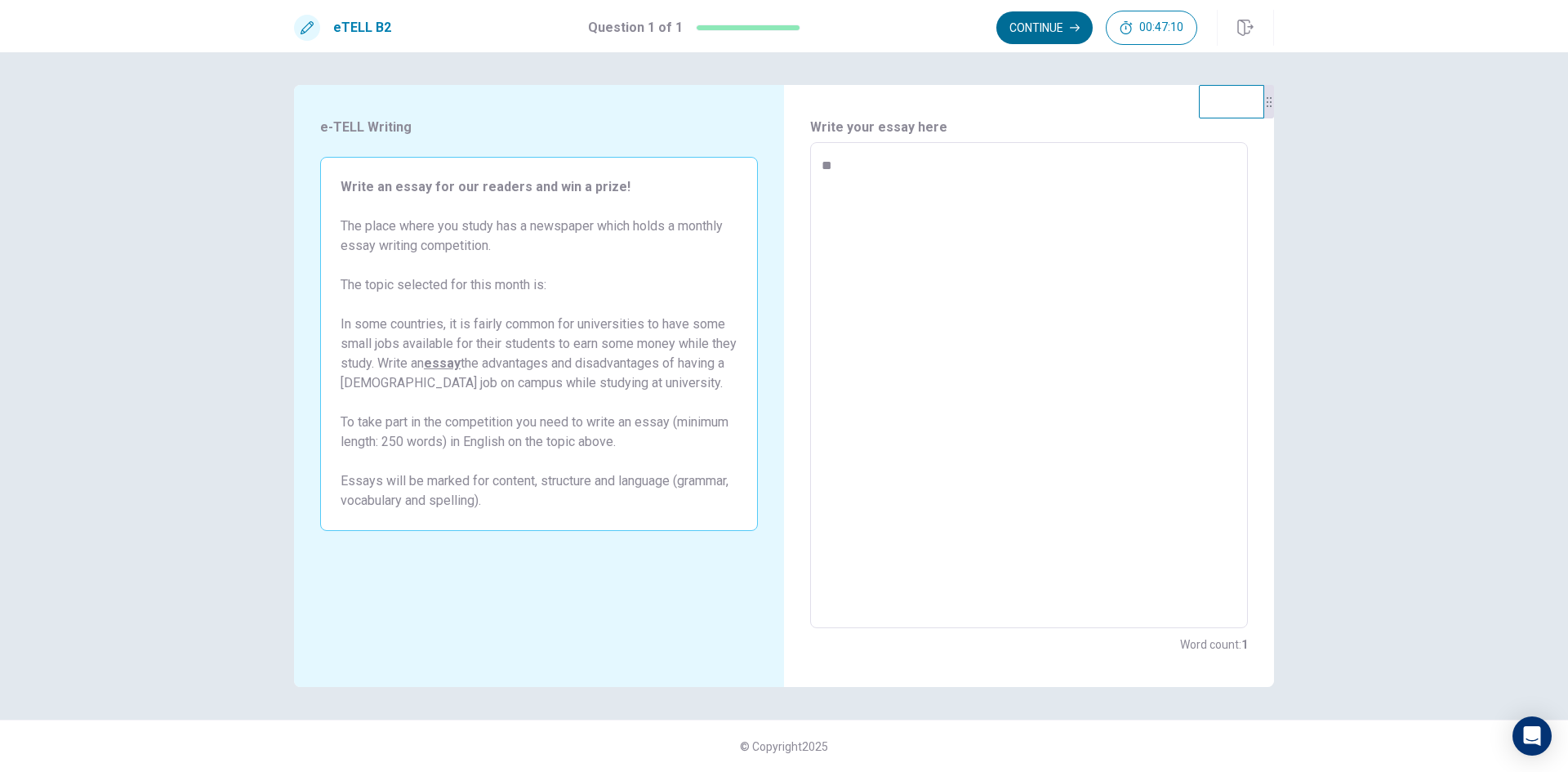
type textarea "**"
click at [1046, 39] on button "Continue" at bounding box center [1045, 27] width 97 height 32
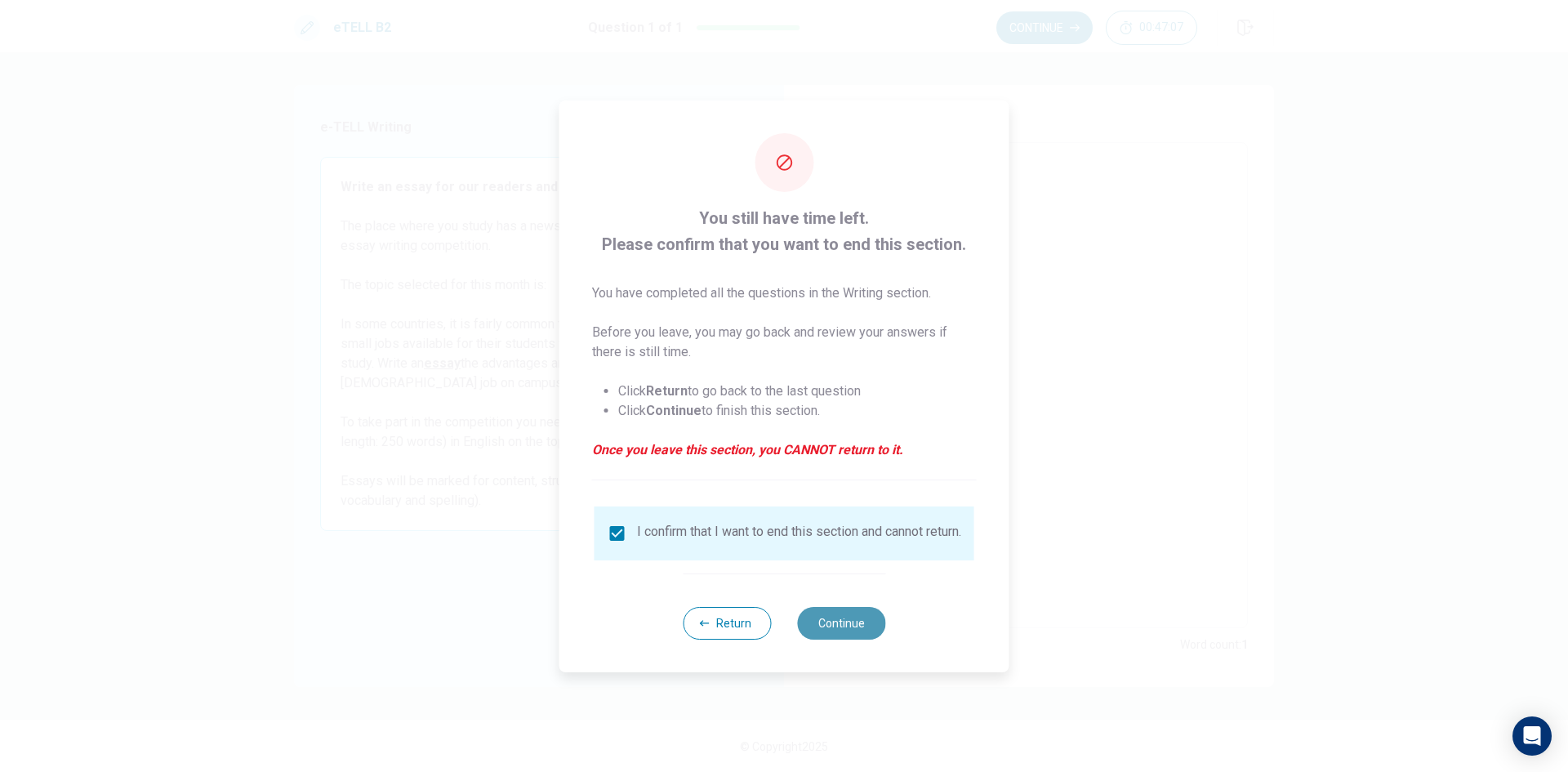
click at [837, 616] on button "Continue" at bounding box center [840, 623] width 88 height 32
type textarea "*"
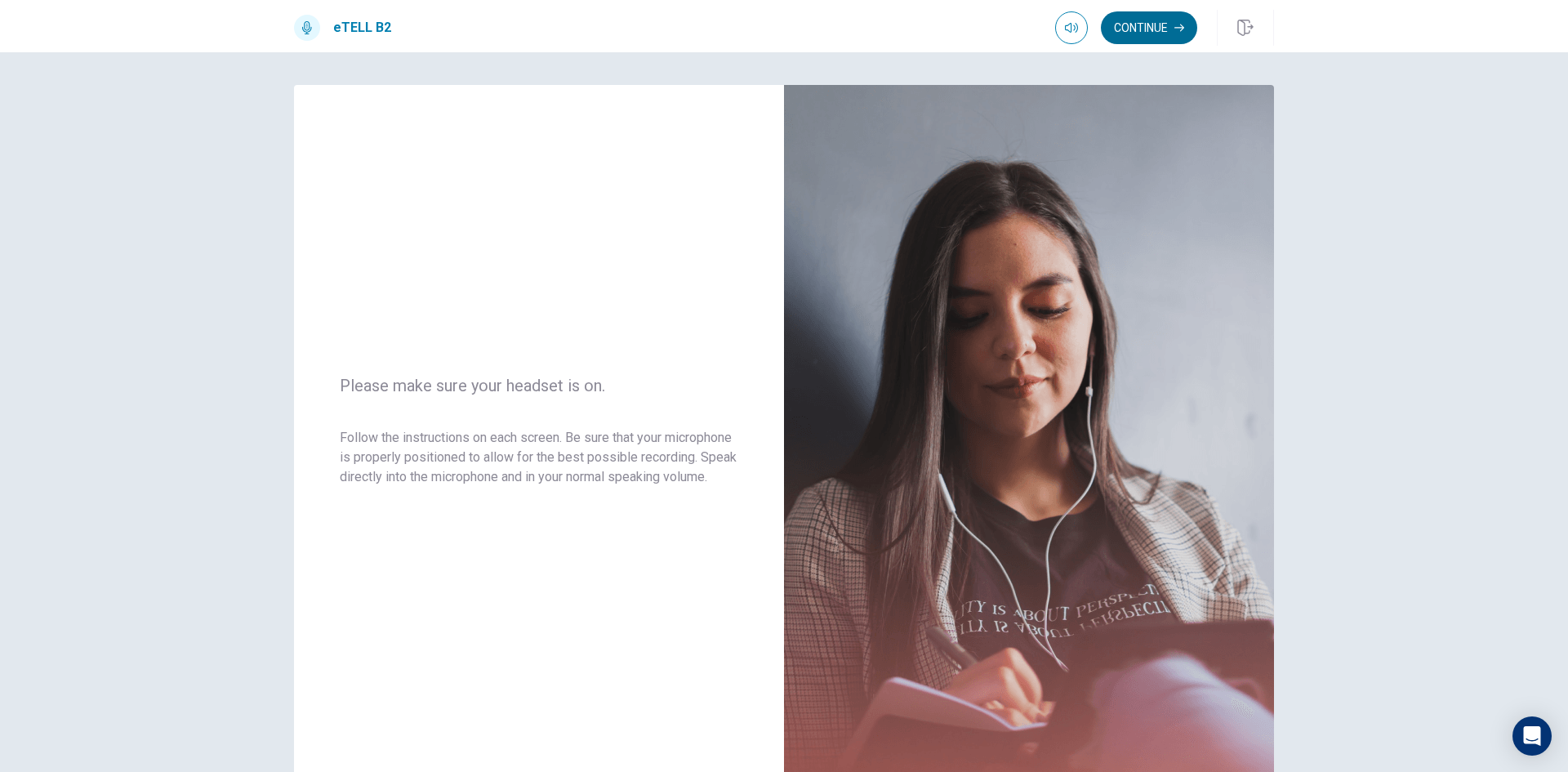
click at [1162, 34] on button "Continue" at bounding box center [1149, 27] width 97 height 32
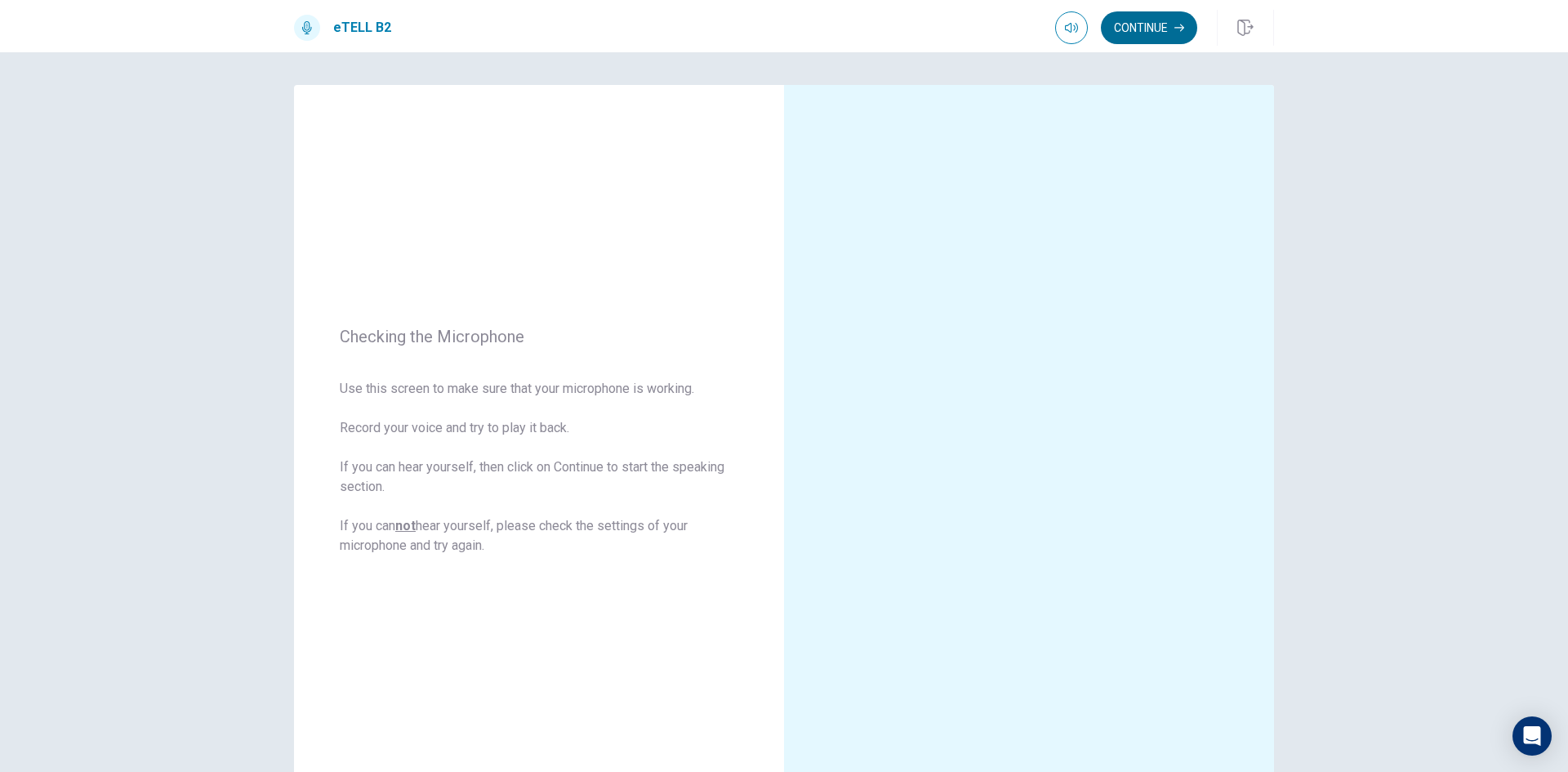
click at [1155, 30] on button "Continue" at bounding box center [1149, 27] width 97 height 32
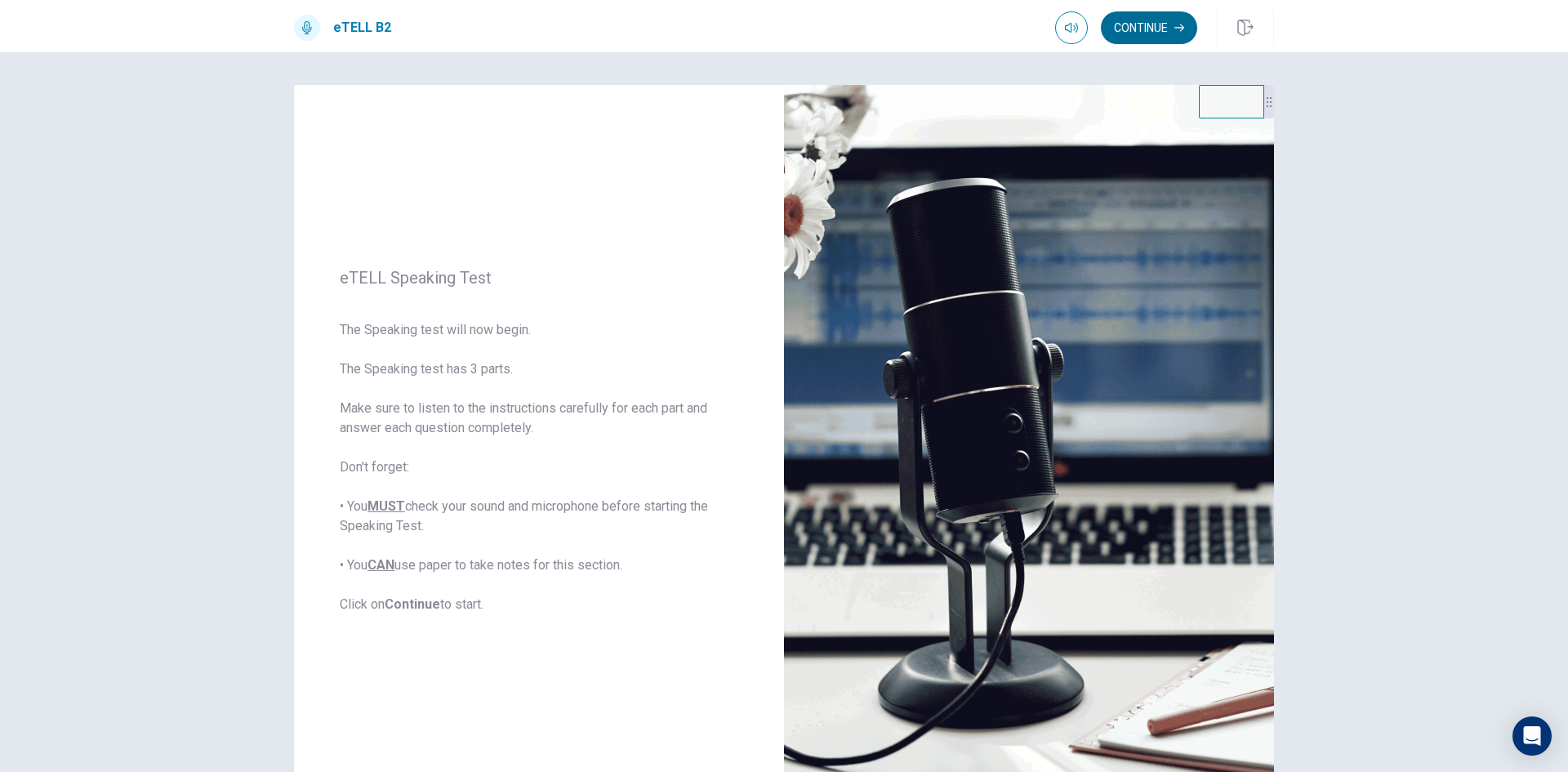
click at [1155, 30] on button "Continue" at bounding box center [1149, 27] width 97 height 32
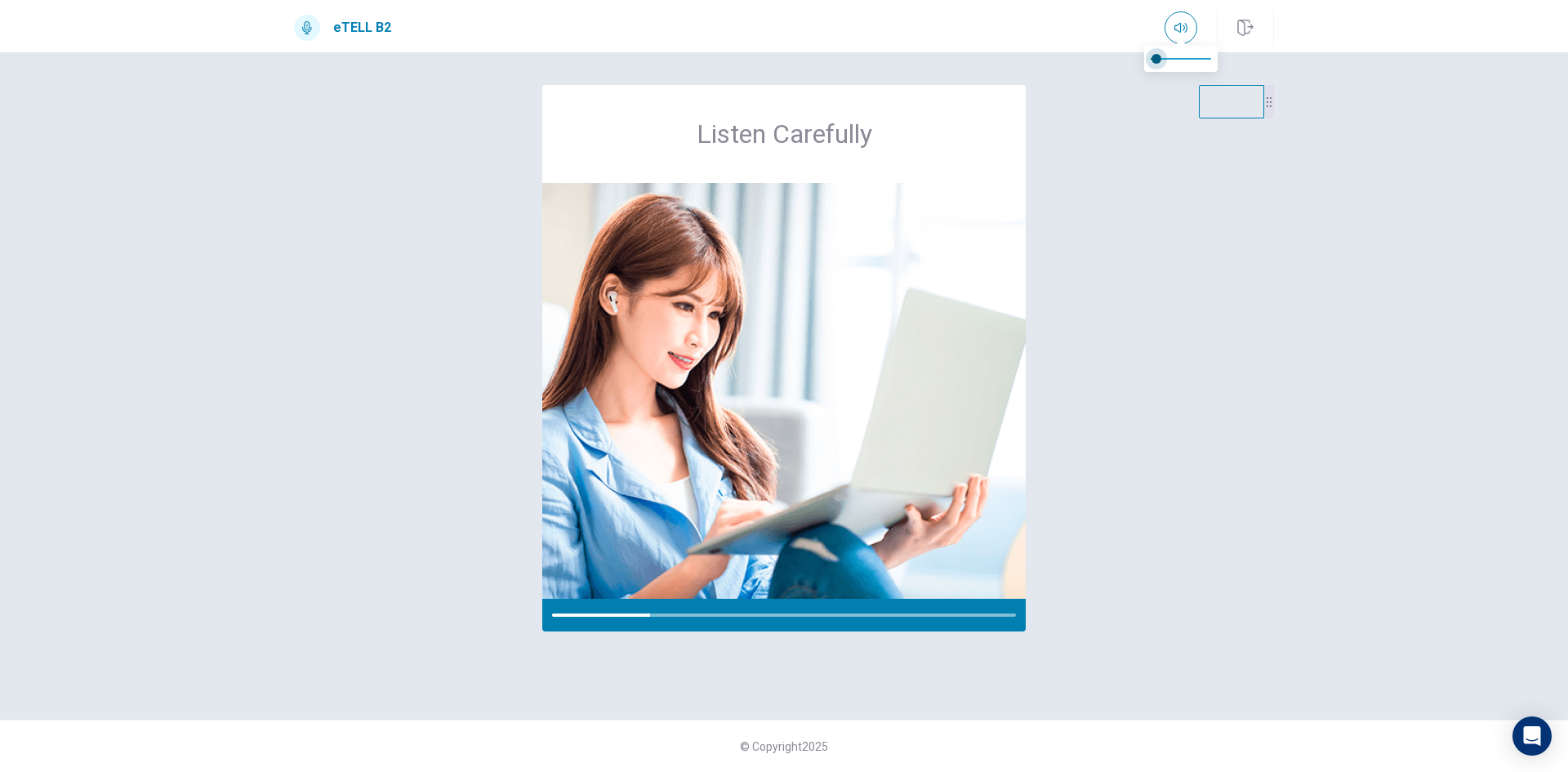
type input "*"
drag, startPoint x: 1184, startPoint y: 56, endPoint x: 1138, endPoint y: 63, distance: 46.5
click at [1151, 63] on span at bounding box center [1181, 59] width 61 height 23
click at [1108, 193] on div "Listen Carefully" at bounding box center [784, 386] width 981 height 601
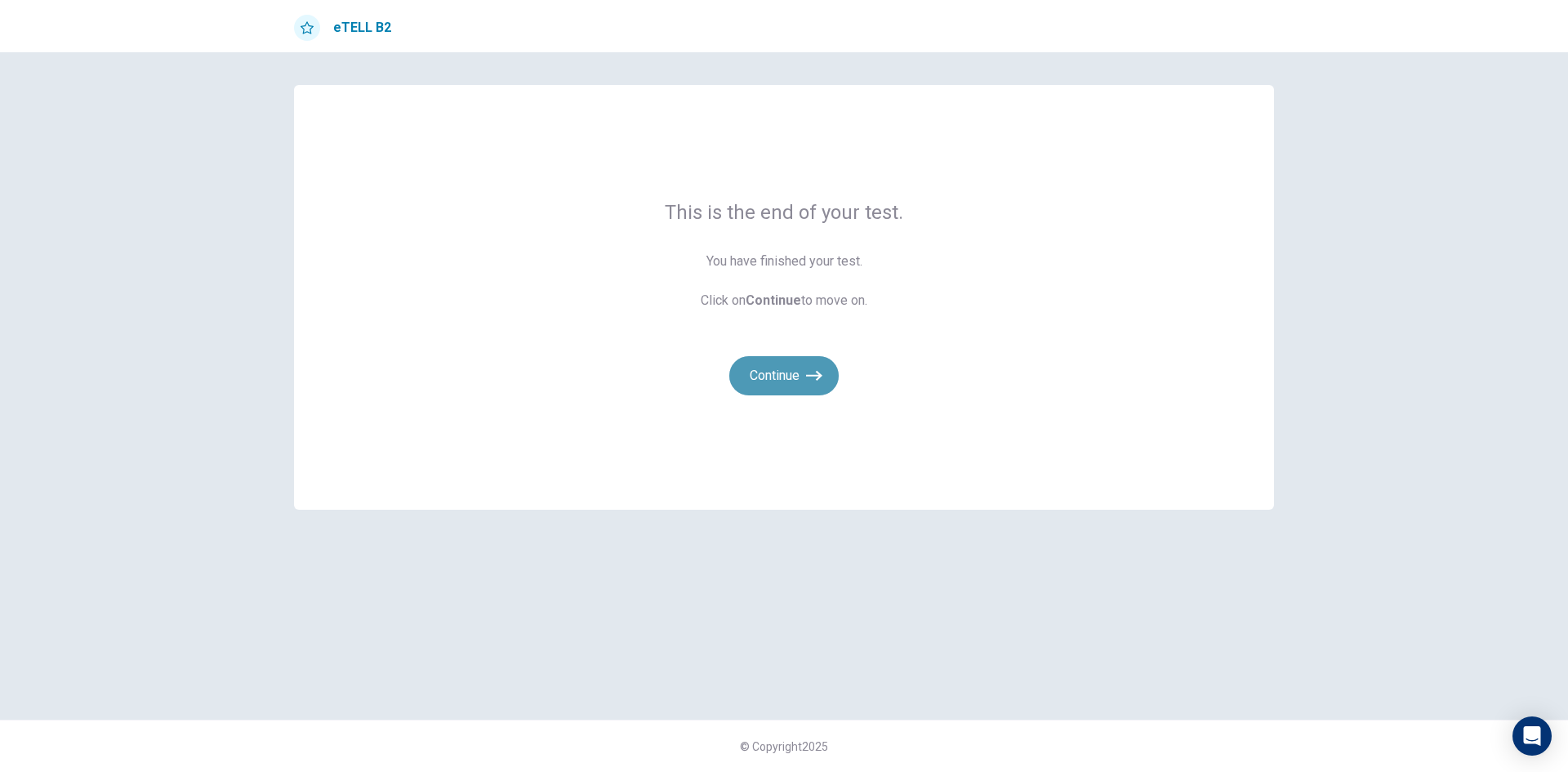
click at [785, 385] on button "Continue" at bounding box center [784, 375] width 110 height 39
